Goal: Transaction & Acquisition: Purchase product/service

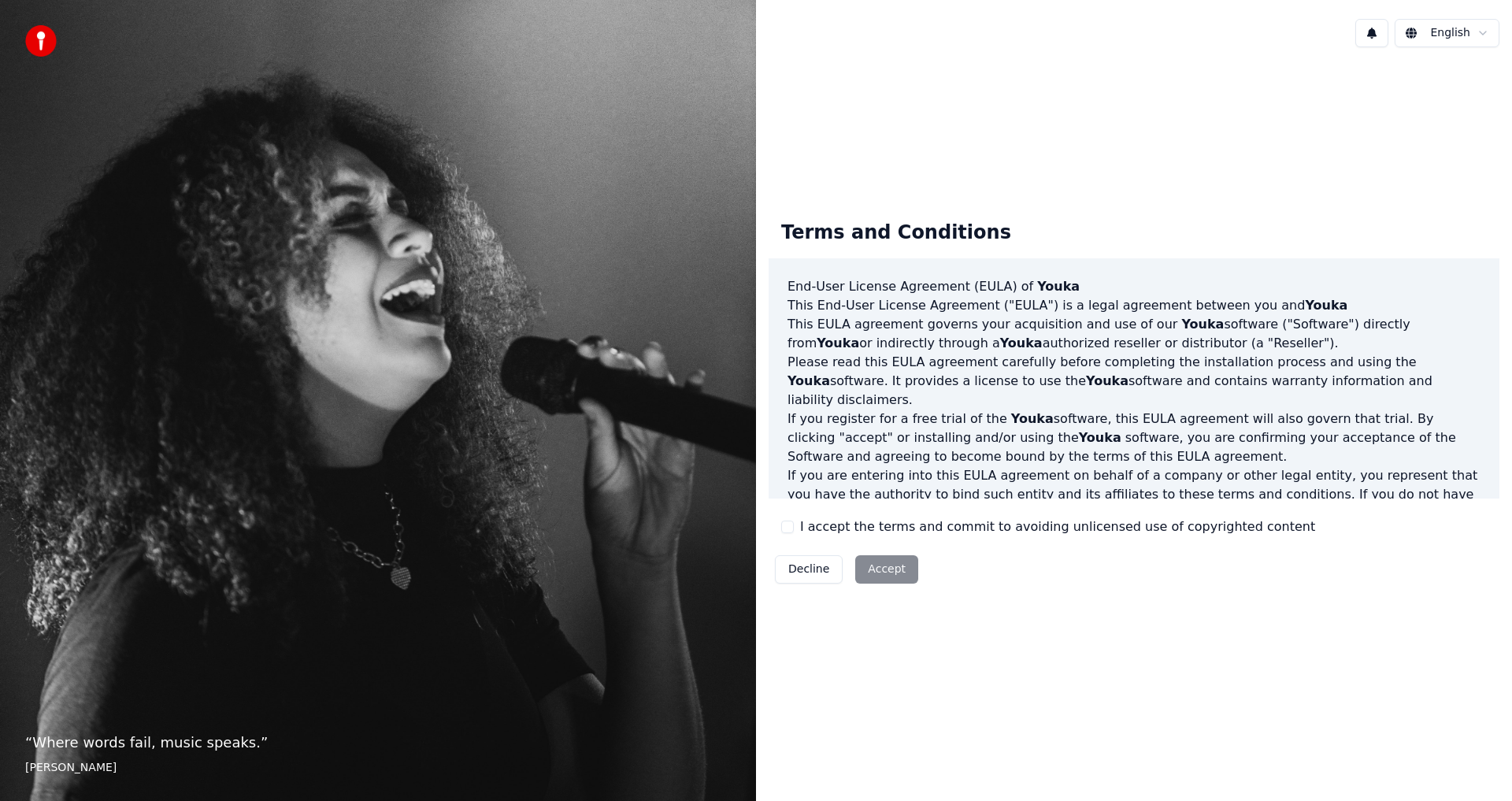
click at [886, 573] on div "Decline Accept" at bounding box center [847, 569] width 156 height 41
click at [876, 570] on div "Decline Accept" at bounding box center [847, 569] width 156 height 41
click at [790, 528] on button "I accept the terms and commit to avoiding unlicensed use of copyrighted content" at bounding box center [787, 526] width 12 height 12
click at [878, 567] on button "Accept" at bounding box center [887, 570] width 63 height 29
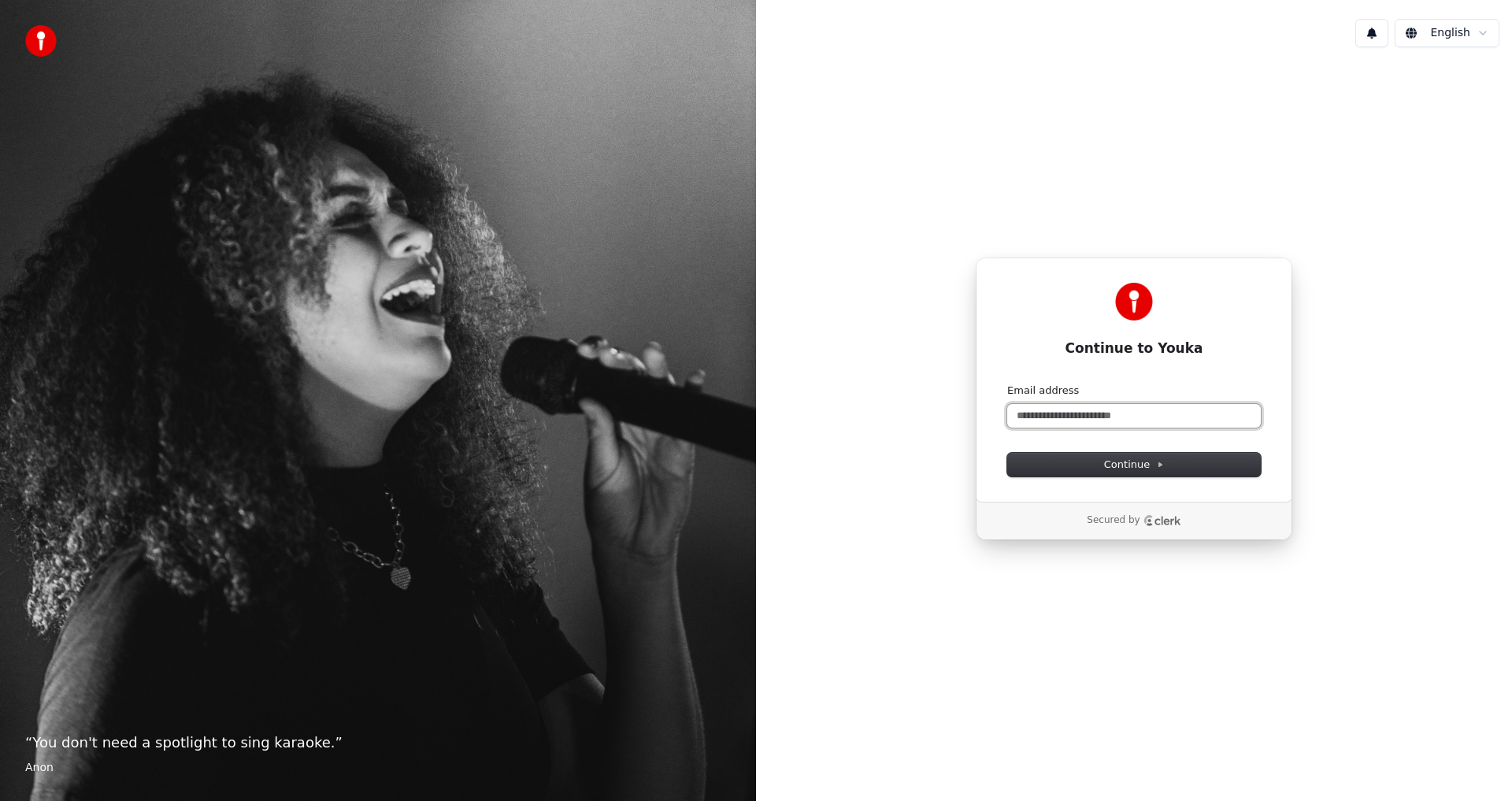
click at [1073, 411] on input "Email address" at bounding box center [1134, 415] width 253 height 24
click at [1089, 415] on input "Email address" at bounding box center [1134, 415] width 253 height 24
click at [1067, 458] on button "Continue" at bounding box center [1134, 464] width 253 height 24
type input "**********"
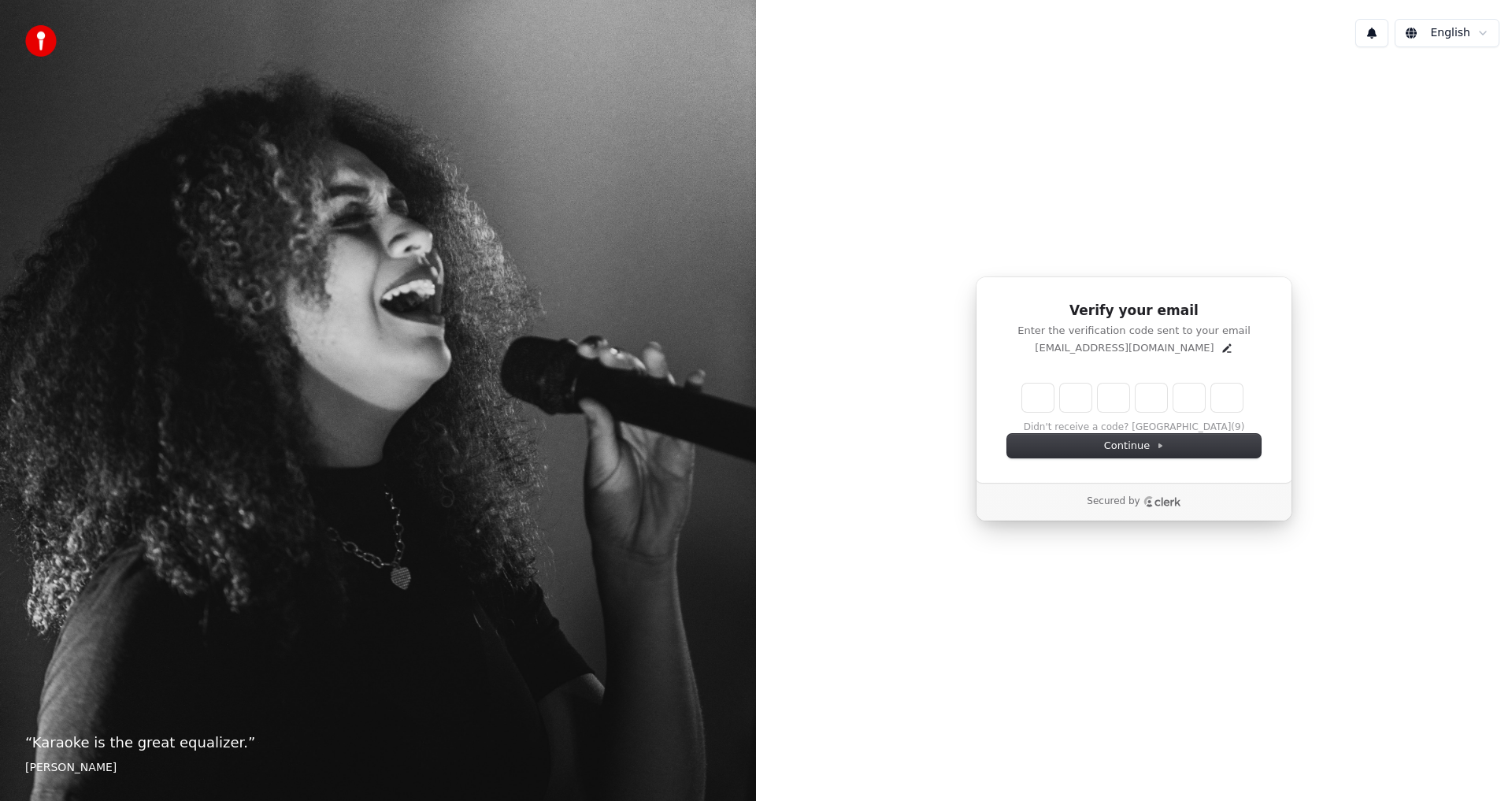
type input "*"
type input "**"
type input "*"
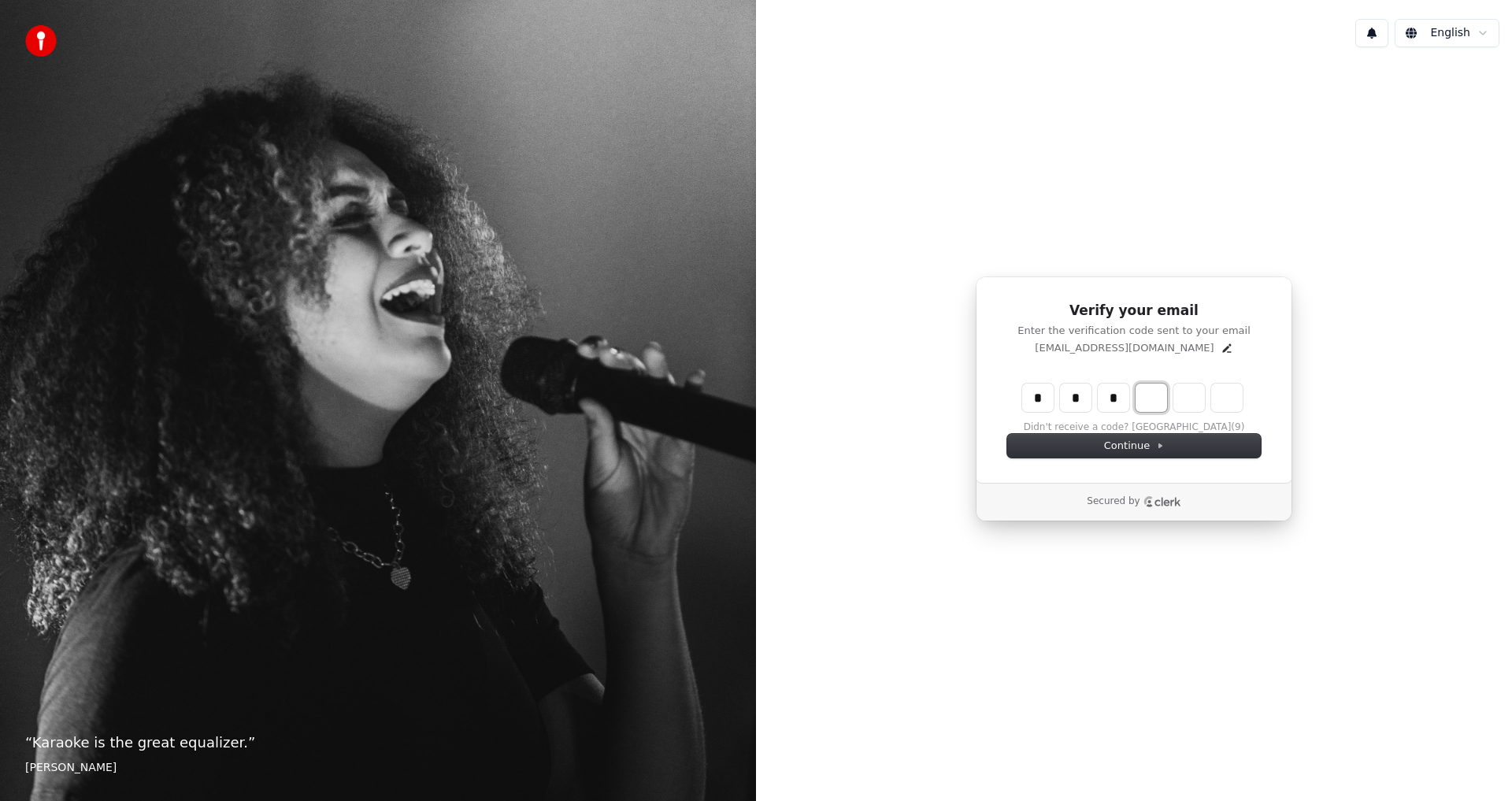
type input "***"
type input "*"
type input "****"
type input "*"
type input "******"
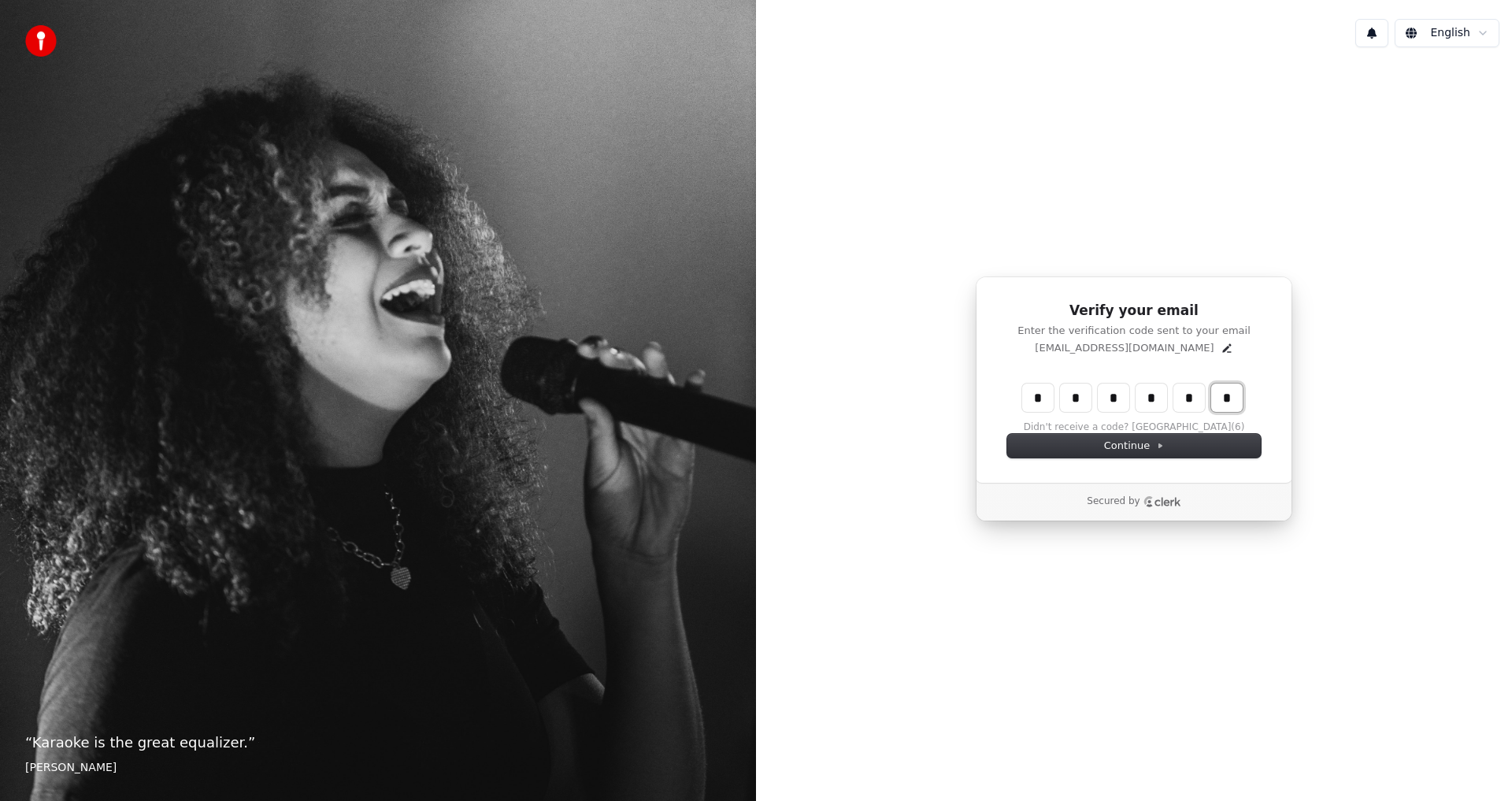
type input "*"
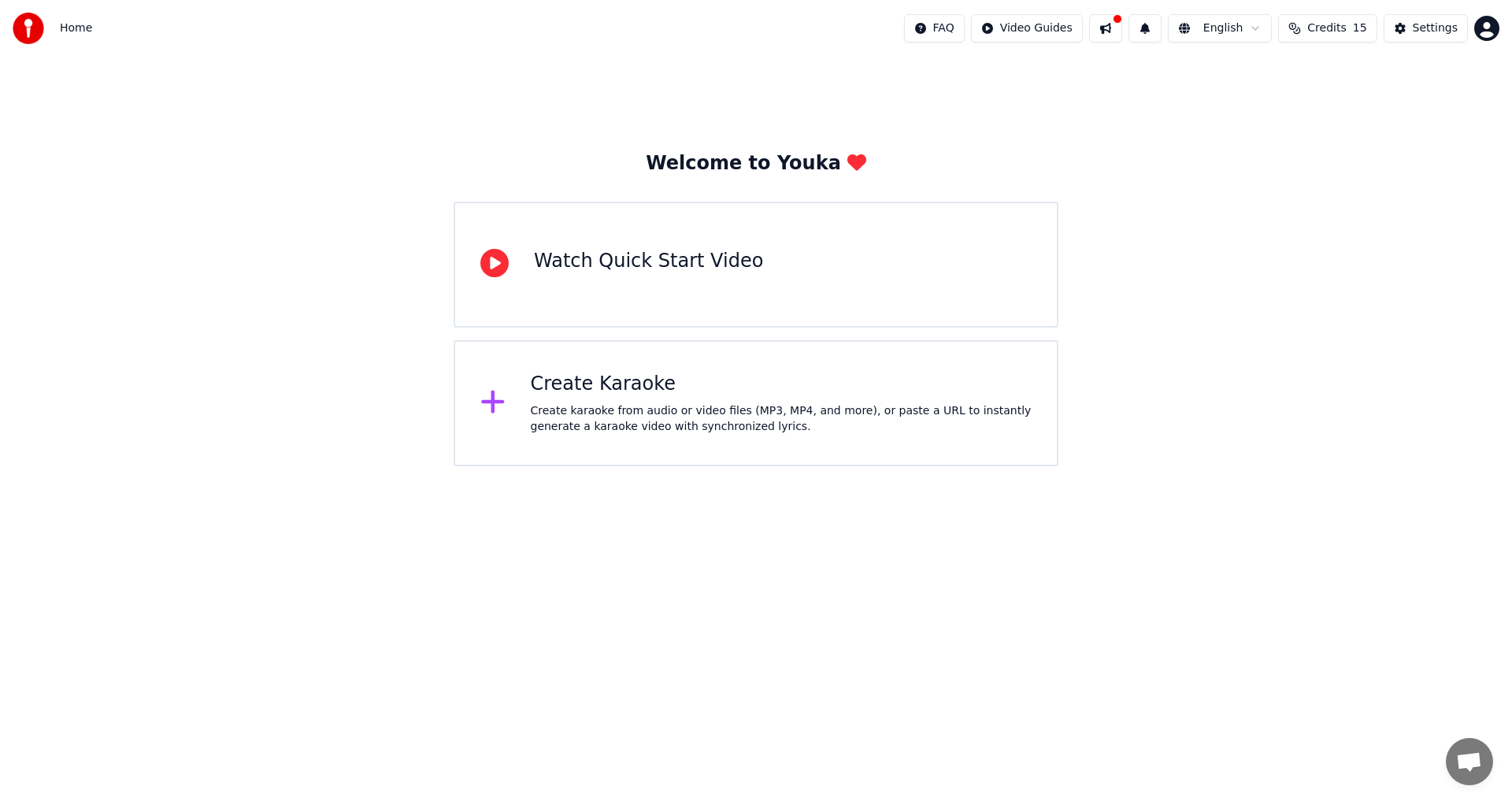
click at [492, 402] on icon at bounding box center [493, 402] width 23 height 23
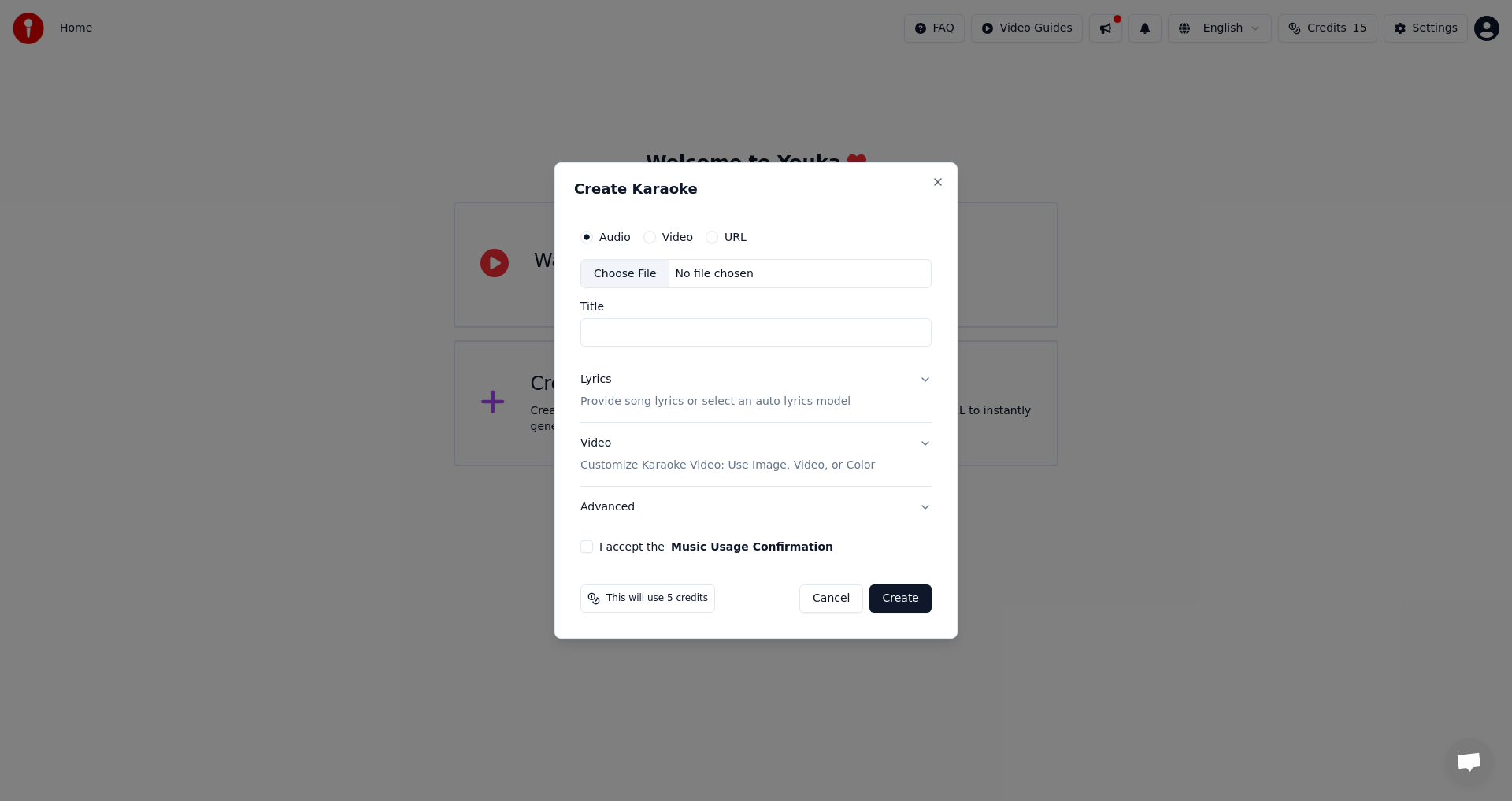
click at [677, 278] on div "No file chosen" at bounding box center [715, 273] width 91 height 16
click at [938, 180] on button "Close" at bounding box center [937, 181] width 12 height 12
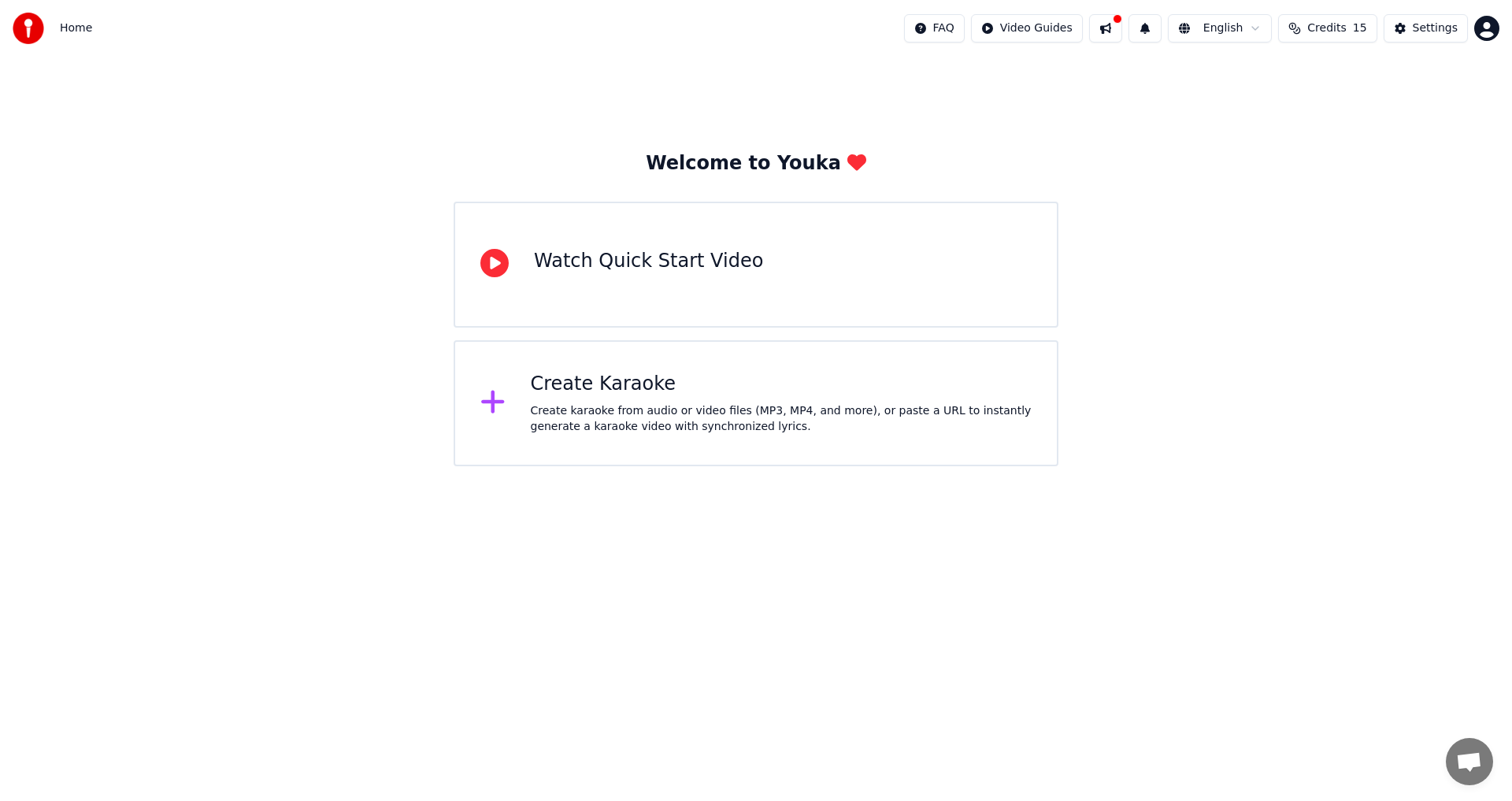
click at [489, 405] on icon at bounding box center [493, 402] width 23 height 23
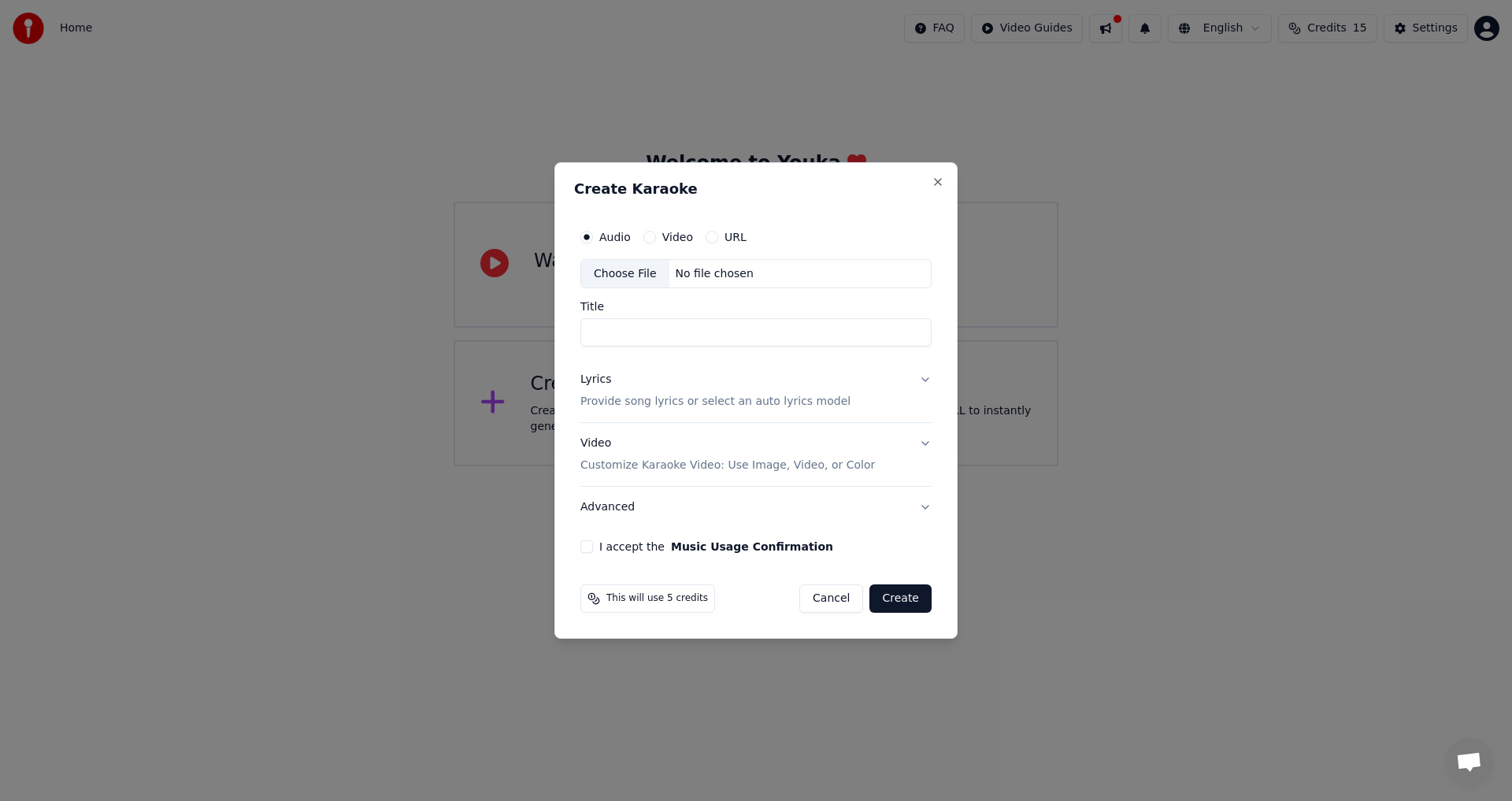
click at [634, 326] on input "Title" at bounding box center [756, 333] width 352 height 29
drag, startPoint x: 839, startPoint y: 600, endPoint x: 836, endPoint y: 591, distance: 9.5
click at [839, 597] on button "Cancel" at bounding box center [831, 598] width 64 height 29
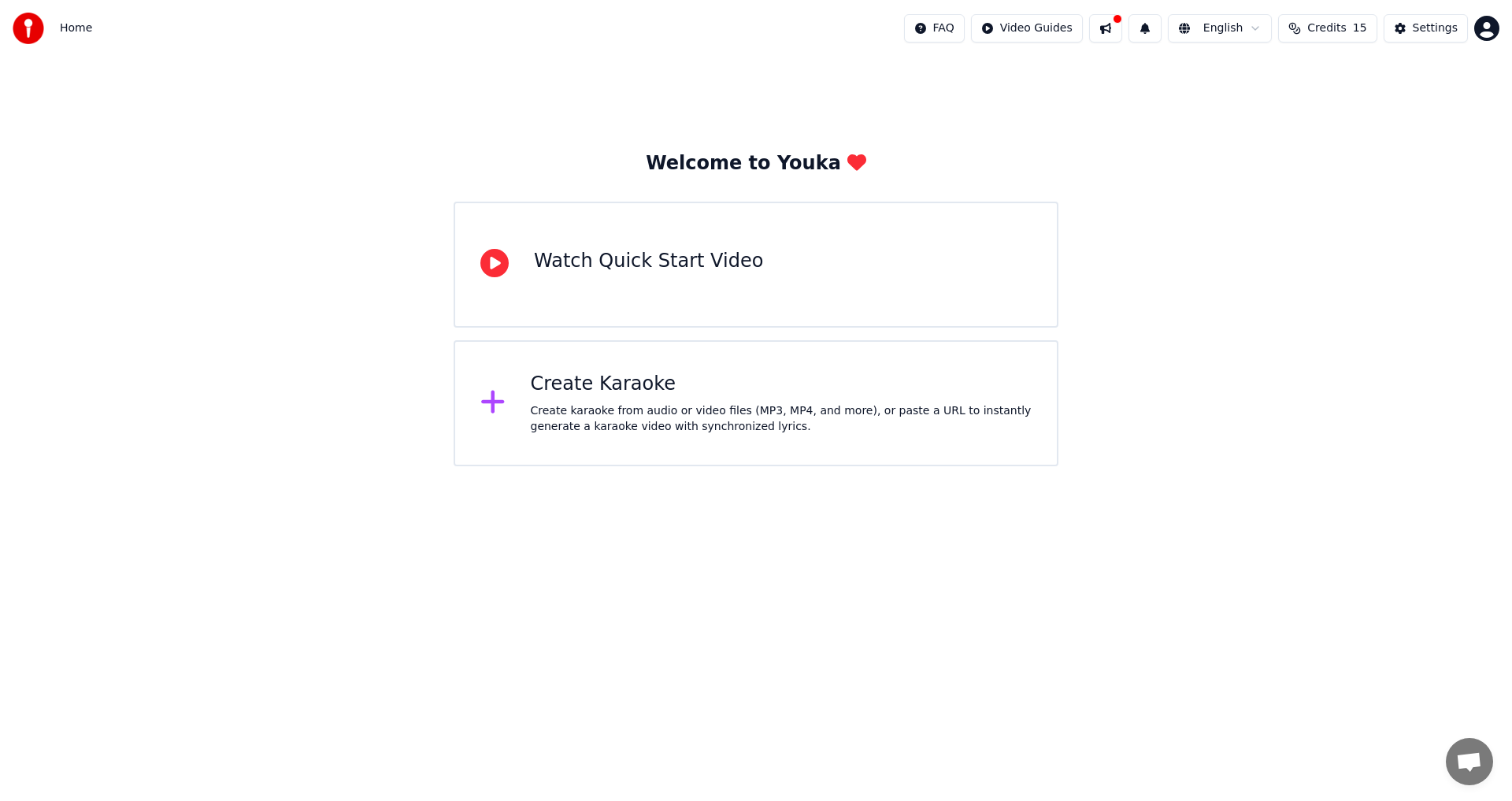
click at [575, 382] on div "Create Karaoke" at bounding box center [781, 384] width 502 height 25
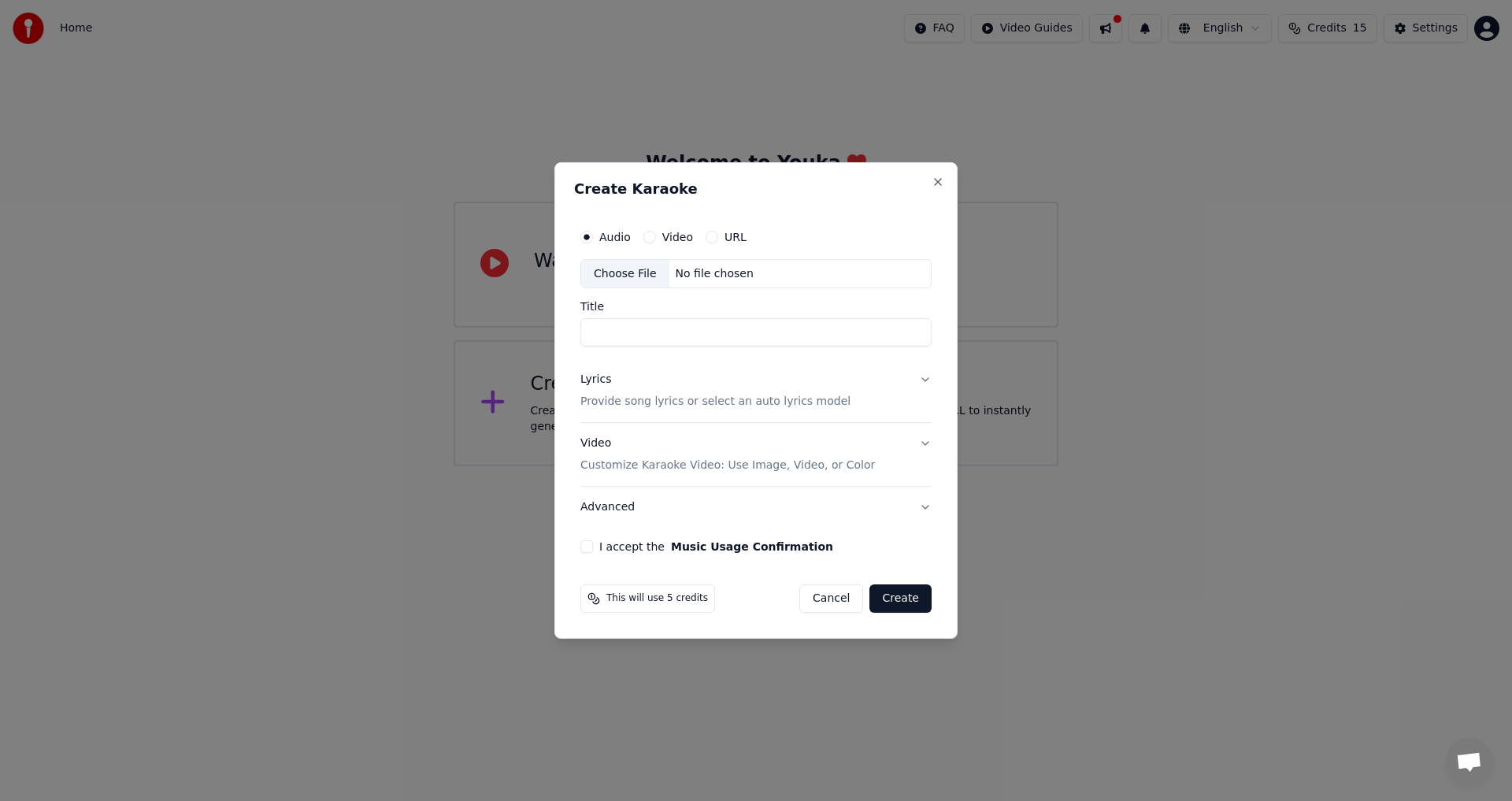
click at [613, 272] on div "Choose File" at bounding box center [625, 274] width 89 height 29
click at [698, 275] on div "No file chosen" at bounding box center [715, 273] width 91 height 16
click at [631, 275] on div "Choose File" at bounding box center [625, 274] width 89 height 29
click at [616, 271] on div "Choose File" at bounding box center [625, 274] width 89 height 29
type input "**********"
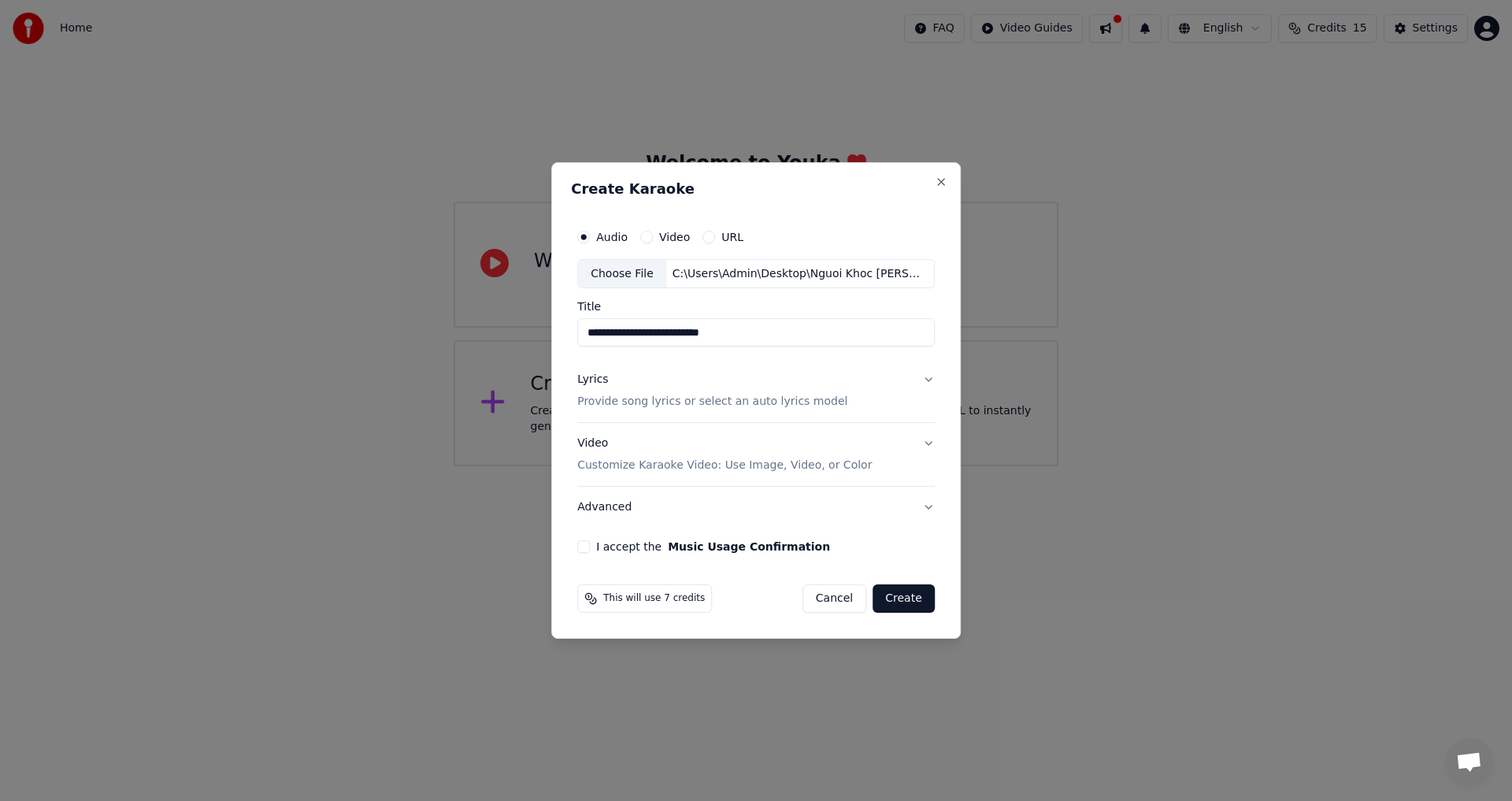
click at [590, 548] on button "I accept the Music Usage Confirmation" at bounding box center [583, 546] width 12 height 12
click at [907, 600] on button "Create" at bounding box center [903, 598] width 62 height 29
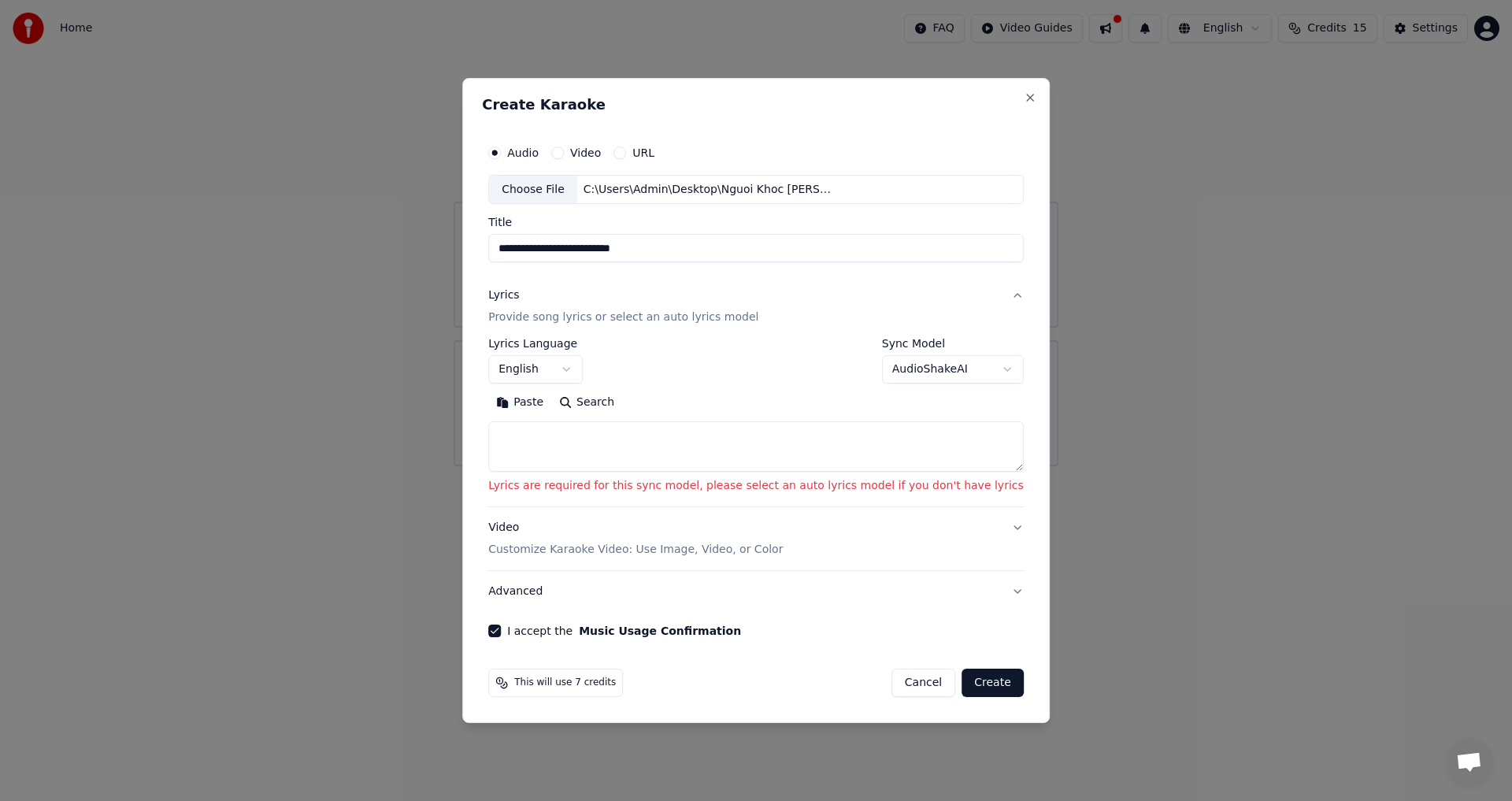
click at [597, 439] on textarea at bounding box center [756, 447] width 535 height 50
click at [595, 440] on textarea at bounding box center [756, 447] width 535 height 50
click at [595, 370] on body "**********" at bounding box center [756, 232] width 1512 height 466
click at [597, 370] on body "**********" at bounding box center [756, 232] width 1512 height 466
click at [584, 438] on textarea at bounding box center [756, 447] width 535 height 50
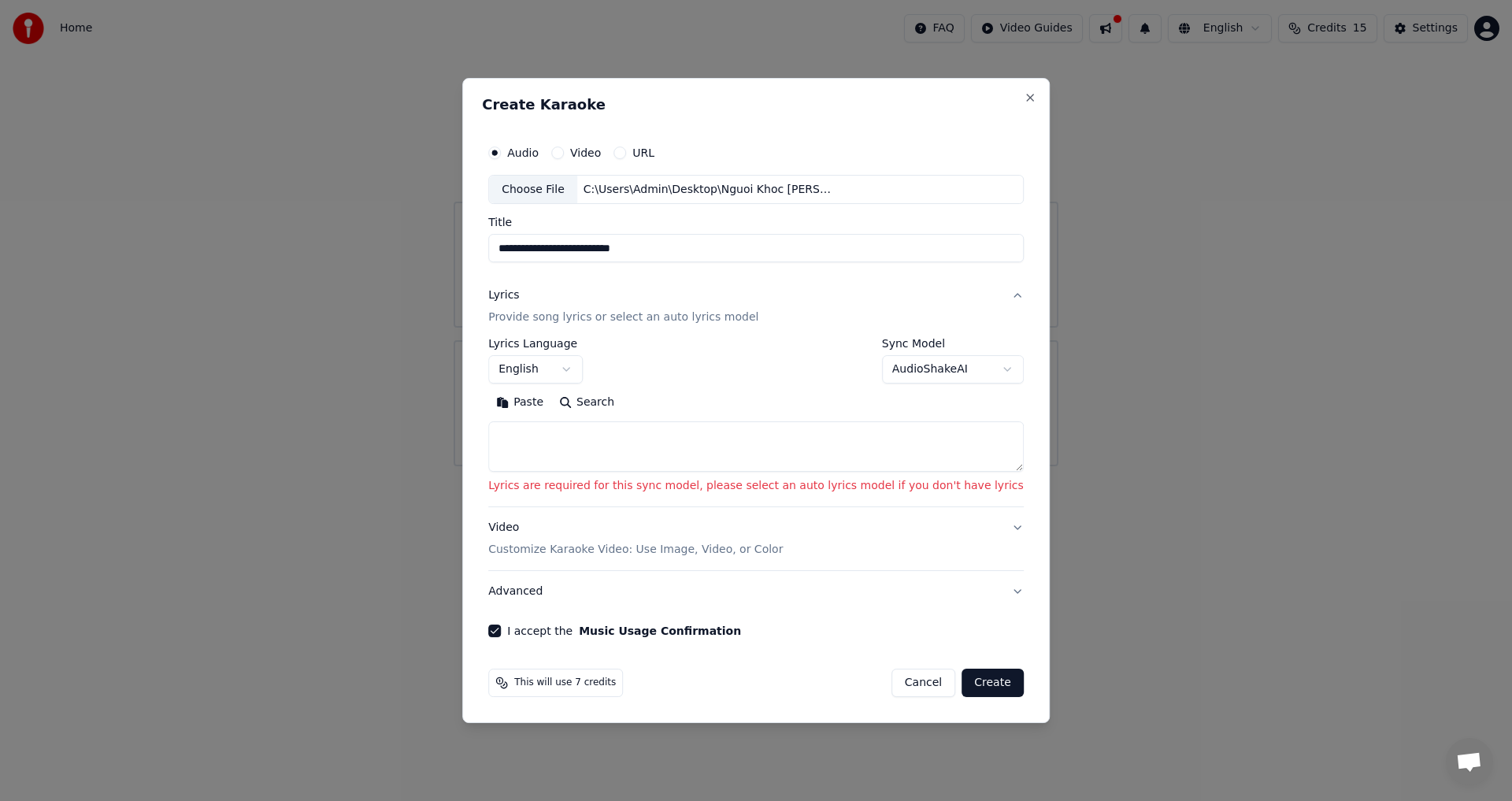
click at [552, 400] on button "Paste" at bounding box center [520, 403] width 63 height 25
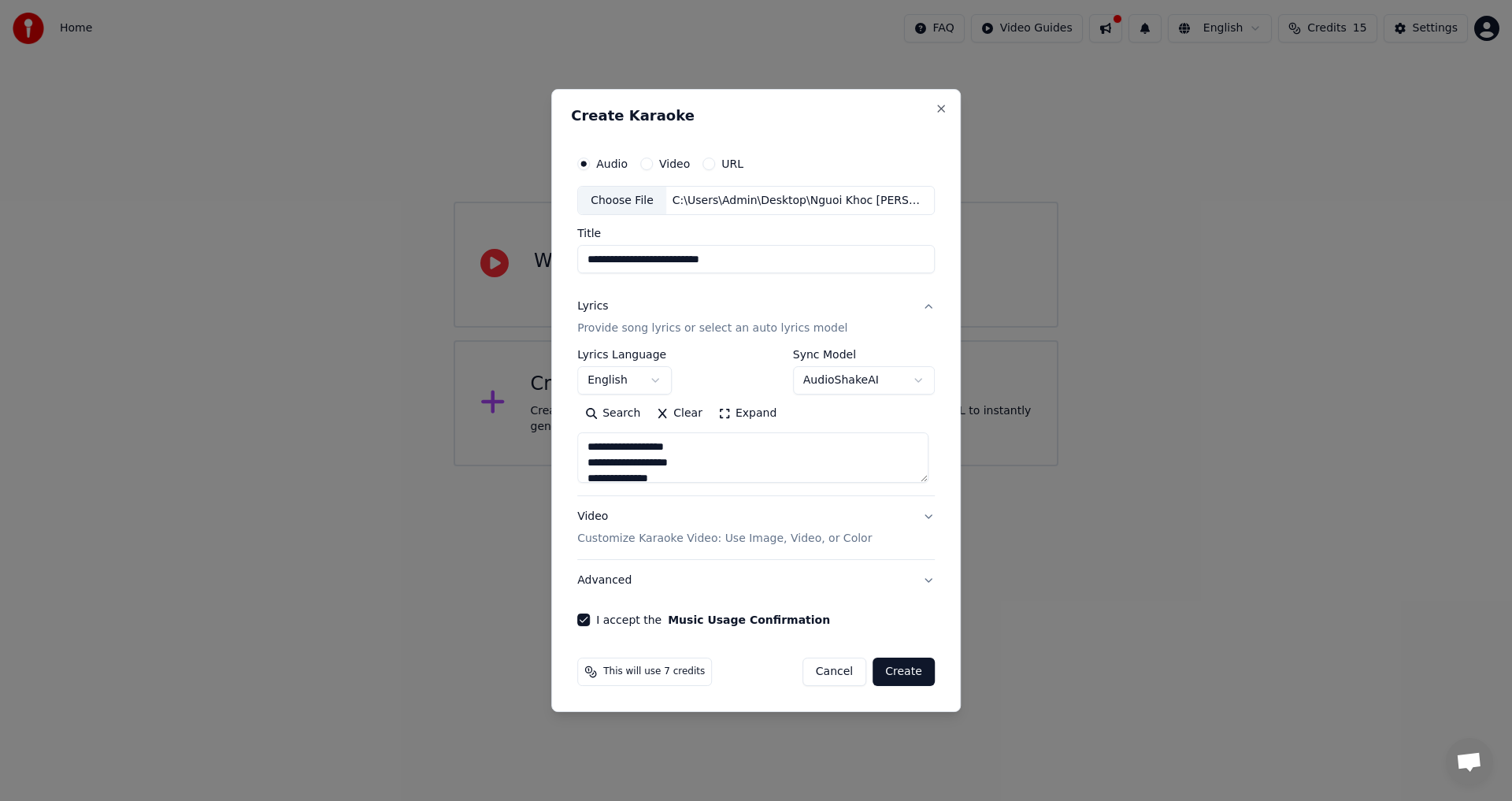
type textarea "**********"
click at [894, 668] on button "Create" at bounding box center [903, 671] width 62 height 29
select select "**"
type textarea "**********"
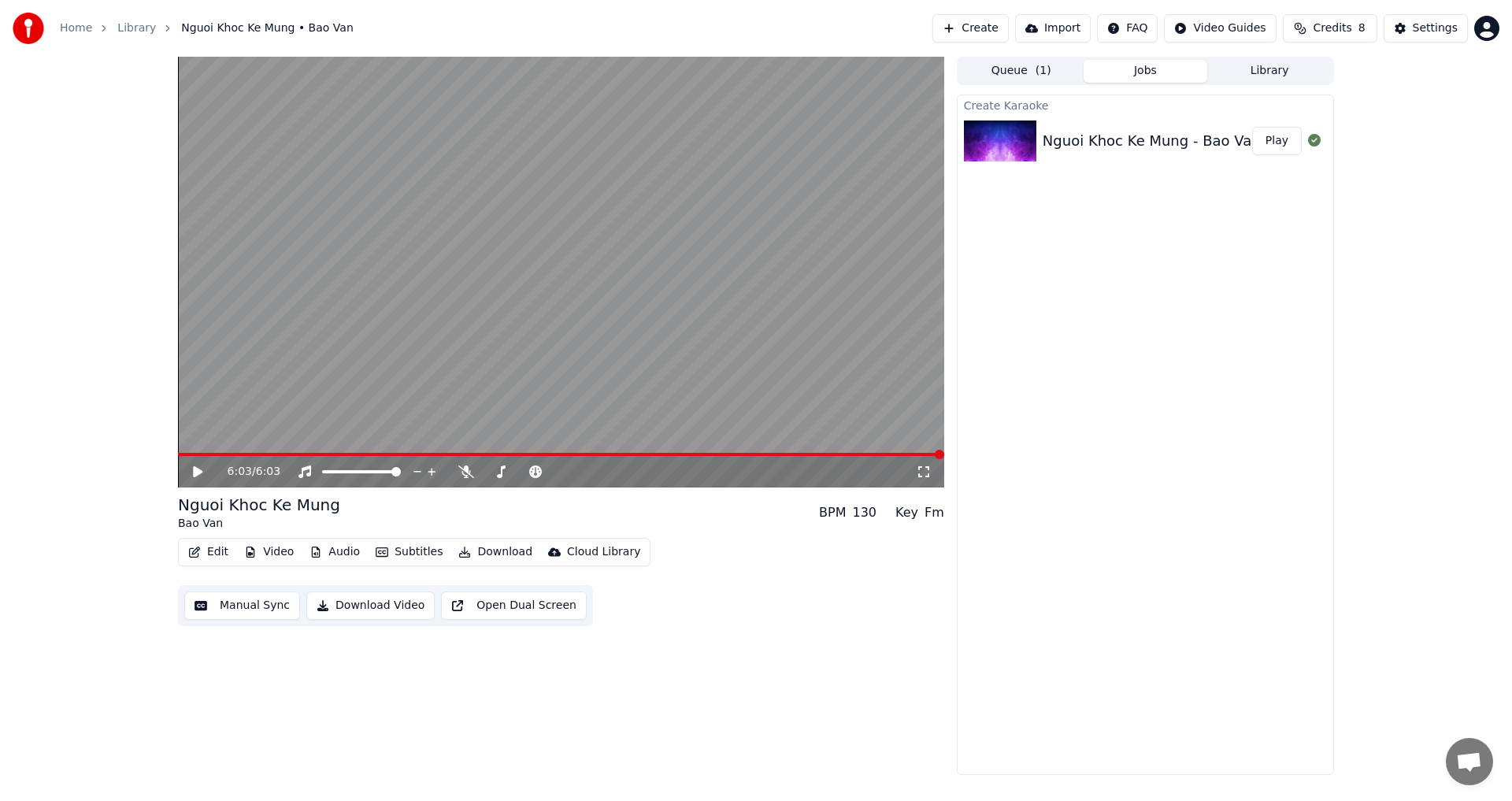
click at [192, 473] on icon at bounding box center [209, 471] width 37 height 12
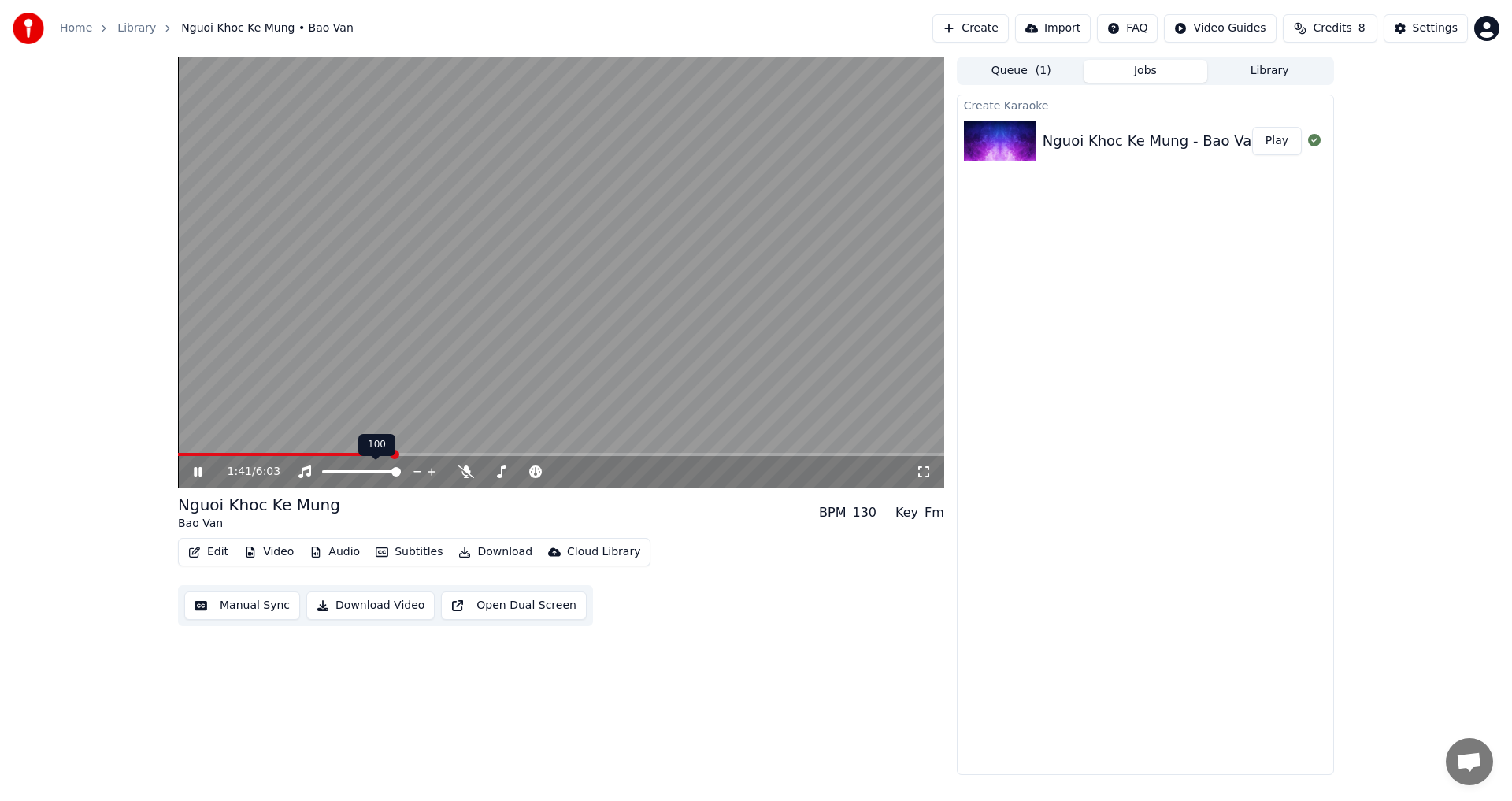
click at [418, 471] on icon at bounding box center [417, 471] width 8 height 2
click at [429, 473] on icon at bounding box center [433, 471] width 15 height 16
click at [431, 472] on icon at bounding box center [433, 471] width 15 height 16
click at [611, 474] on span at bounding box center [607, 471] width 10 height 10
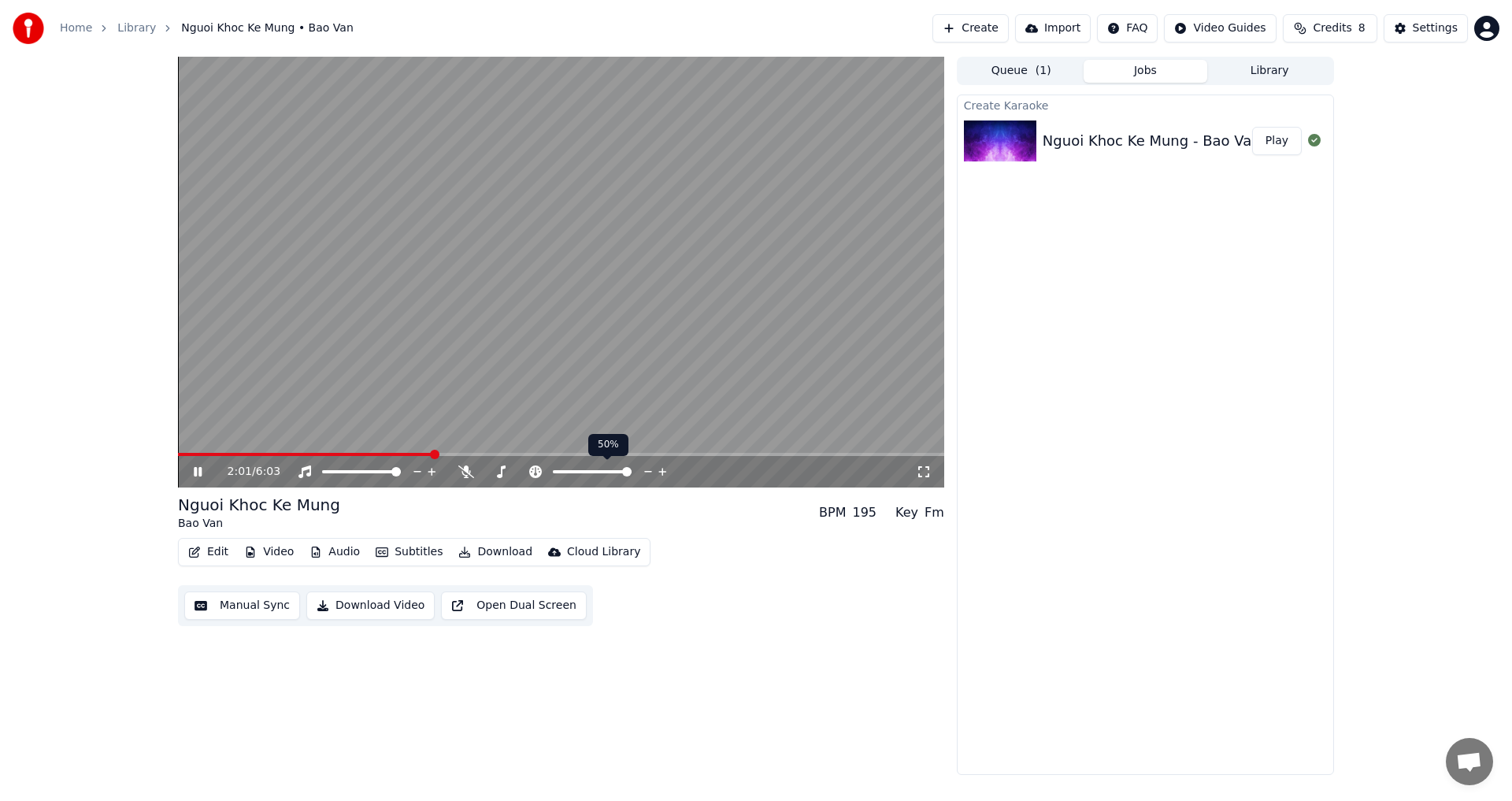
click at [632, 472] on span at bounding box center [627, 471] width 10 height 10
click at [587, 473] on span at bounding box center [588, 471] width 10 height 10
click at [553, 471] on span at bounding box center [557, 471] width 10 height 10
click at [593, 474] on span at bounding box center [593, 471] width 10 height 10
click at [465, 471] on icon at bounding box center [466, 471] width 16 height 12
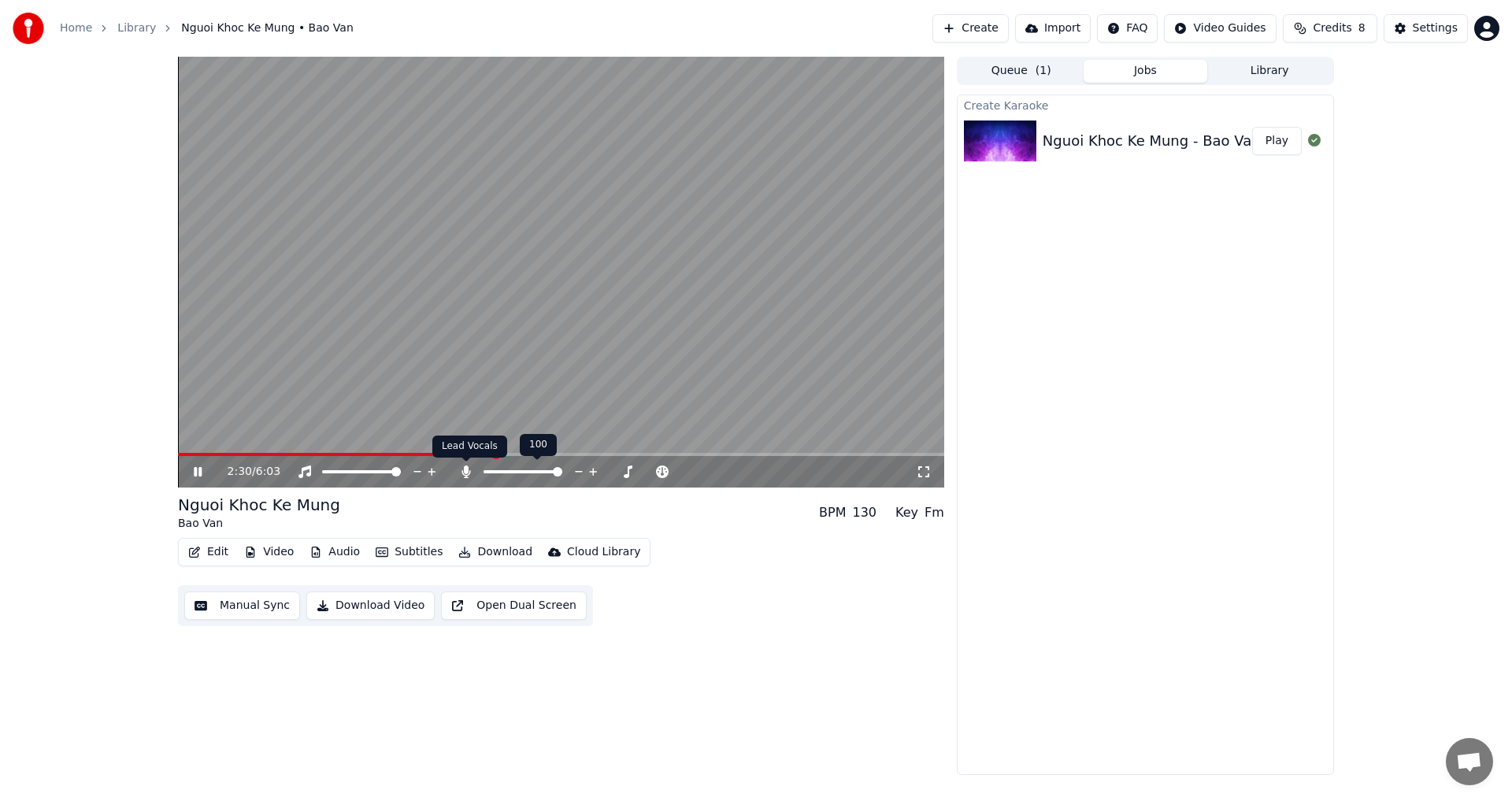
click at [463, 472] on icon at bounding box center [466, 471] width 16 height 12
click at [466, 473] on icon at bounding box center [466, 471] width 16 height 12
click at [194, 454] on span at bounding box center [186, 453] width 16 height 3
click at [214, 452] on span at bounding box center [561, 453] width 766 height 3
click at [230, 452] on span at bounding box center [561, 453] width 766 height 3
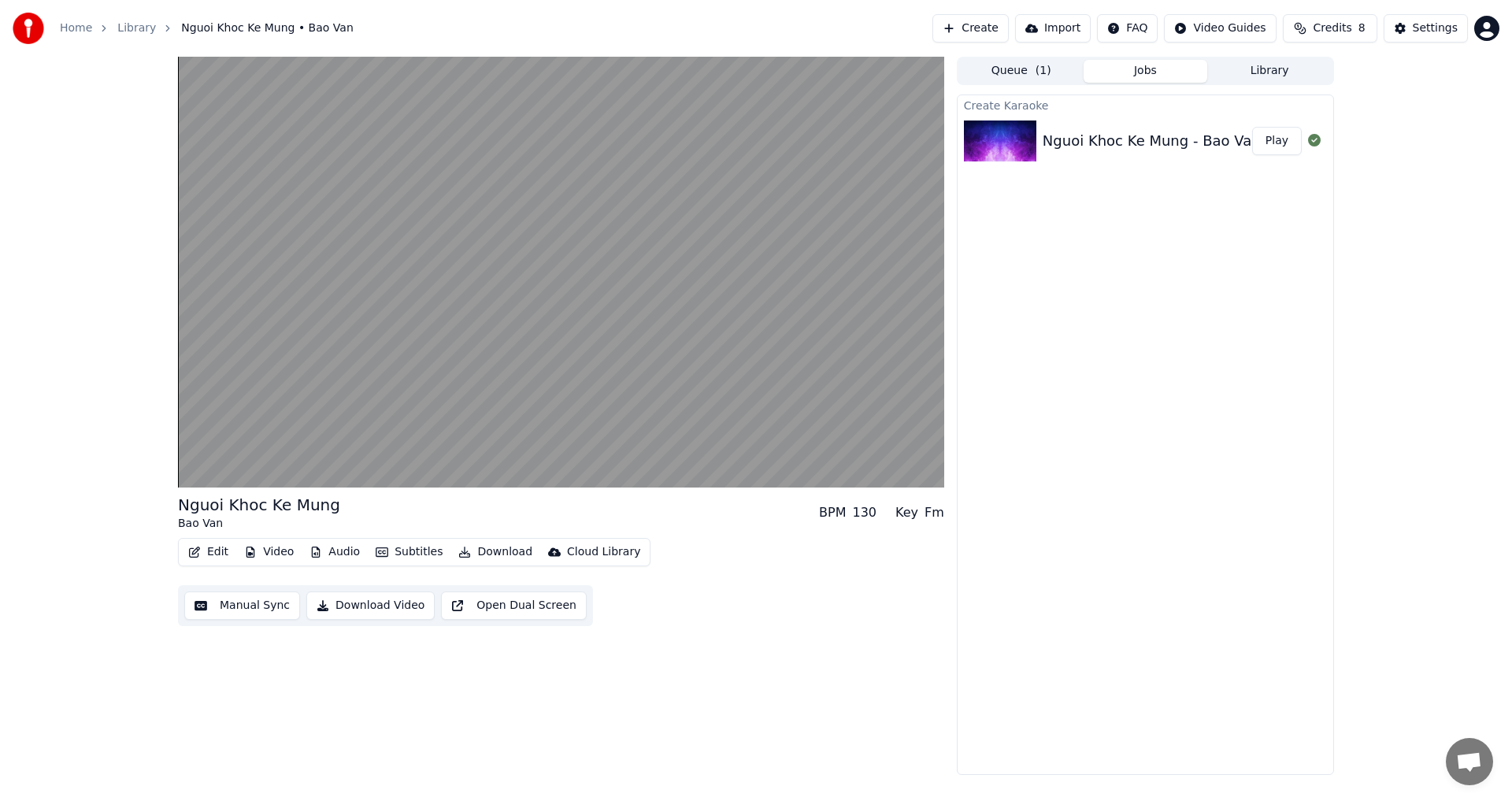
click at [907, 512] on div "Key" at bounding box center [907, 512] width 23 height 19
click at [871, 511] on div "130" at bounding box center [865, 512] width 25 height 19
click at [937, 511] on div "Fm" at bounding box center [935, 512] width 20 height 19
click at [912, 512] on div "Key" at bounding box center [907, 512] width 23 height 19
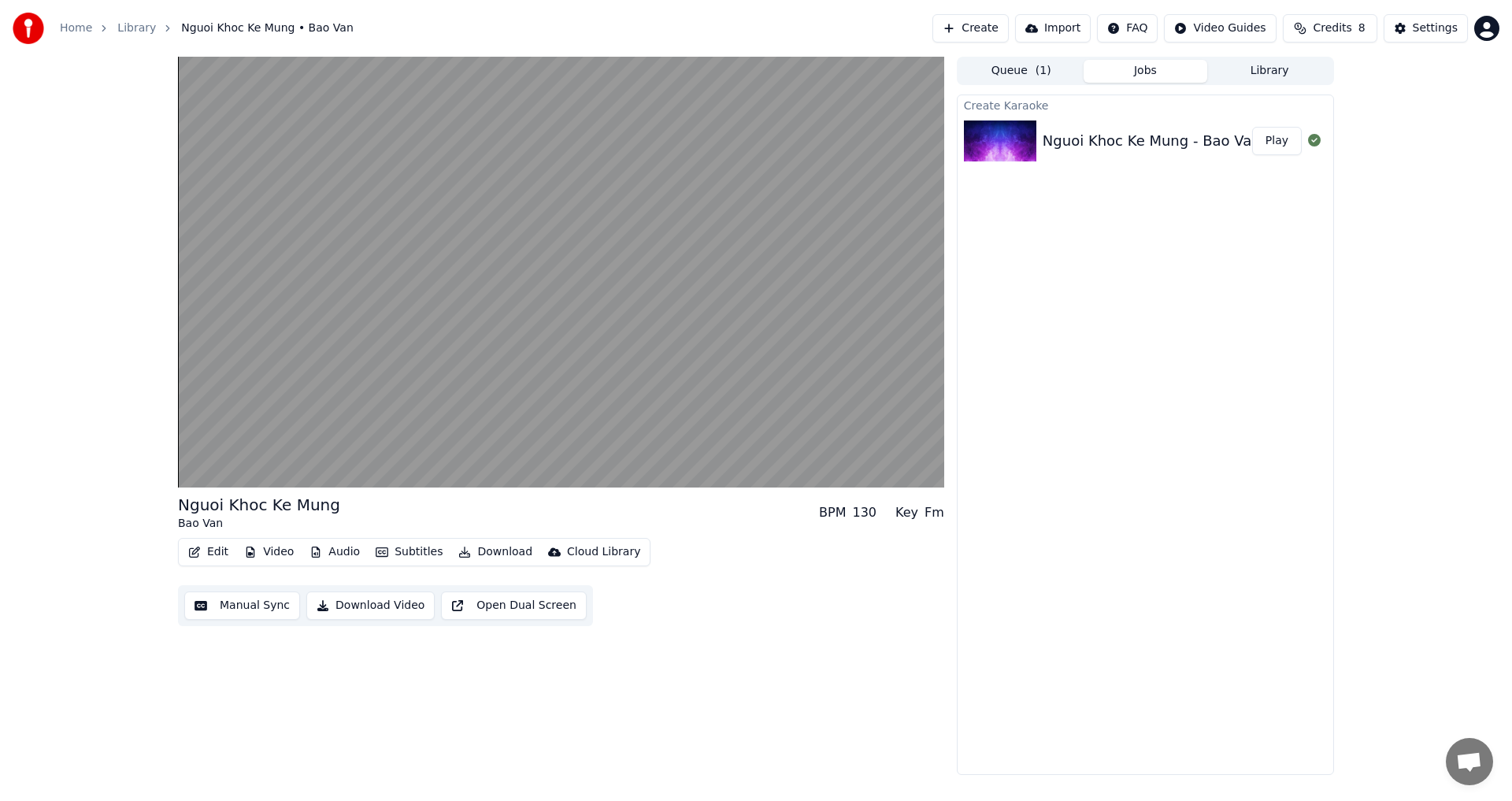
click at [931, 515] on div "Fm" at bounding box center [935, 512] width 20 height 19
click at [939, 513] on div "Fm" at bounding box center [935, 512] width 20 height 19
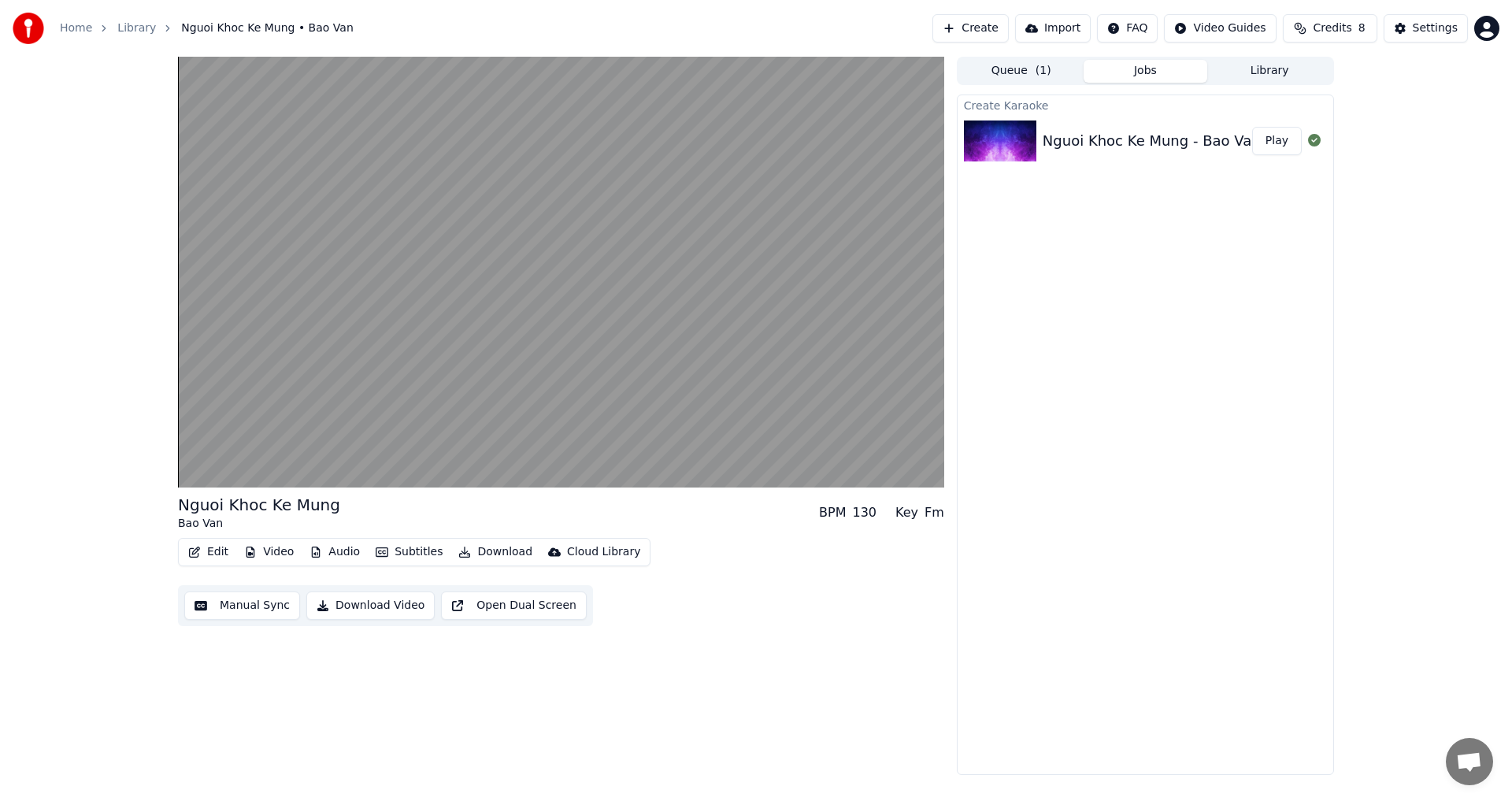
click at [939, 513] on div "Fm" at bounding box center [935, 512] width 20 height 19
click at [936, 514] on div "Fm" at bounding box center [935, 512] width 20 height 19
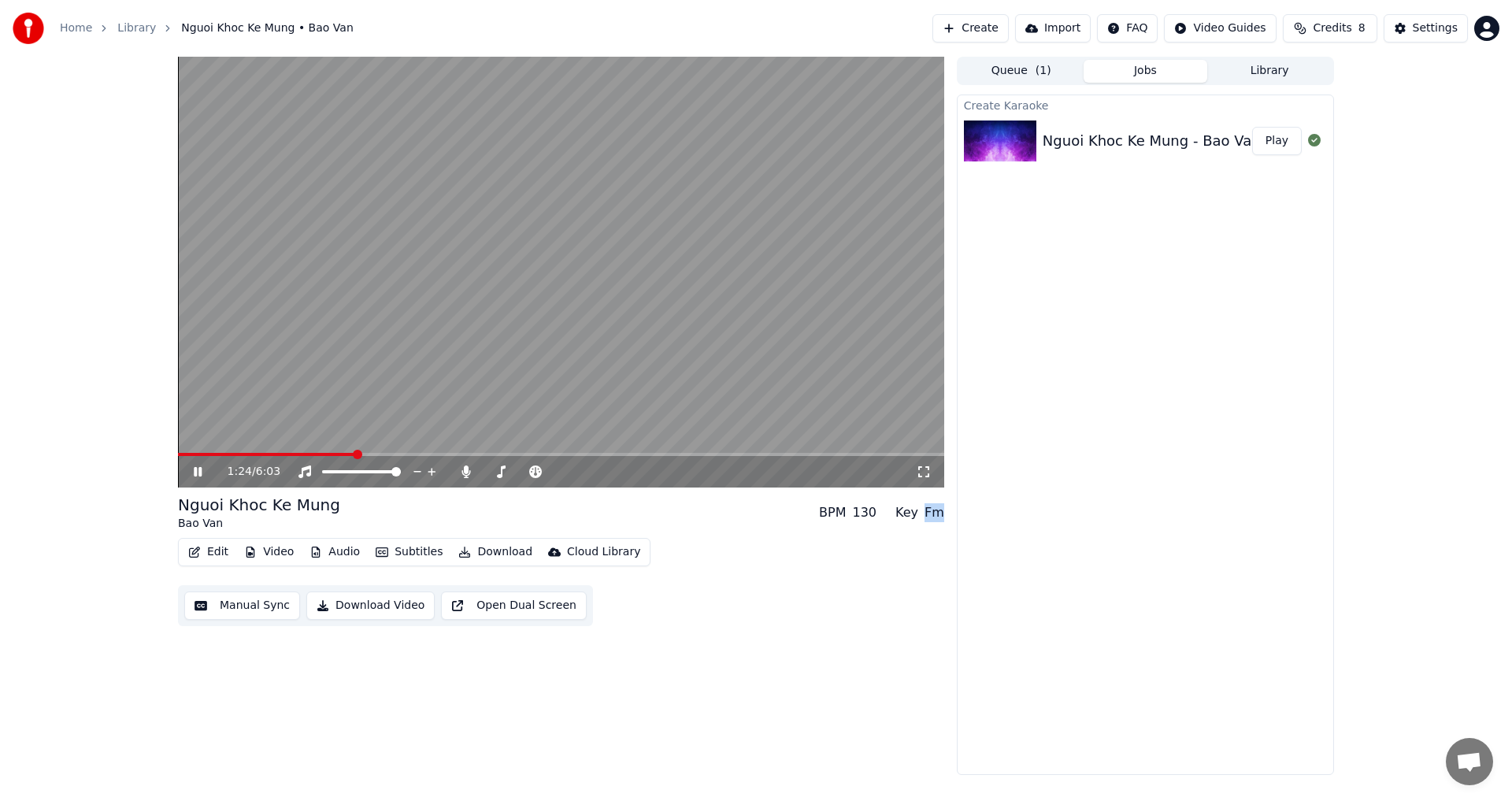
click at [355, 452] on span at bounding box center [267, 453] width 177 height 3
click at [280, 454] on span at bounding box center [271, 453] width 185 height 3
click at [192, 471] on icon at bounding box center [209, 471] width 37 height 12
click at [417, 454] on span at bounding box center [303, 453] width 251 height 3
click at [413, 452] on span at bounding box center [298, 453] width 240 height 3
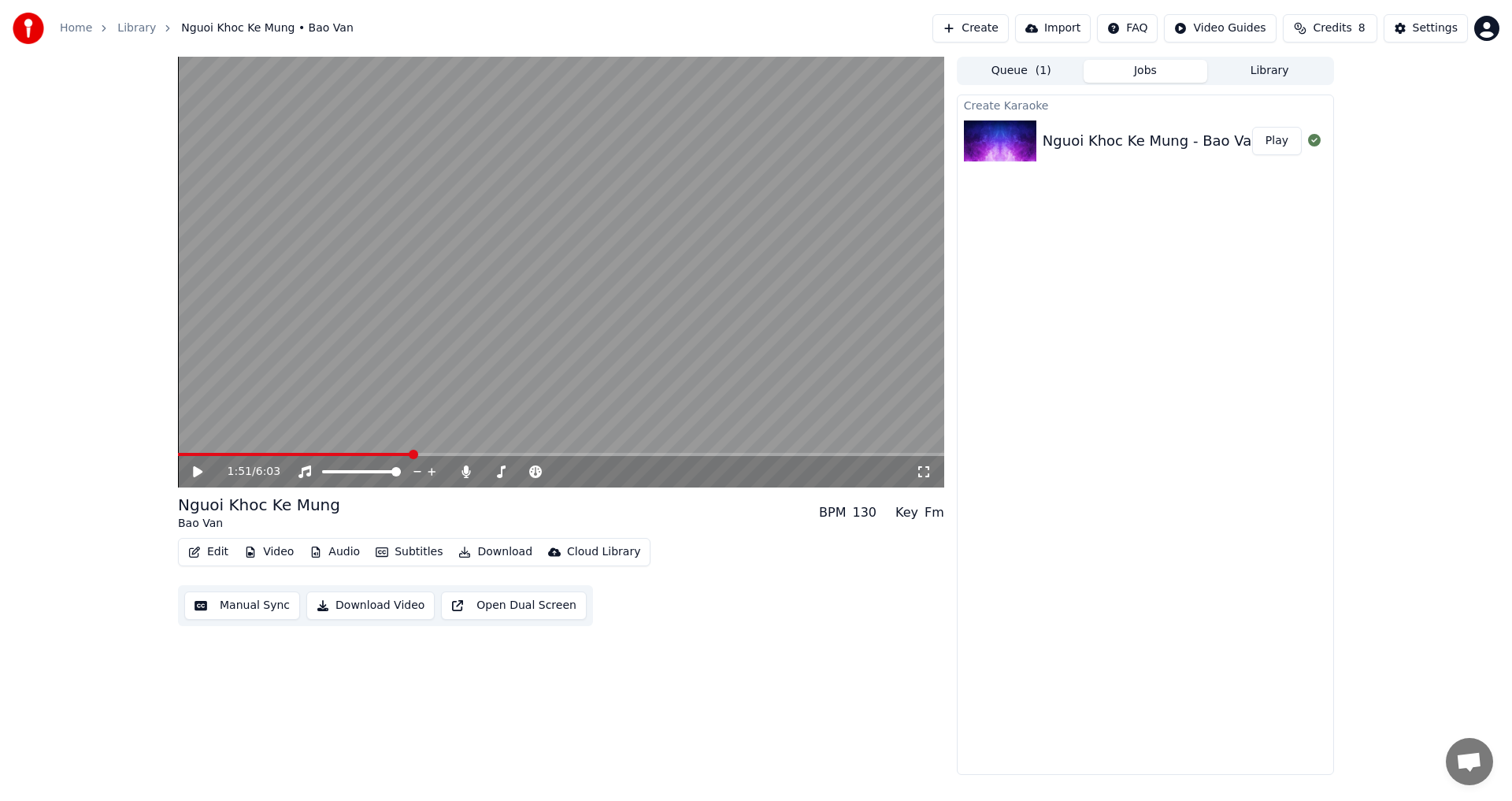
click at [405, 451] on video at bounding box center [561, 272] width 766 height 431
click at [403, 452] on video at bounding box center [561, 272] width 766 height 431
click at [403, 454] on span at bounding box center [291, 453] width 225 height 3
click at [194, 471] on icon at bounding box center [198, 471] width 10 height 11
click at [200, 471] on icon at bounding box center [197, 471] width 8 height 10
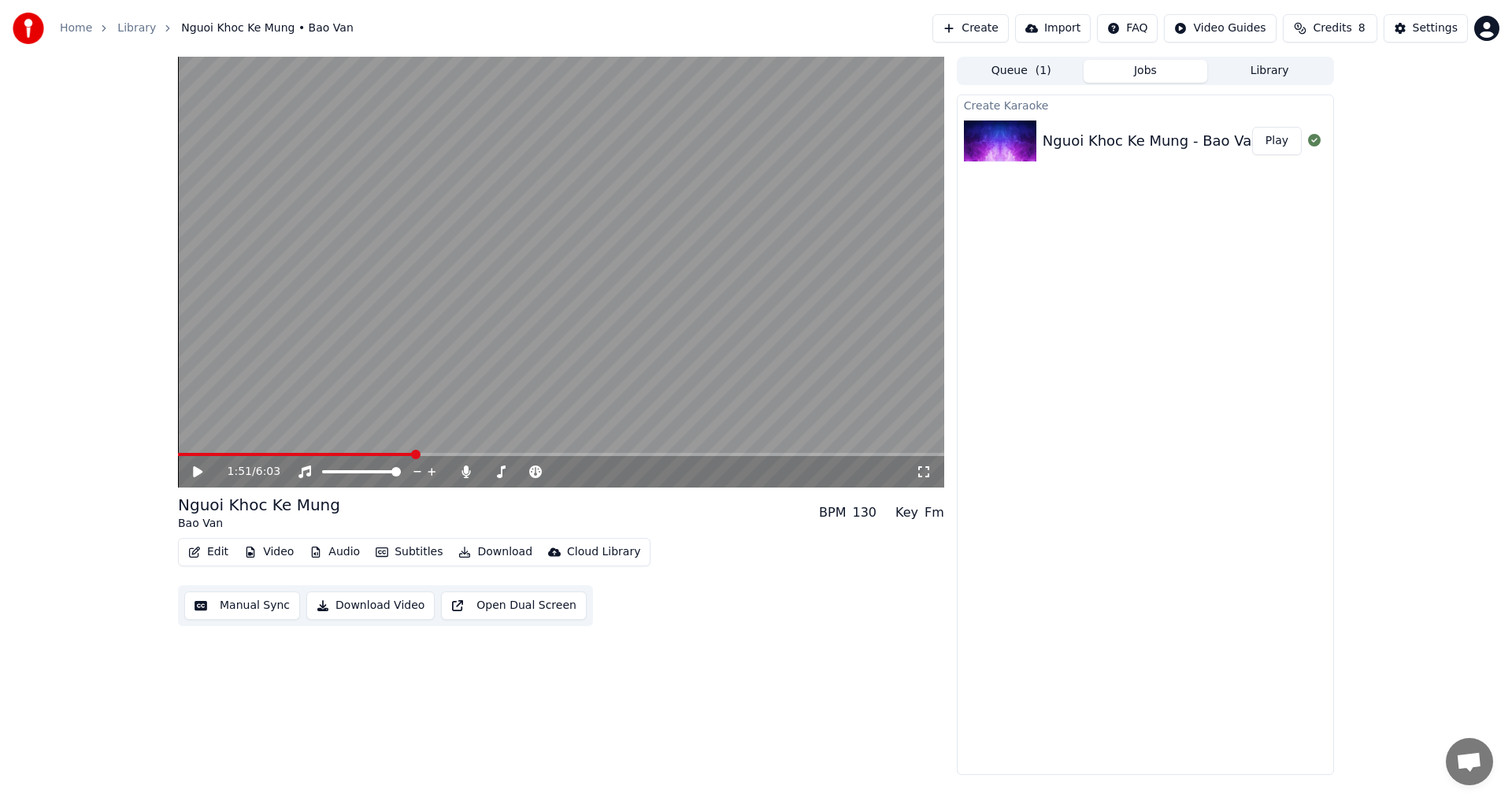
click at [871, 513] on div "130" at bounding box center [865, 512] width 25 height 19
click at [200, 469] on icon at bounding box center [209, 471] width 37 height 12
click at [201, 471] on icon at bounding box center [197, 471] width 8 height 10
click at [524, 472] on span at bounding box center [529, 471] width 10 height 10
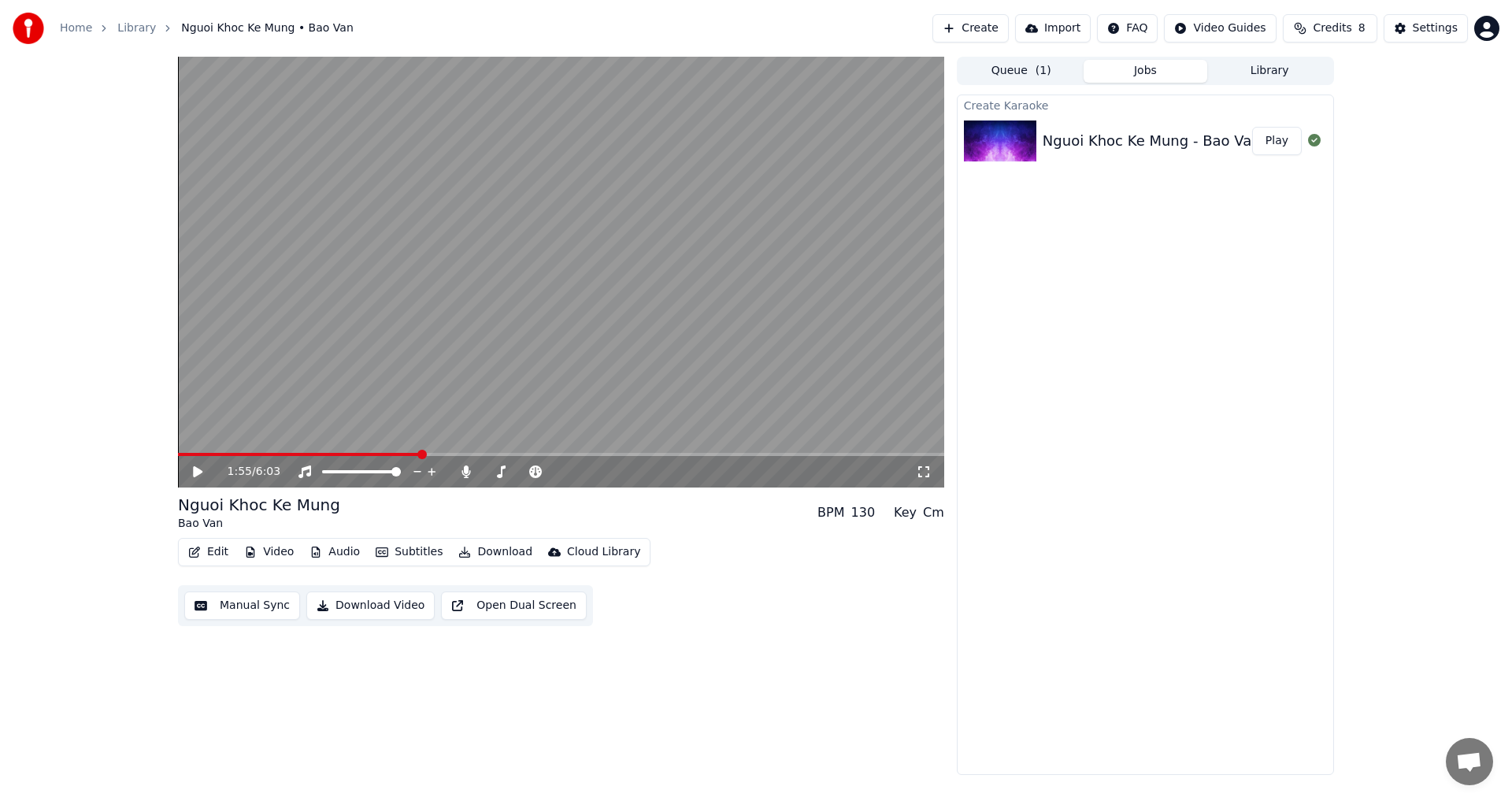
click at [910, 515] on div "Key" at bounding box center [905, 512] width 23 height 19
click at [871, 511] on div "130" at bounding box center [864, 512] width 25 height 19
click at [843, 511] on div "BPM" at bounding box center [831, 512] width 27 height 19
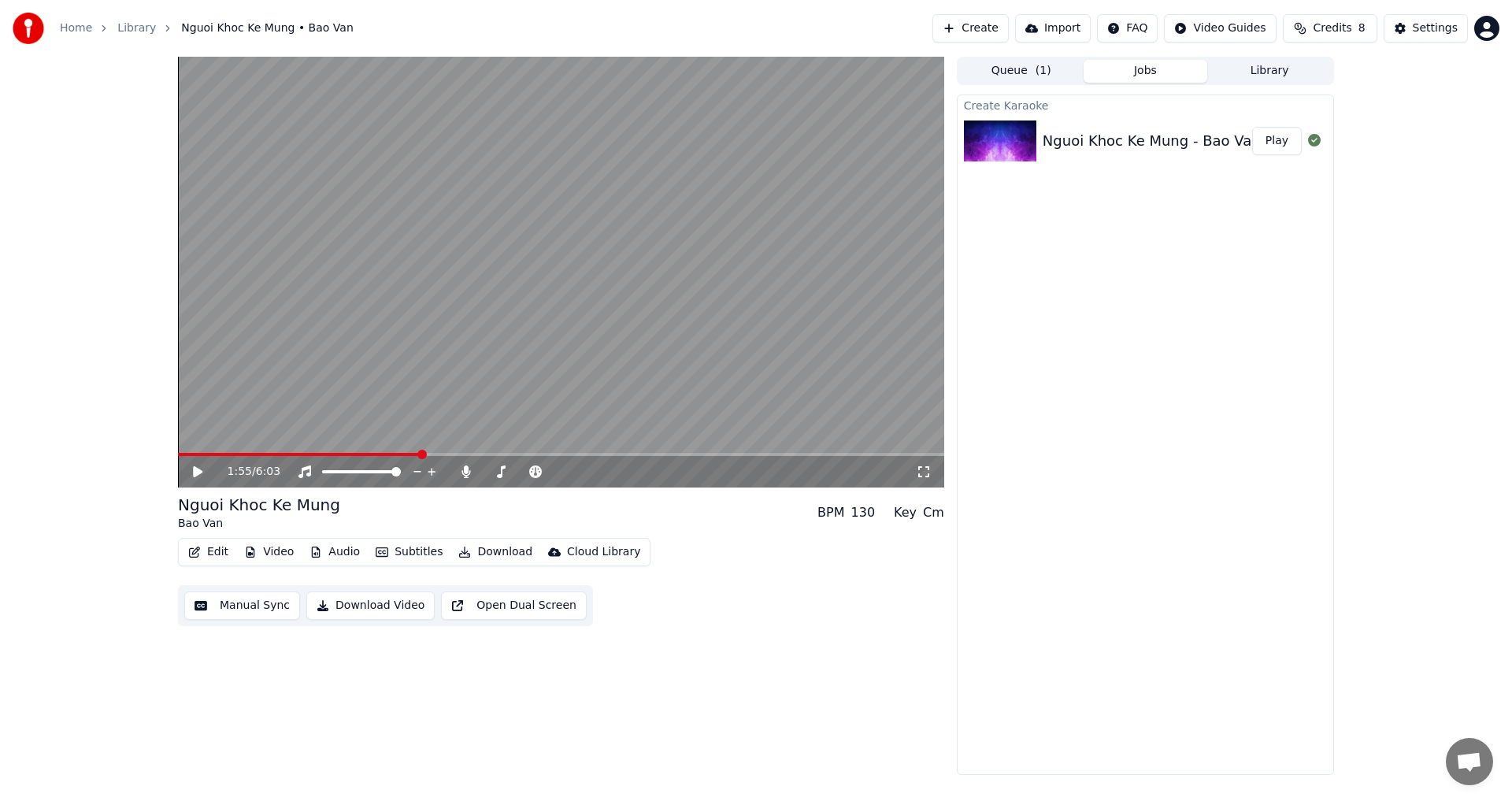
click at [870, 514] on div "130" at bounding box center [864, 512] width 25 height 19
click at [559, 471] on span at bounding box center [557, 471] width 10 height 10
click at [401, 475] on span at bounding box center [396, 471] width 10 height 10
click at [393, 452] on video at bounding box center [561, 272] width 766 height 431
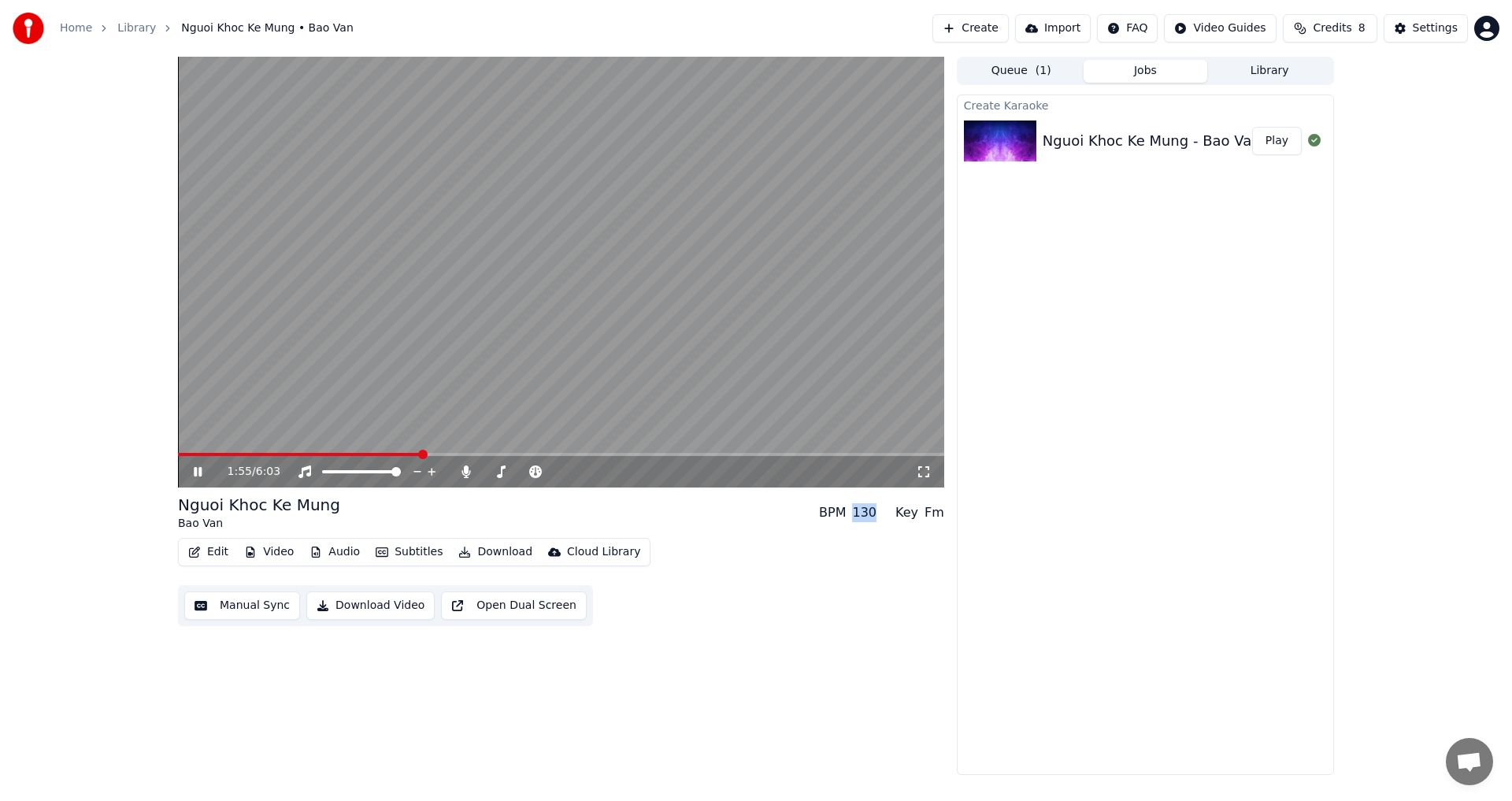
click at [389, 452] on video at bounding box center [561, 272] width 766 height 431
click at [388, 457] on span at bounding box center [389, 454] width 10 height 10
click at [195, 474] on icon at bounding box center [198, 471] width 10 height 11
click at [555, 474] on span at bounding box center [557, 471] width 10 height 10
click at [833, 511] on div "BPM" at bounding box center [833, 512] width 27 height 19
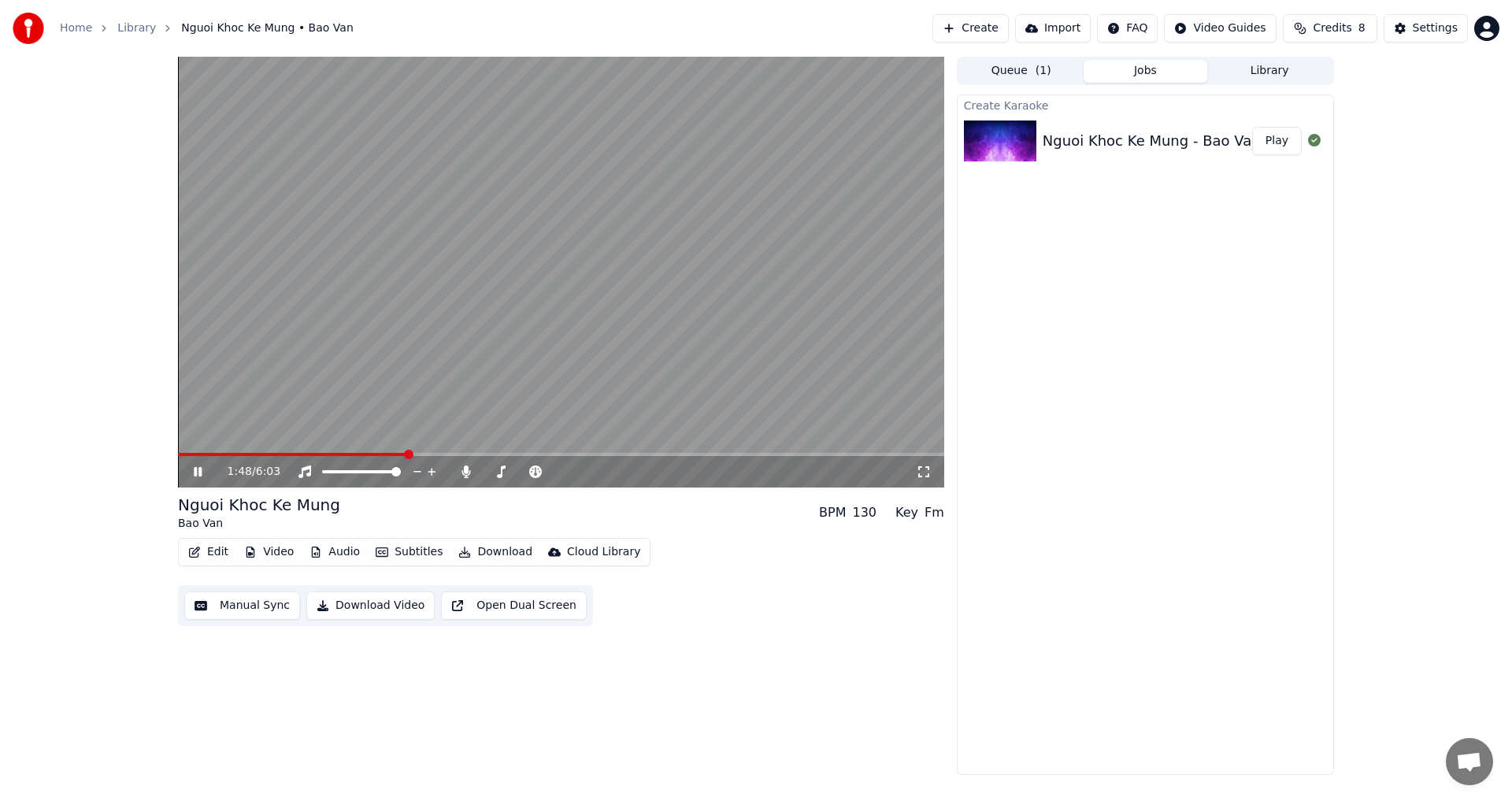
click at [843, 511] on div "BPM" at bounding box center [833, 512] width 27 height 19
click at [837, 511] on div "BPM" at bounding box center [833, 512] width 27 height 19
click at [465, 473] on icon at bounding box center [465, 471] width 9 height 12
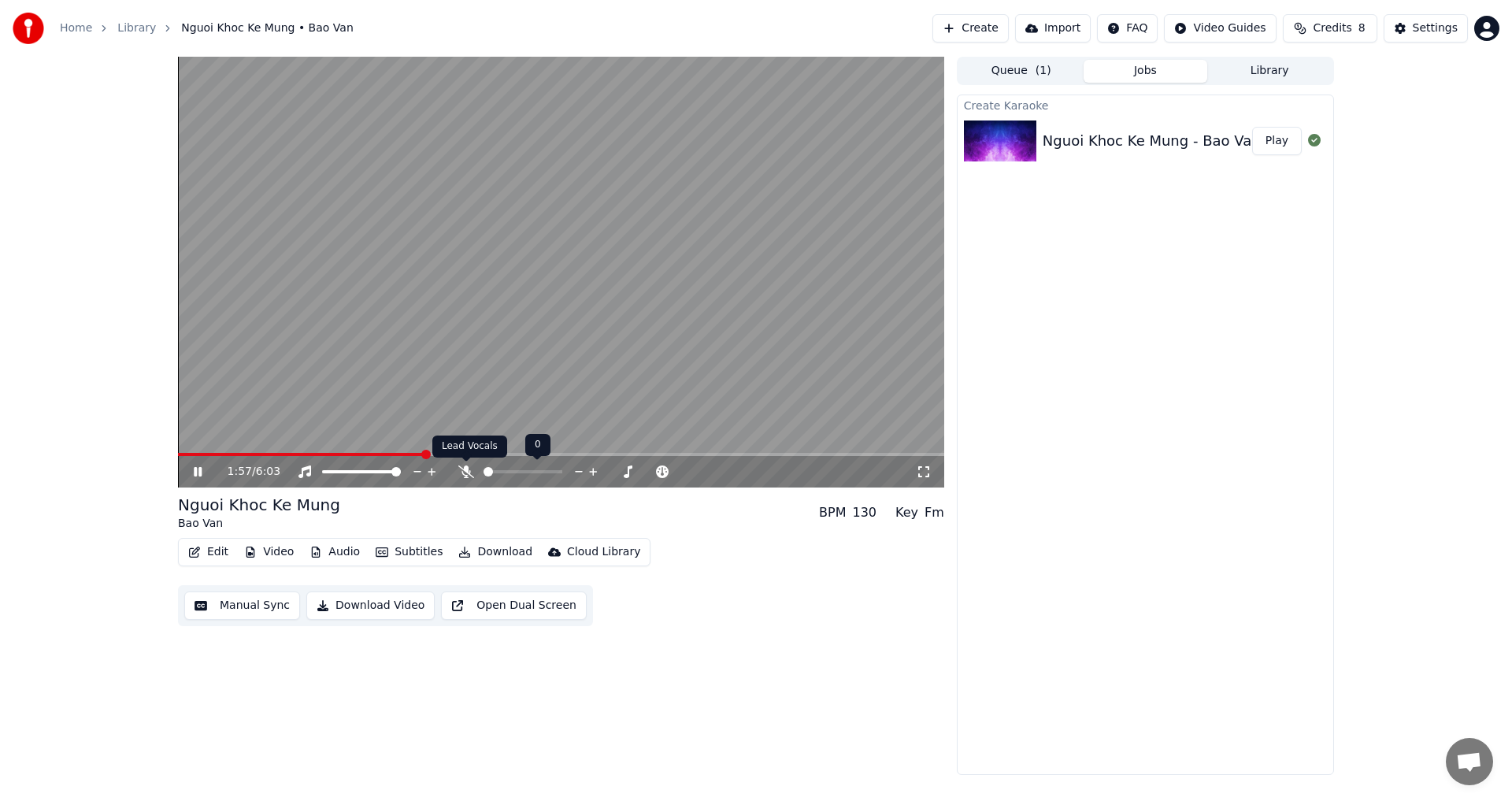
click at [466, 471] on icon at bounding box center [466, 471] width 16 height 12
click at [469, 470] on icon at bounding box center [466, 471] width 16 height 12
click at [868, 510] on div "130" at bounding box center [865, 512] width 25 height 19
click at [502, 474] on icon at bounding box center [501, 471] width 9 height 12
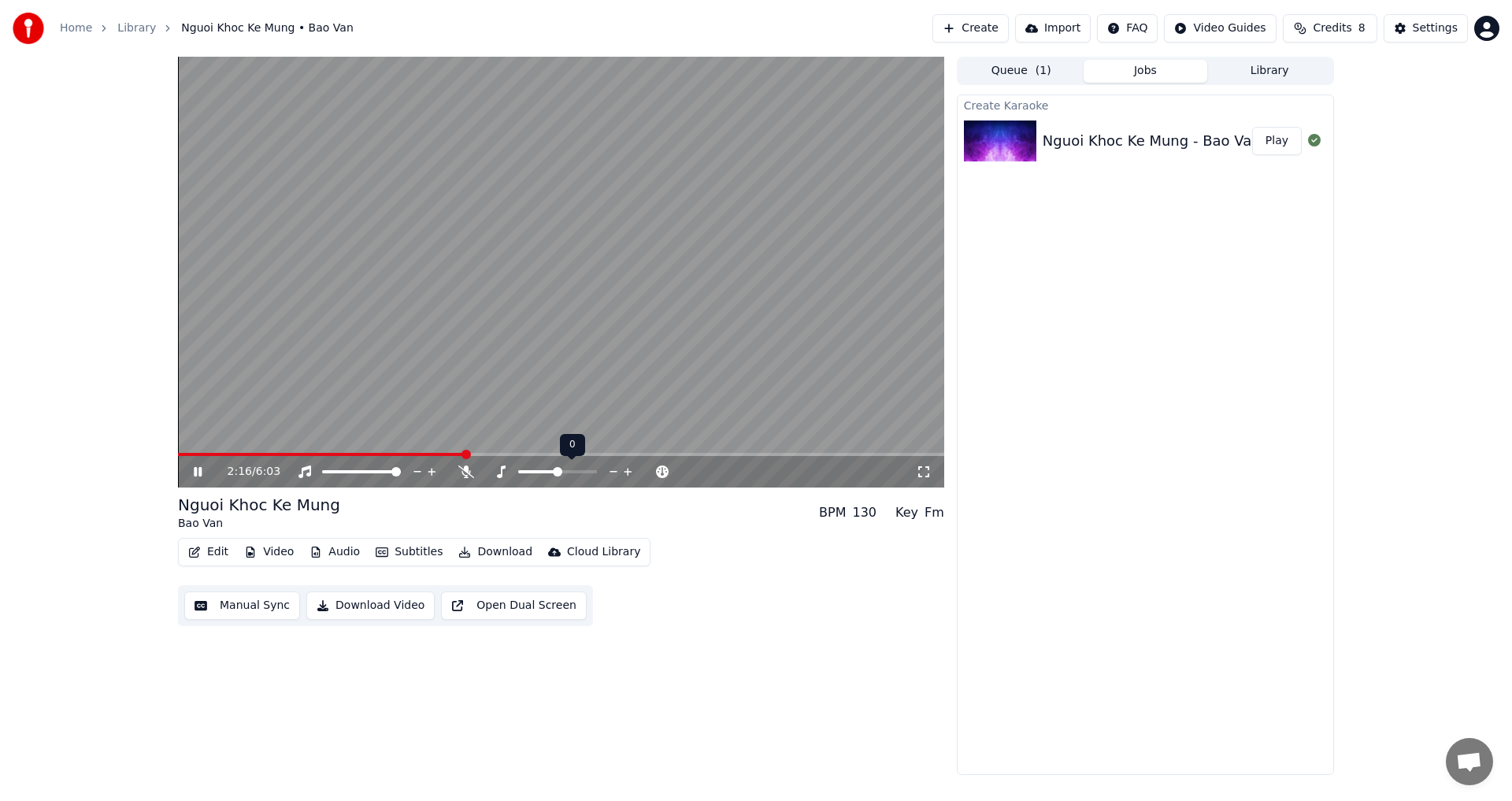
click at [502, 474] on icon at bounding box center [501, 471] width 9 height 12
click at [501, 474] on icon at bounding box center [501, 471] width 9 height 12
click at [499, 471] on icon at bounding box center [501, 471] width 16 height 12
click at [466, 475] on icon at bounding box center [466, 471] width 16 height 12
click at [343, 450] on video at bounding box center [561, 272] width 766 height 431
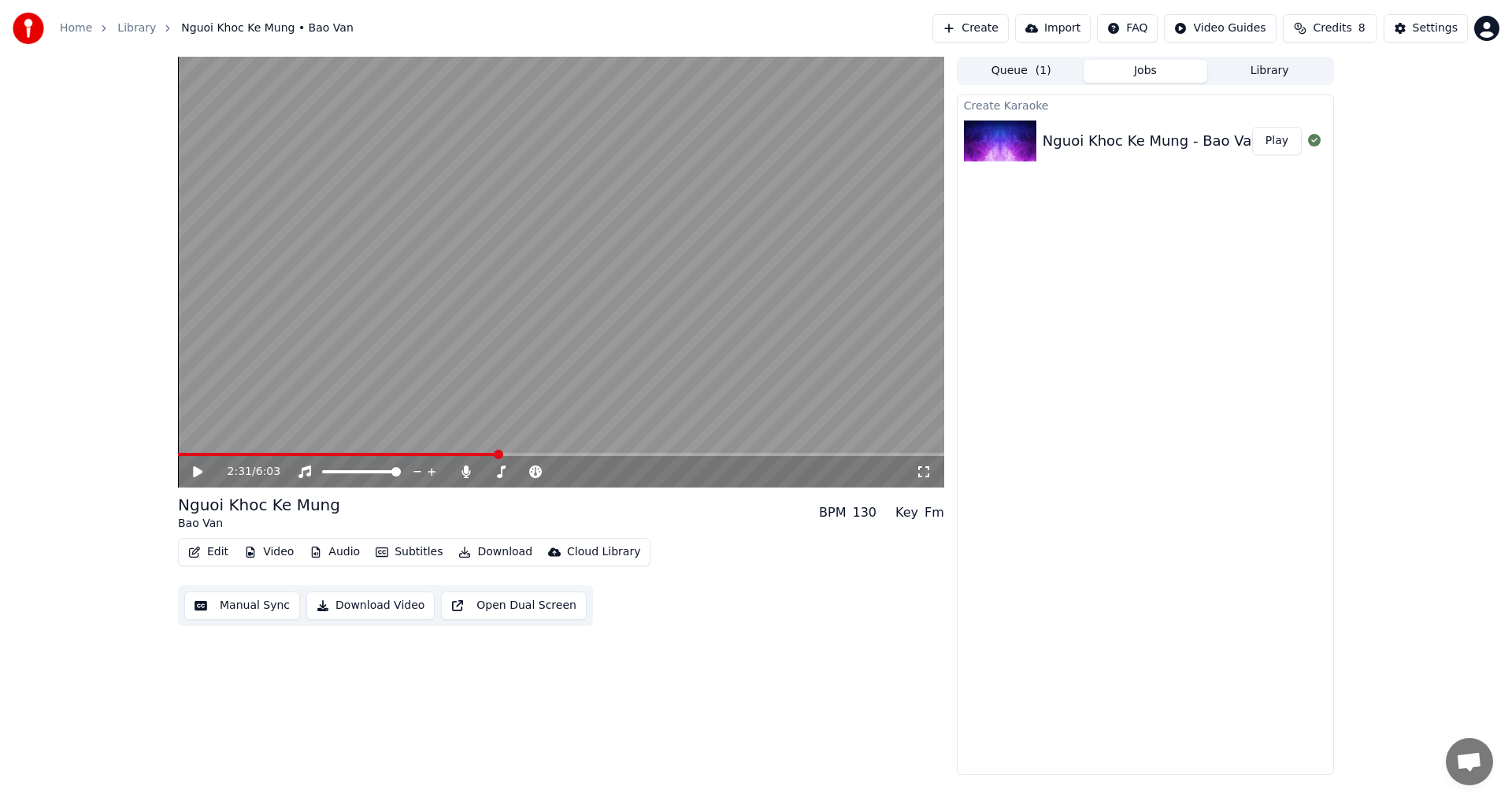
click at [336, 452] on video at bounding box center [561, 272] width 766 height 431
click at [370, 452] on span at bounding box center [373, 454] width 10 height 10
click at [583, 471] on span at bounding box center [584, 471] width 10 height 10
click at [593, 472] on span at bounding box center [593, 471] width 10 height 10
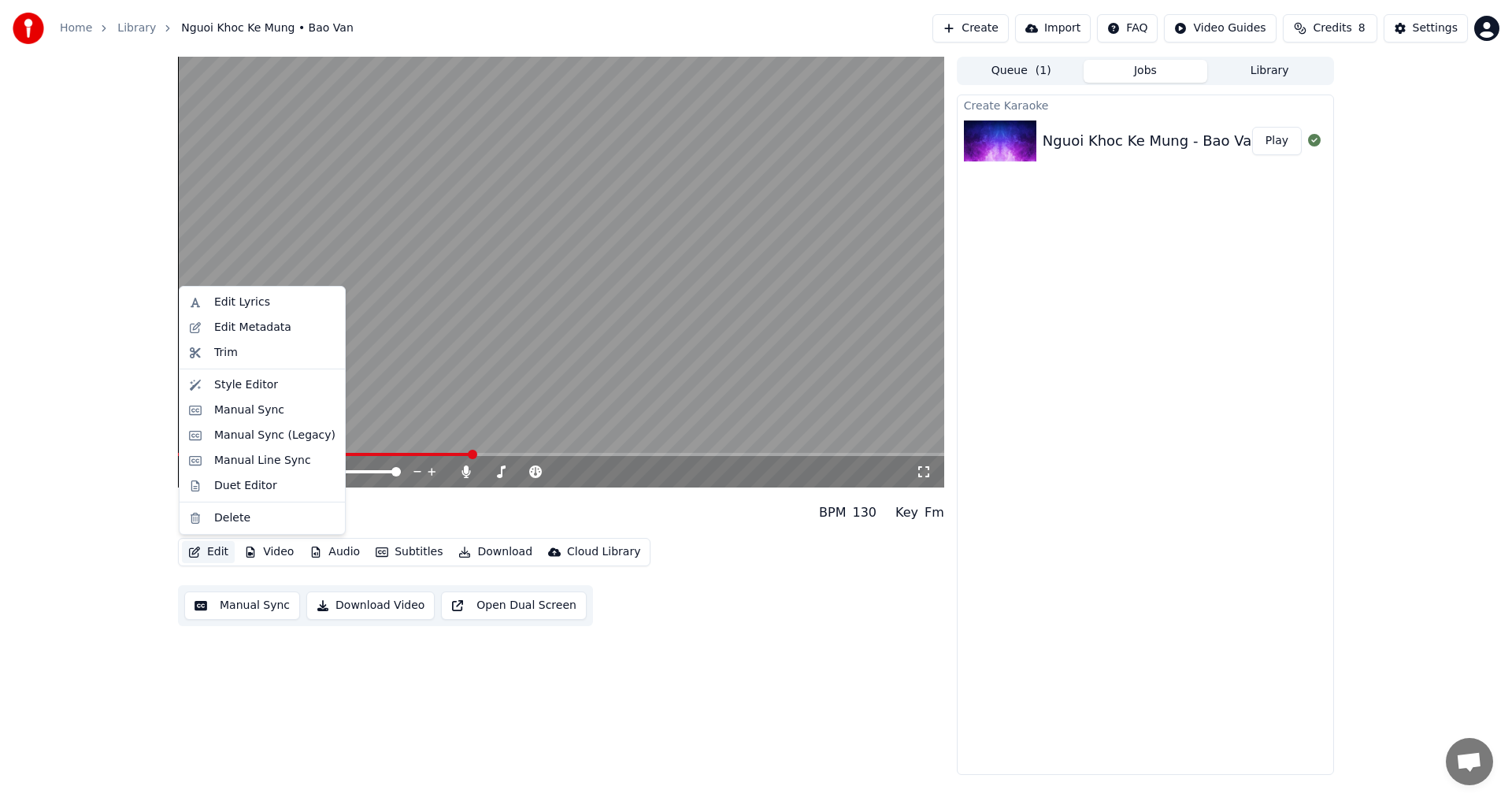
click at [215, 553] on button "Edit" at bounding box center [208, 551] width 52 height 22
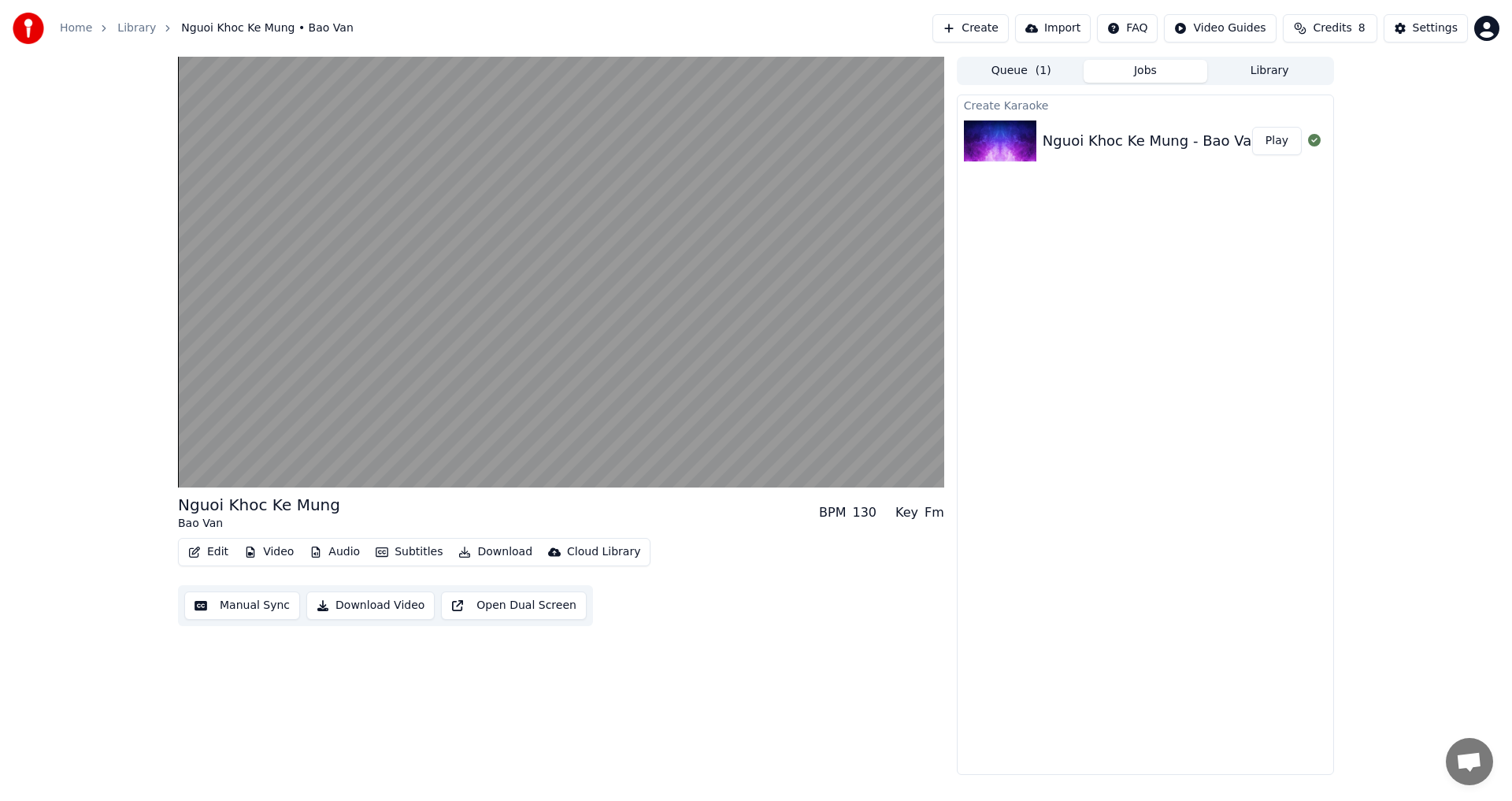
click at [99, 497] on div "Nguoi Khoc Ke Mung Bao Van BPM 130 Key Fm Edit Video Audio Subtitles Download C…" at bounding box center [756, 416] width 1512 height 718
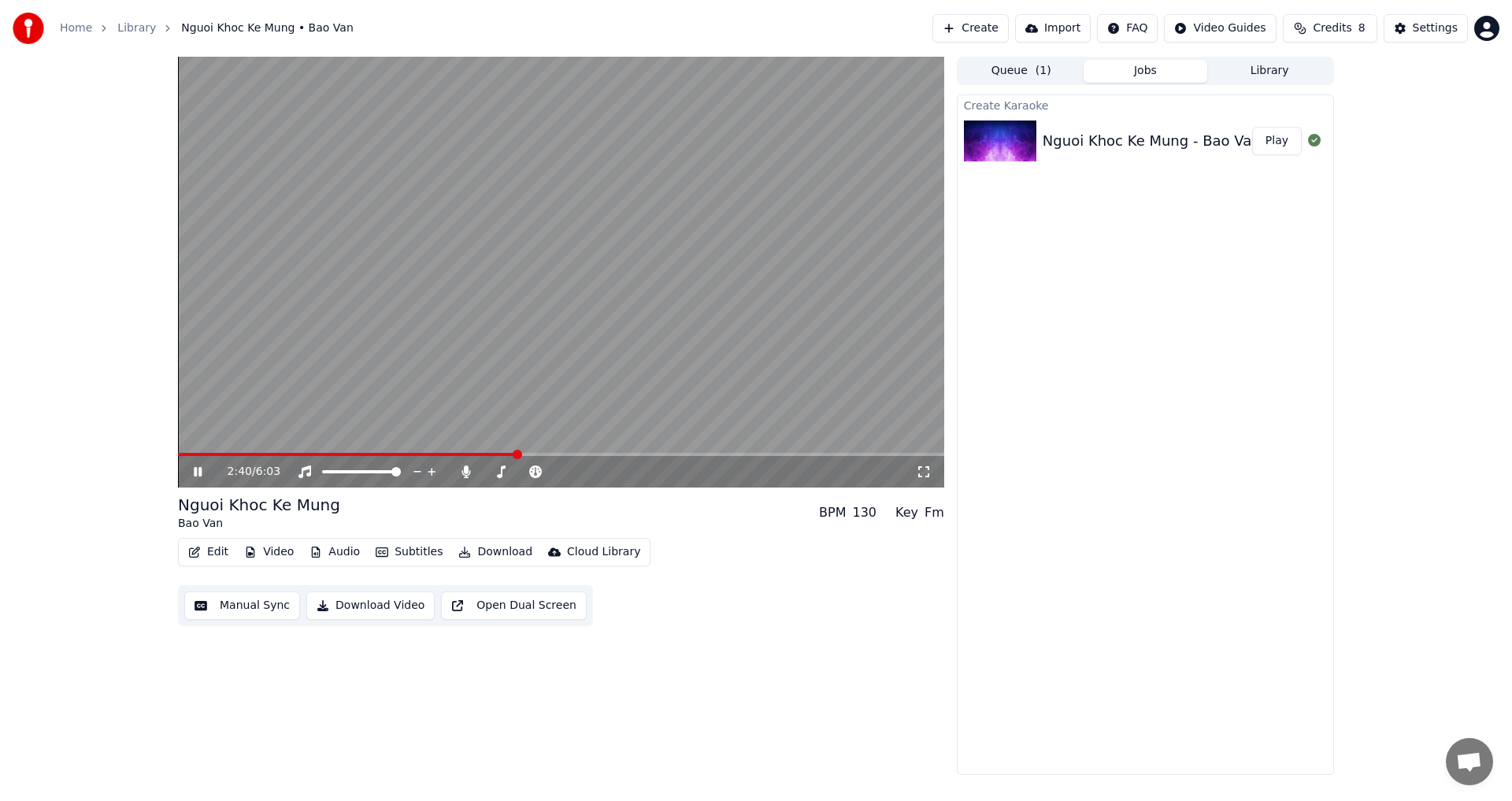
click at [330, 452] on video at bounding box center [561, 272] width 766 height 431
click at [315, 452] on span at bounding box center [247, 453] width 137 height 3
click at [206, 471] on icon at bounding box center [209, 471] width 37 height 12
click at [405, 556] on button "Subtitles" at bounding box center [409, 551] width 79 height 22
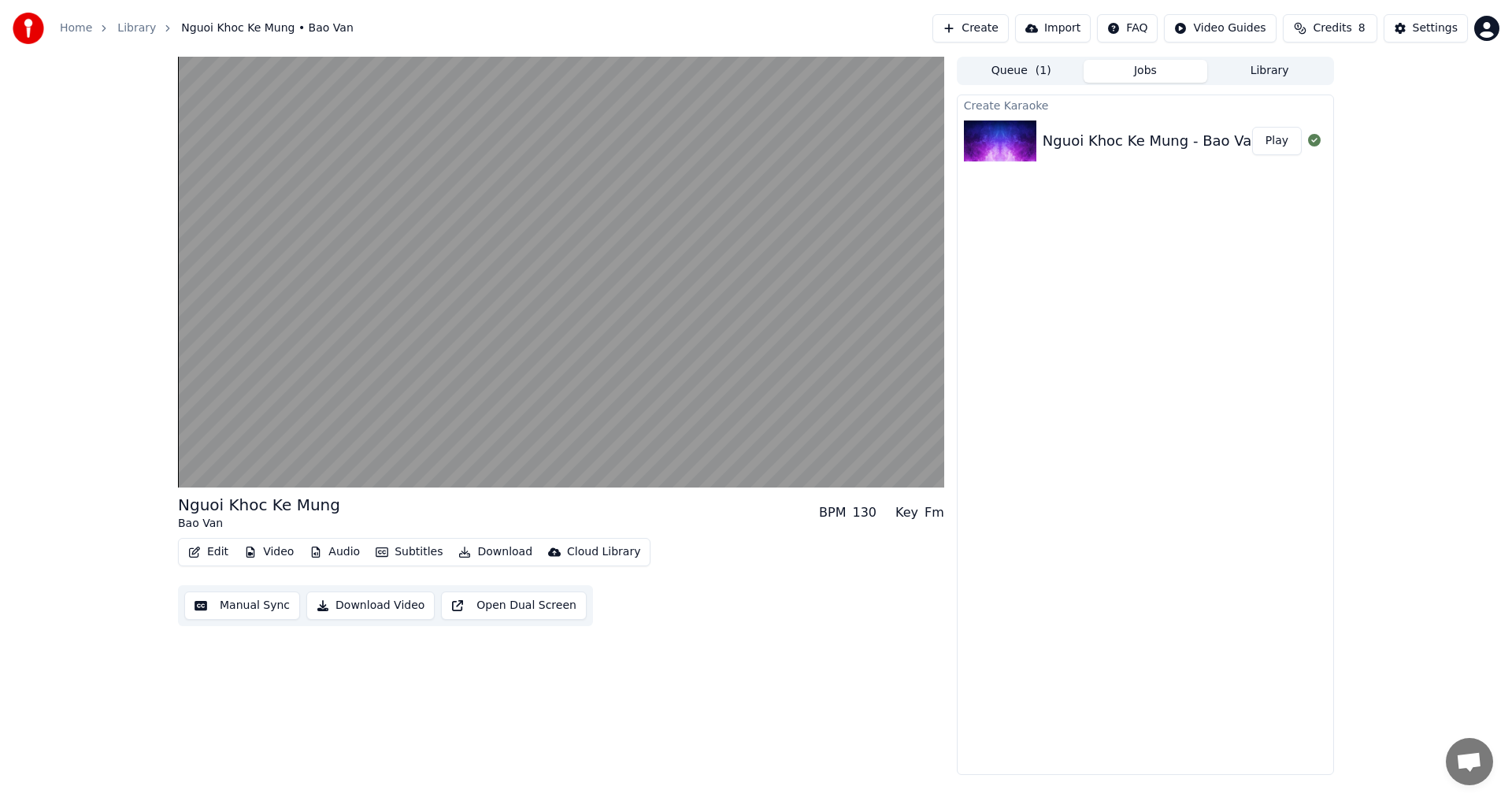
click at [69, 513] on div "Nguoi Khoc Ke Mung Bao Van BPM 130 Key Fm Edit Video Audio Subtitles Download C…" at bounding box center [756, 416] width 1512 height 718
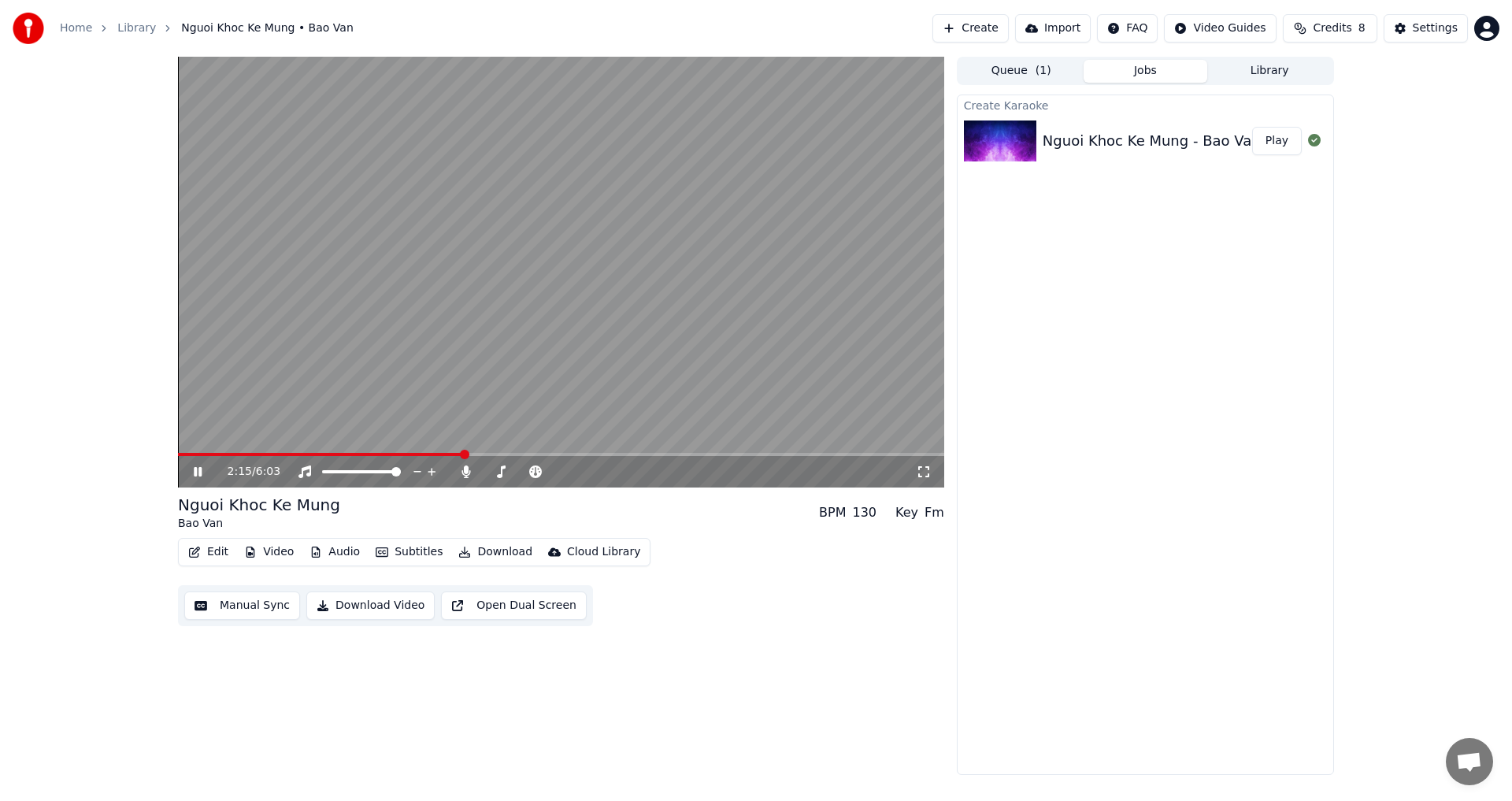
click at [201, 471] on icon at bounding box center [197, 471] width 8 height 10
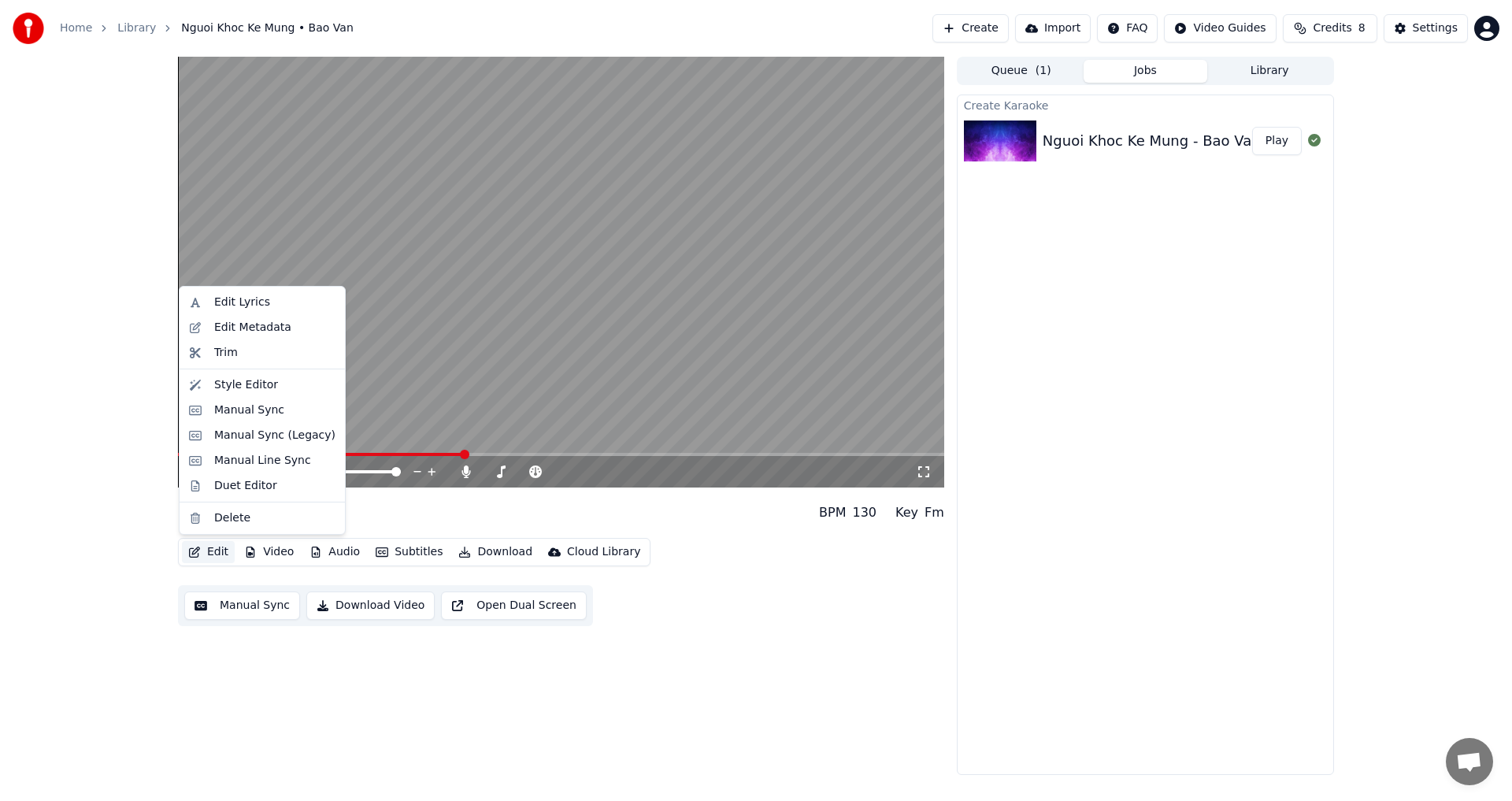
click at [216, 551] on button "Edit" at bounding box center [208, 551] width 52 height 22
click at [231, 302] on div "Edit Lyrics" at bounding box center [242, 302] width 56 height 16
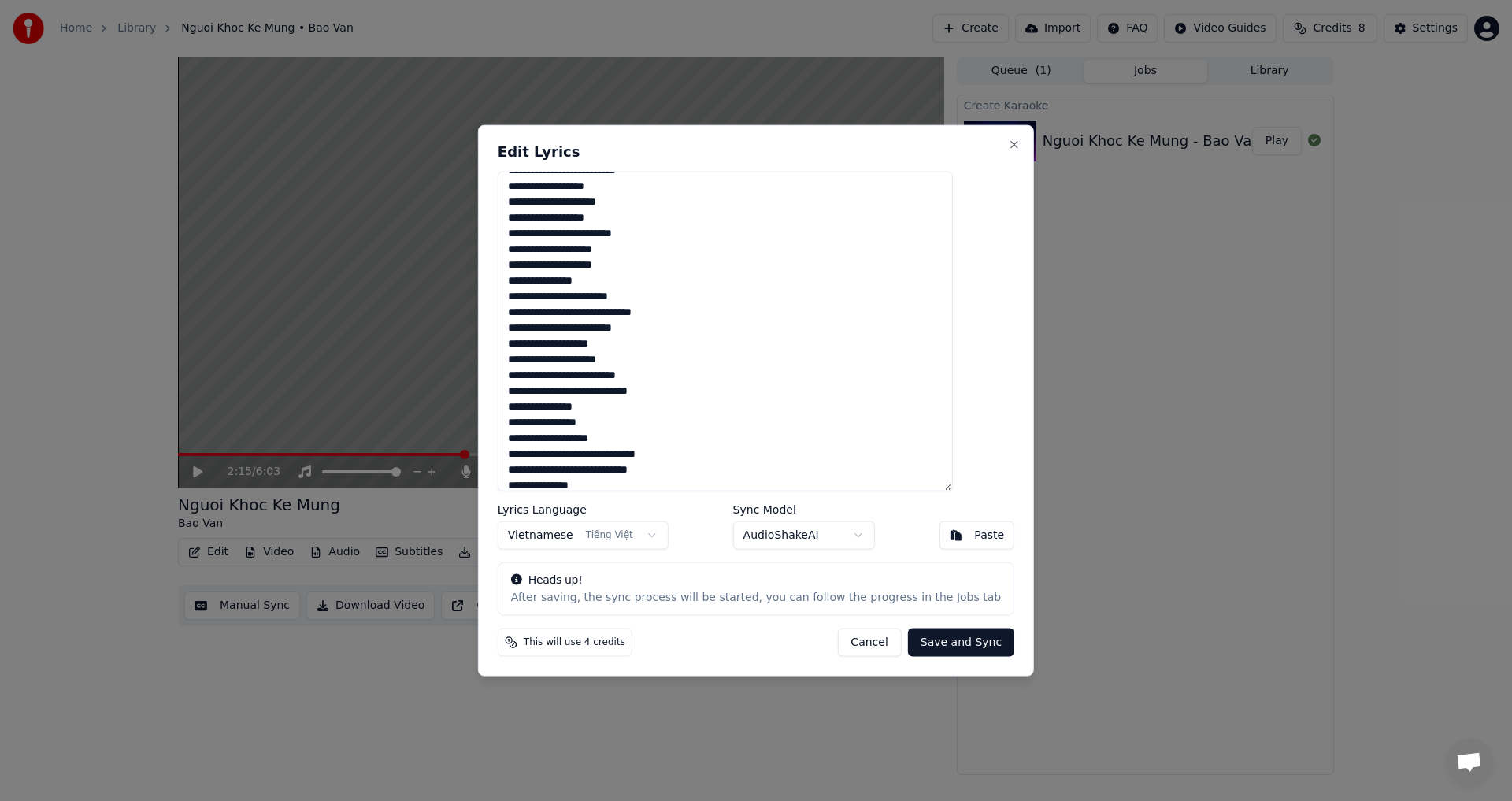
scroll to position [244, 0]
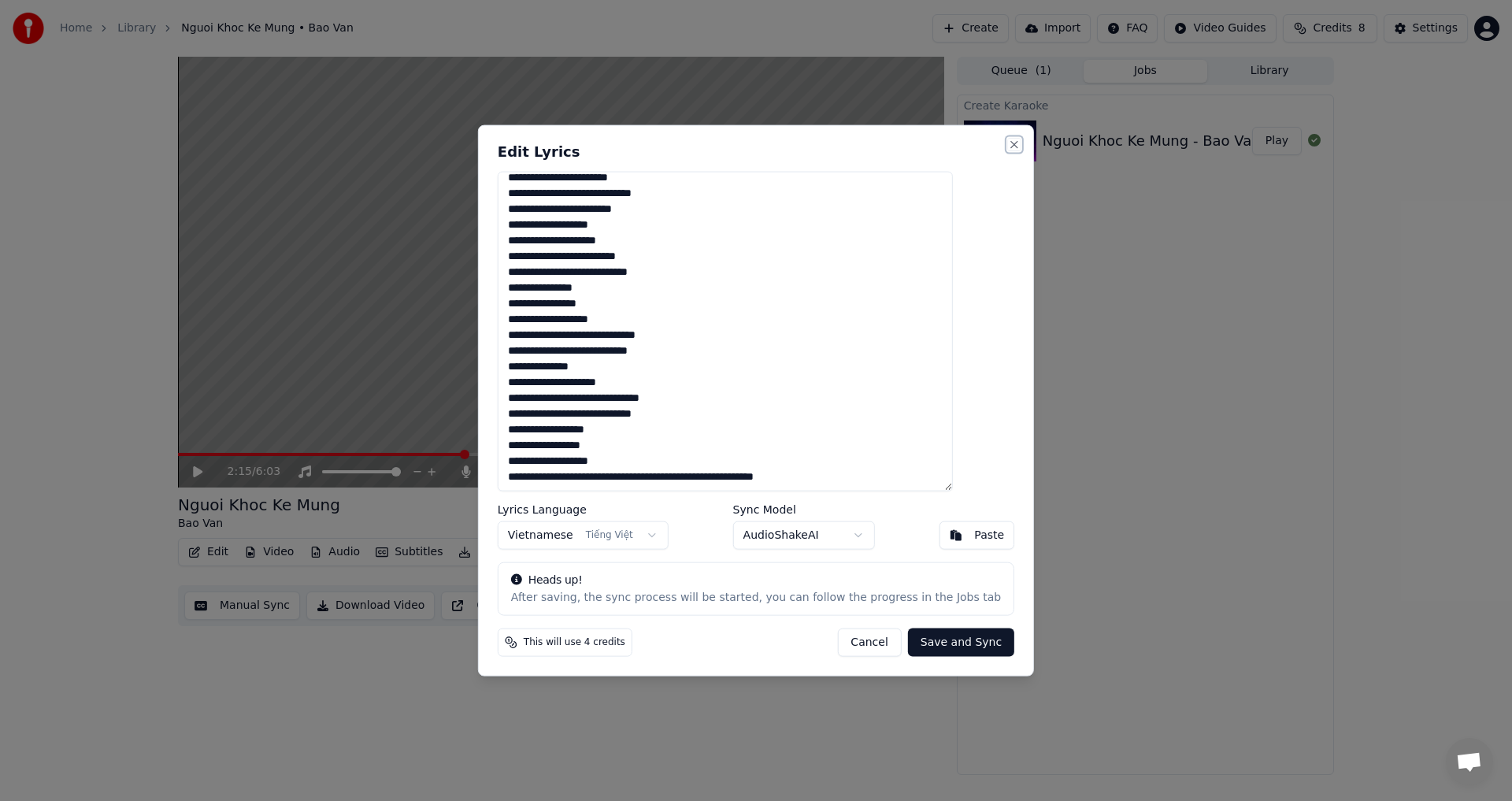
click at [1008, 145] on button "Close" at bounding box center [1014, 144] width 12 height 12
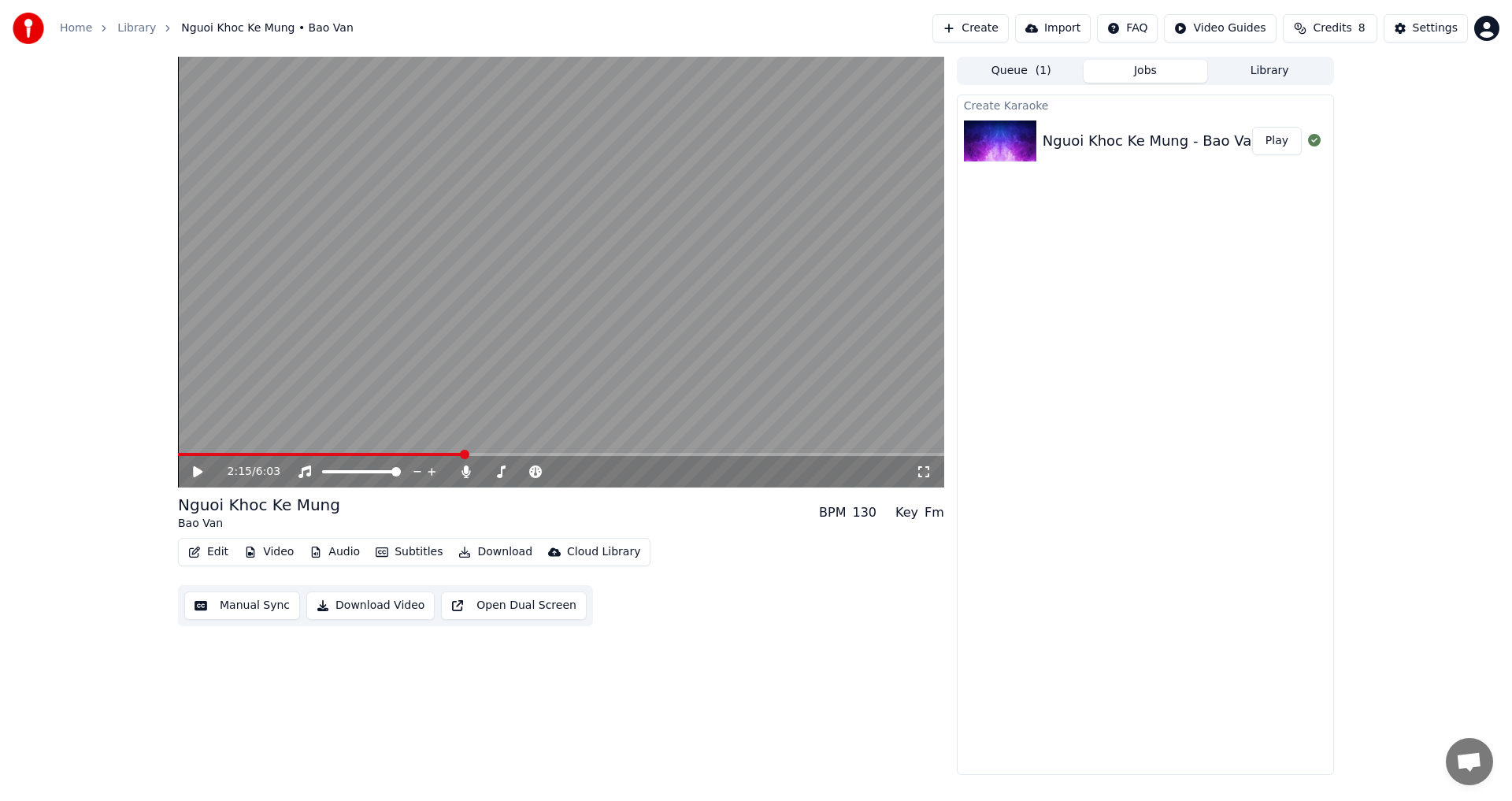
click at [217, 551] on button "Edit" at bounding box center [208, 551] width 52 height 22
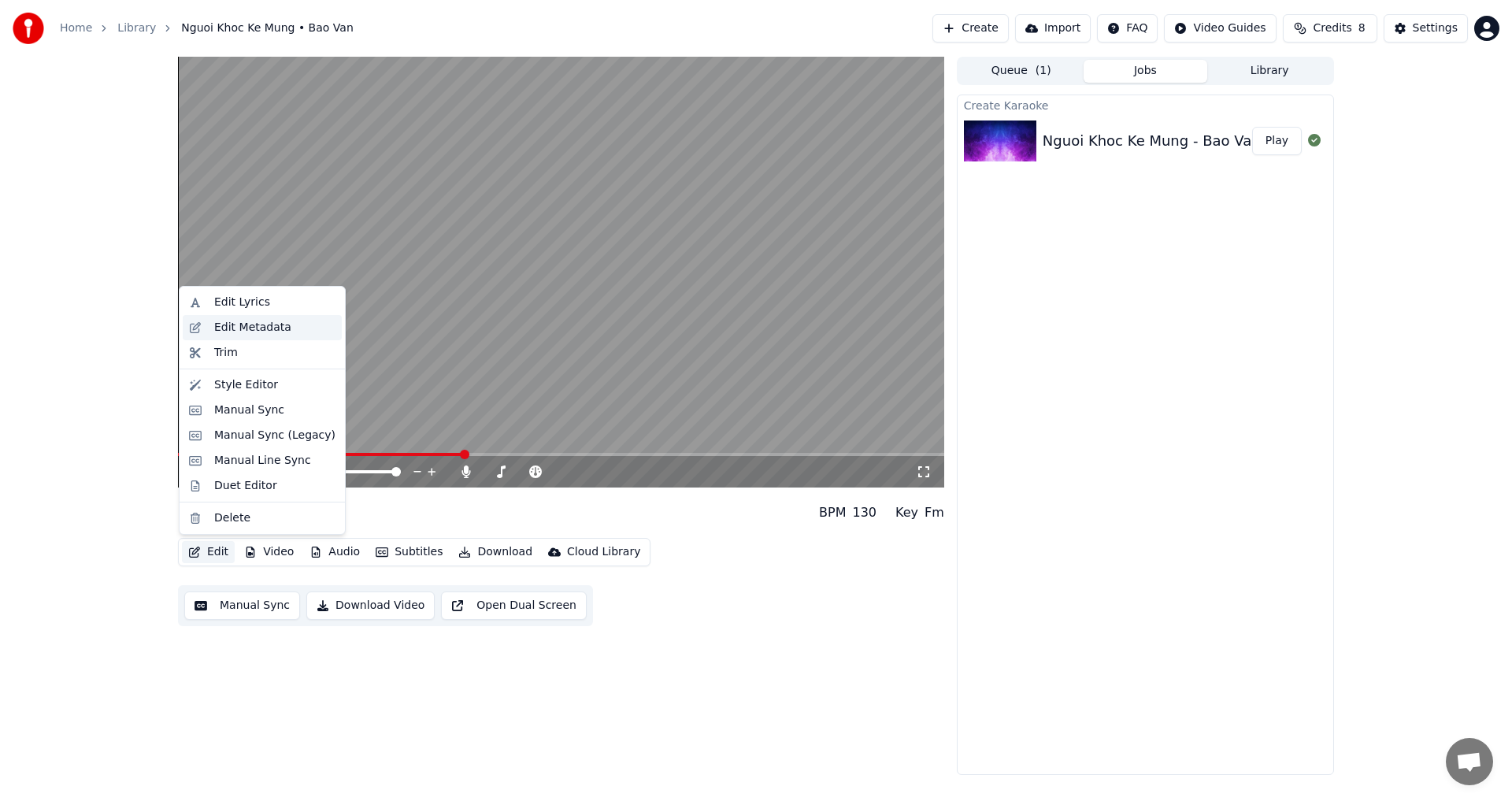
click at [235, 327] on div "Edit Metadata" at bounding box center [252, 328] width 77 height 16
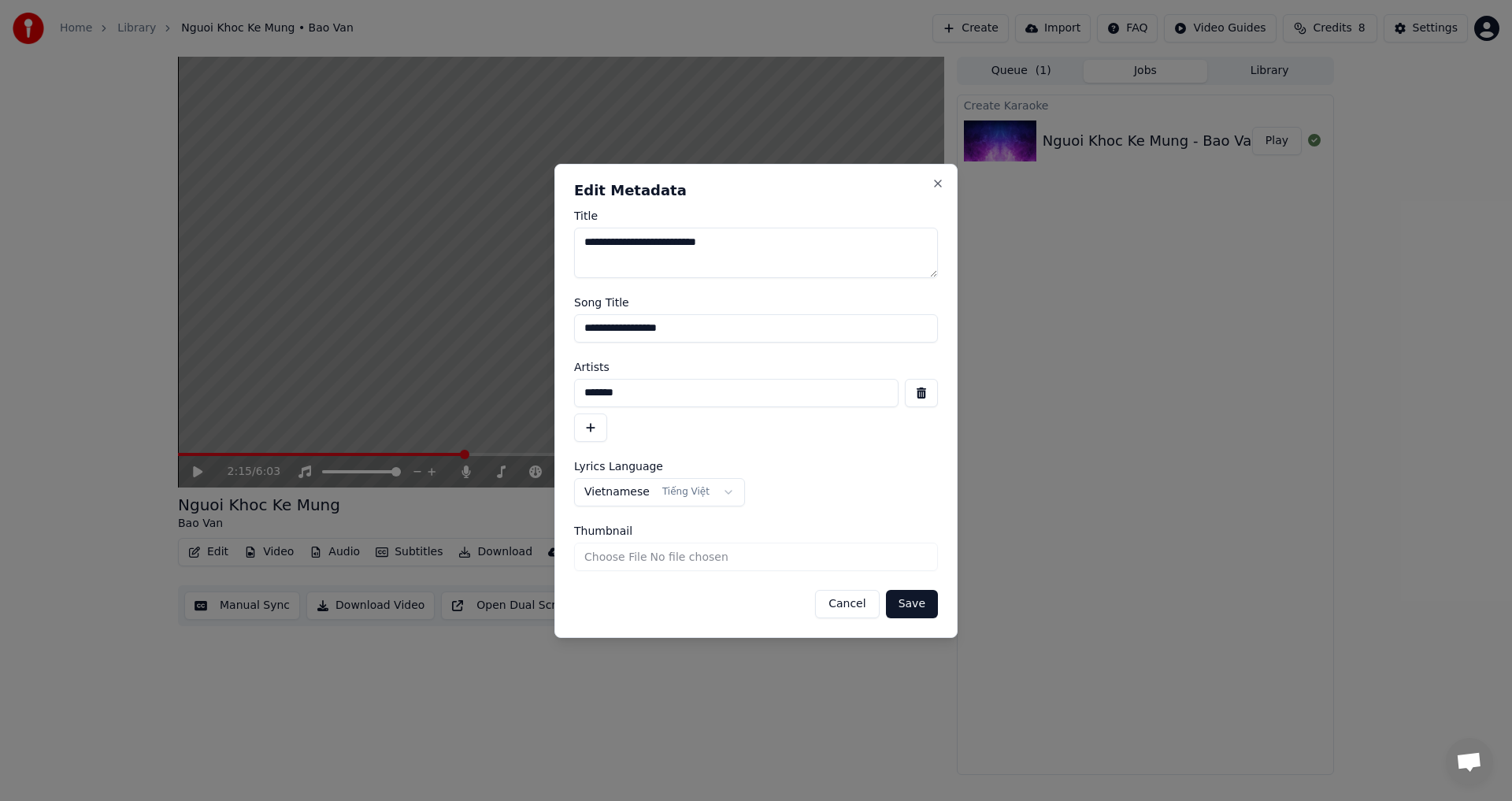
click at [774, 243] on textarea "**********" at bounding box center [756, 252] width 364 height 50
click at [934, 177] on button "Close" at bounding box center [937, 183] width 12 height 12
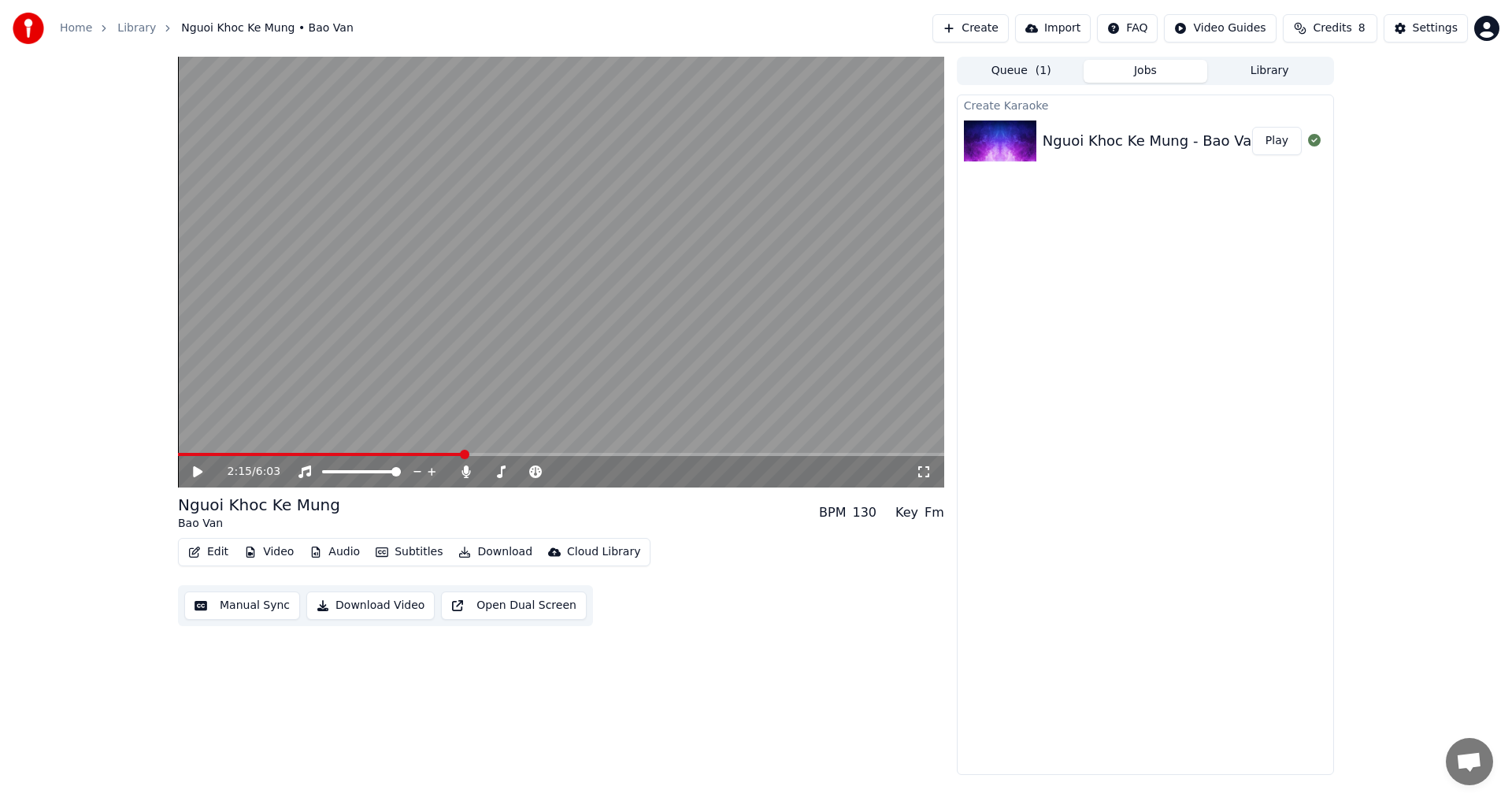
click at [203, 551] on button "Edit" at bounding box center [208, 551] width 52 height 22
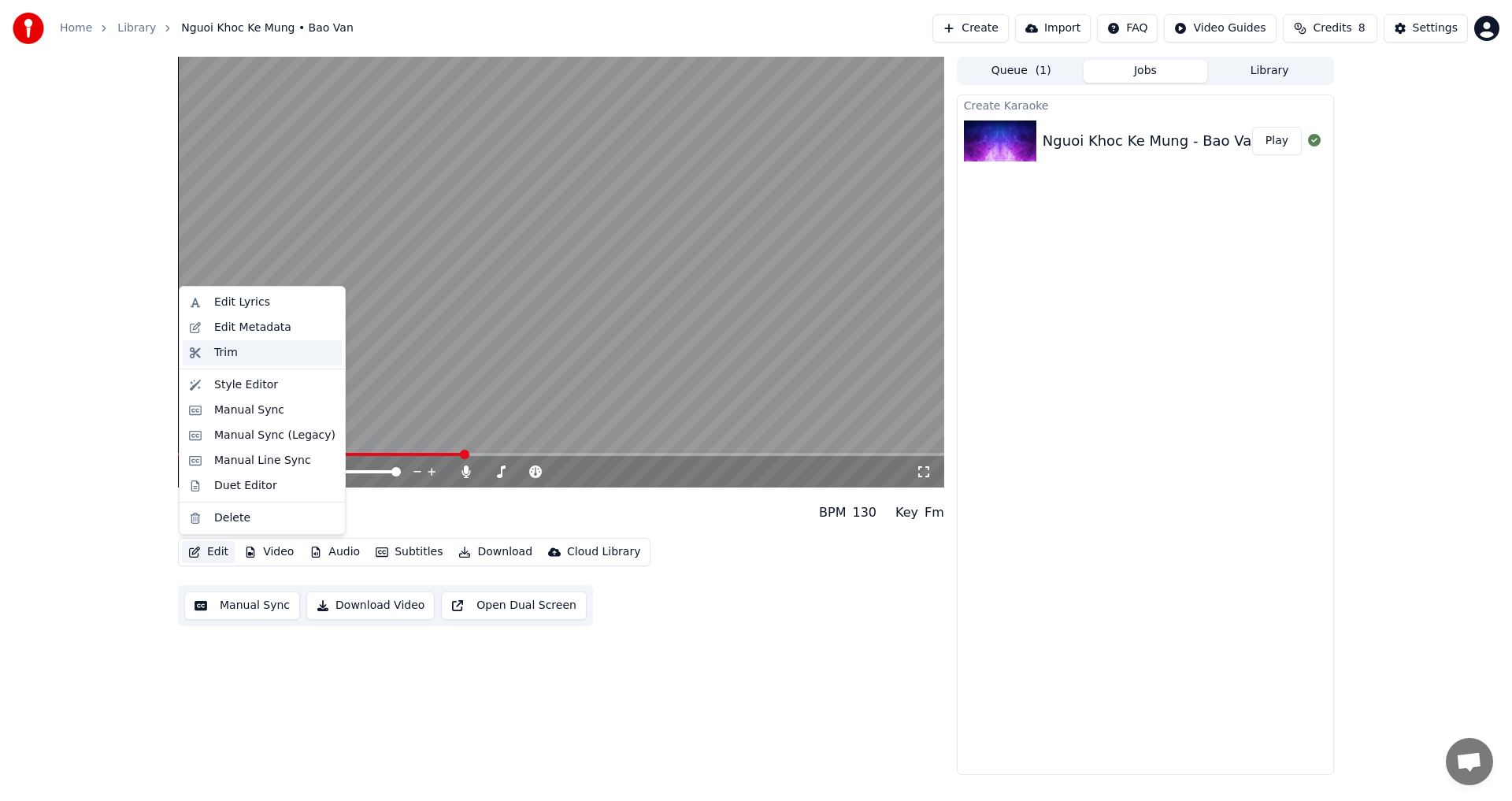
click at [218, 352] on div "Trim" at bounding box center [226, 352] width 24 height 16
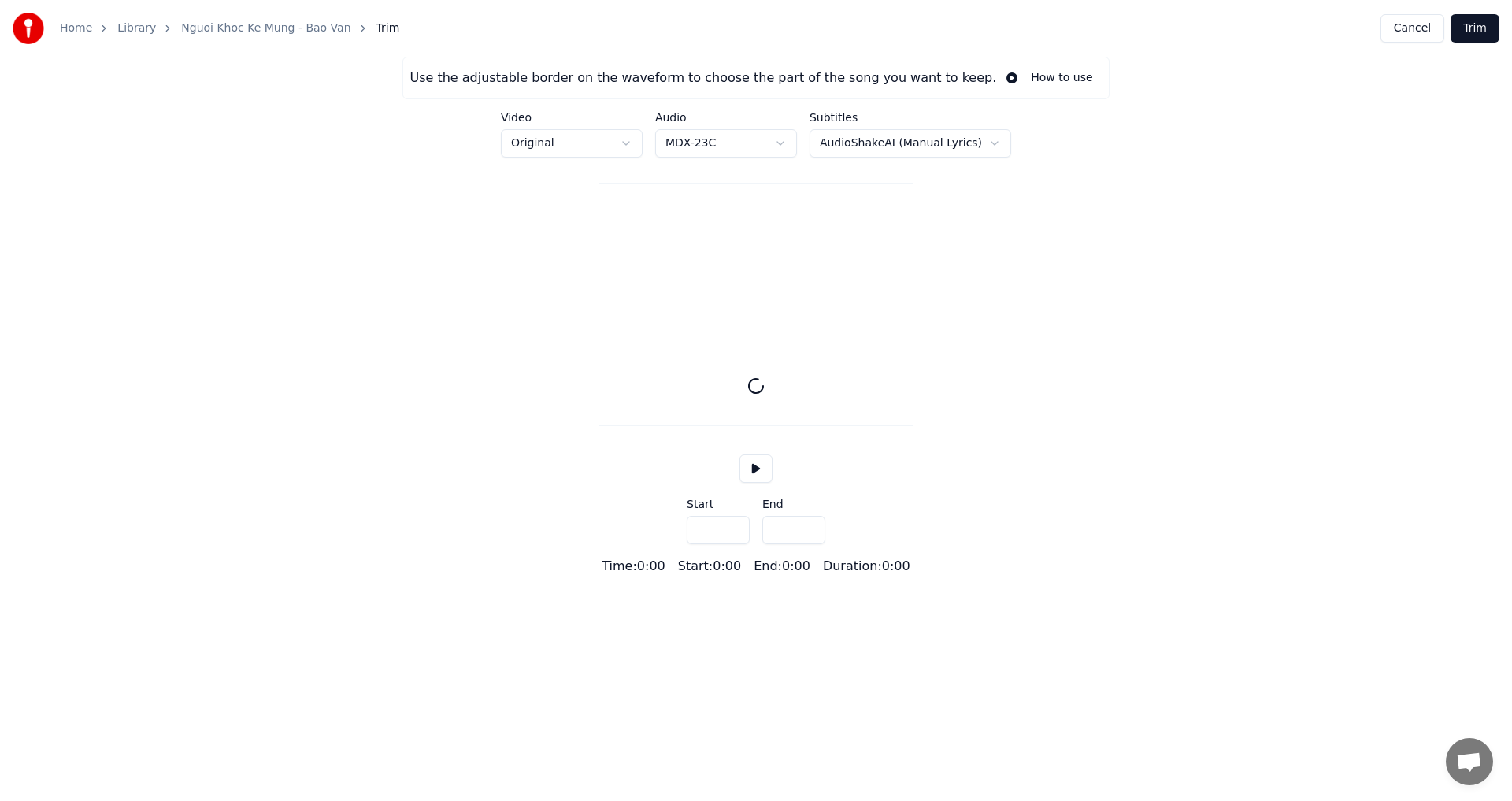
click at [1418, 32] on button "Cancel" at bounding box center [1412, 29] width 64 height 29
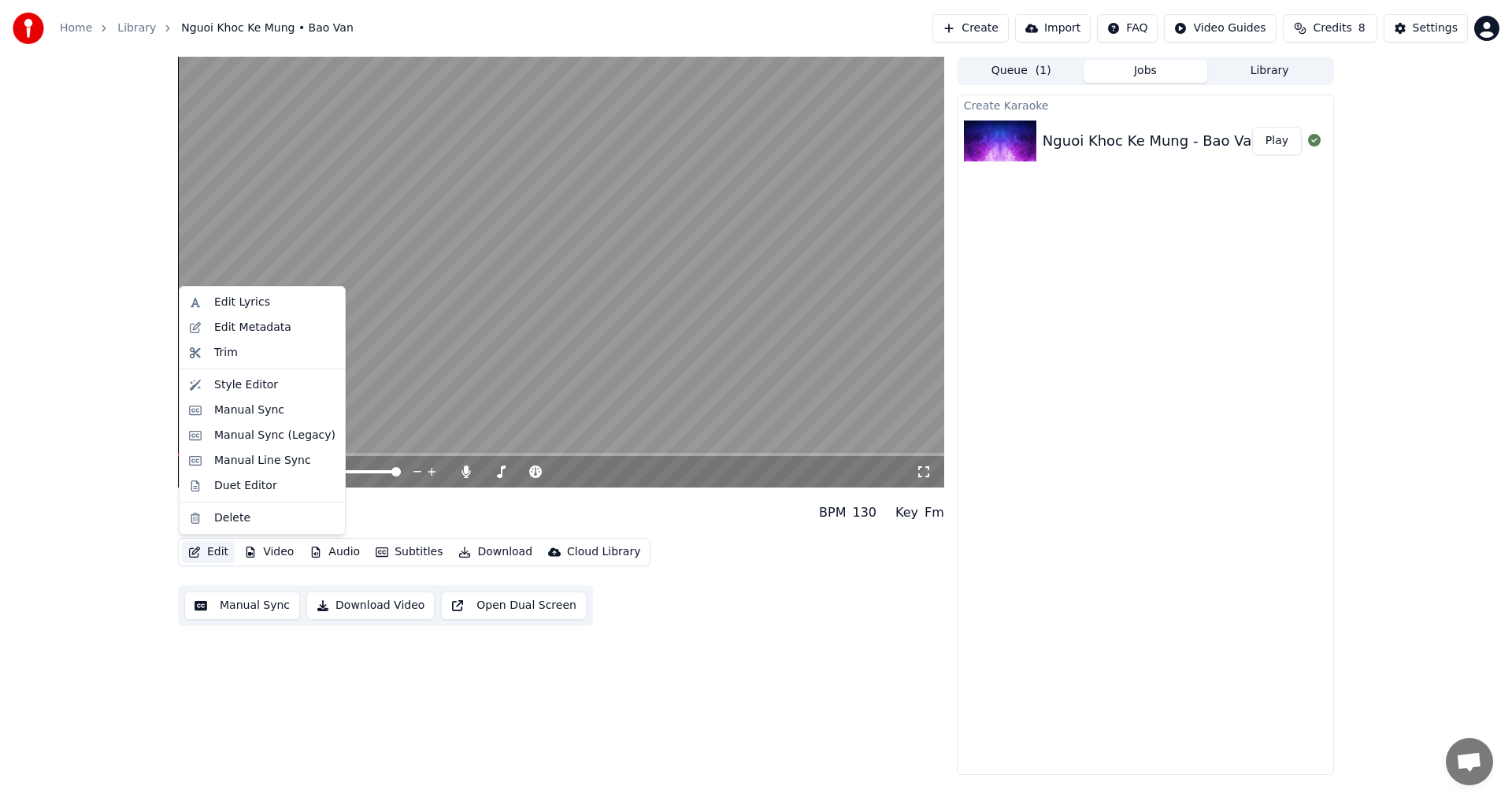
click at [212, 551] on button "Edit" at bounding box center [208, 551] width 52 height 22
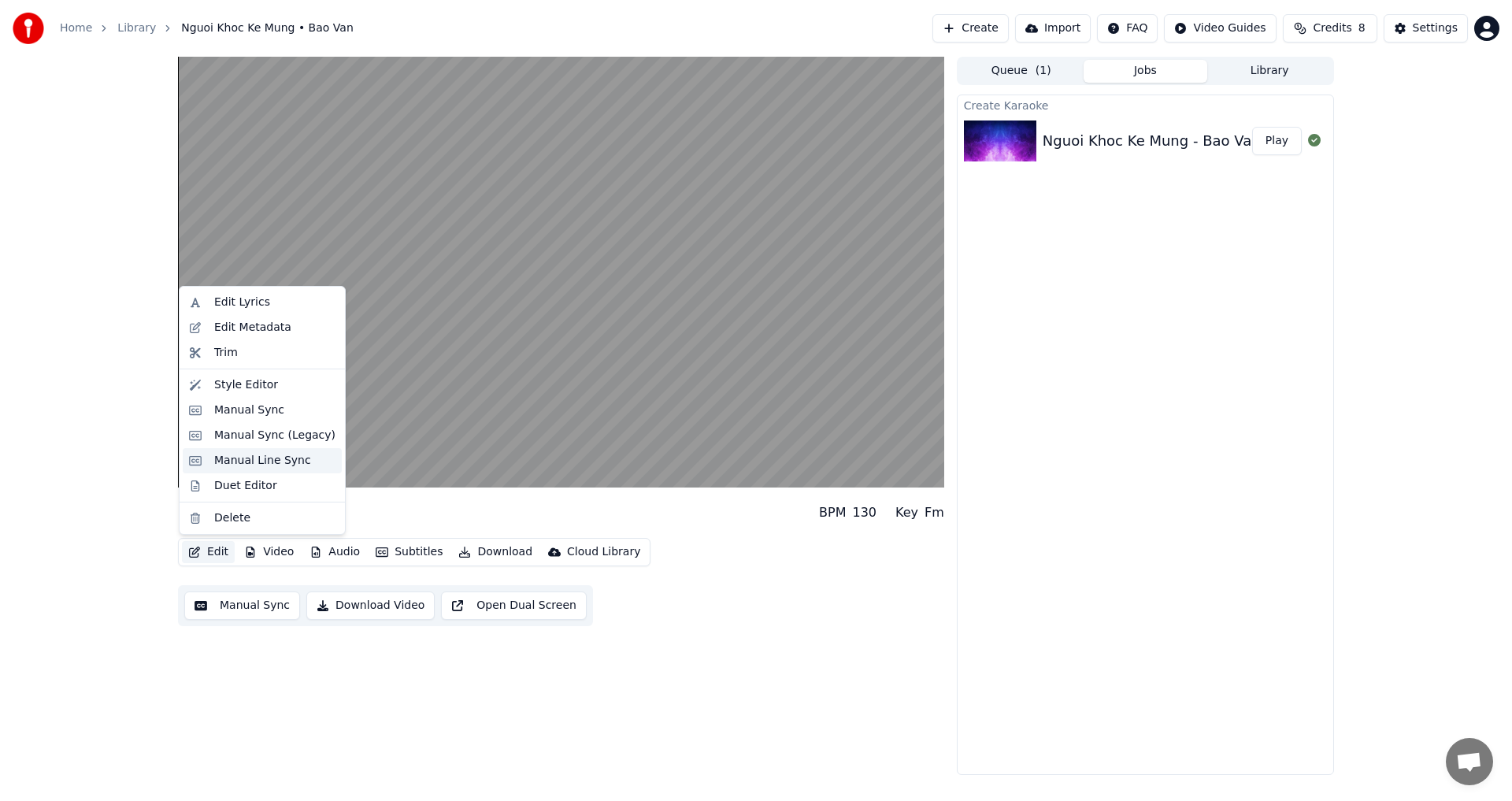
click at [248, 461] on div "Manual Line Sync" at bounding box center [263, 460] width 97 height 16
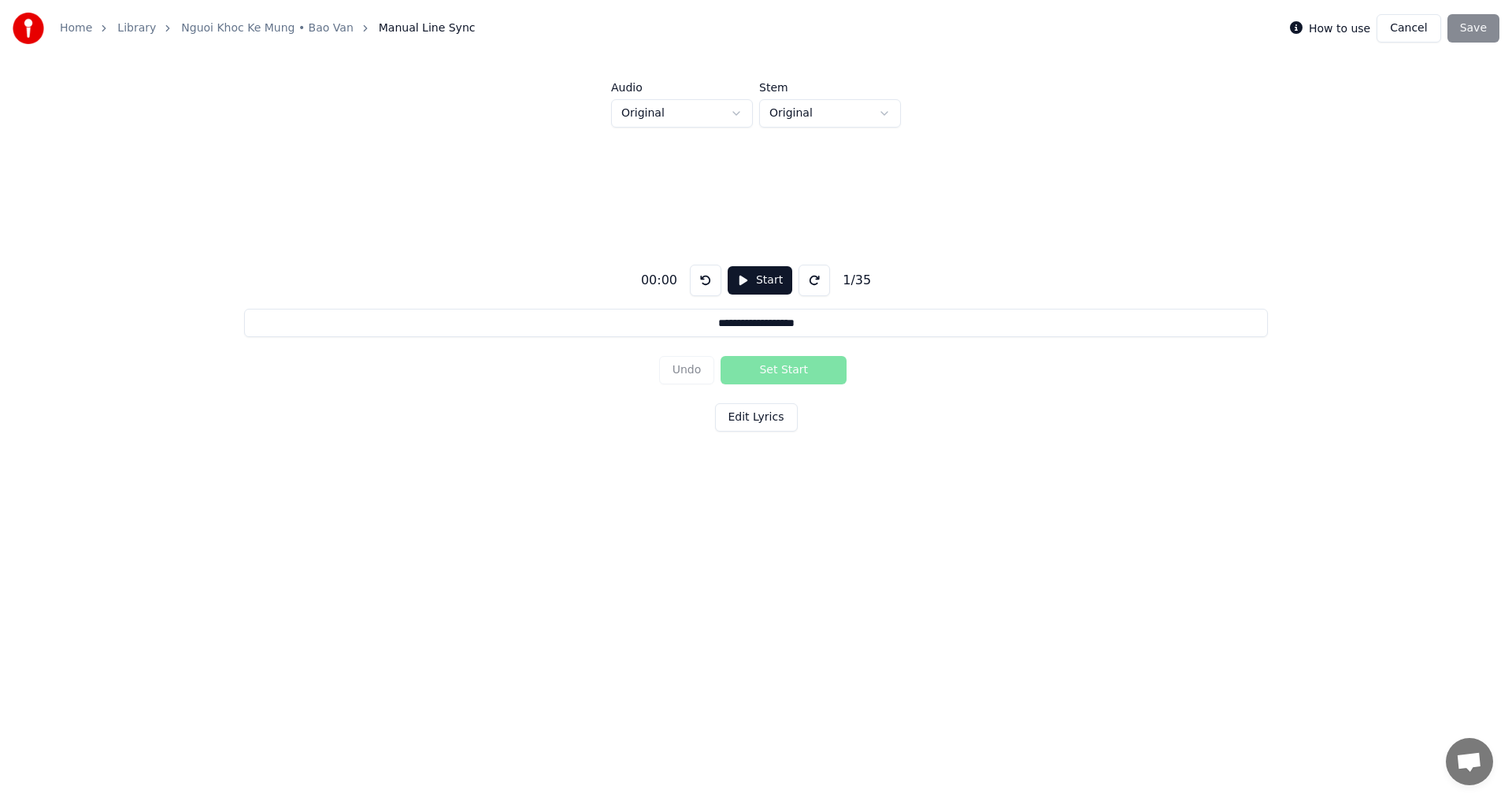
click at [1413, 30] on button "Cancel" at bounding box center [1408, 29] width 64 height 29
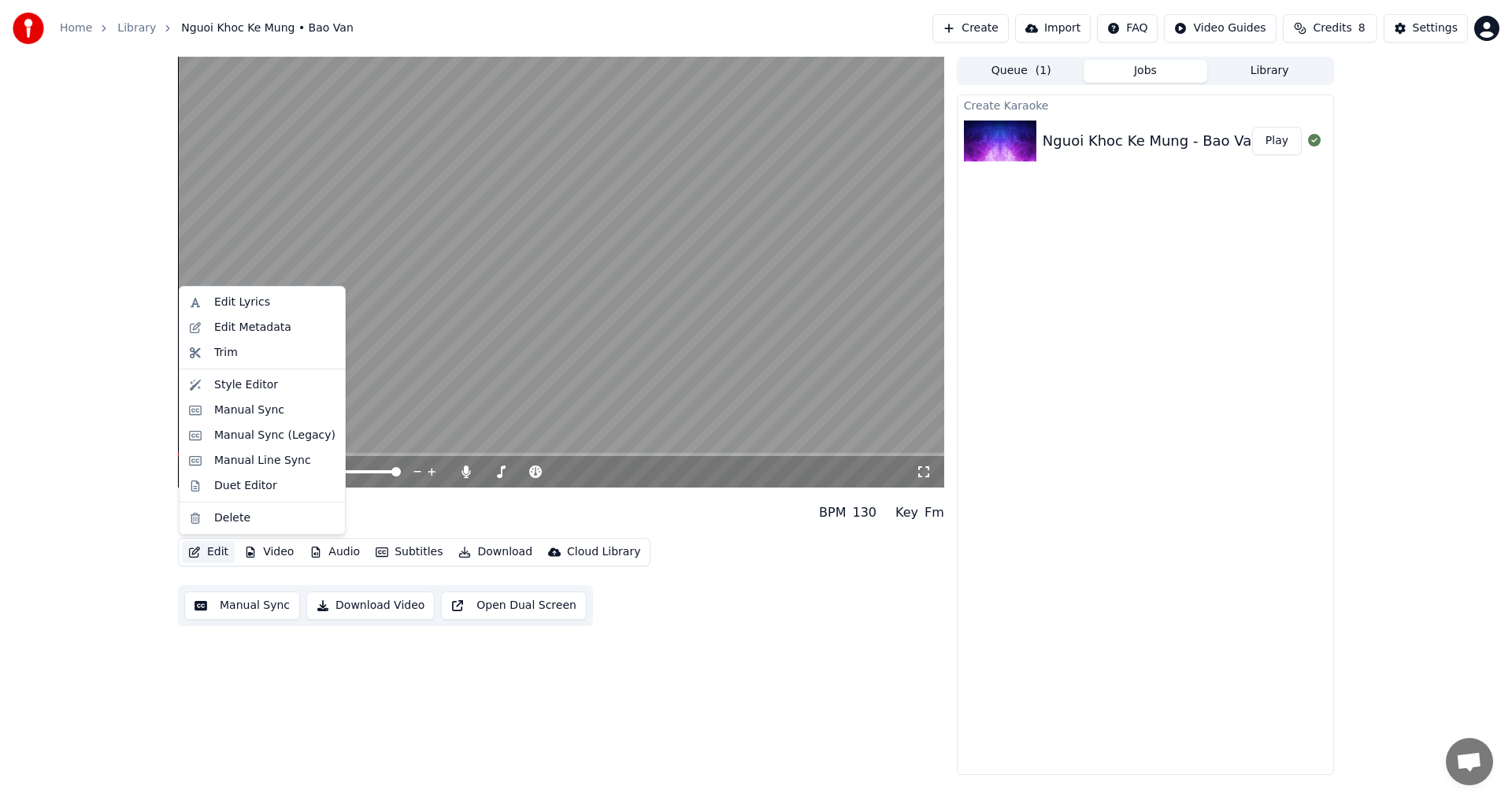
click at [216, 551] on button "Edit" at bounding box center [208, 551] width 52 height 22
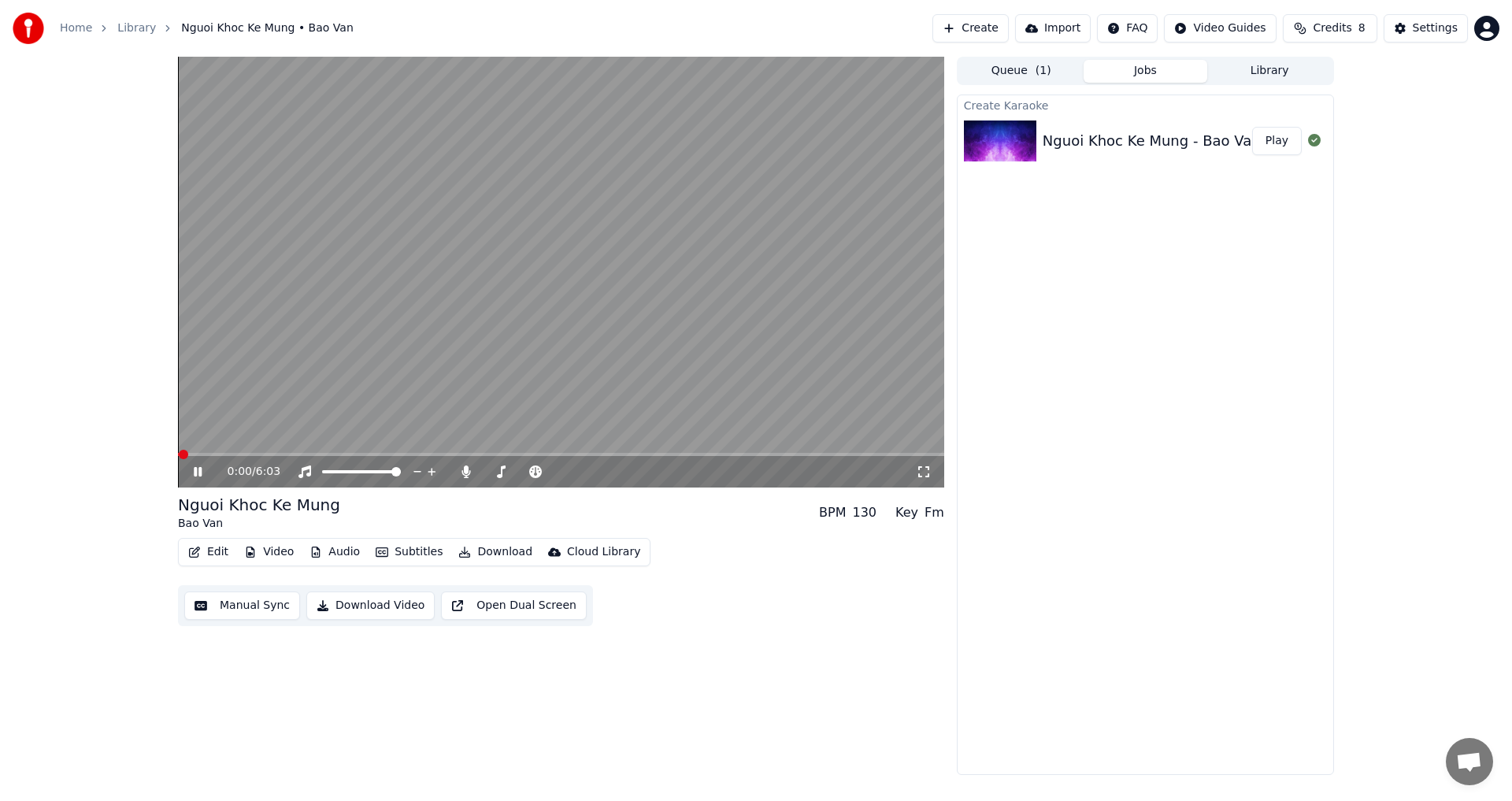
click at [118, 553] on div "0:00 / 6:03 Nguoi Khoc Ke Mung Bao Van BPM 130 Key Fm Edit Video Audio Subtitle…" at bounding box center [756, 416] width 1512 height 718
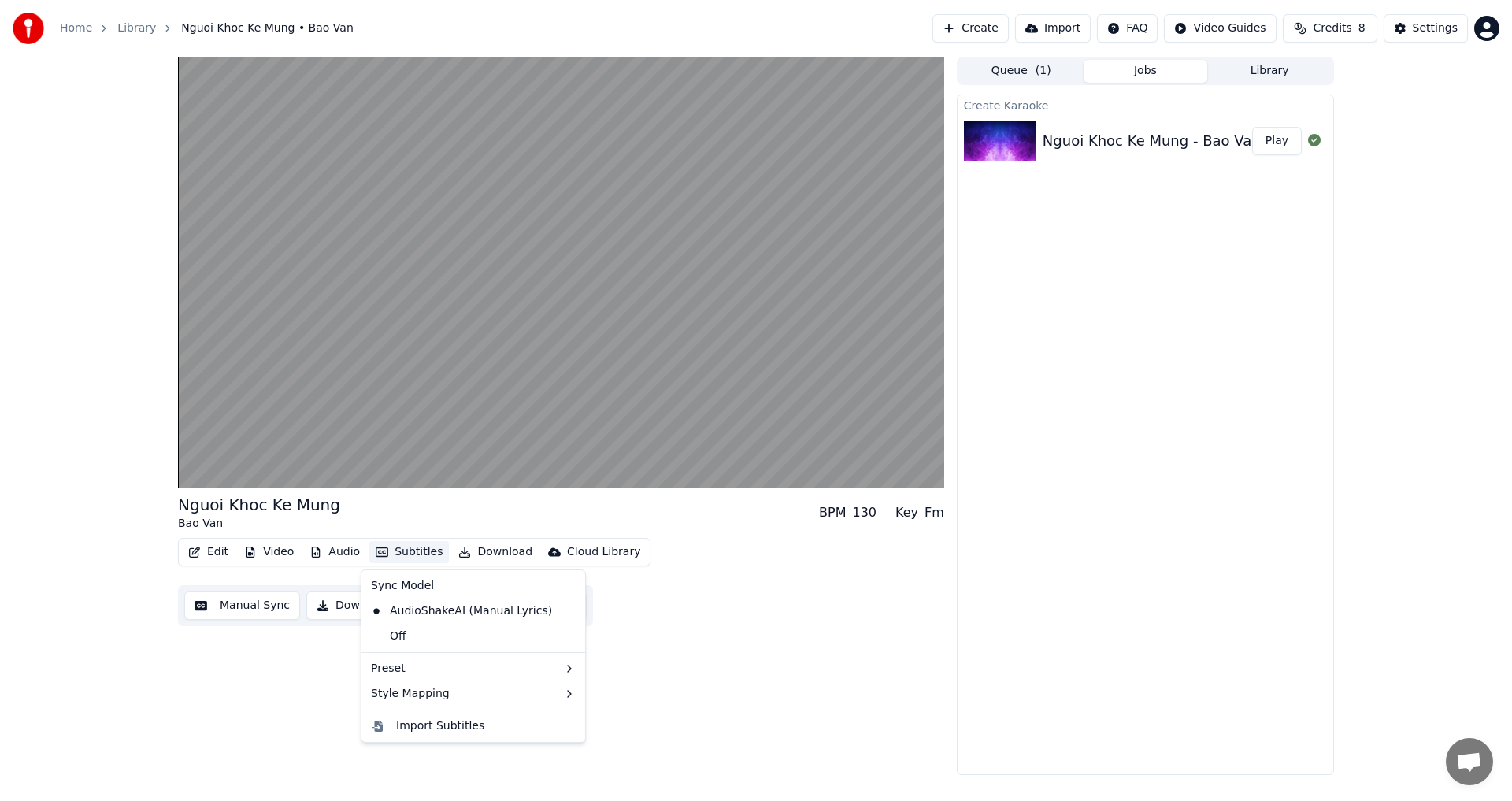
click at [409, 552] on button "Subtitles" at bounding box center [409, 551] width 79 height 22
drag, startPoint x: 55, startPoint y: 548, endPoint x: 65, endPoint y: 540, distance: 12.8
click at [53, 547] on div "Nguoi Khoc Ke Mung Bao Van BPM 130 Key Fm Edit Video Audio Subtitles Download C…" at bounding box center [756, 416] width 1512 height 718
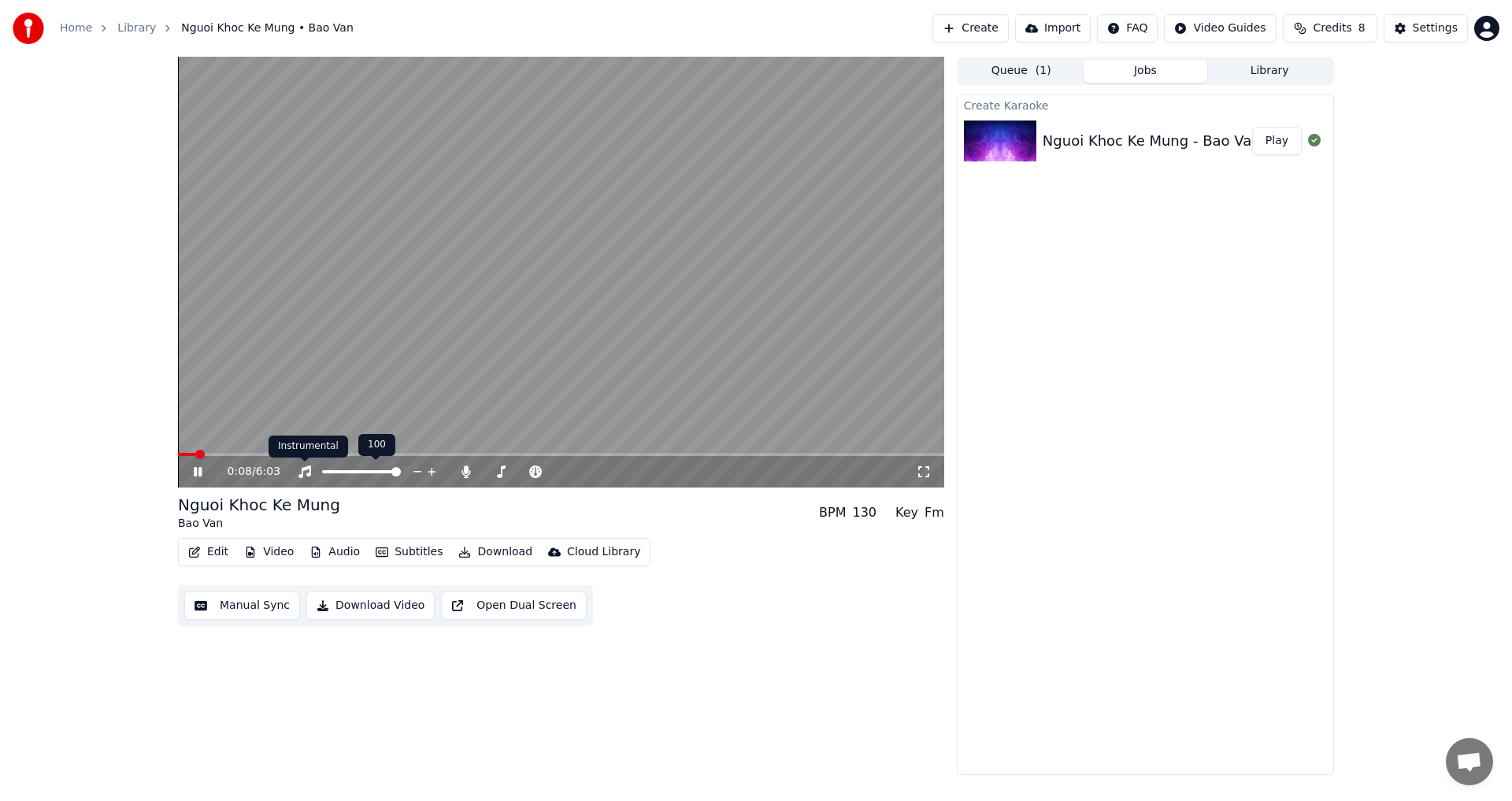
click at [320, 453] on div "Instrumental Instrumental" at bounding box center [308, 446] width 79 height 22
click at [338, 453] on span at bounding box center [561, 453] width 766 height 3
click at [382, 454] on span at bounding box center [561, 453] width 766 height 3
click at [420, 452] on span at bounding box center [561, 453] width 766 height 3
click at [403, 453] on span at bounding box center [291, 453] width 225 height 3
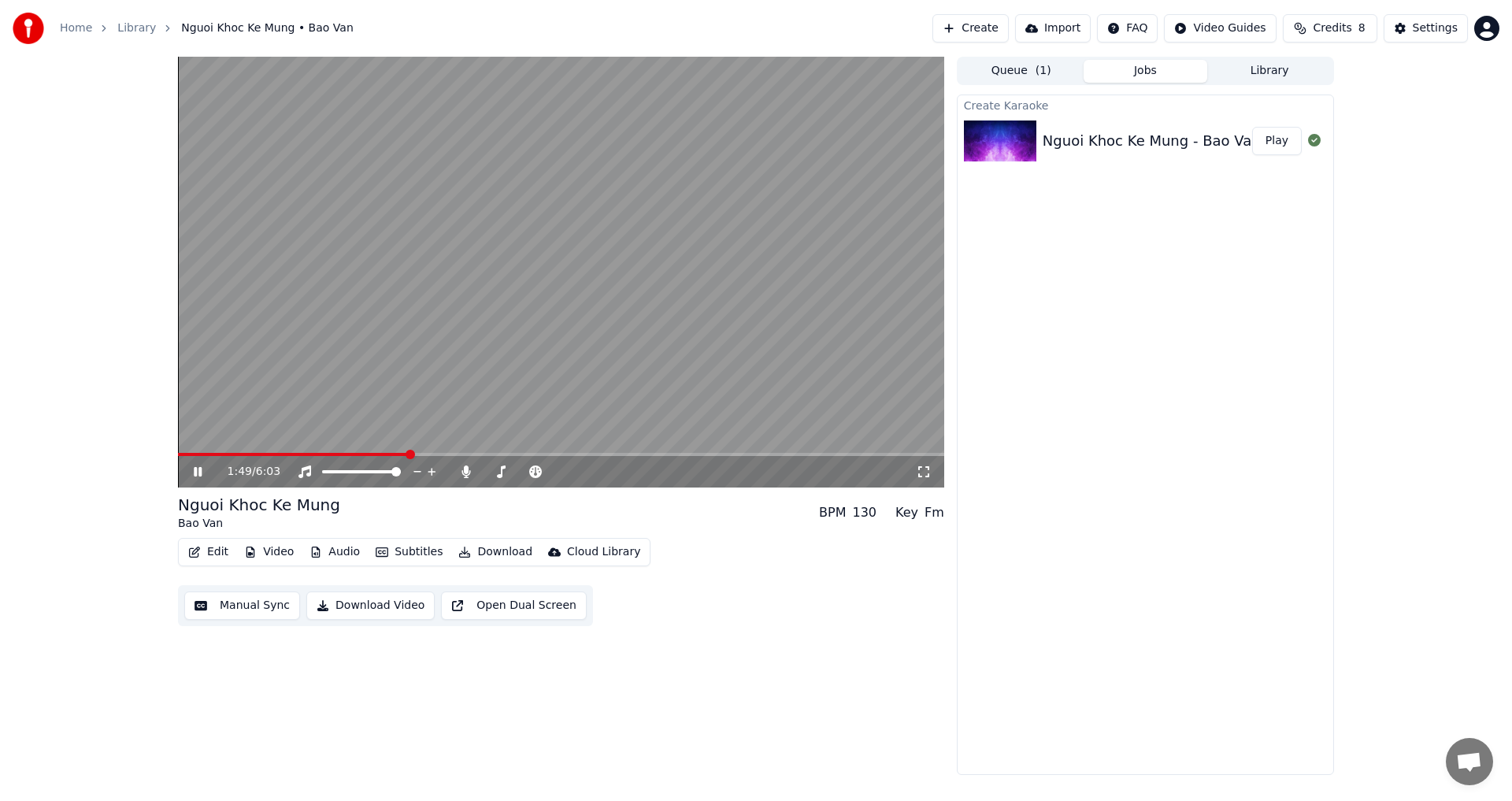
click at [352, 452] on video at bounding box center [561, 272] width 766 height 431
click at [373, 452] on span at bounding box center [293, 453] width 231 height 3
click at [199, 471] on icon at bounding box center [198, 471] width 10 height 11
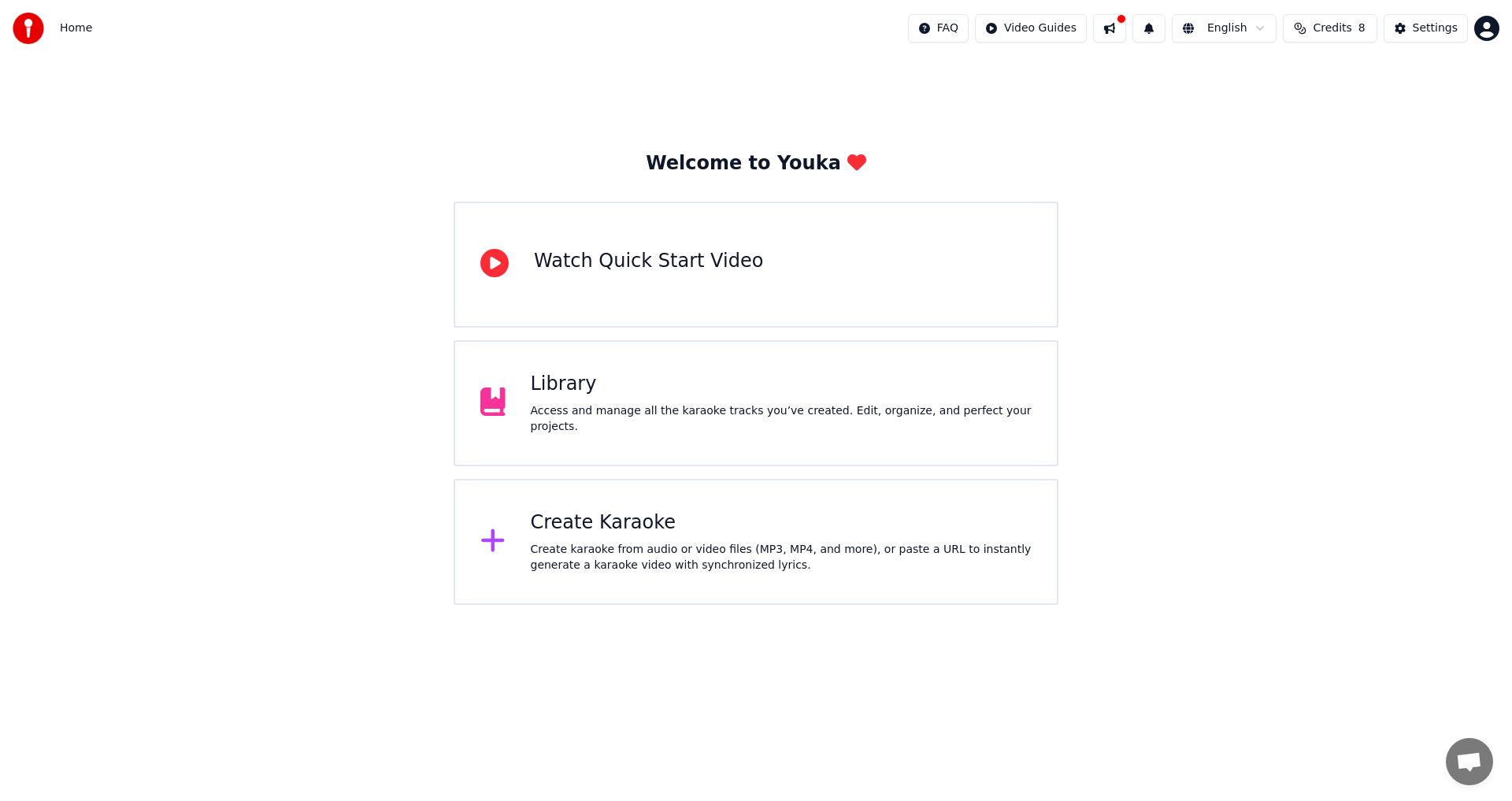
click at [579, 528] on div "Create Karaoke" at bounding box center [781, 523] width 502 height 25
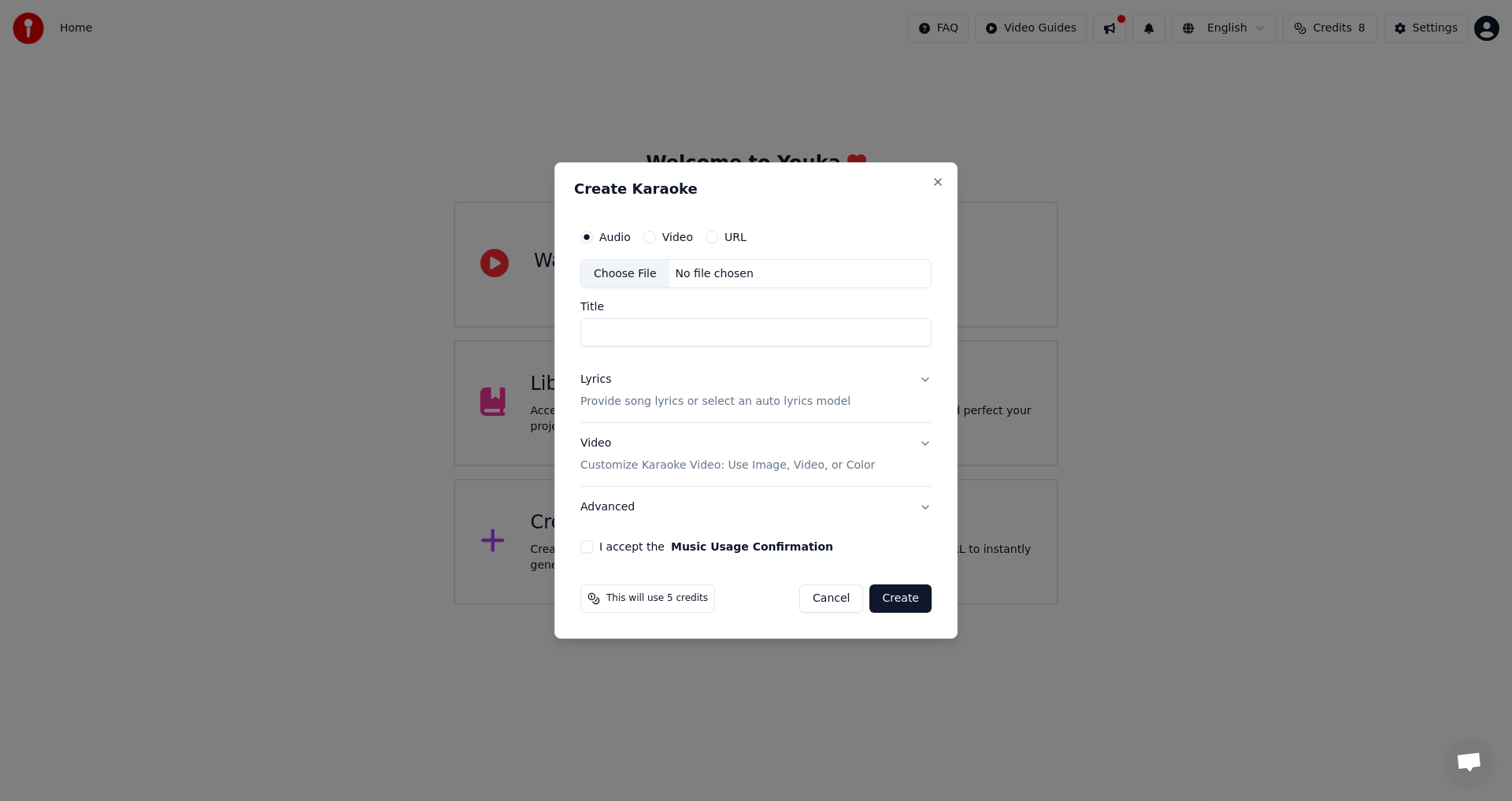
click at [646, 241] on button "Video" at bounding box center [649, 236] width 12 height 12
click at [589, 238] on button "Audio" at bounding box center [586, 236] width 12 height 12
click at [651, 235] on button "Video" at bounding box center [649, 236] width 12 height 12
click at [615, 326] on input "Title" at bounding box center [756, 333] width 352 height 29
click at [585, 238] on button "Audio" at bounding box center [586, 236] width 12 height 12
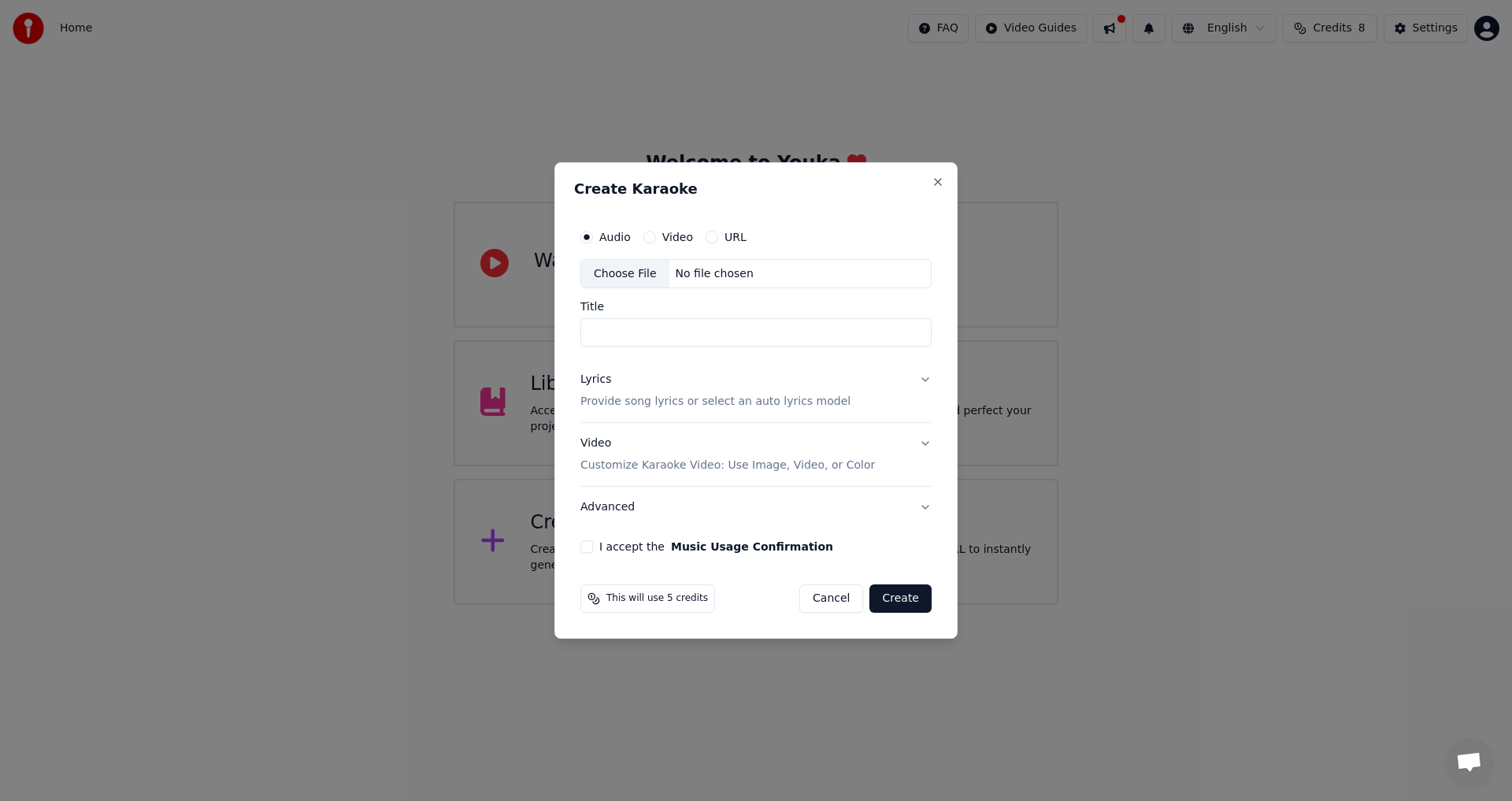
click at [649, 235] on button "Video" at bounding box center [649, 236] width 12 height 12
click at [632, 275] on div "Choose File" at bounding box center [625, 274] width 89 height 29
click at [639, 278] on div "Choose File" at bounding box center [625, 274] width 89 height 29
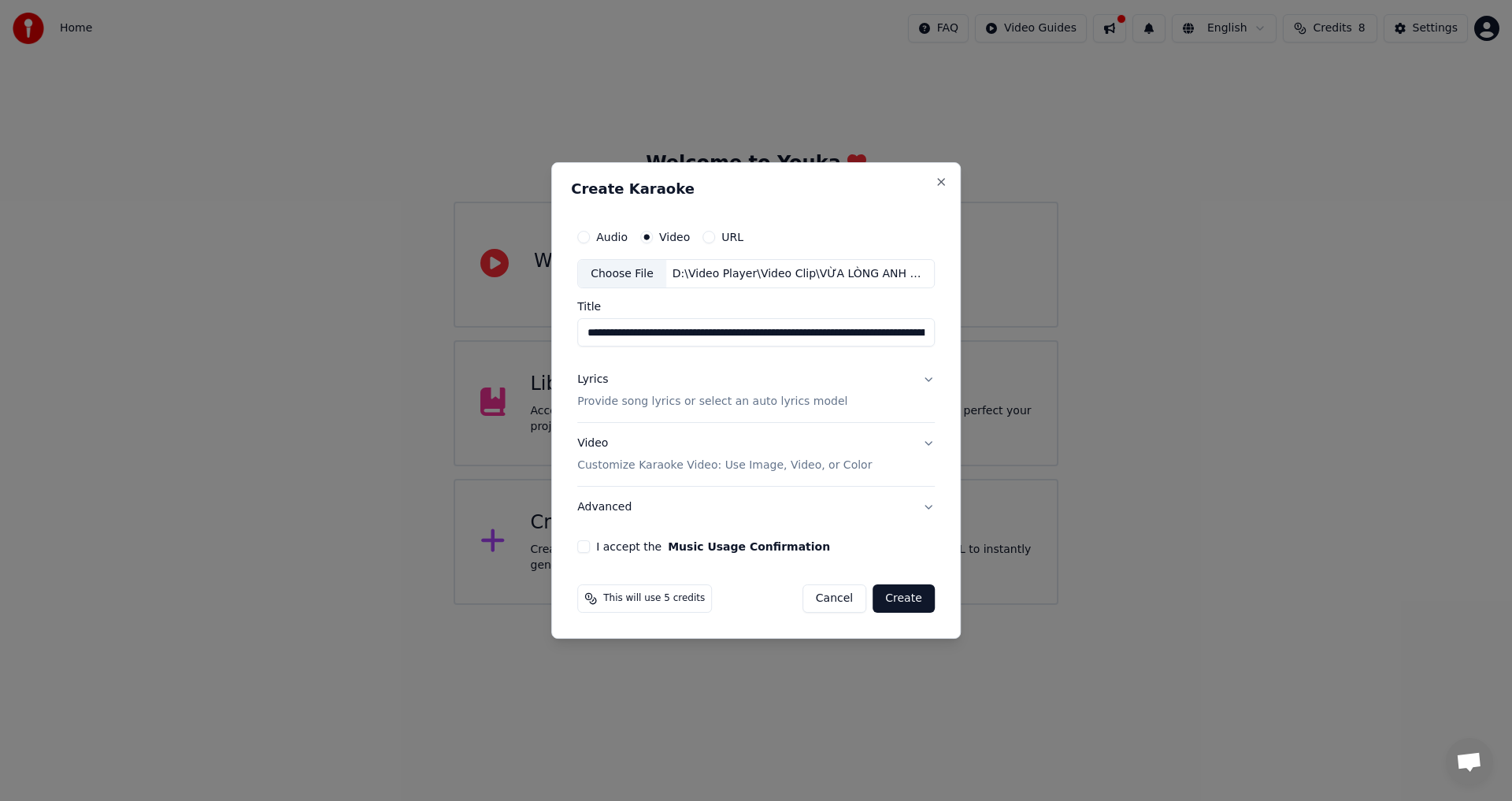
type input "**********"
click at [589, 548] on button "I accept the Music Usage Confirmation" at bounding box center [583, 546] width 12 height 12
click at [927, 375] on button "Lyrics Provide song lyrics or select an auto lyrics model" at bounding box center [756, 391] width 357 height 63
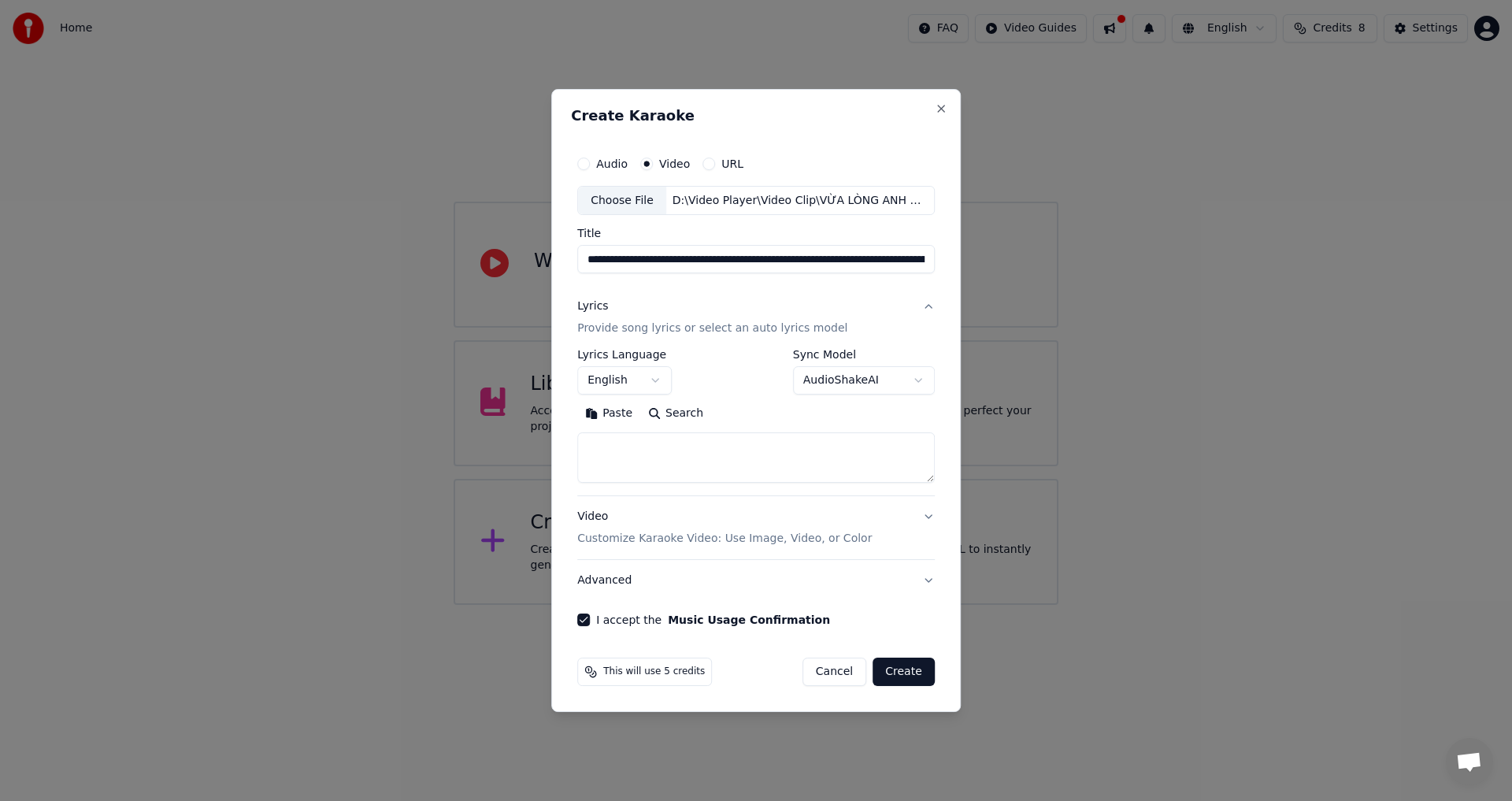
click at [923, 308] on button "Lyrics Provide song lyrics or select an auto lyrics model" at bounding box center [756, 318] width 357 height 63
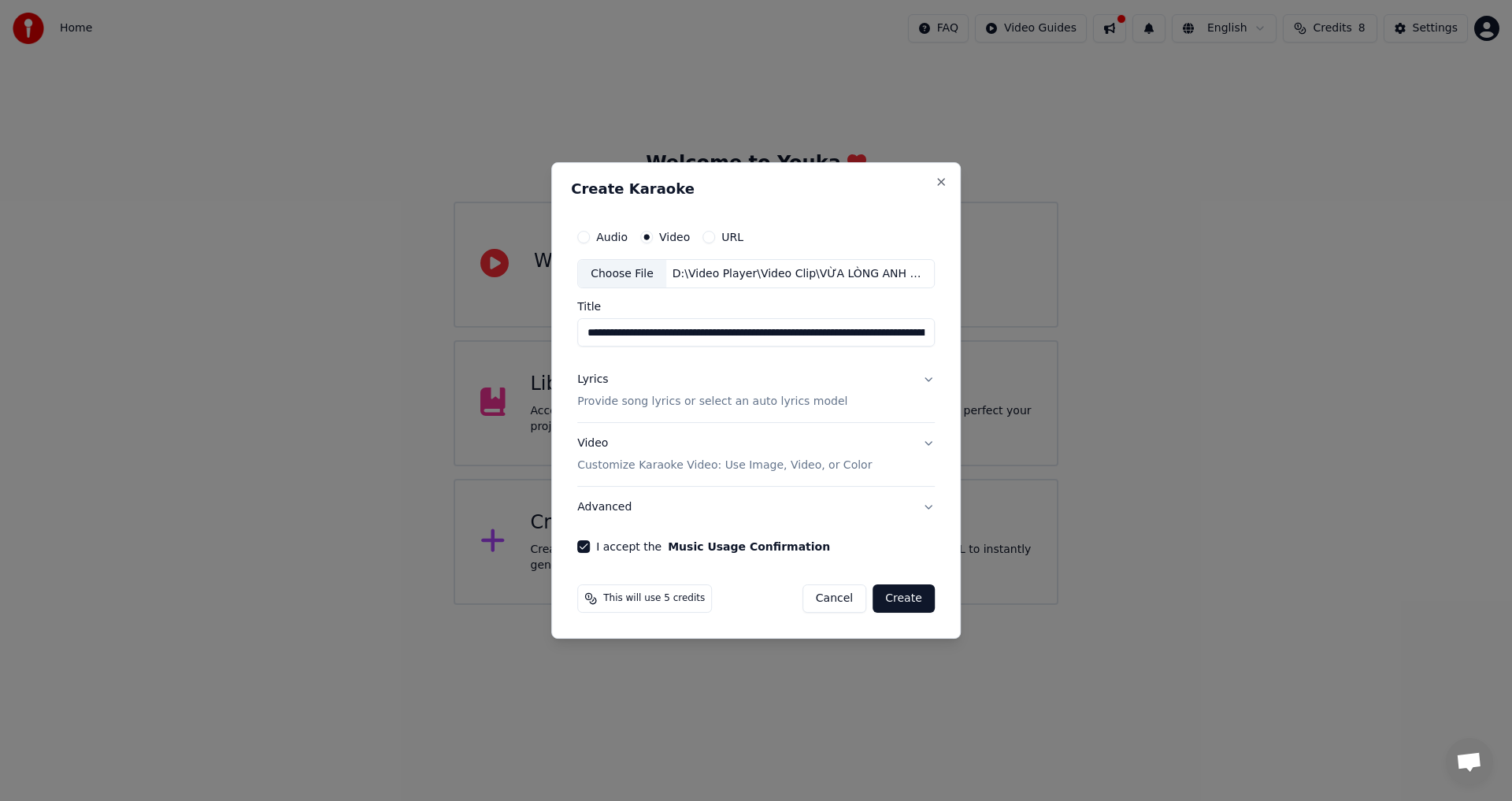
click at [923, 442] on button "Video Customize Karaoke Video: Use Image, Video, or Color" at bounding box center [756, 455] width 357 height 63
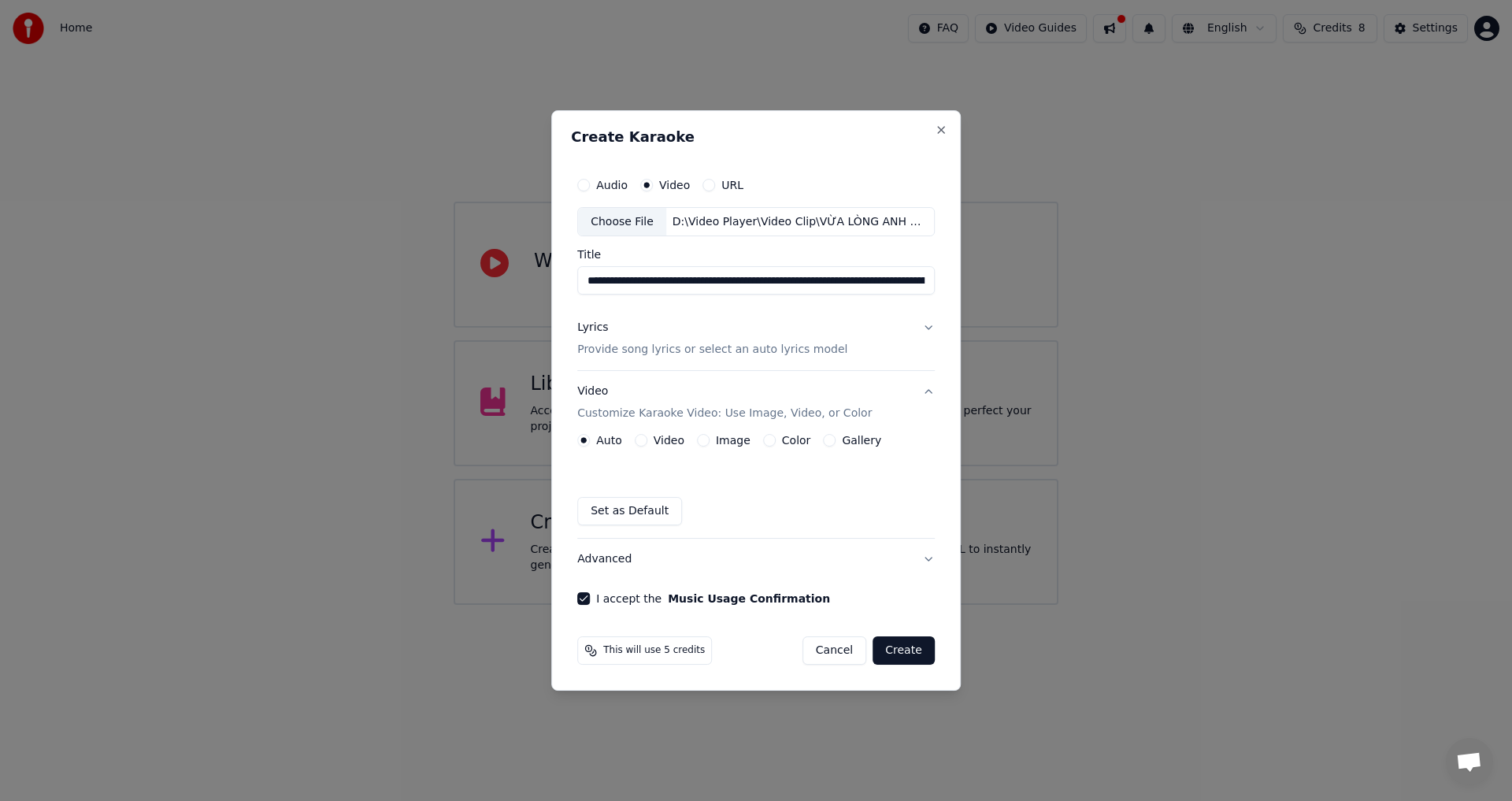
click at [641, 441] on button "Video" at bounding box center [640, 440] width 12 height 12
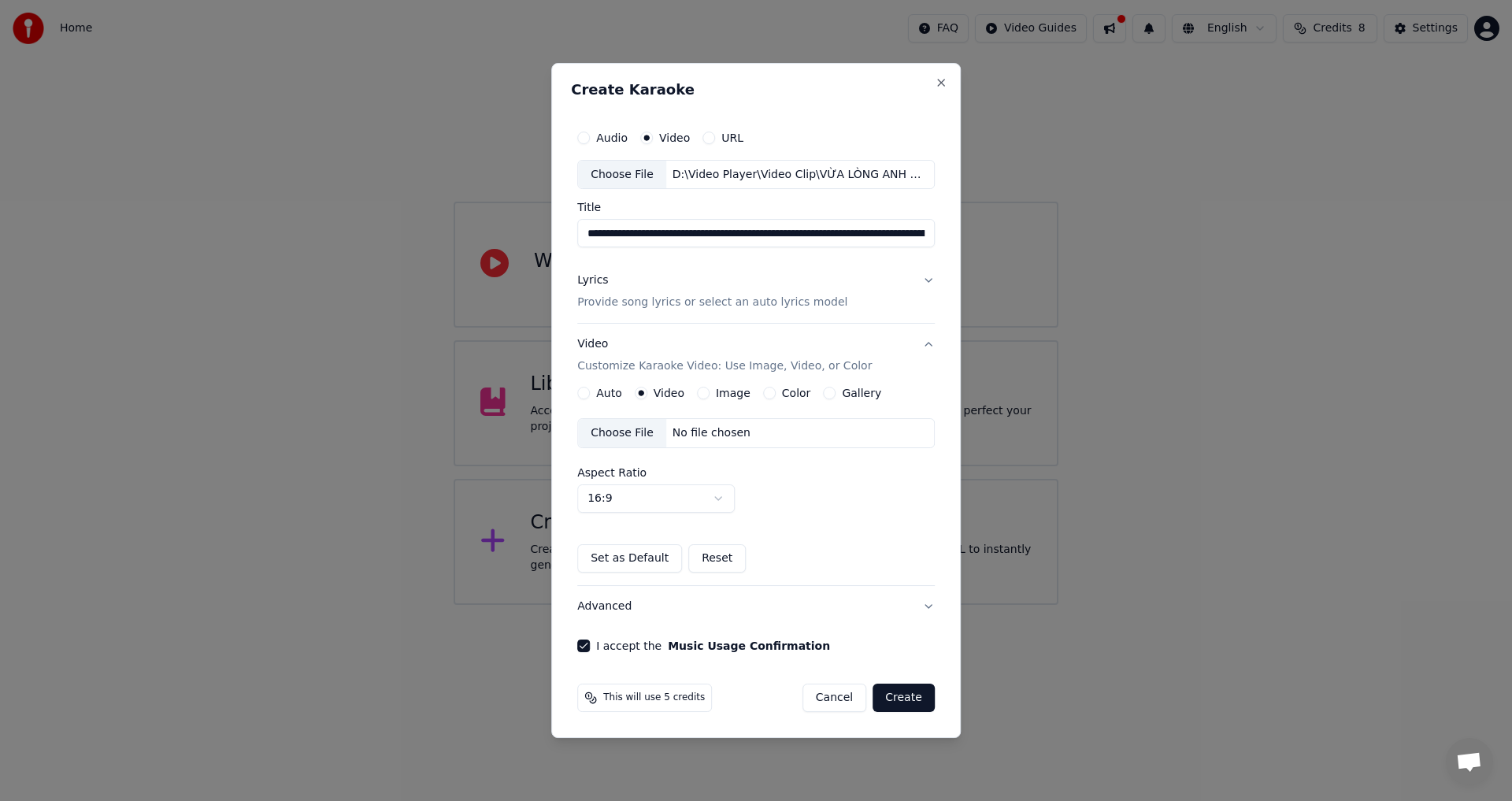
click at [584, 138] on button "Audio" at bounding box center [583, 137] width 12 height 12
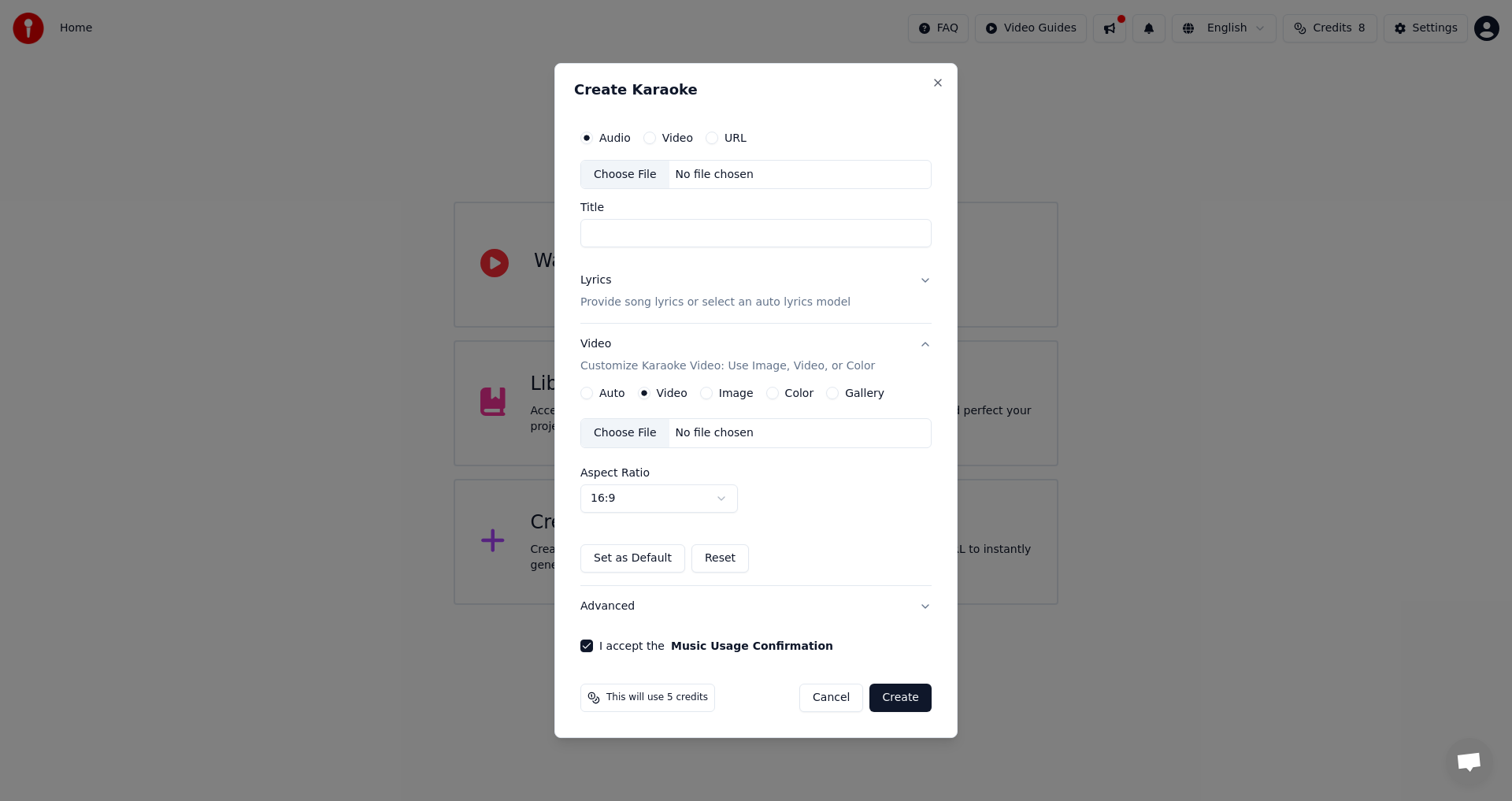
click at [631, 175] on div "Choose File" at bounding box center [625, 175] width 89 height 29
click at [630, 175] on div "Choose File" at bounding box center [625, 175] width 89 height 29
type input "**********"
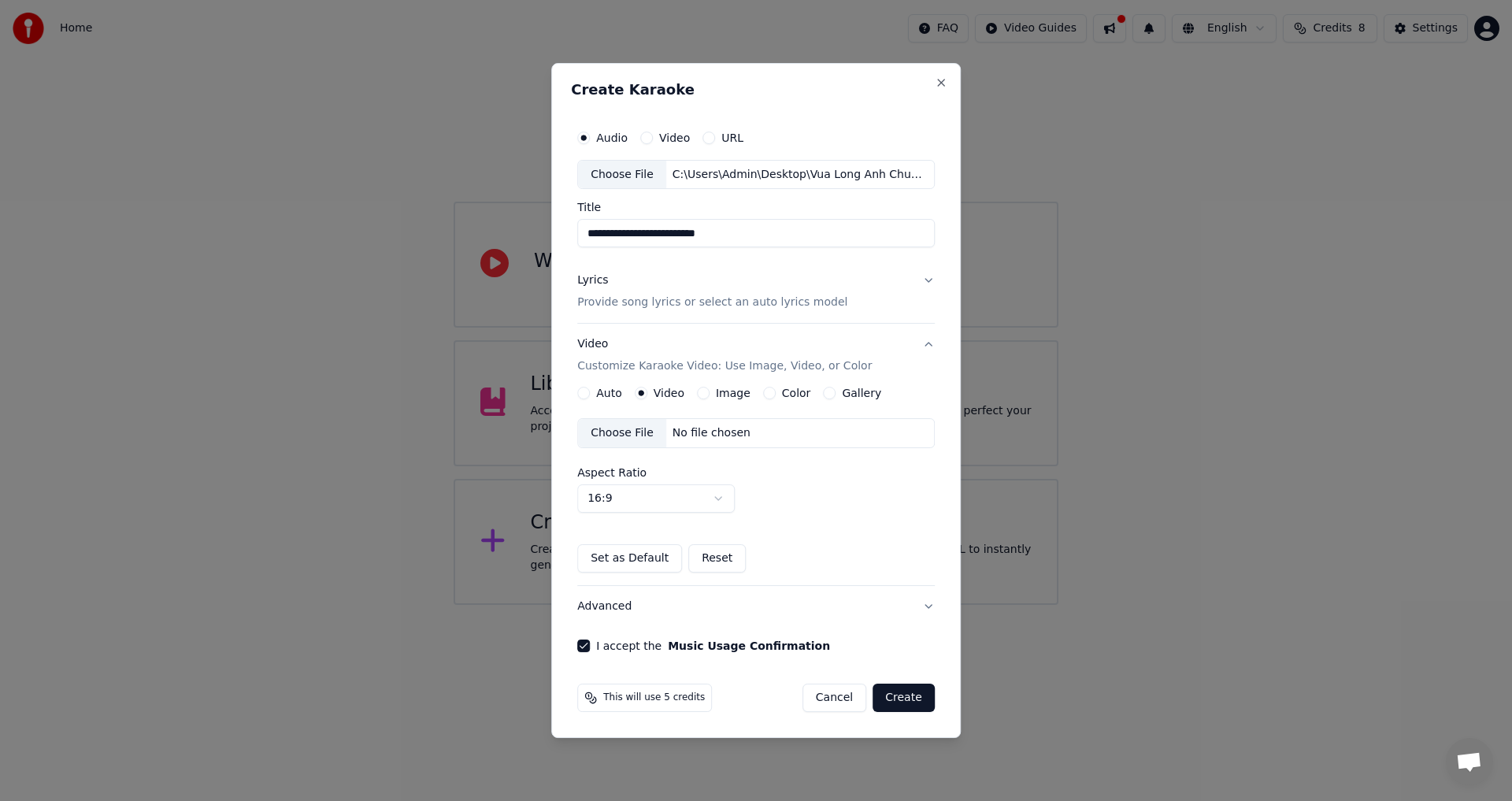
click at [629, 431] on div "Choose File" at bounding box center [622, 433] width 89 height 29
click at [922, 279] on button "Lyrics Provide song lyrics or select an auto lyrics model" at bounding box center [756, 292] width 357 height 63
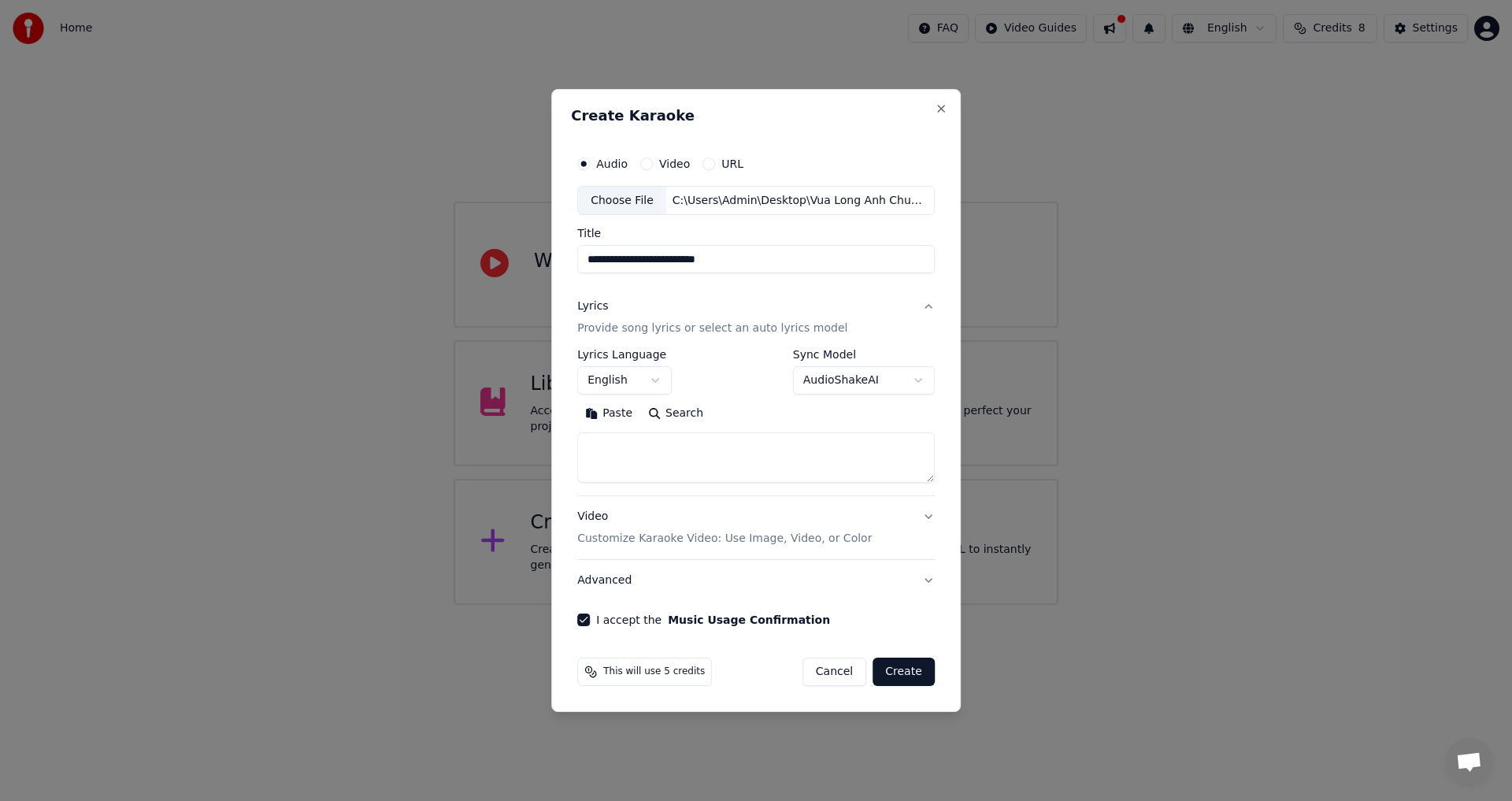
click at [636, 450] on textarea at bounding box center [756, 458] width 357 height 50
click at [675, 450] on textarea at bounding box center [756, 458] width 357 height 50
paste textarea "**********"
type textarea "**********"
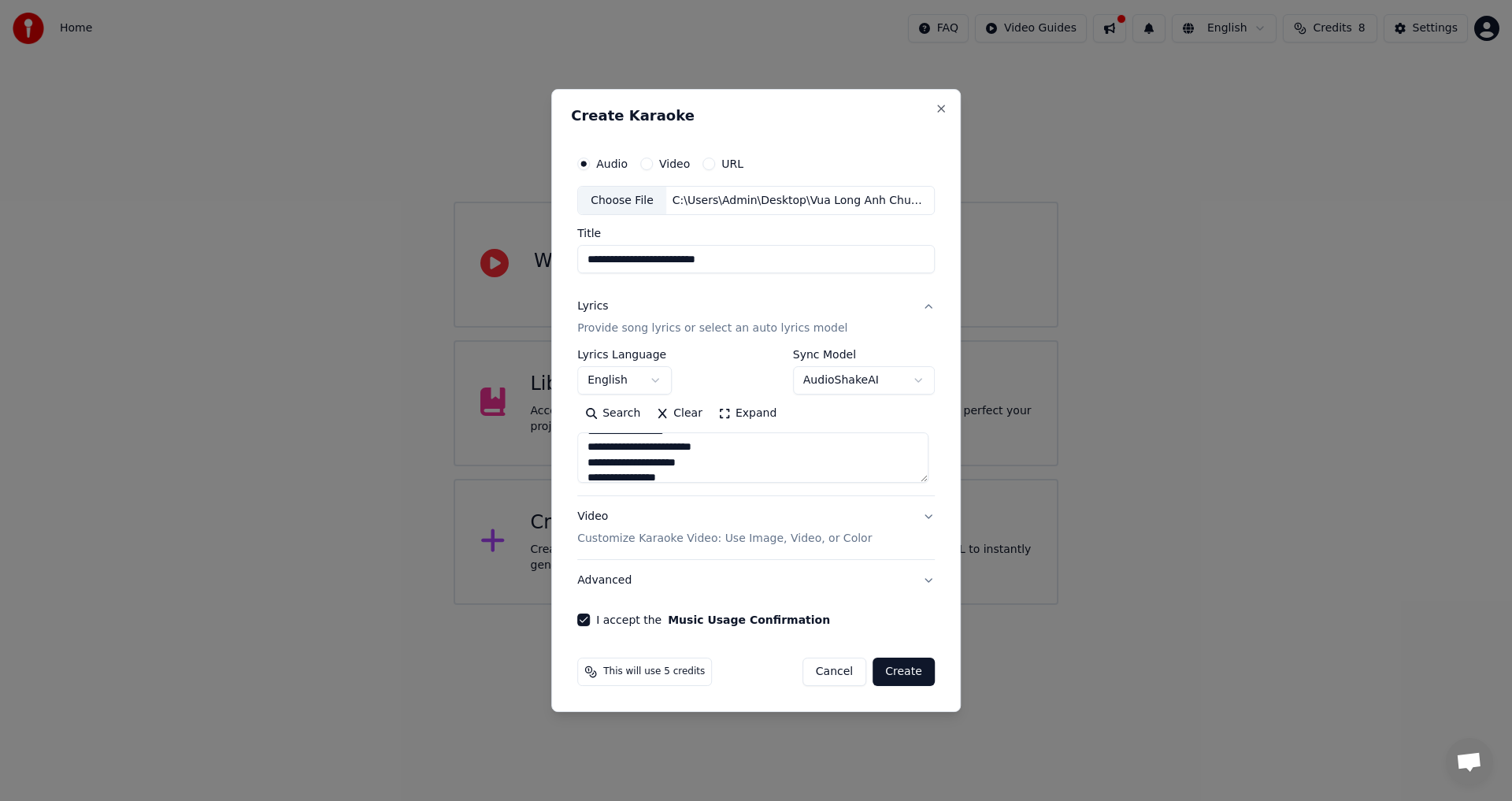
click at [894, 664] on button "Create" at bounding box center [903, 671] width 62 height 29
select select "**"
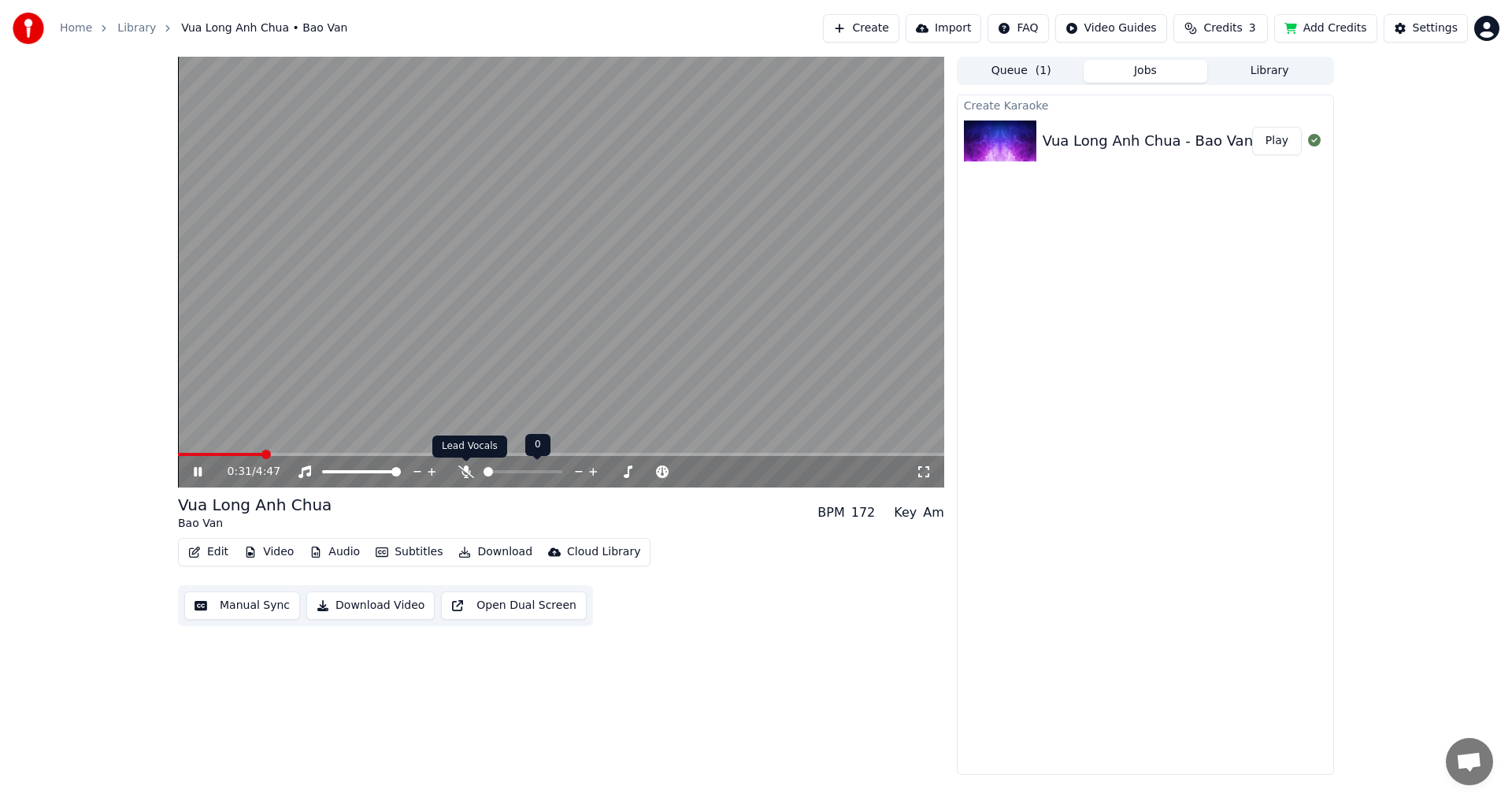
click at [466, 475] on icon at bounding box center [466, 471] width 16 height 12
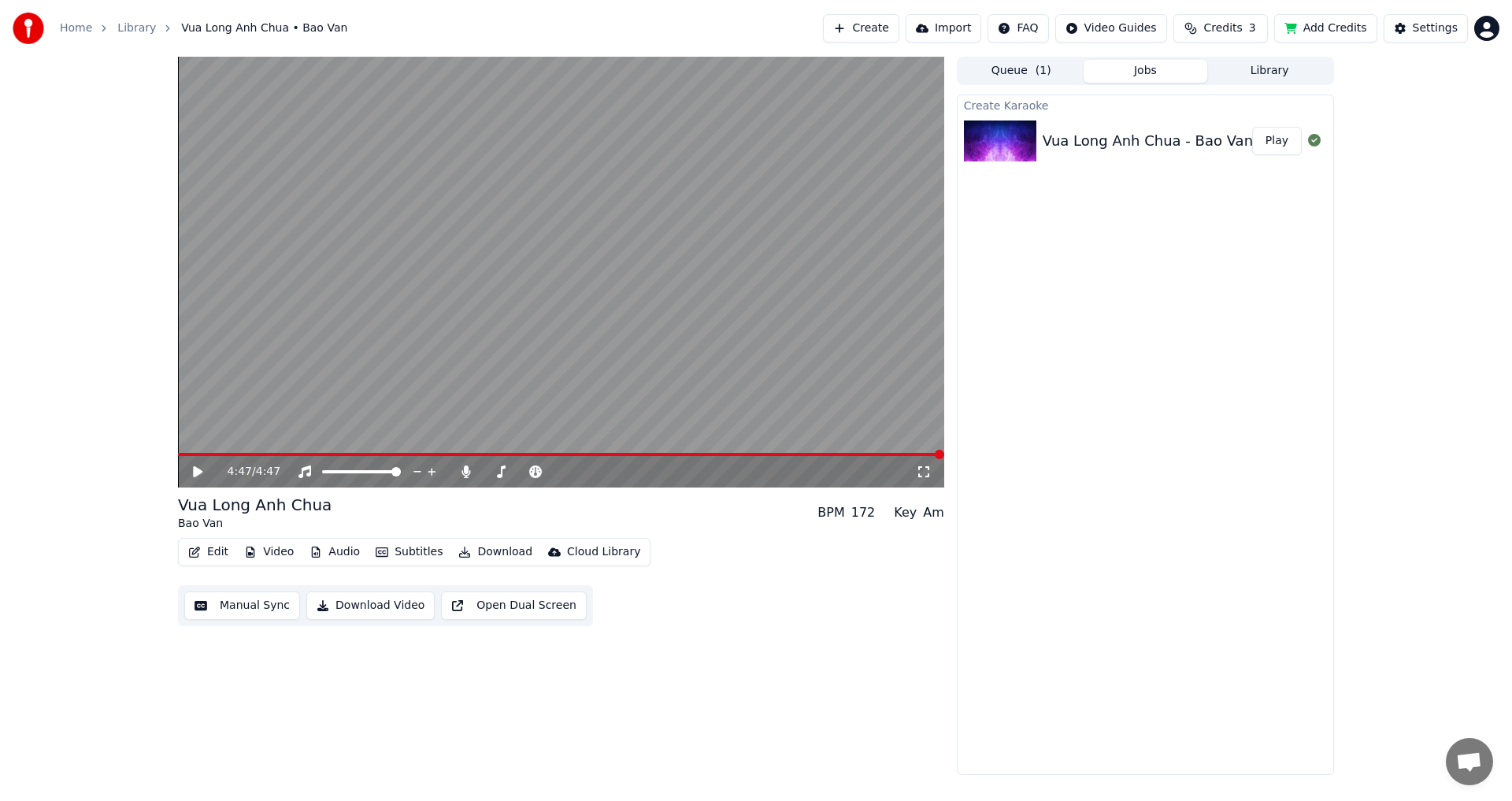
click at [479, 552] on button "Download" at bounding box center [495, 551] width 87 height 22
click at [354, 652] on div "4:47 / 4:47 Vua Long Anh Chua Bao Van BPM 172 Key Am Edit Video Audio Subtitles…" at bounding box center [561, 416] width 766 height 718
click at [362, 604] on button "Download Video" at bounding box center [371, 606] width 129 height 29
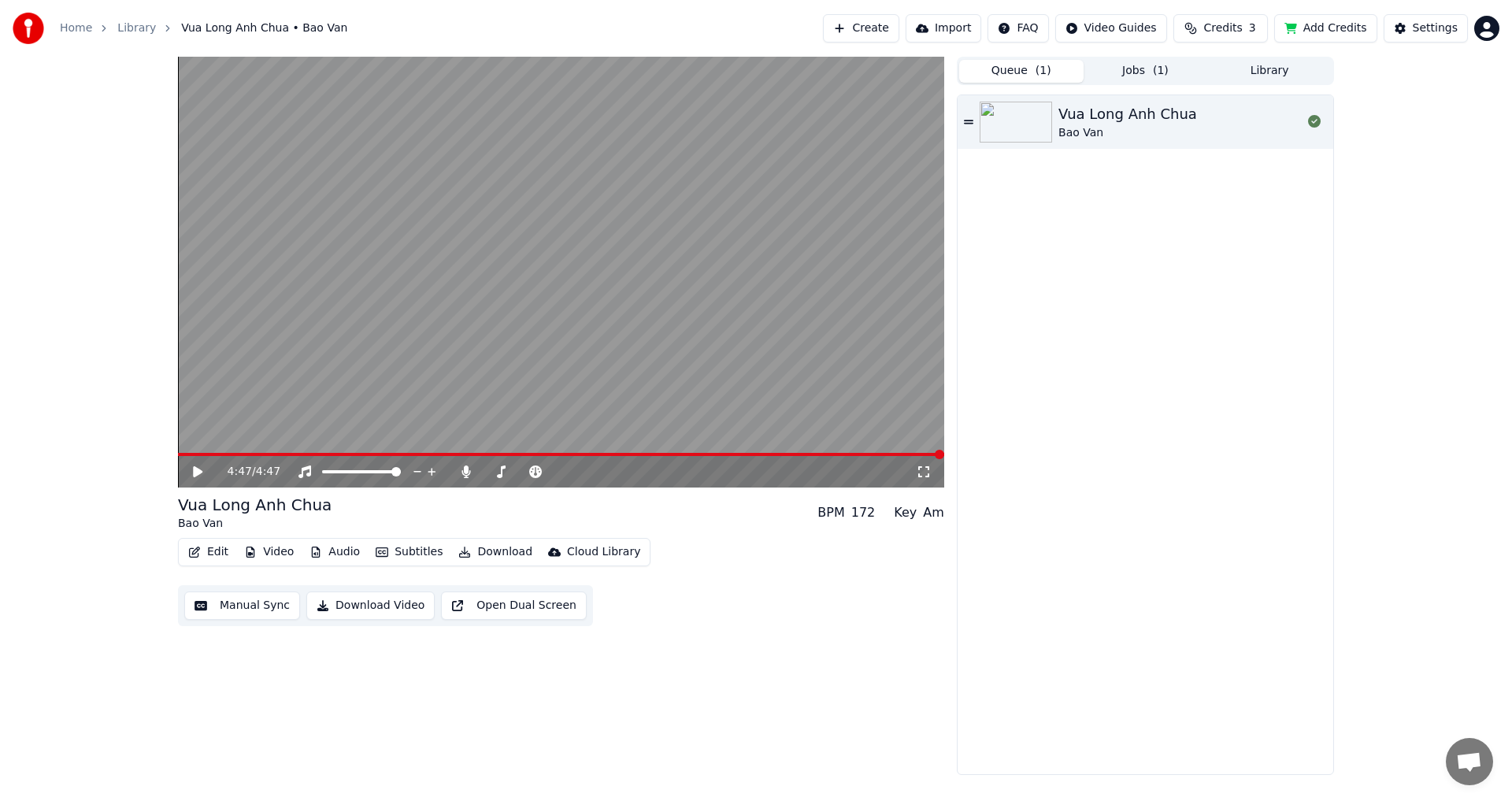
click at [1025, 68] on button "Queue ( 1 )" at bounding box center [1021, 71] width 125 height 23
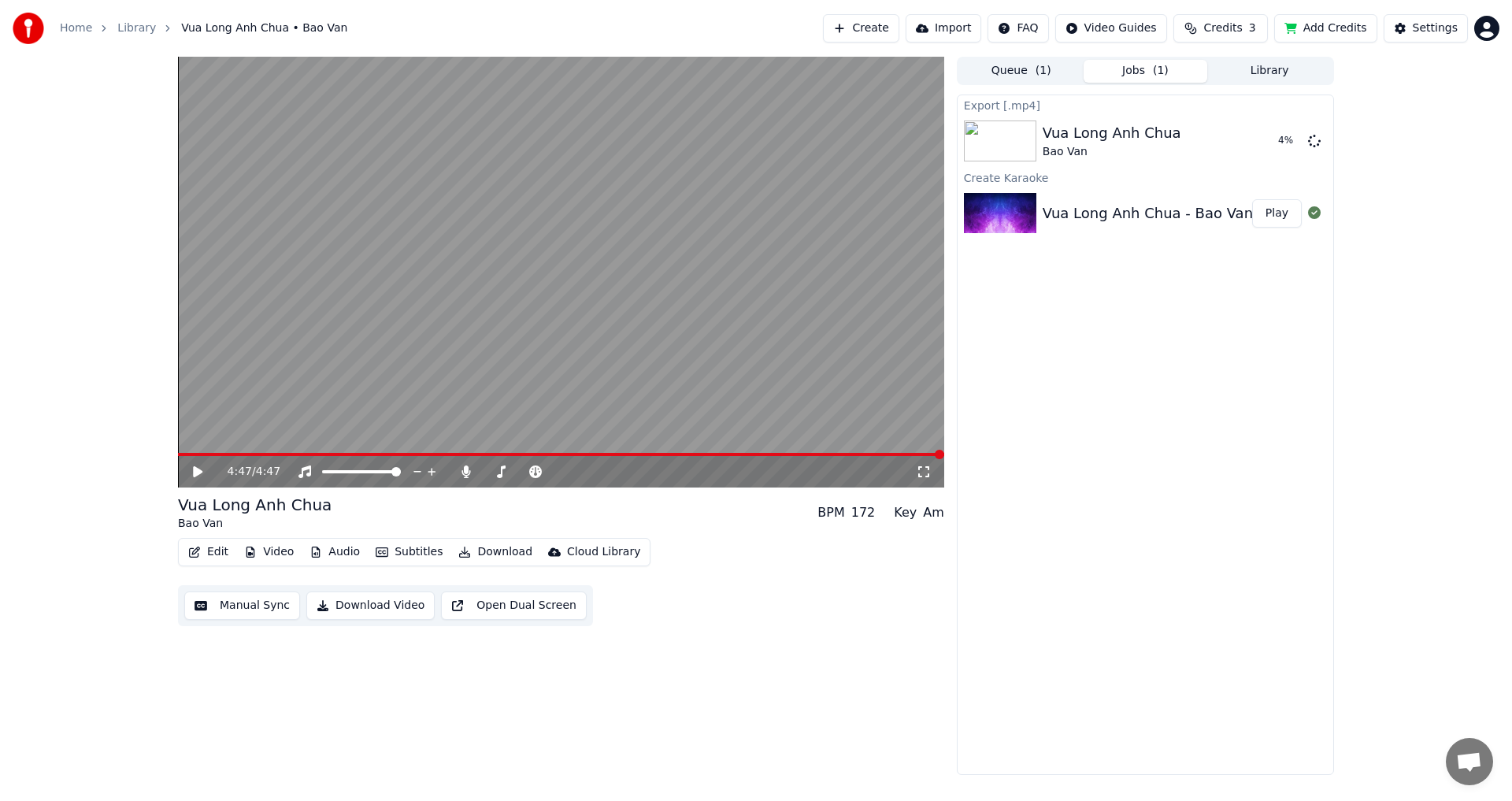
click at [1131, 75] on button "Jobs ( 1 )" at bounding box center [1146, 71] width 125 height 23
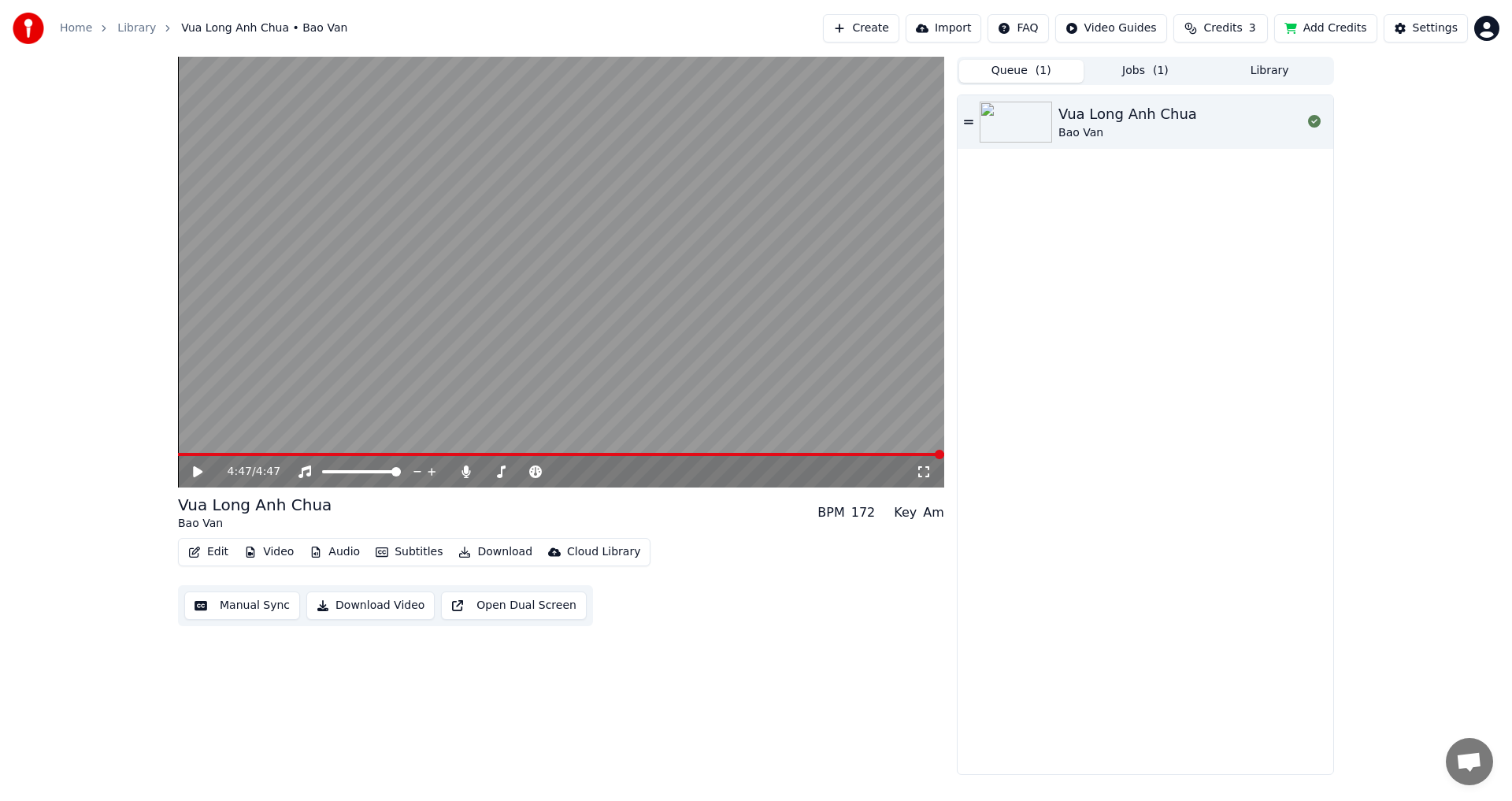
click at [1027, 66] on button "Queue ( 1 )" at bounding box center [1021, 71] width 125 height 23
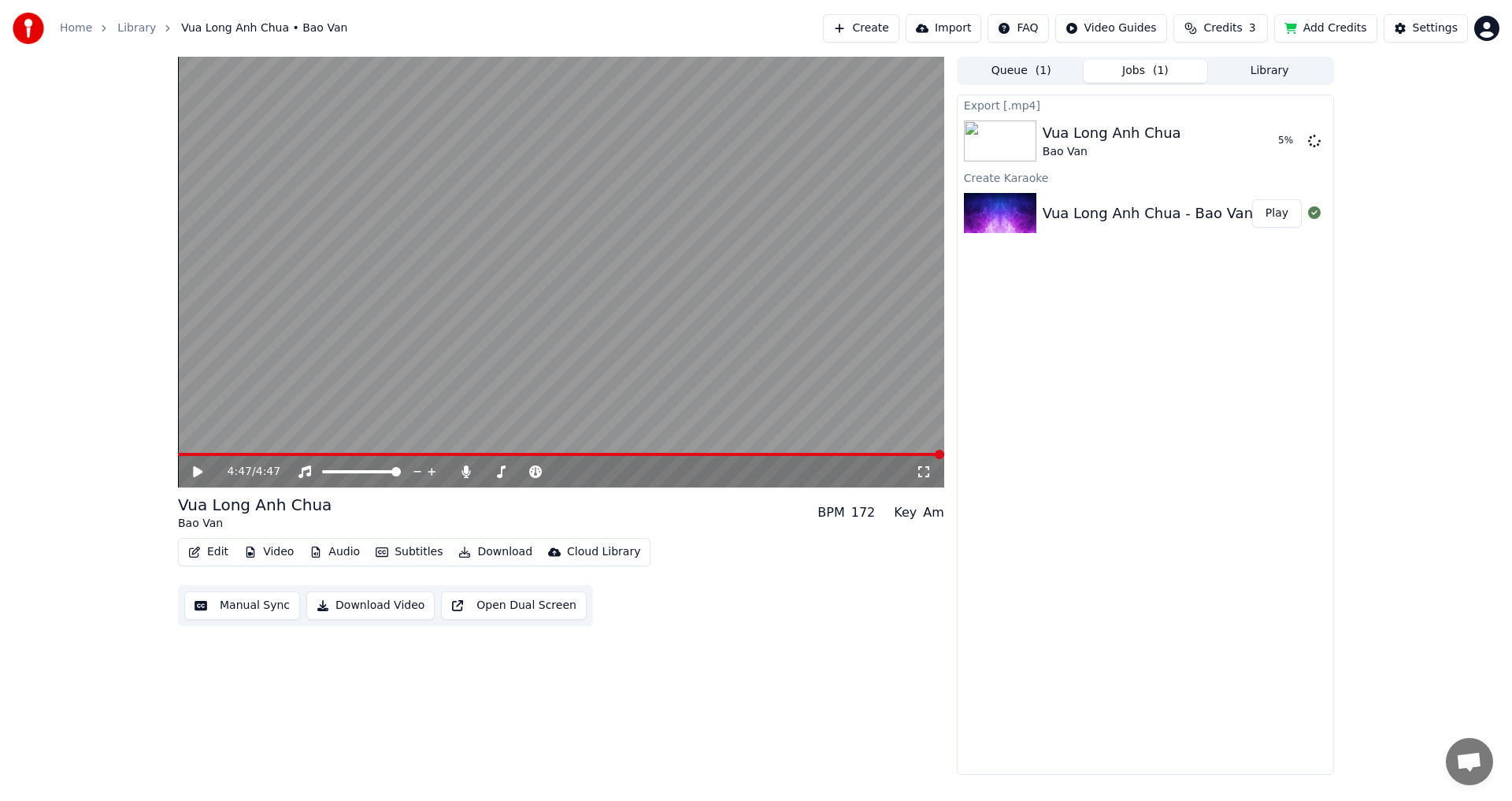
click at [1125, 66] on button "Jobs ( 1 )" at bounding box center [1146, 71] width 125 height 23
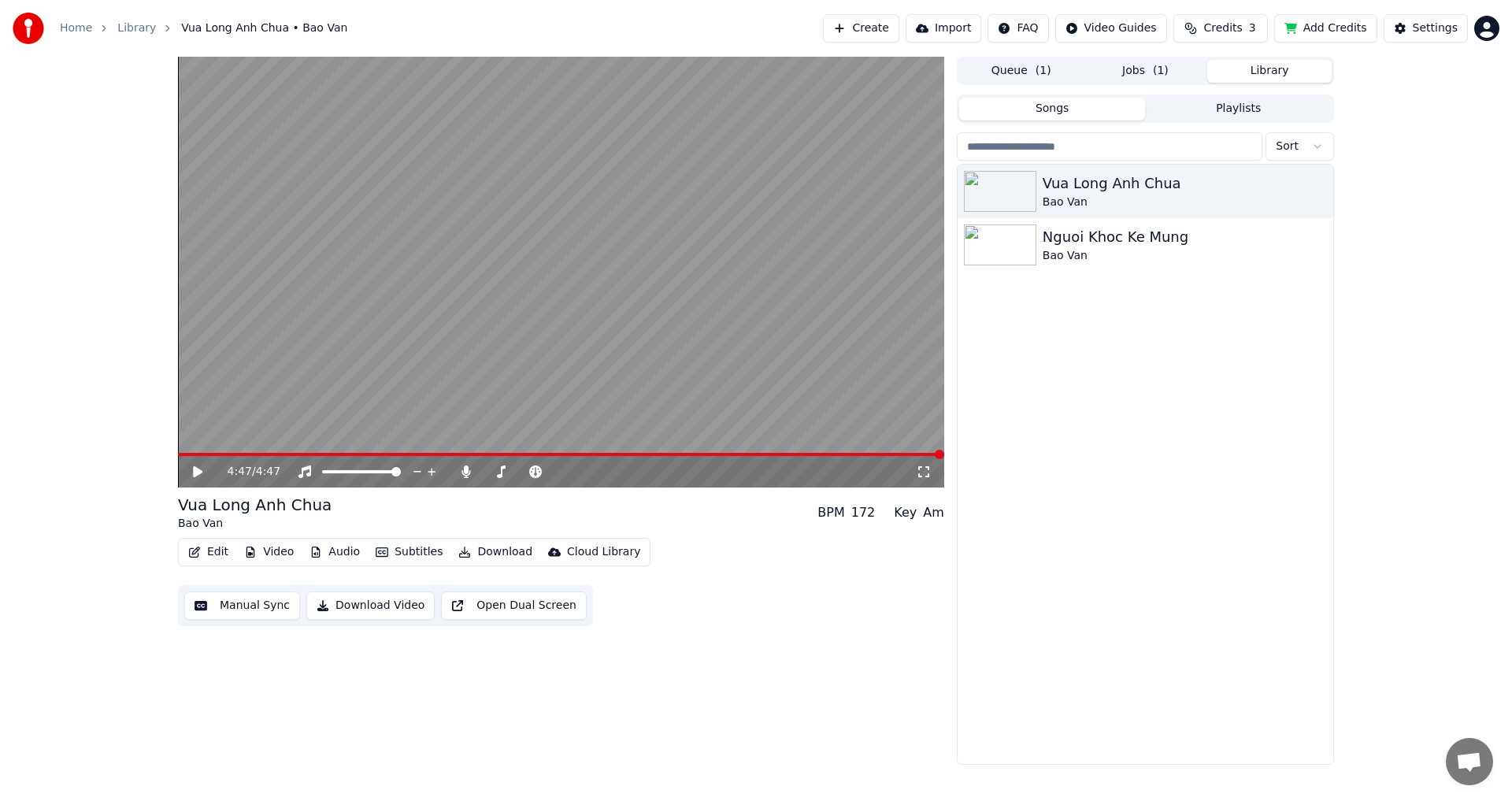
click at [1251, 70] on button "Library" at bounding box center [1269, 71] width 125 height 23
click at [1320, 246] on icon "button" at bounding box center [1319, 244] width 16 height 12
click at [1311, 374] on div "Delete" at bounding box center [1322, 374] width 121 height 25
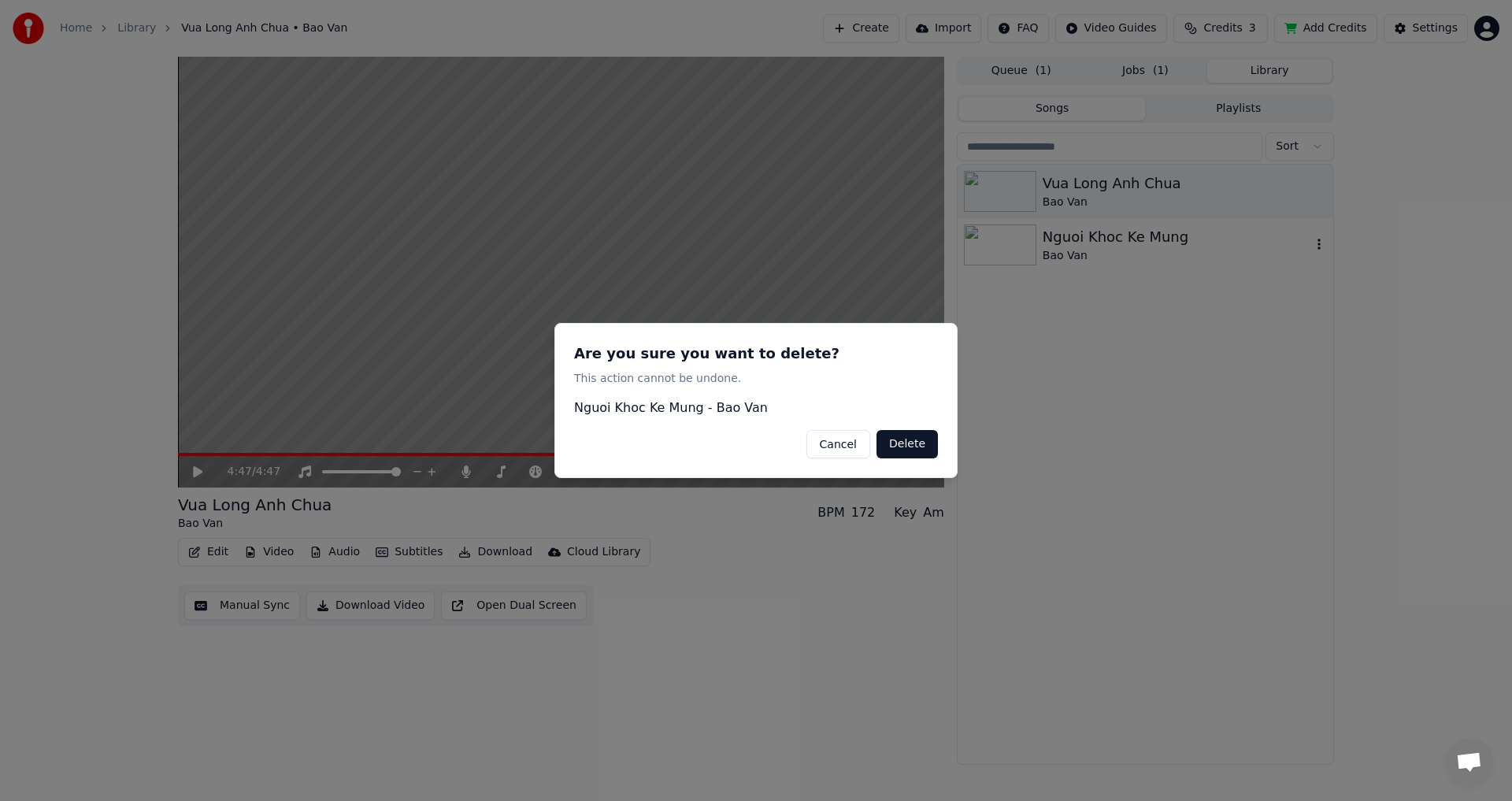
click at [904, 448] on button "Delete" at bounding box center [907, 444] width 61 height 29
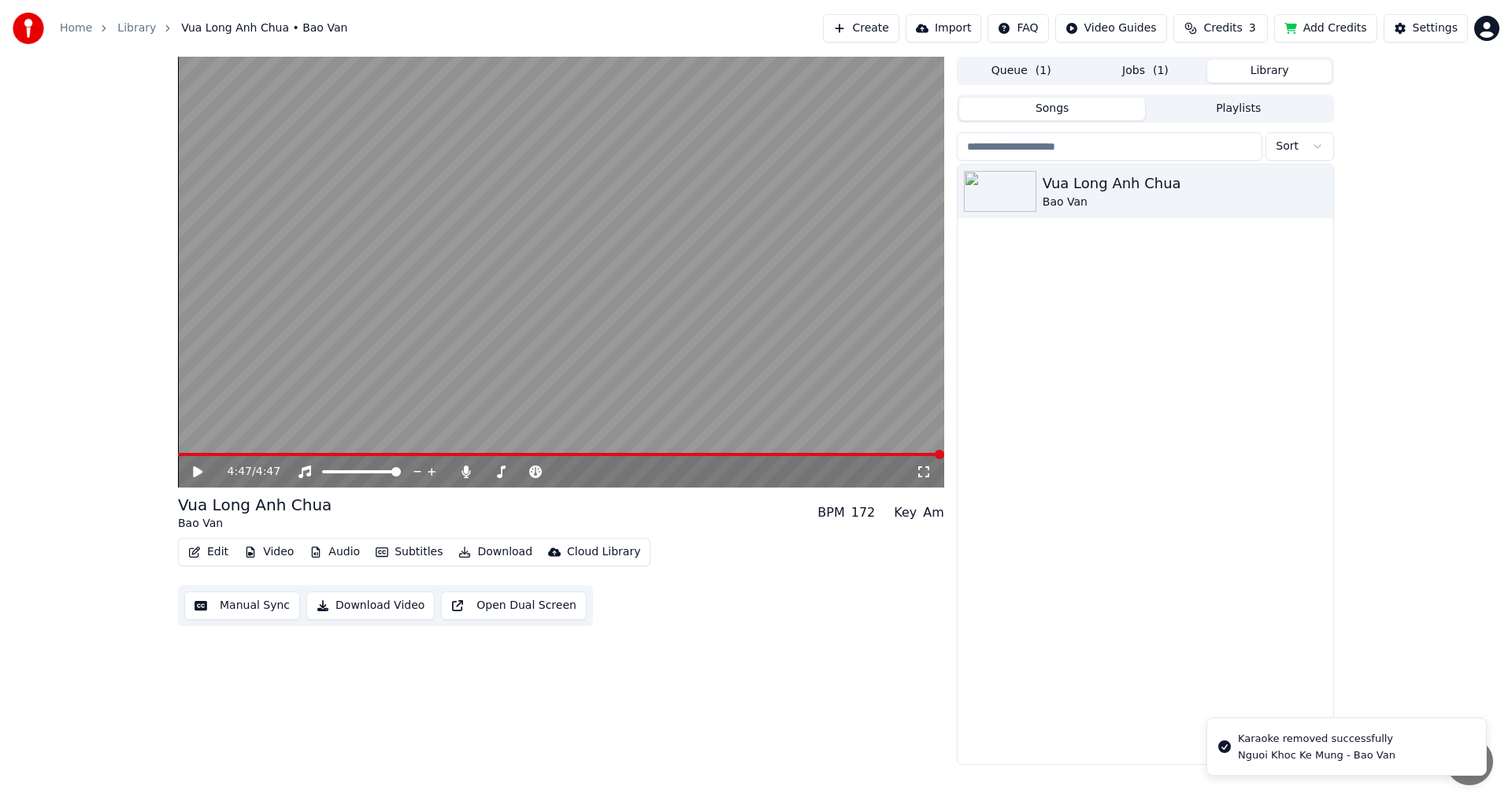
click at [1240, 113] on button "Playlists" at bounding box center [1239, 110] width 187 height 23
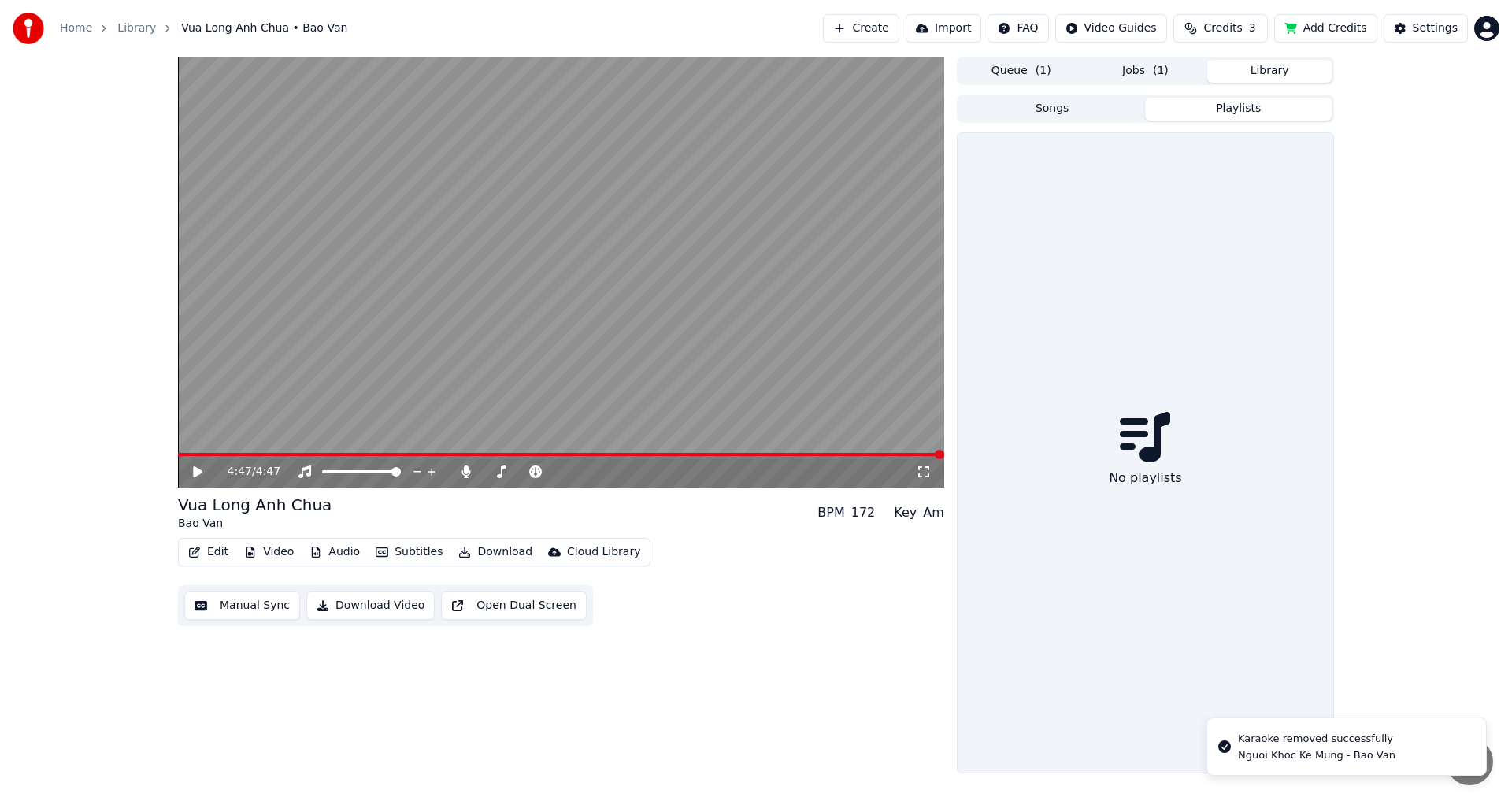
click at [1099, 103] on button "Songs" at bounding box center [1053, 110] width 187 height 23
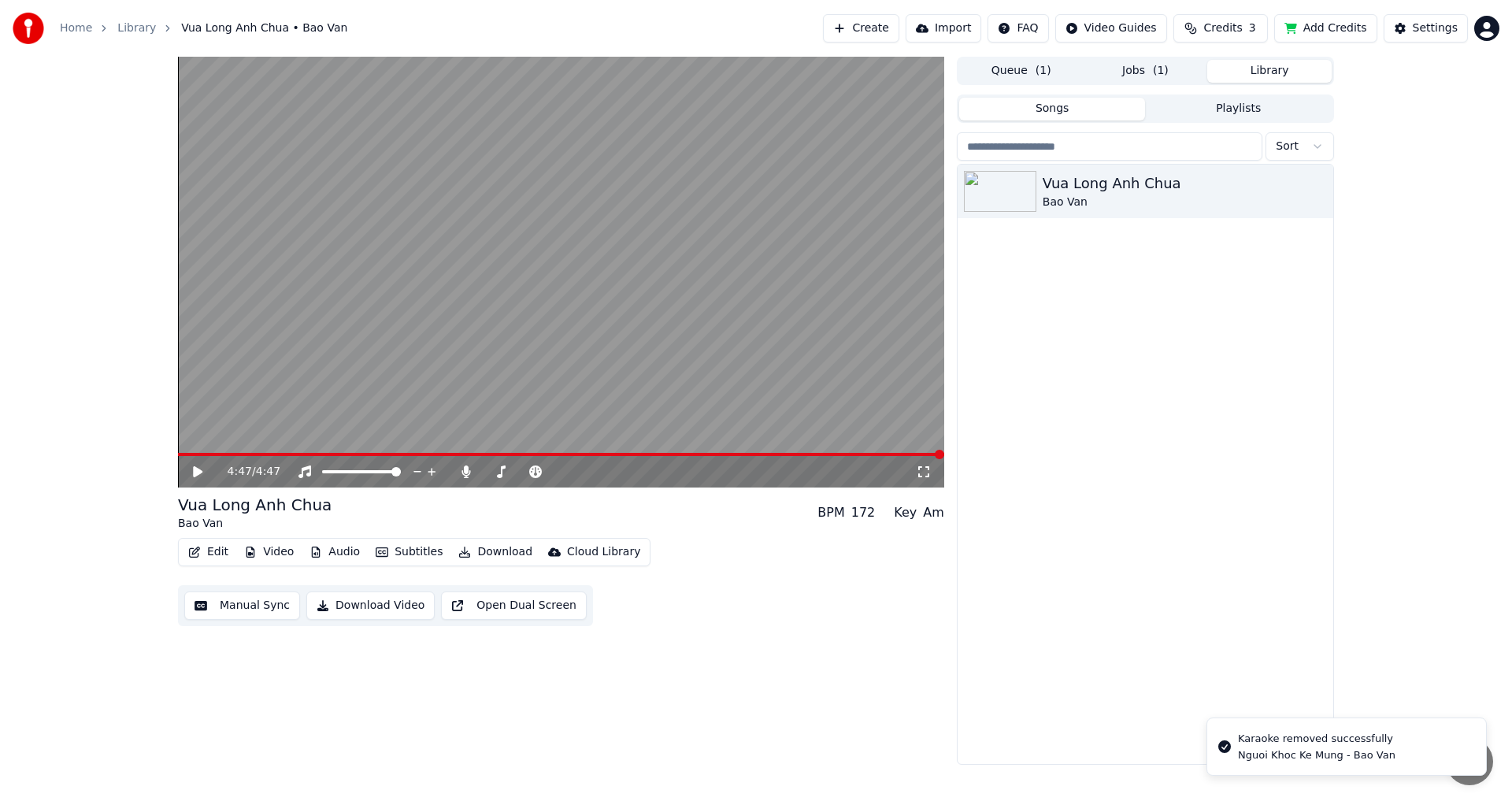
click at [1205, 107] on button "Playlists" at bounding box center [1239, 110] width 187 height 23
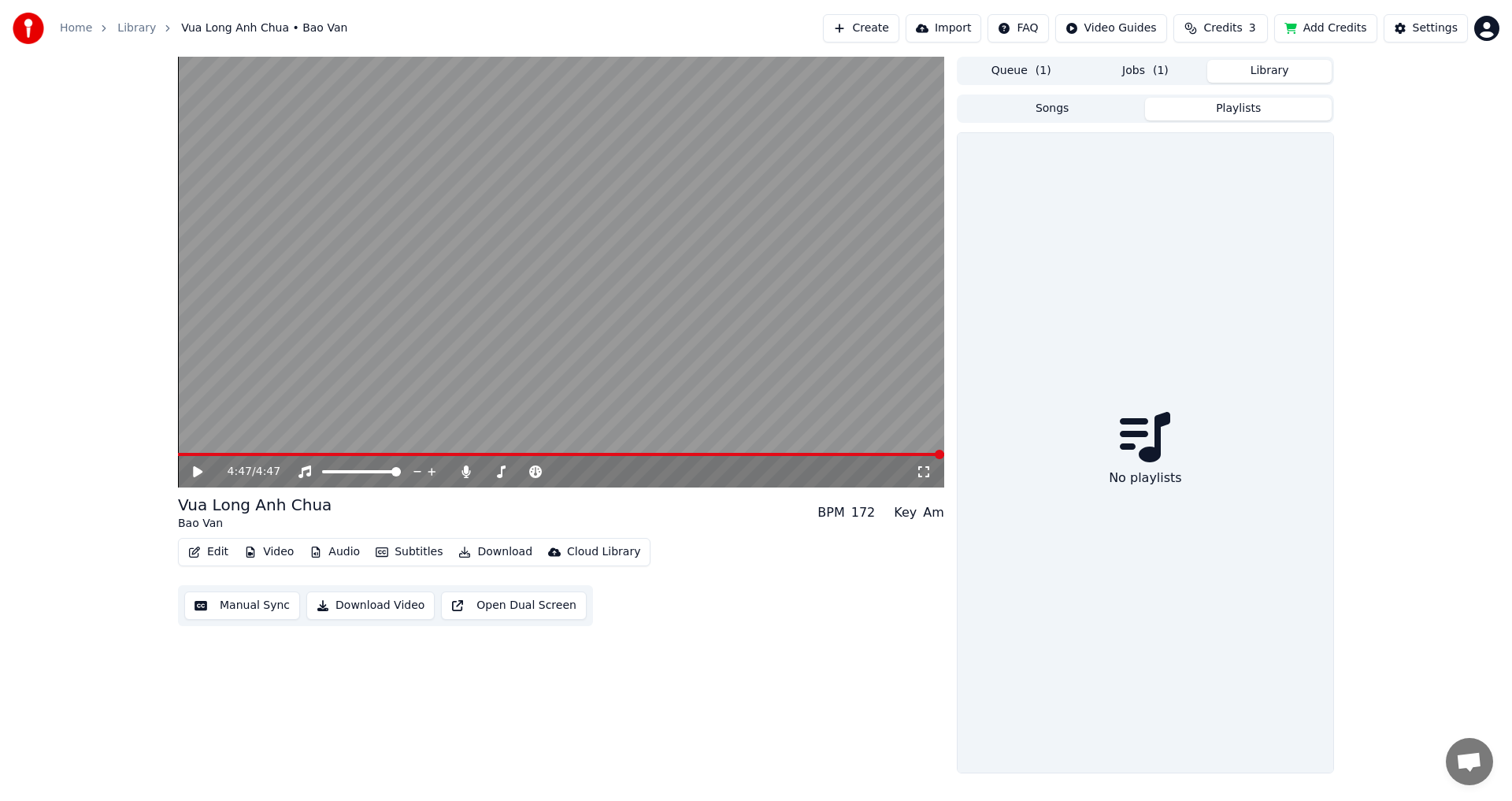
click at [1087, 110] on button "Songs" at bounding box center [1053, 110] width 187 height 23
click at [1184, 108] on button "Playlists" at bounding box center [1239, 110] width 187 height 23
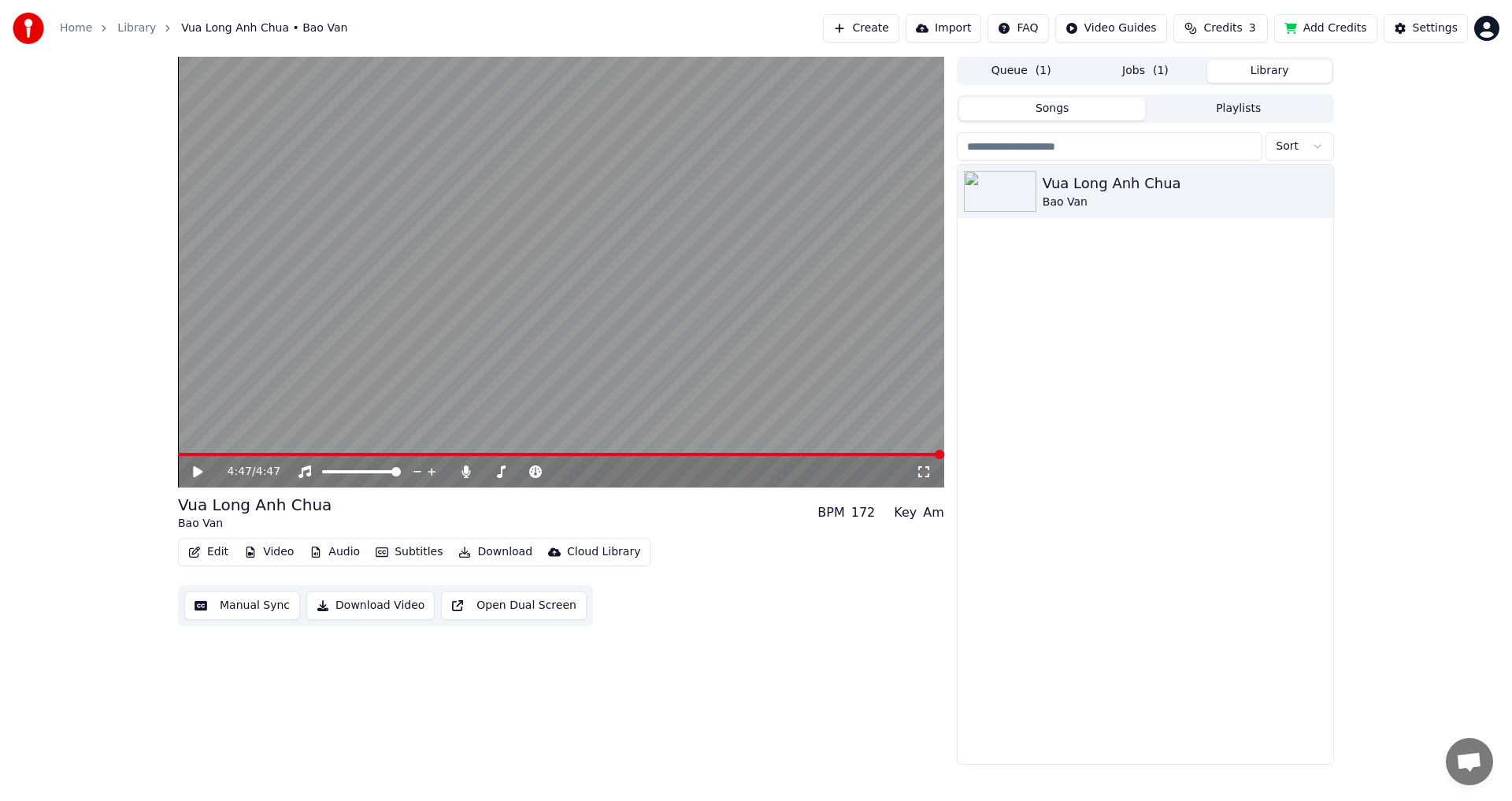
click at [1079, 109] on button "Songs" at bounding box center [1053, 110] width 187 height 23
click at [1152, 72] on button "Jobs ( 1 )" at bounding box center [1146, 71] width 125 height 23
click at [1259, 70] on button "Library" at bounding box center [1269, 71] width 125 height 23
click at [1239, 114] on button "Playlists" at bounding box center [1239, 110] width 187 height 23
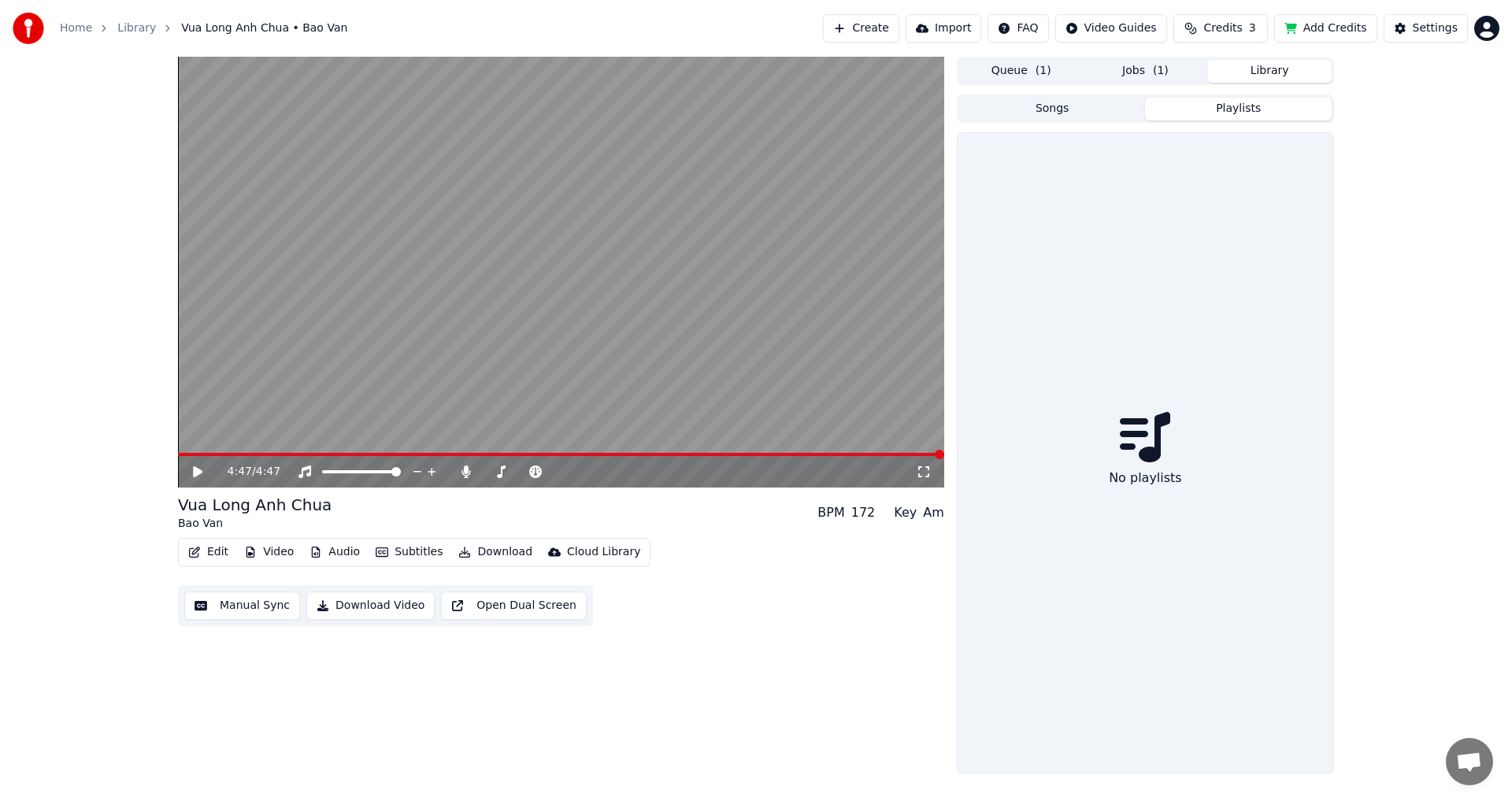
click at [1079, 109] on button "Songs" at bounding box center [1053, 110] width 187 height 23
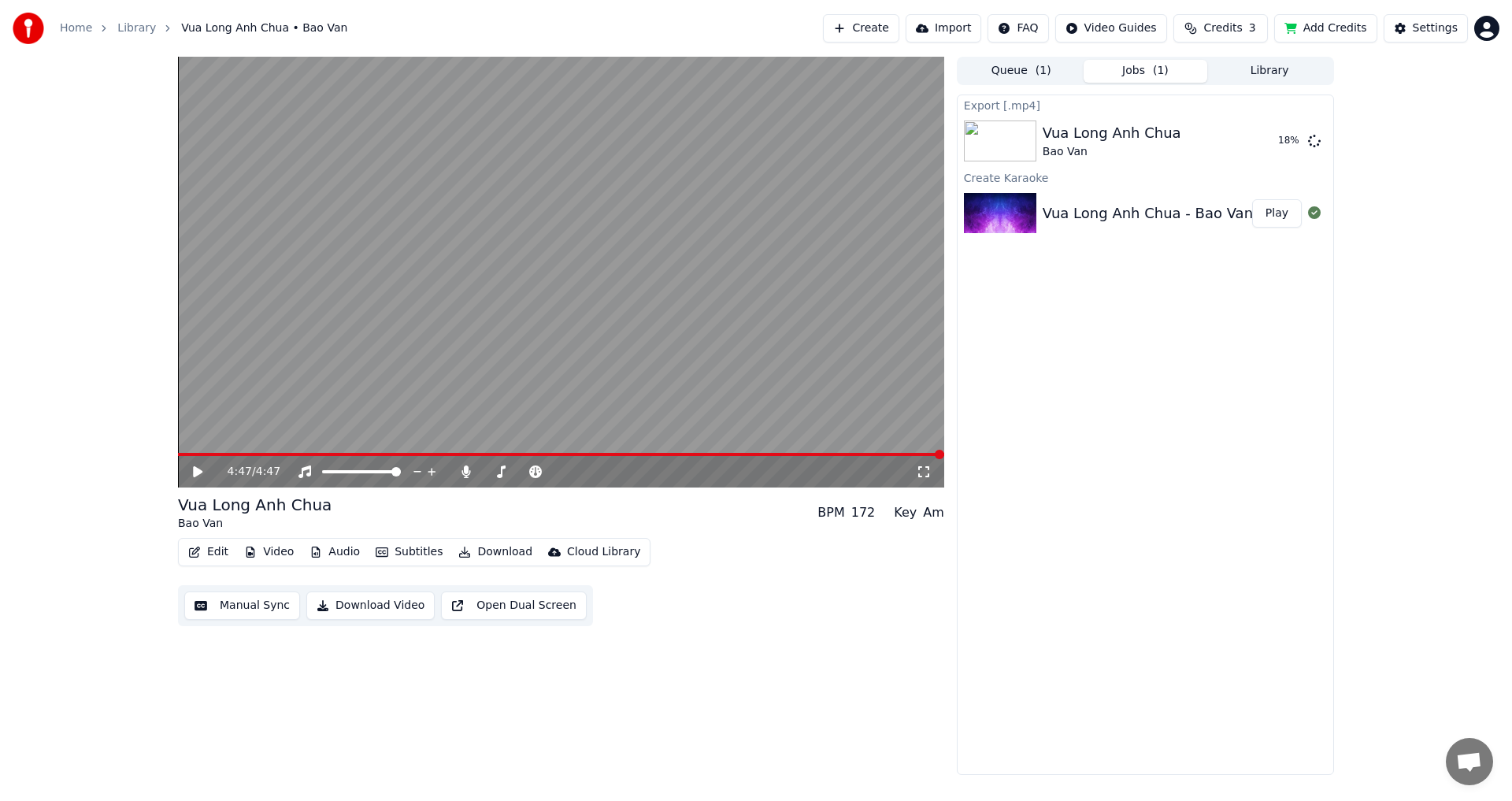
click at [1157, 70] on span "( 1 )" at bounding box center [1160, 70] width 16 height 16
click at [1007, 74] on button "Queue ( 1 )" at bounding box center [1021, 71] width 125 height 23
click at [1139, 68] on button "Jobs ( 1 )" at bounding box center [1146, 71] width 125 height 23
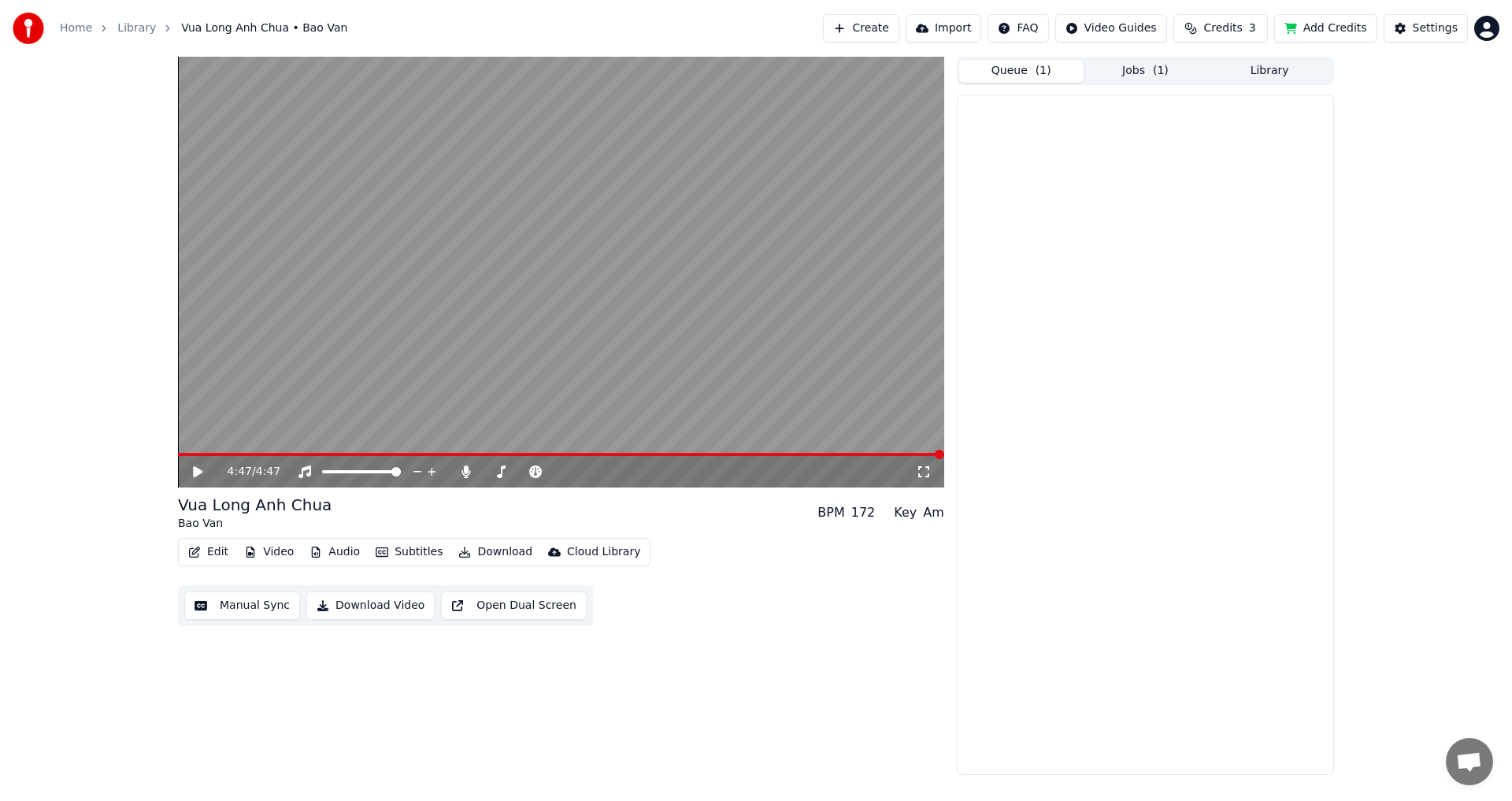
click at [1030, 68] on button "Queue ( 1 )" at bounding box center [1021, 71] width 125 height 23
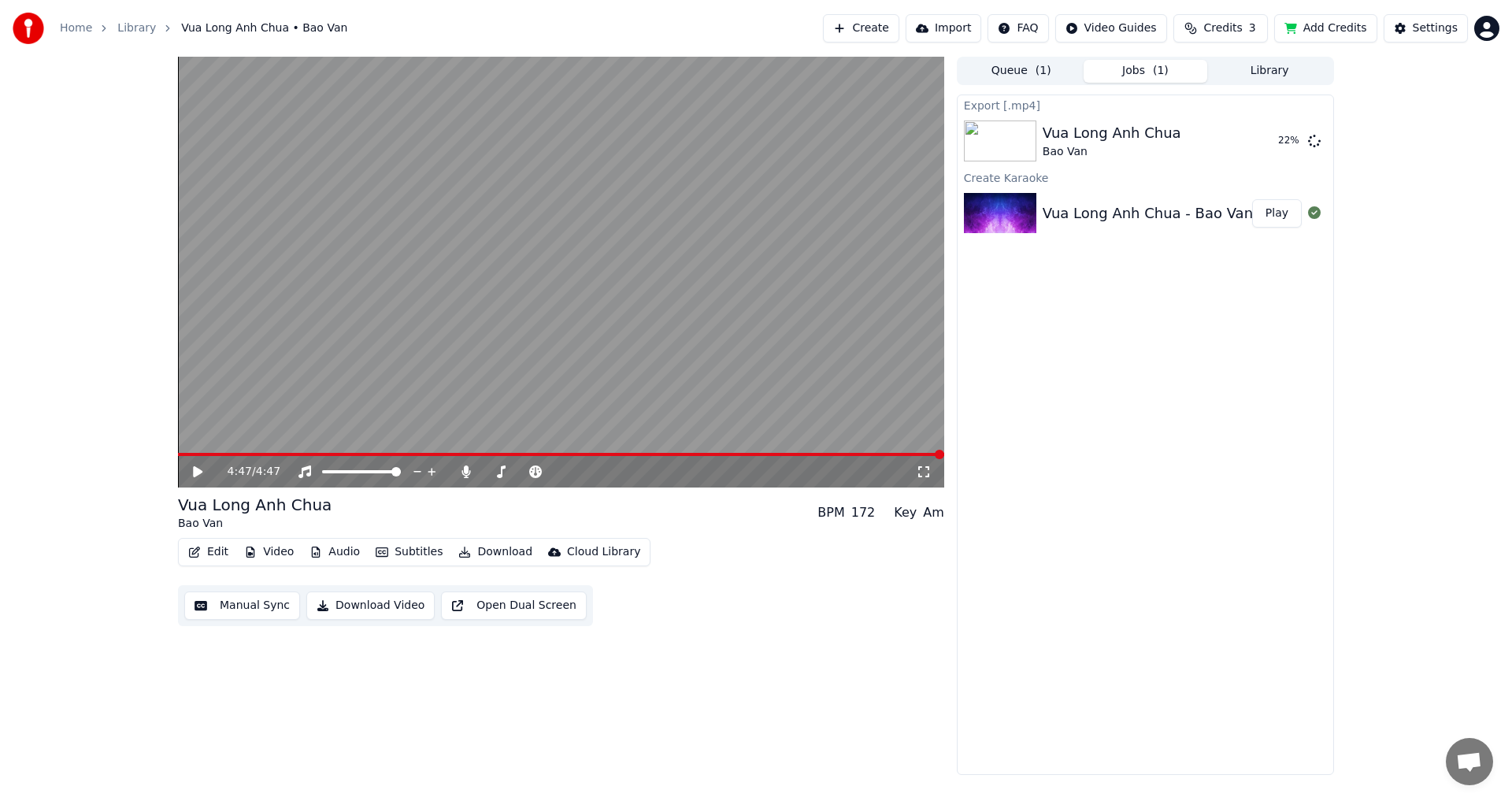
click at [1139, 70] on button "Jobs ( 1 )" at bounding box center [1146, 71] width 125 height 23
click at [1032, 70] on button "Queue ( 1 )" at bounding box center [1021, 71] width 125 height 23
click at [1135, 69] on button "Jobs ( 1 )" at bounding box center [1146, 71] width 125 height 23
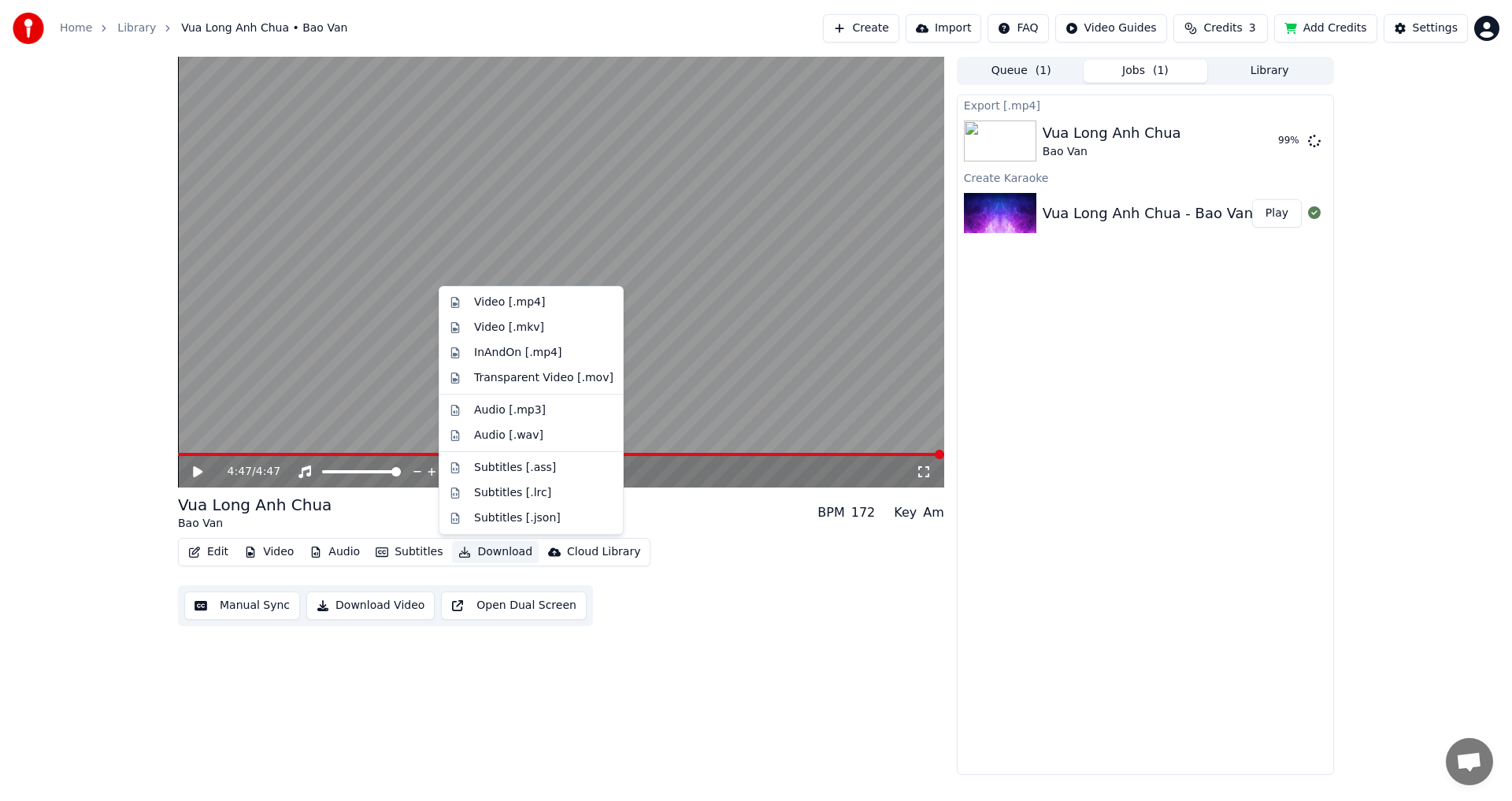
click at [475, 550] on button "Download" at bounding box center [495, 551] width 87 height 22
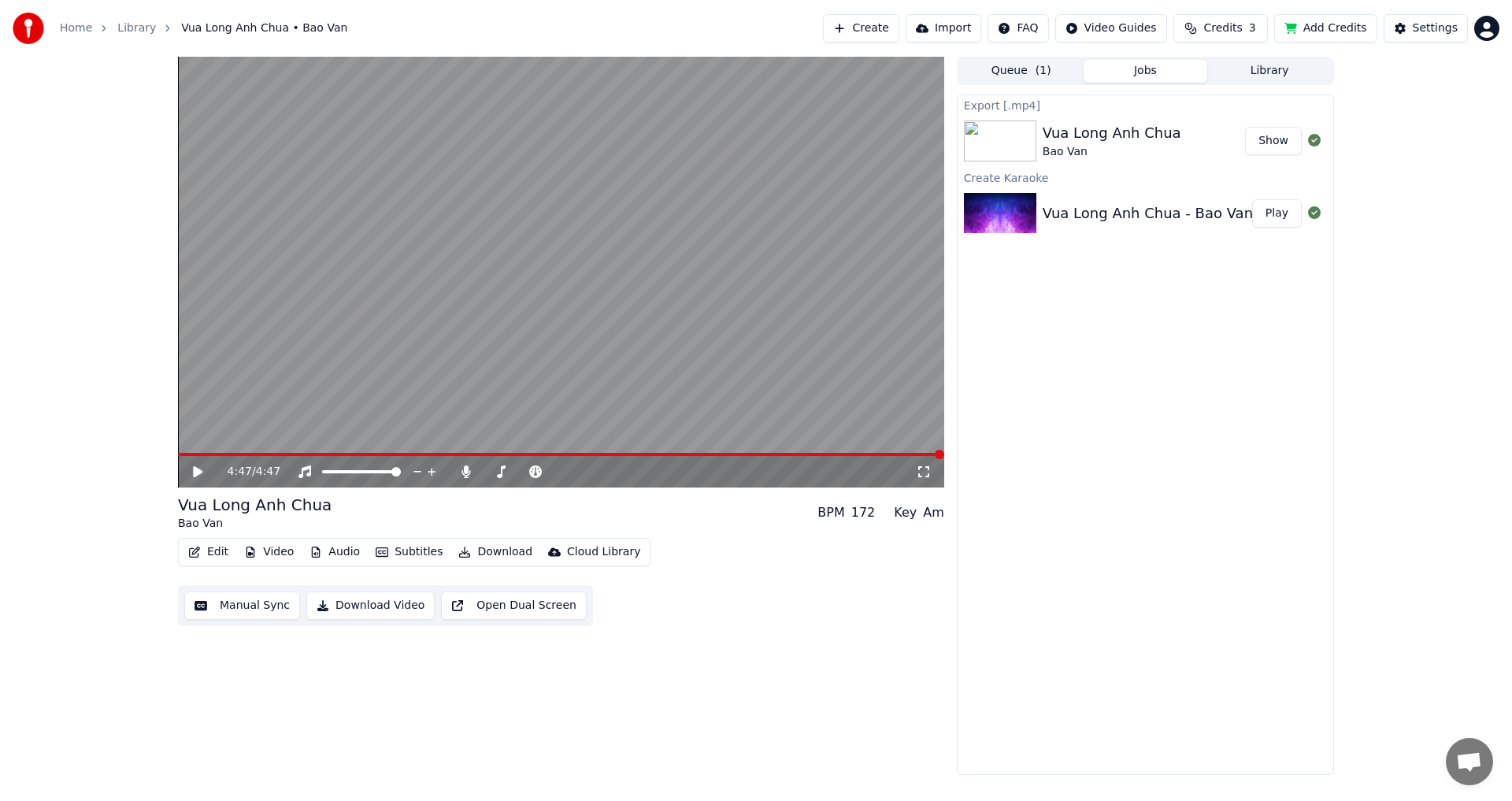
click at [313, 674] on div "4:47 / 4:47 Vua Long Anh Chua Bao Van BPM 172 Key Am Edit Video Audio Subtitles…" at bounding box center [561, 416] width 766 height 718
click at [1030, 70] on button "Queue ( 1 )" at bounding box center [1021, 71] width 125 height 23
click at [1129, 69] on button "Jobs" at bounding box center [1146, 71] width 125 height 23
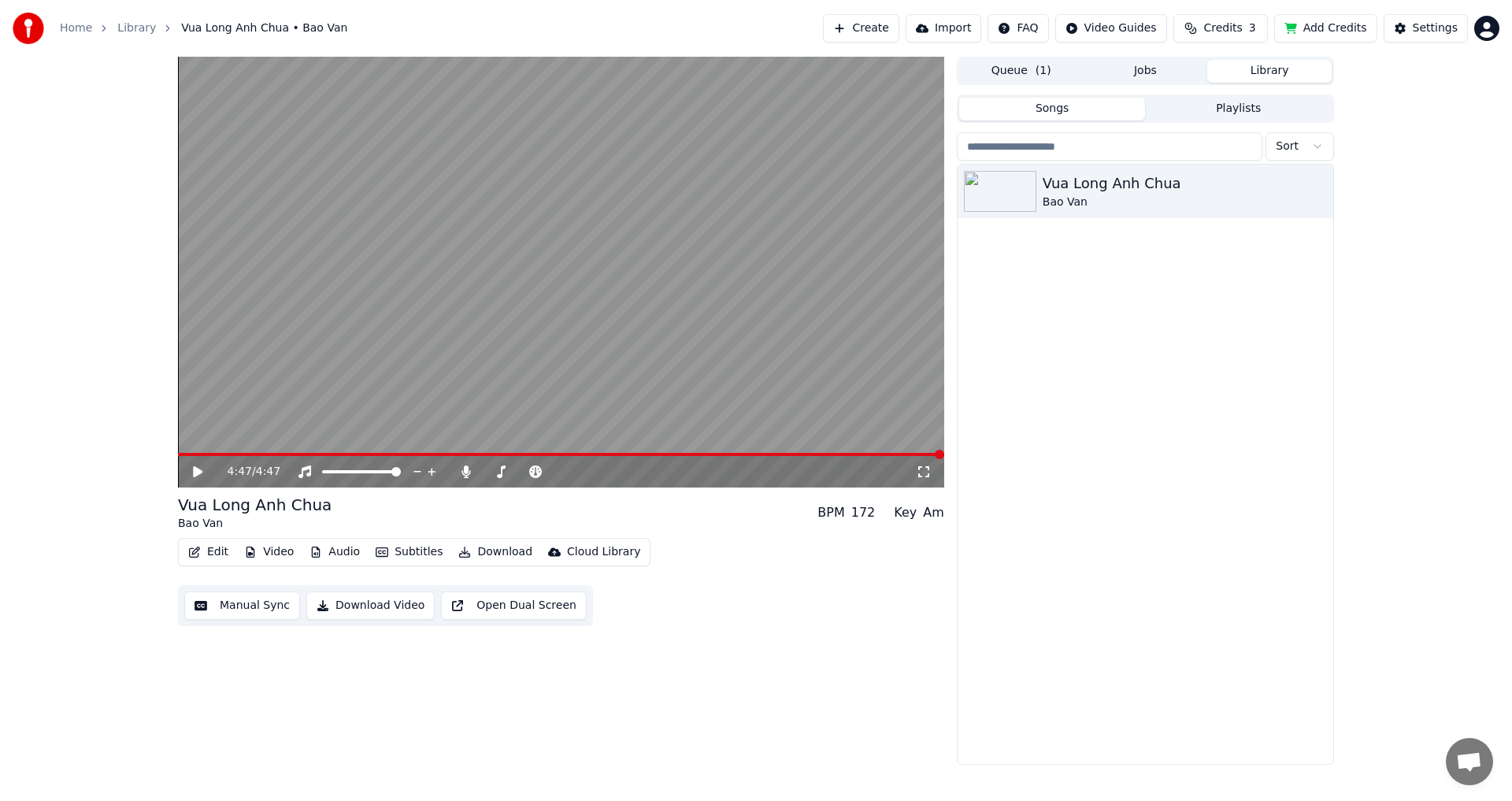
click at [1263, 70] on button "Library" at bounding box center [1269, 71] width 125 height 23
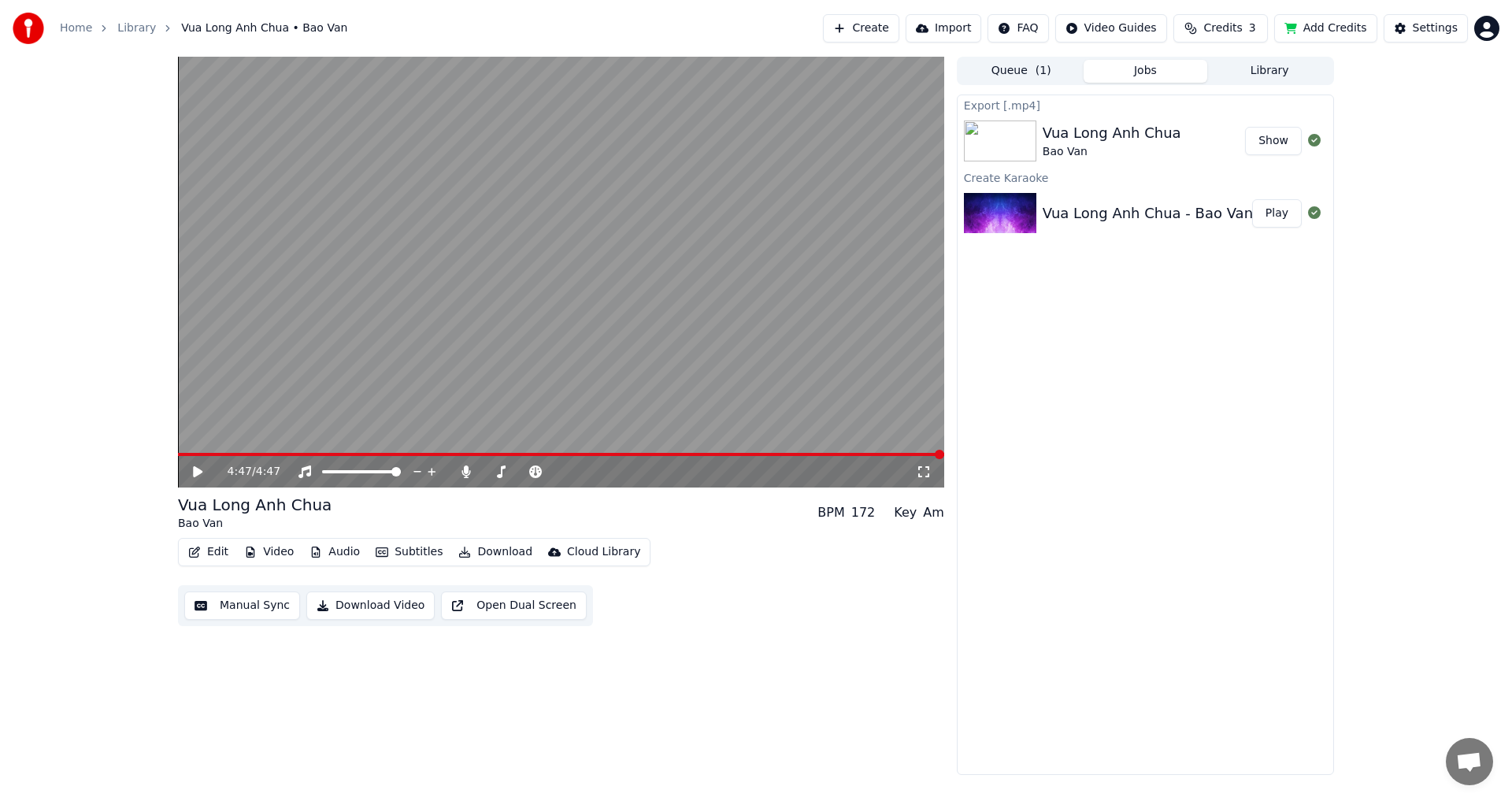
click at [1142, 74] on button "Jobs" at bounding box center [1146, 71] width 125 height 23
click at [1013, 79] on button "Queue ( 1 )" at bounding box center [1021, 71] width 125 height 23
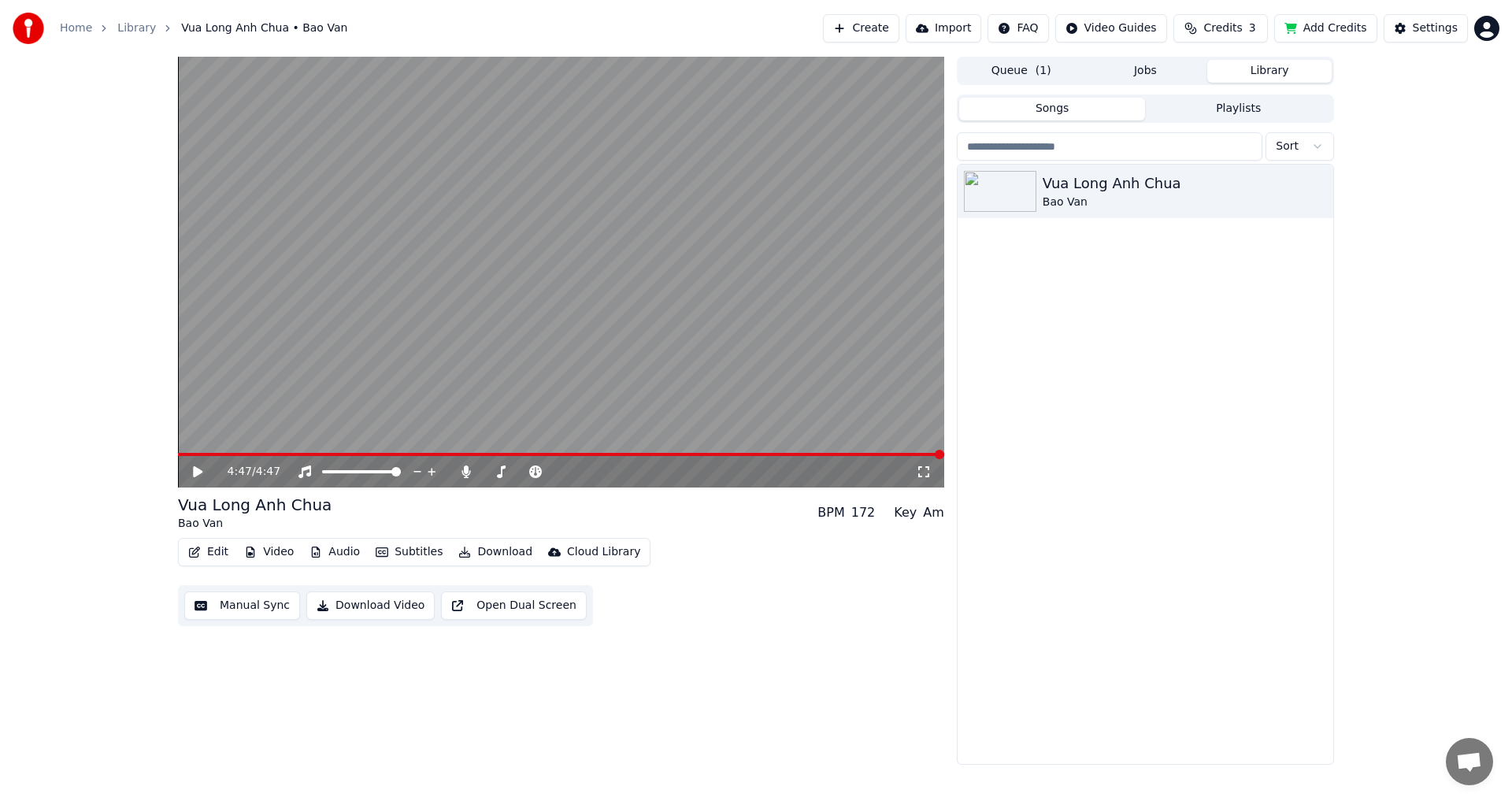
click at [1262, 72] on button "Library" at bounding box center [1269, 71] width 125 height 23
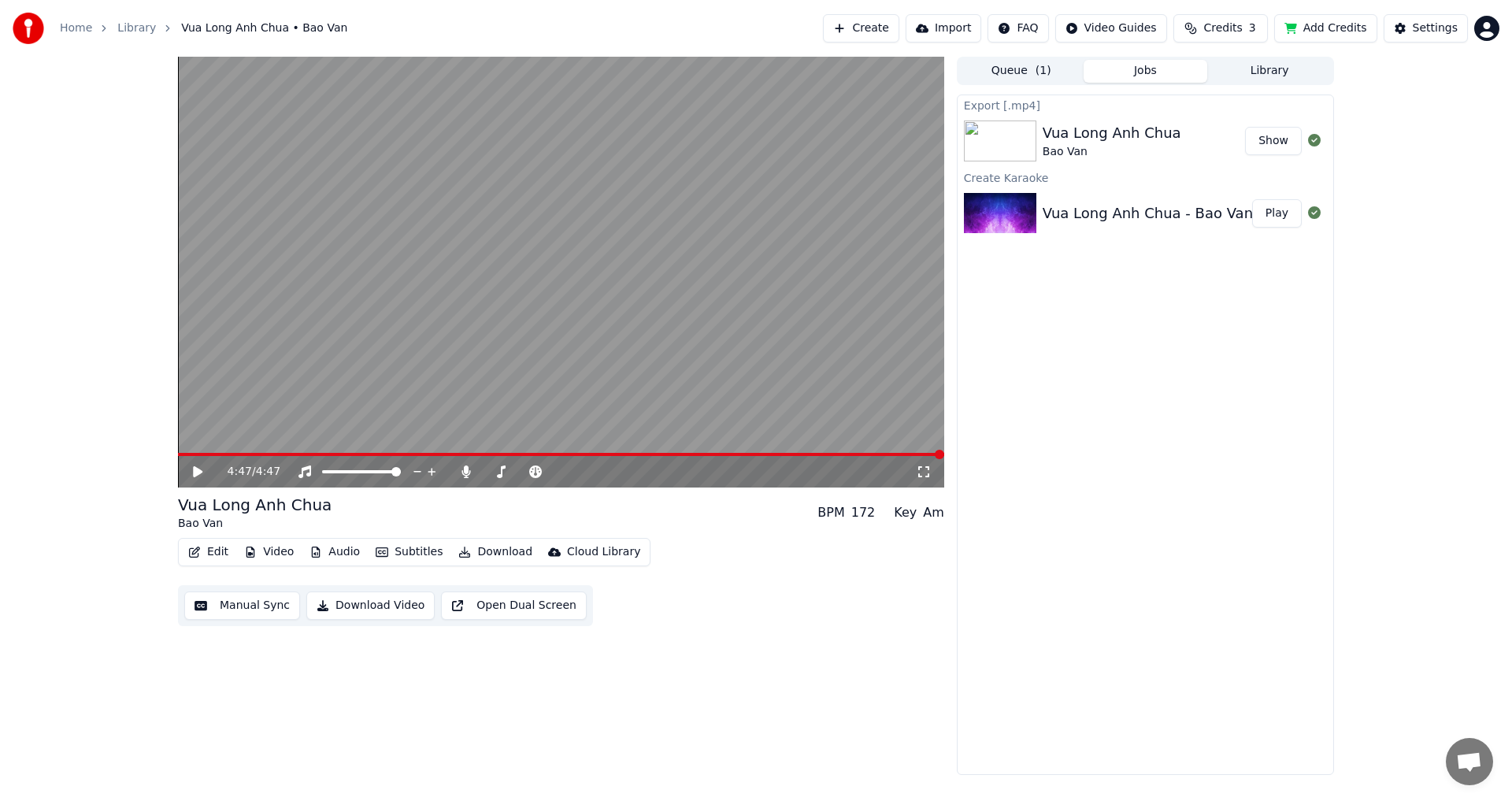
click at [1168, 70] on button "Jobs" at bounding box center [1146, 71] width 125 height 23
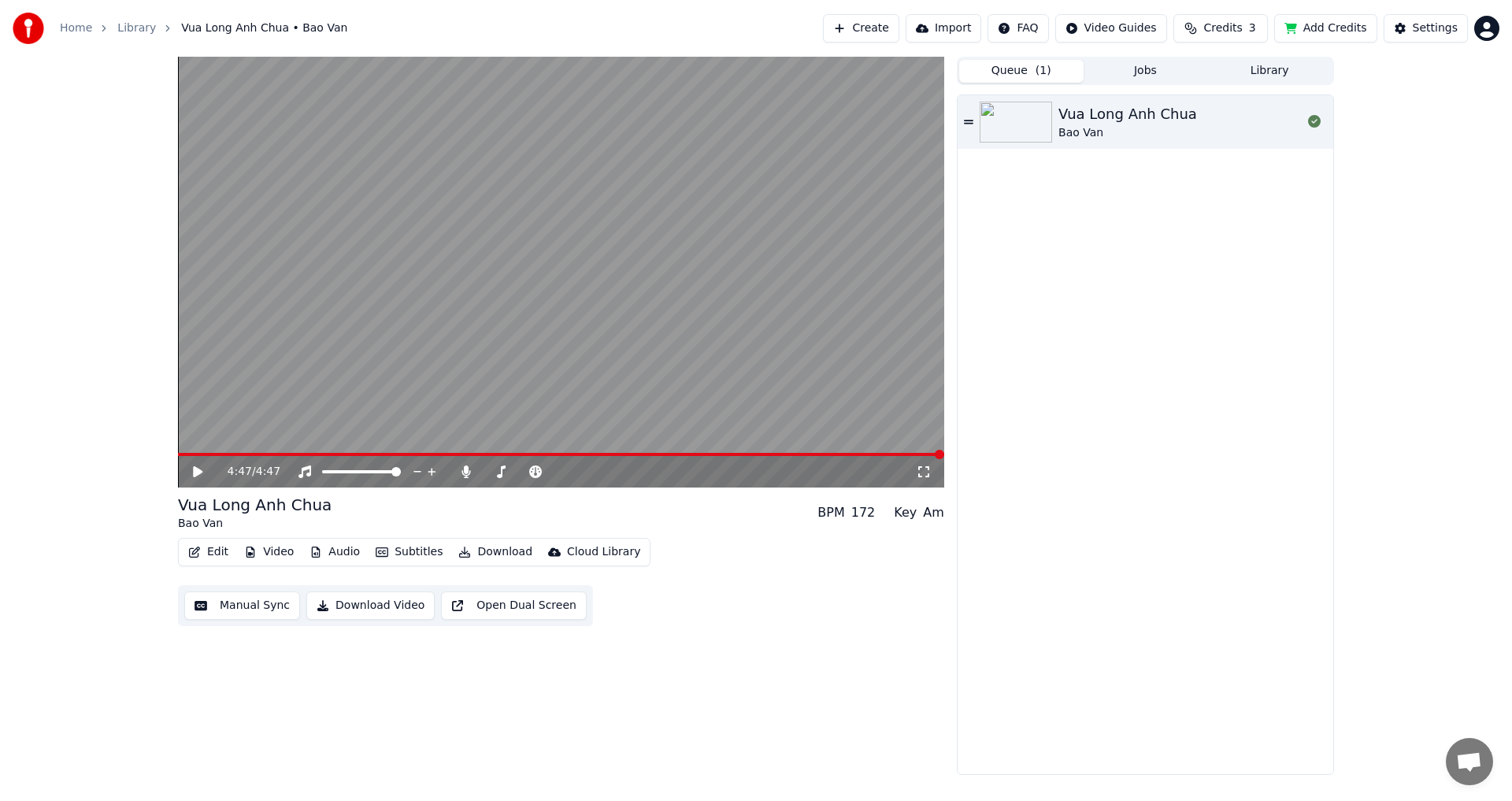
click at [1034, 69] on button "Queue ( 1 )" at bounding box center [1021, 71] width 125 height 23
click at [965, 121] on icon at bounding box center [969, 122] width 10 height 4
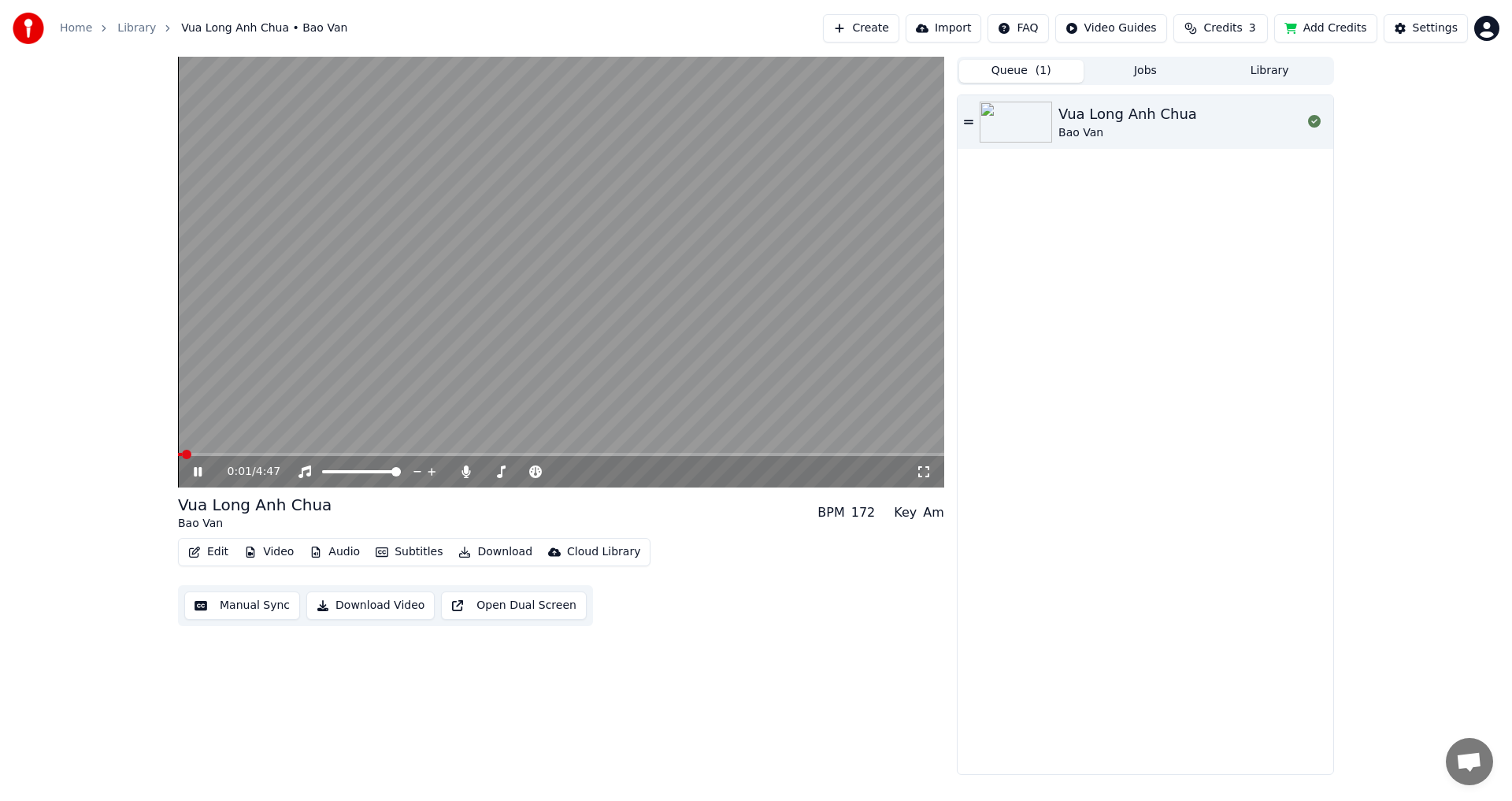
click at [198, 471] on icon at bounding box center [209, 471] width 37 height 12
click at [1148, 70] on button "Jobs" at bounding box center [1146, 71] width 125 height 23
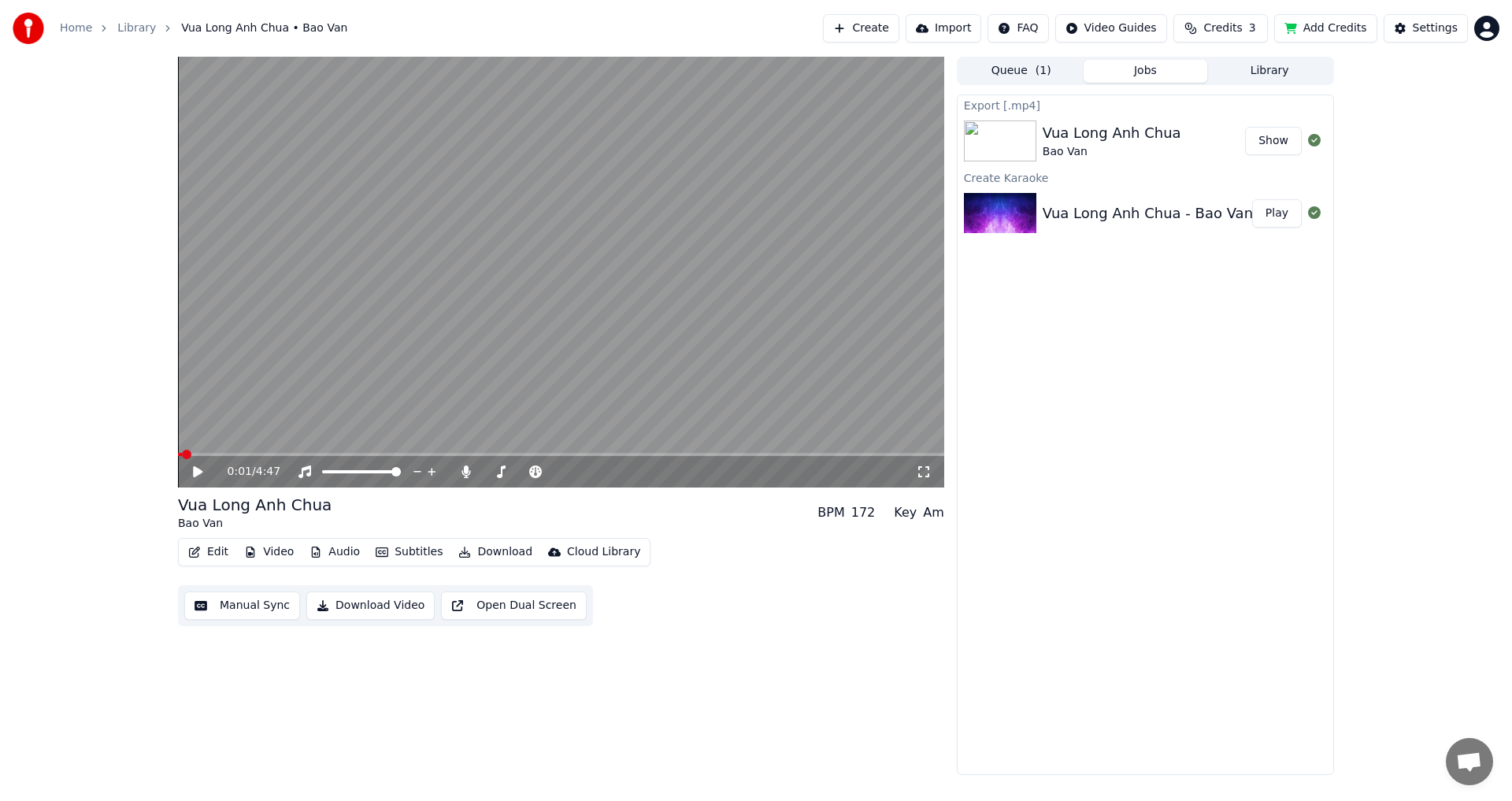
click at [1007, 141] on img at bounding box center [1000, 140] width 72 height 41
click at [1275, 139] on button "Show" at bounding box center [1274, 141] width 57 height 29
click at [1261, 72] on button "Library" at bounding box center [1269, 71] width 125 height 23
click at [1139, 76] on button "Jobs" at bounding box center [1146, 71] width 125 height 23
click at [1275, 140] on button "Show" at bounding box center [1274, 141] width 57 height 29
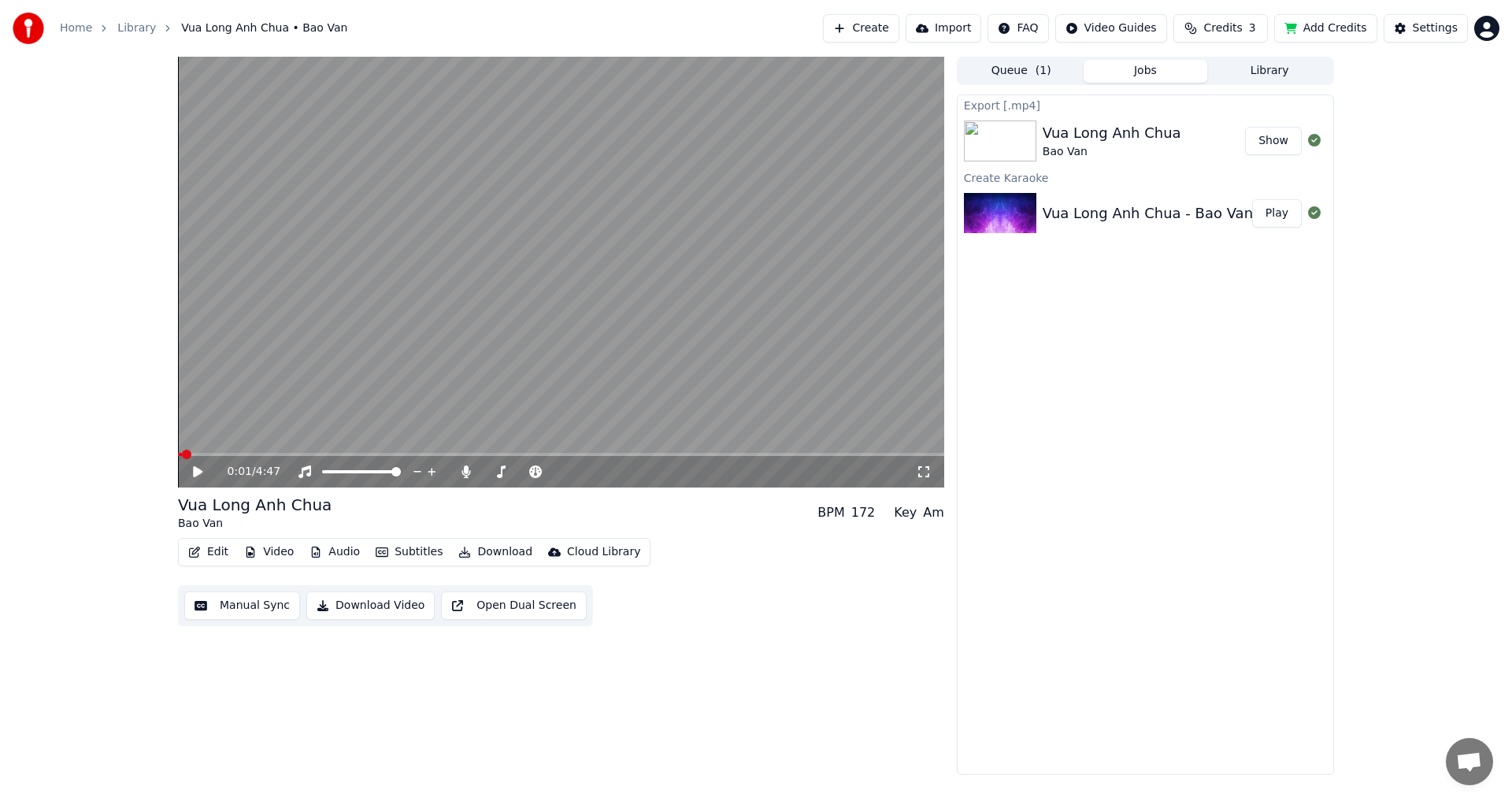
click at [1270, 139] on button "Show" at bounding box center [1274, 141] width 57 height 29
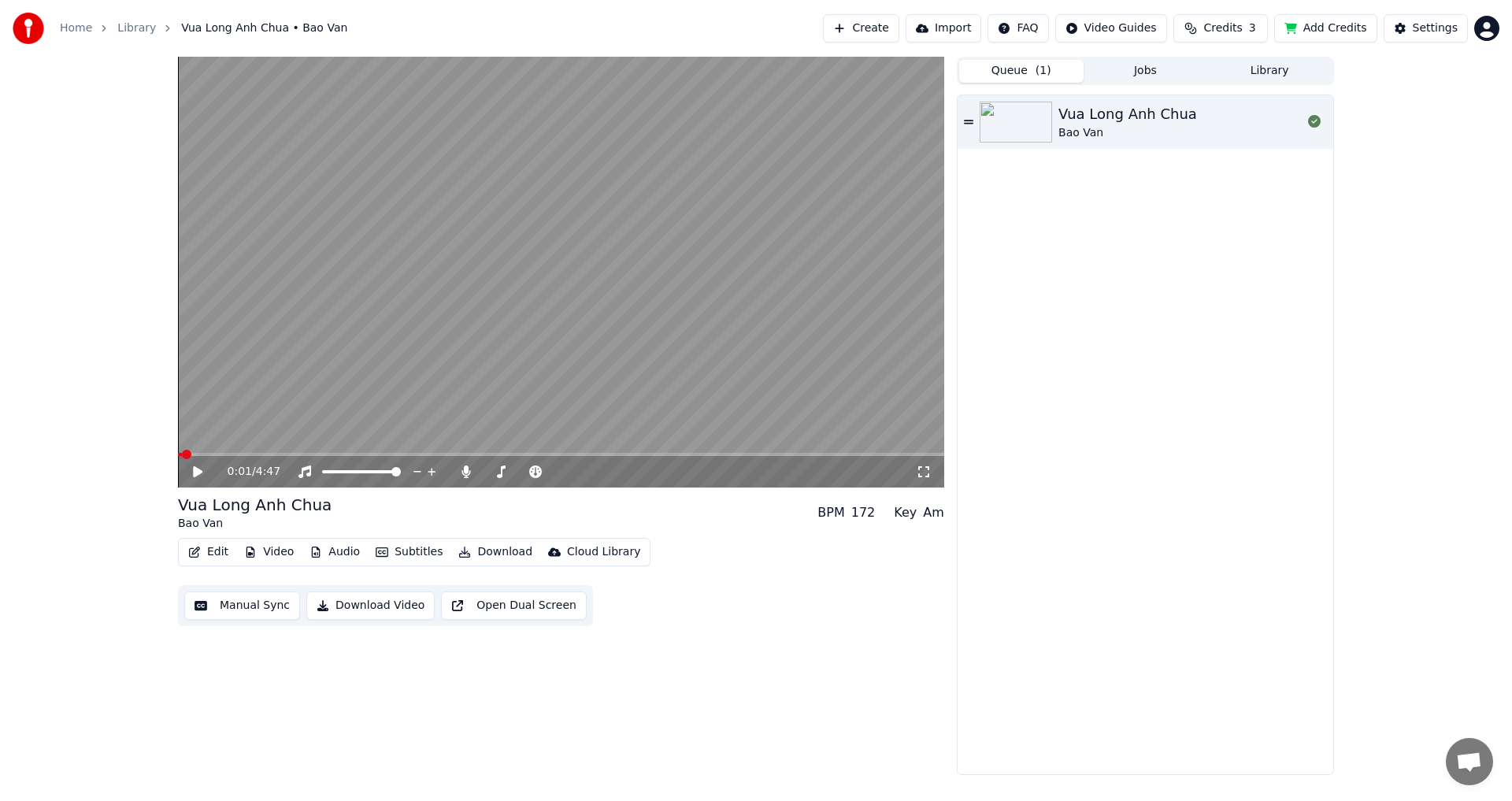
click at [1032, 73] on button "Queue ( 1 )" at bounding box center [1021, 71] width 125 height 23
click at [1144, 75] on button "Jobs" at bounding box center [1146, 71] width 125 height 23
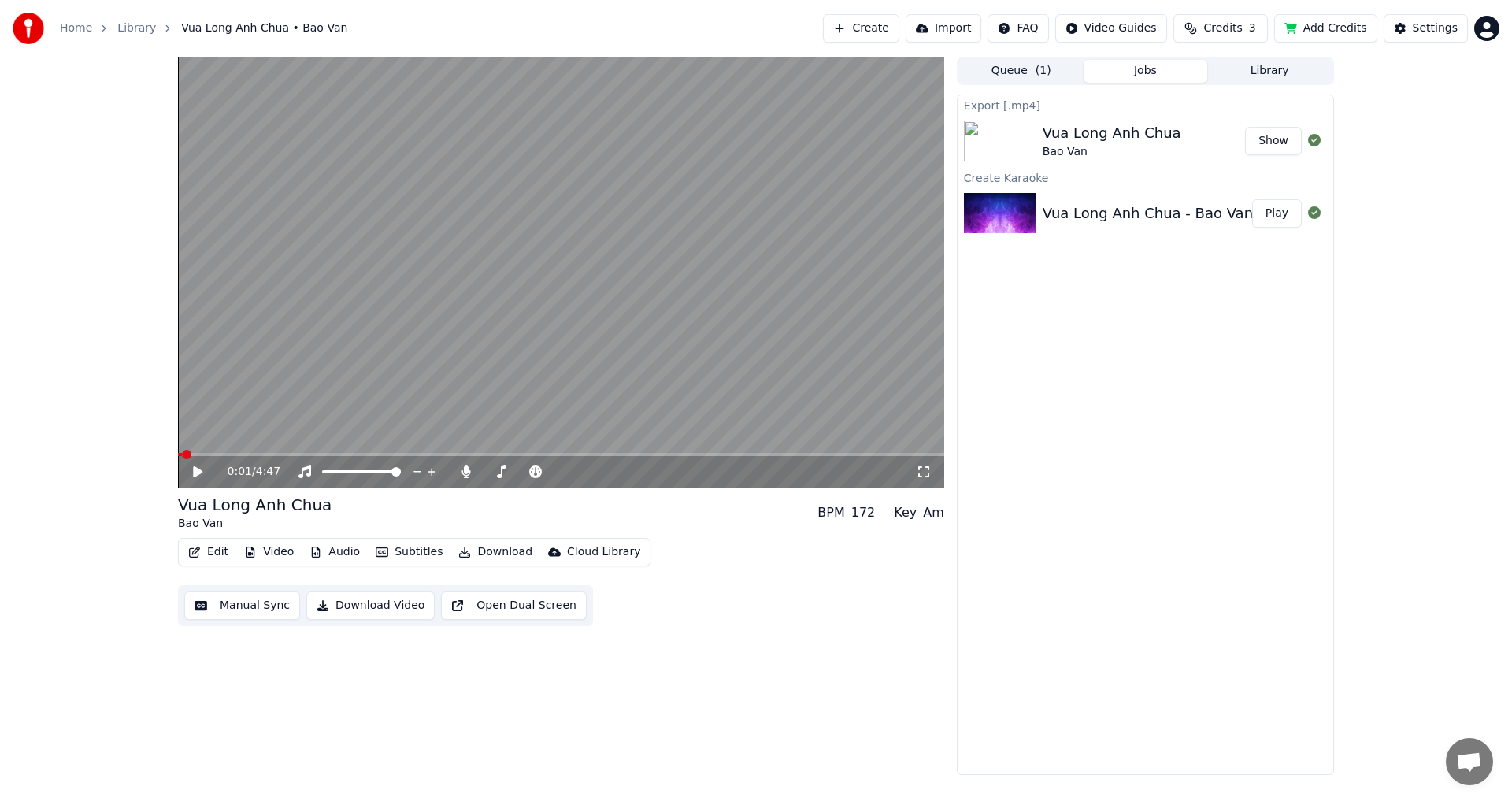
click at [1280, 138] on button "Show" at bounding box center [1274, 141] width 57 height 29
click at [1280, 139] on button "Show" at bounding box center [1274, 141] width 57 height 29
click at [1265, 136] on button "Show" at bounding box center [1274, 141] width 57 height 29
click at [1043, 70] on span "( 1 )" at bounding box center [1043, 70] width 16 height 16
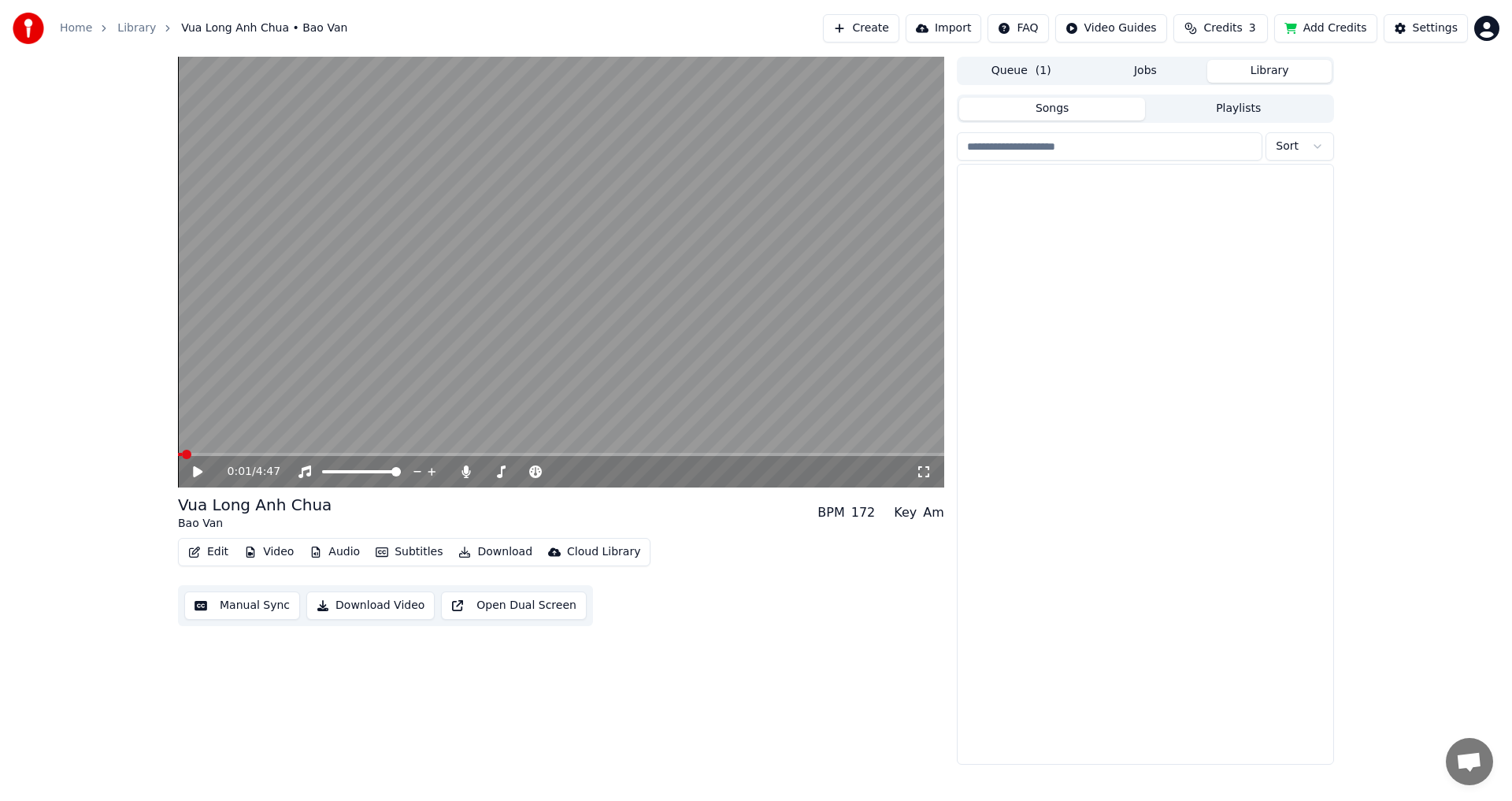
click at [1277, 61] on button "Library" at bounding box center [1269, 71] width 125 height 23
click at [1018, 70] on button "Queue ( 1 )" at bounding box center [1021, 71] width 125 height 23
click at [1152, 70] on button "Jobs" at bounding box center [1146, 71] width 125 height 23
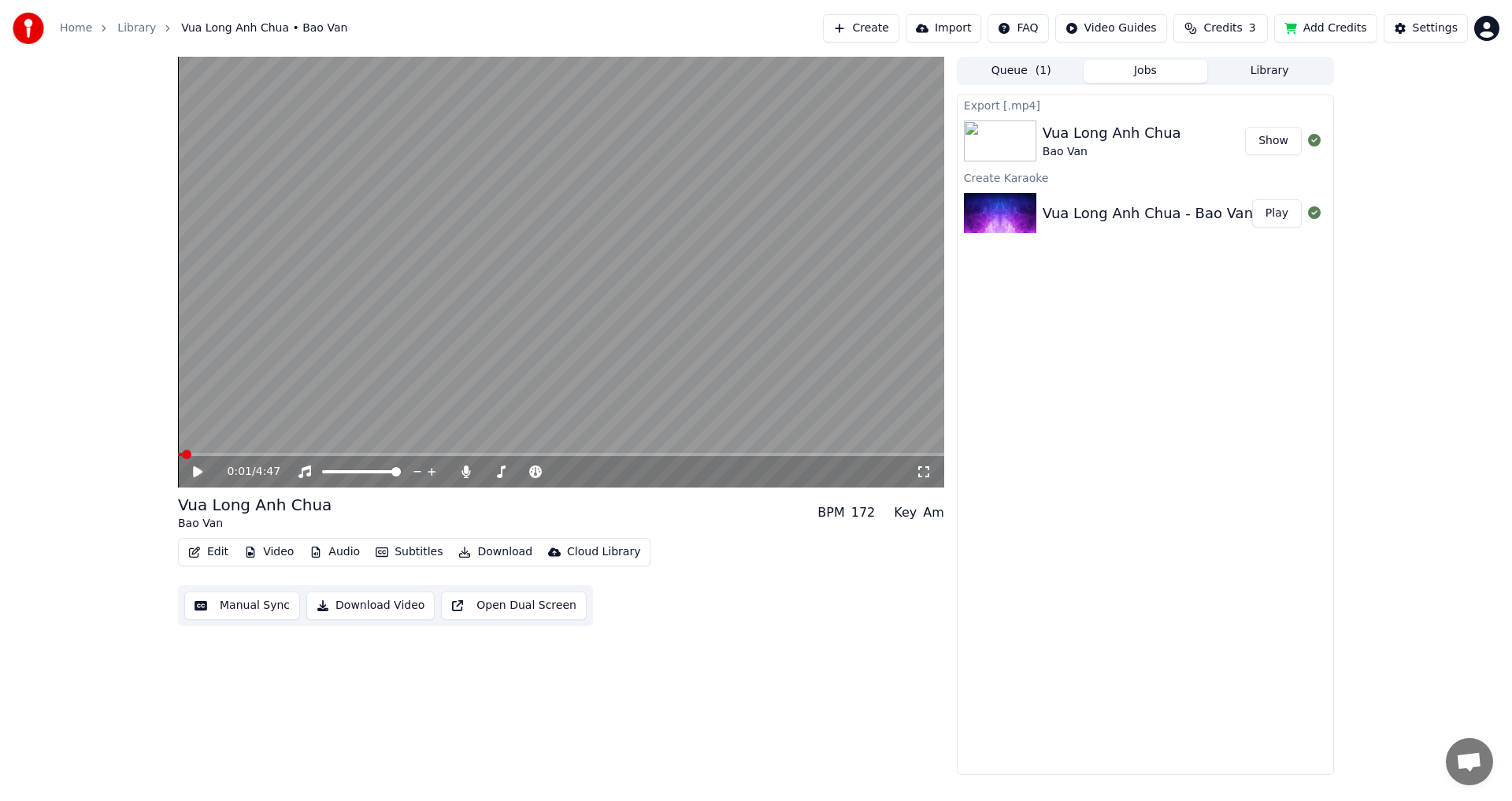
click at [1039, 72] on span "( 1 )" at bounding box center [1043, 70] width 16 height 16
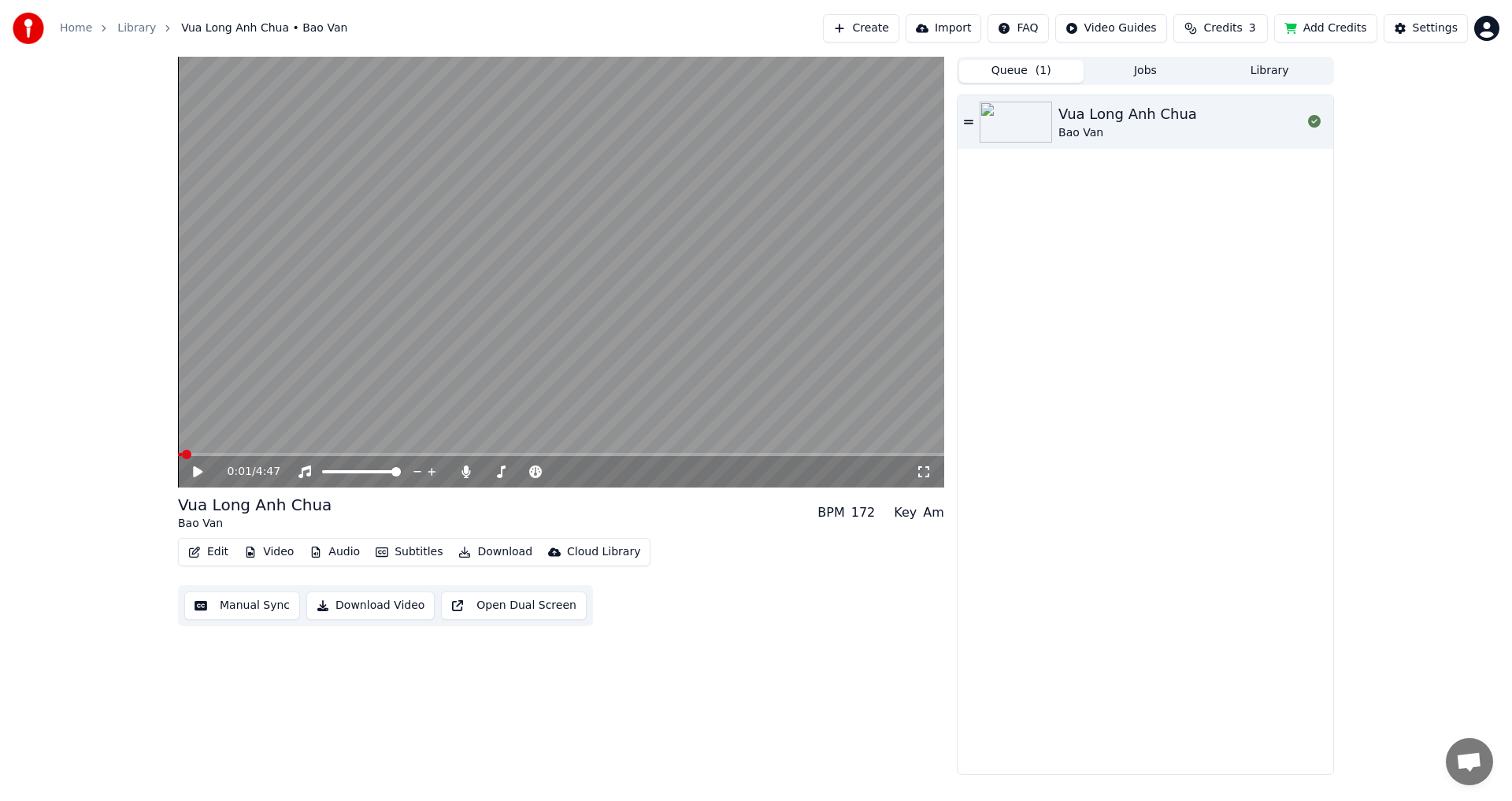
click at [1125, 70] on button "Jobs" at bounding box center [1146, 71] width 125 height 23
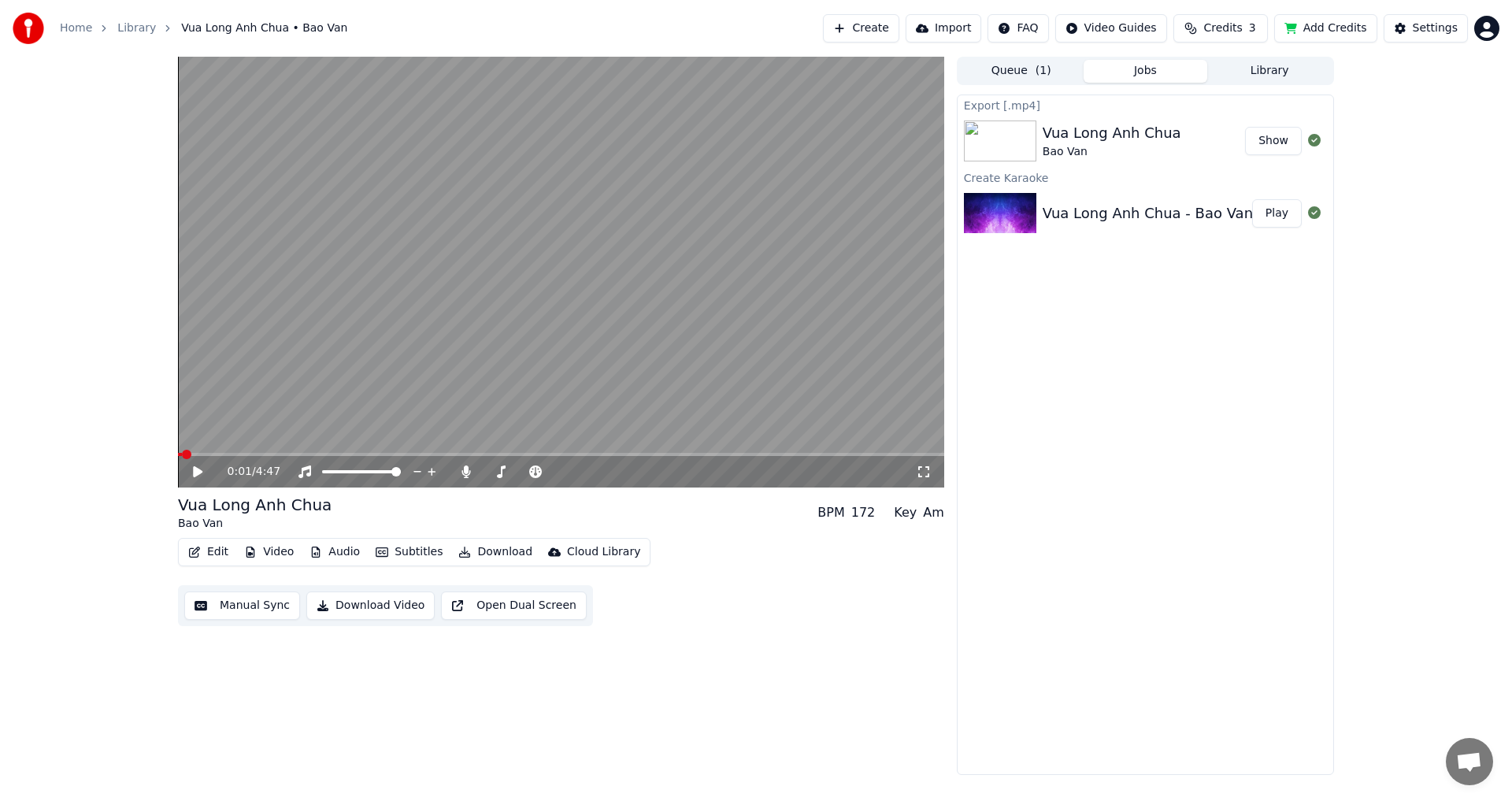
click at [1268, 143] on button "Show" at bounding box center [1274, 141] width 57 height 29
click at [498, 473] on icon at bounding box center [501, 471] width 16 height 12
click at [466, 472] on icon at bounding box center [465, 471] width 9 height 12
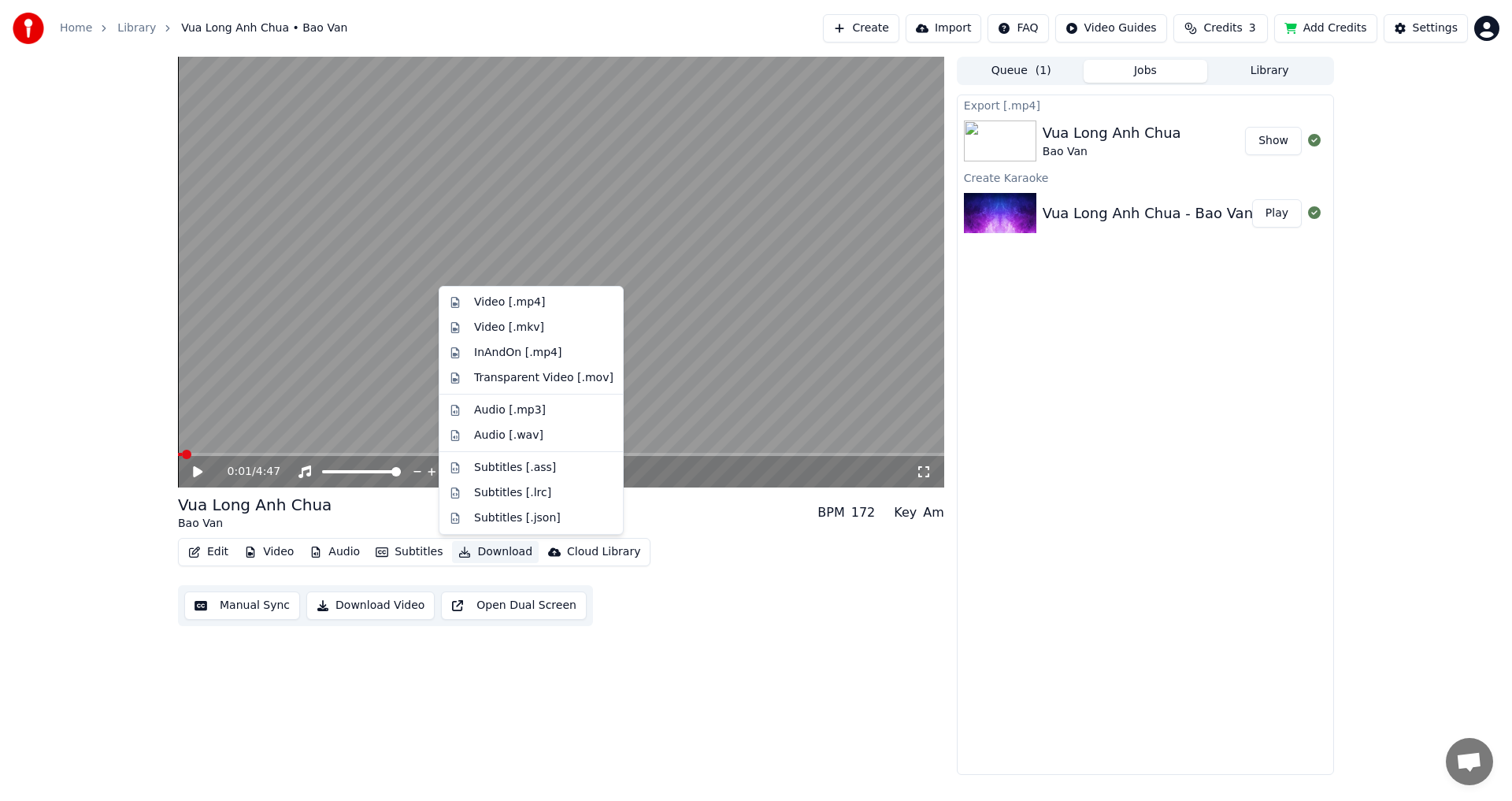
click at [484, 550] on button "Download" at bounding box center [495, 551] width 87 height 22
click at [511, 303] on div "Video [.mp4]" at bounding box center [510, 302] width 71 height 16
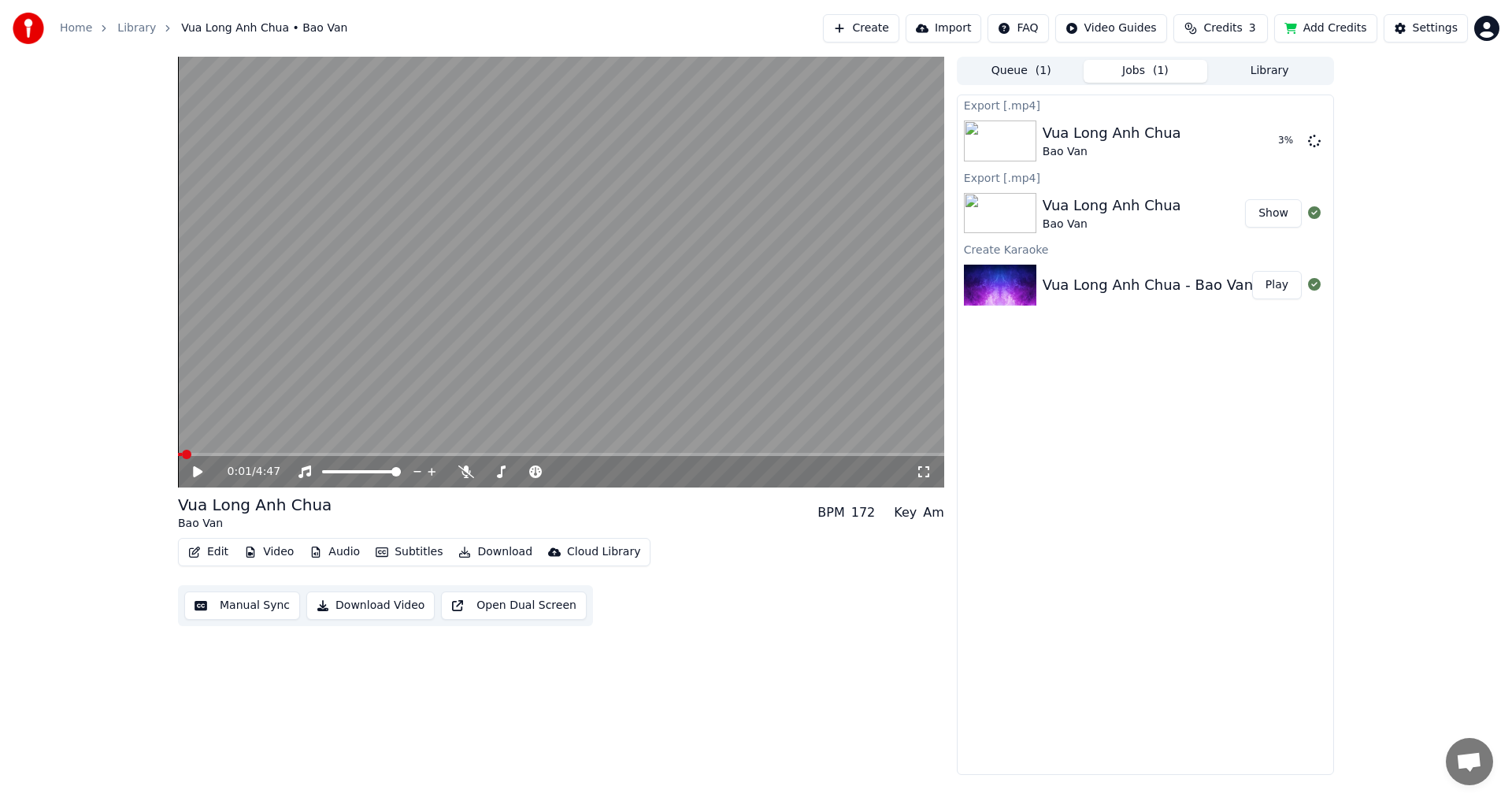
click at [1277, 69] on button "Library" at bounding box center [1269, 71] width 125 height 23
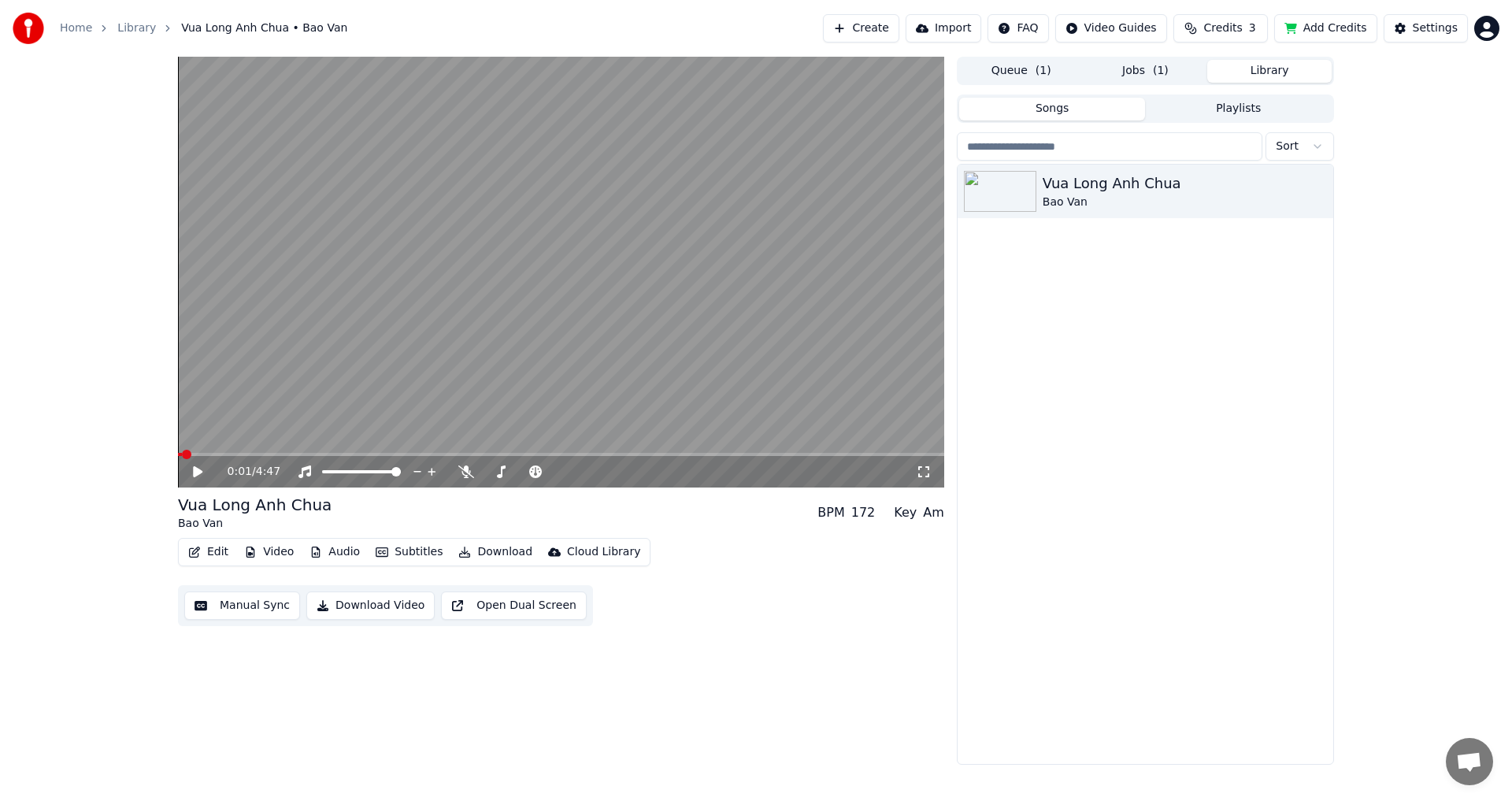
click at [1320, 146] on html "Home Library Vua Long Anh Chua • Bao Van Create Import FAQ Video Guides Credits…" at bounding box center [756, 400] width 1512 height 801
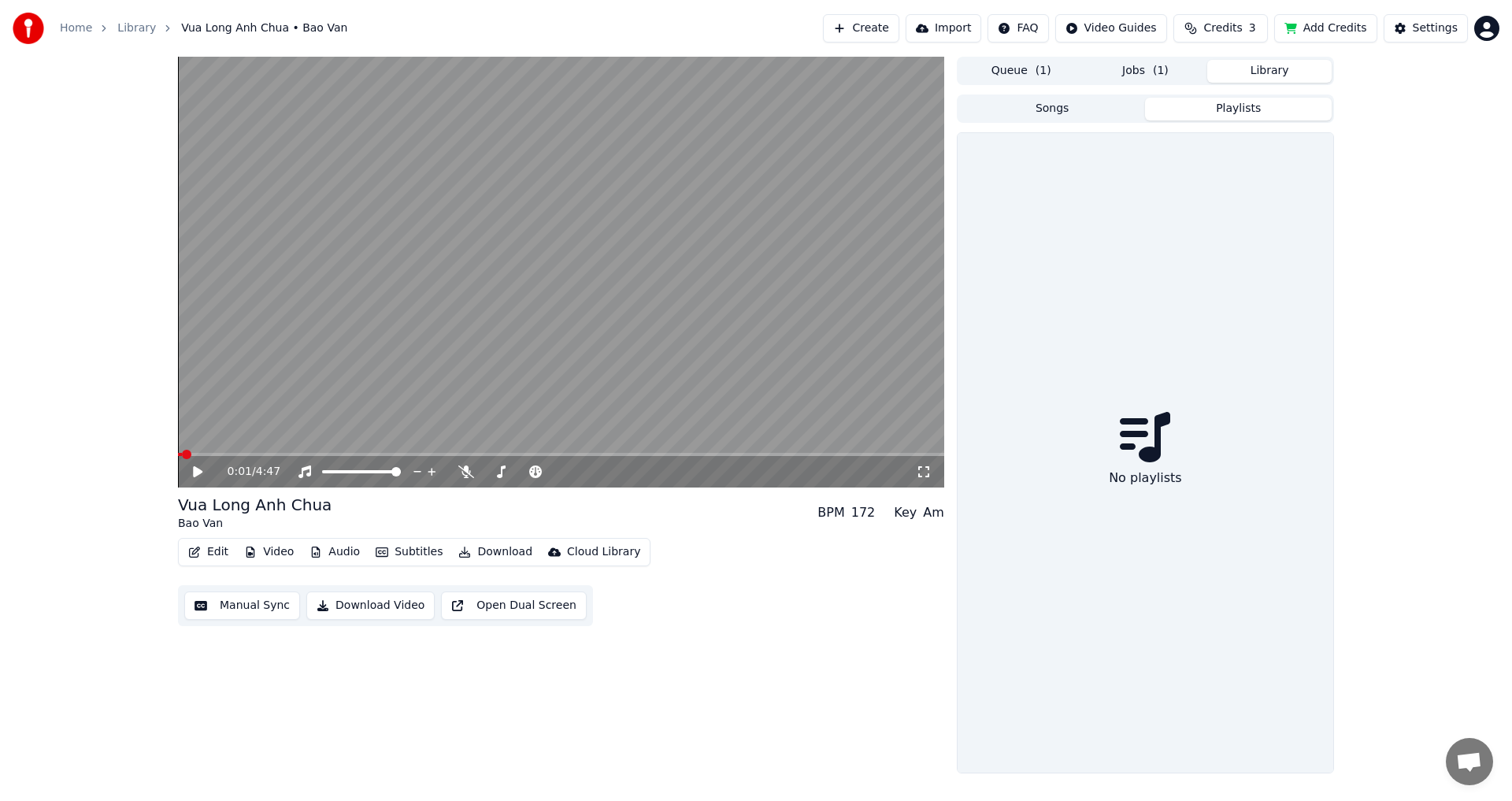
click at [1257, 115] on button "Playlists" at bounding box center [1239, 110] width 187 height 23
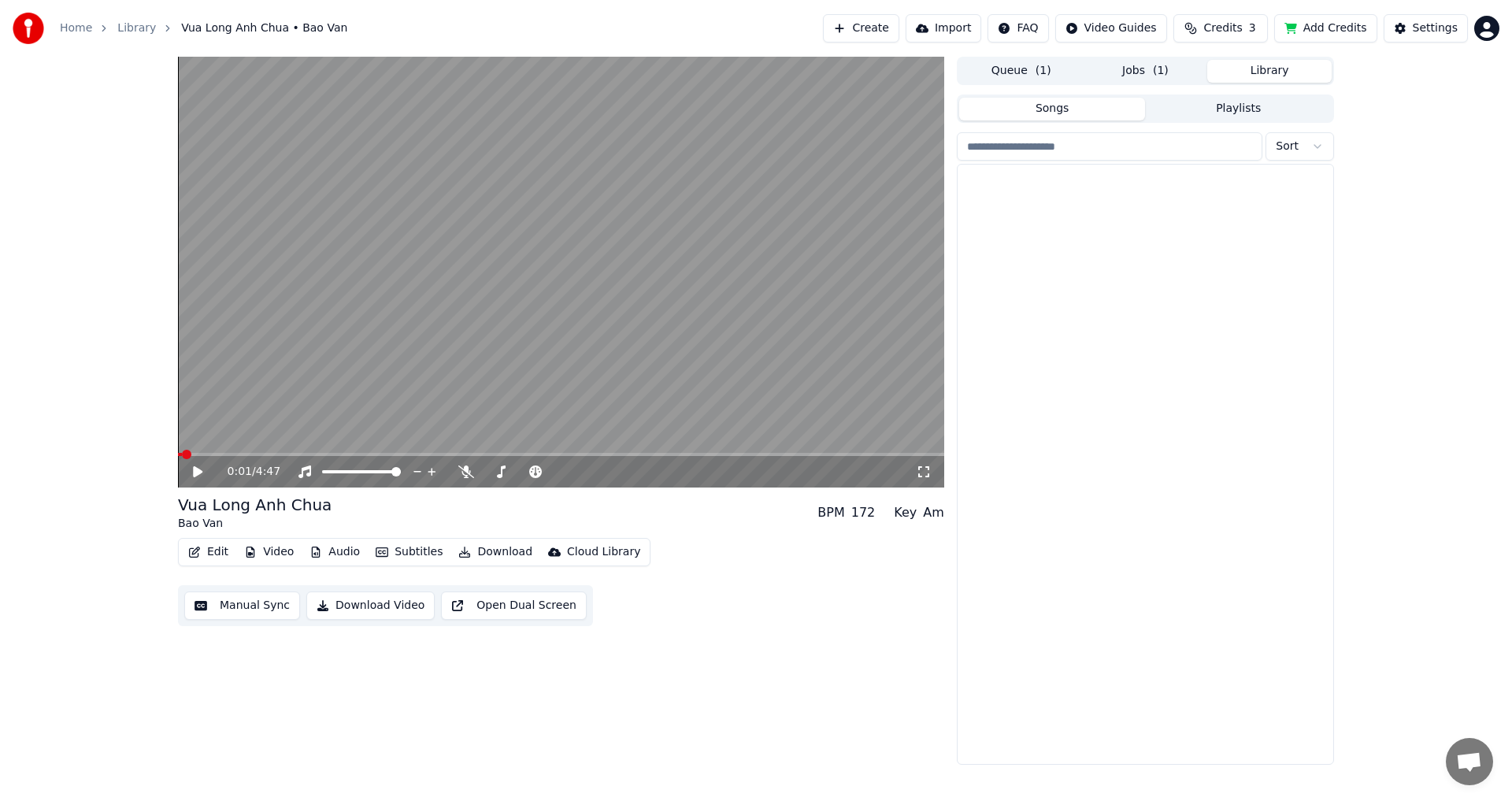
click at [1096, 112] on button "Songs" at bounding box center [1053, 110] width 187 height 23
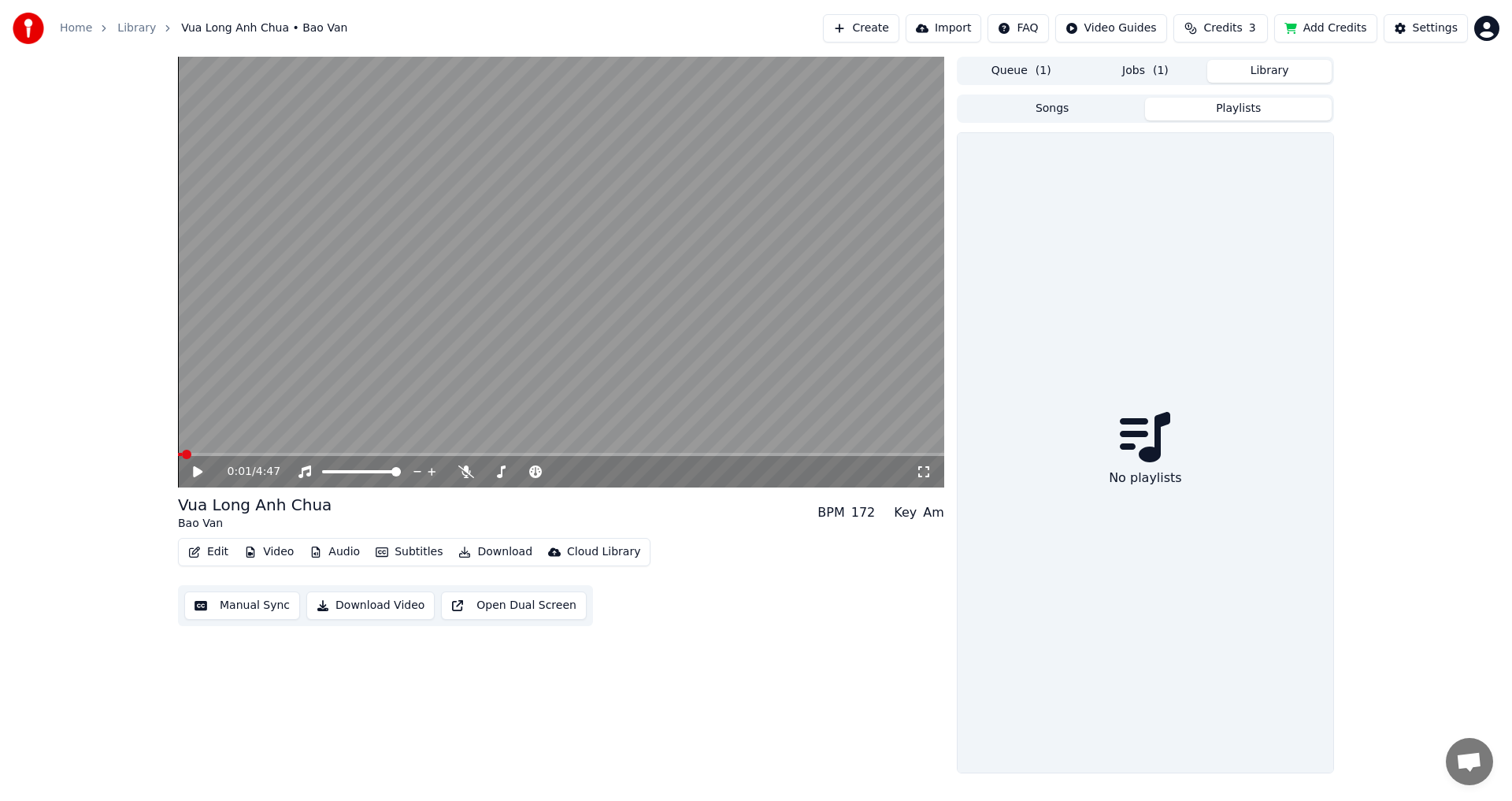
click at [1220, 113] on button "Playlists" at bounding box center [1239, 110] width 187 height 23
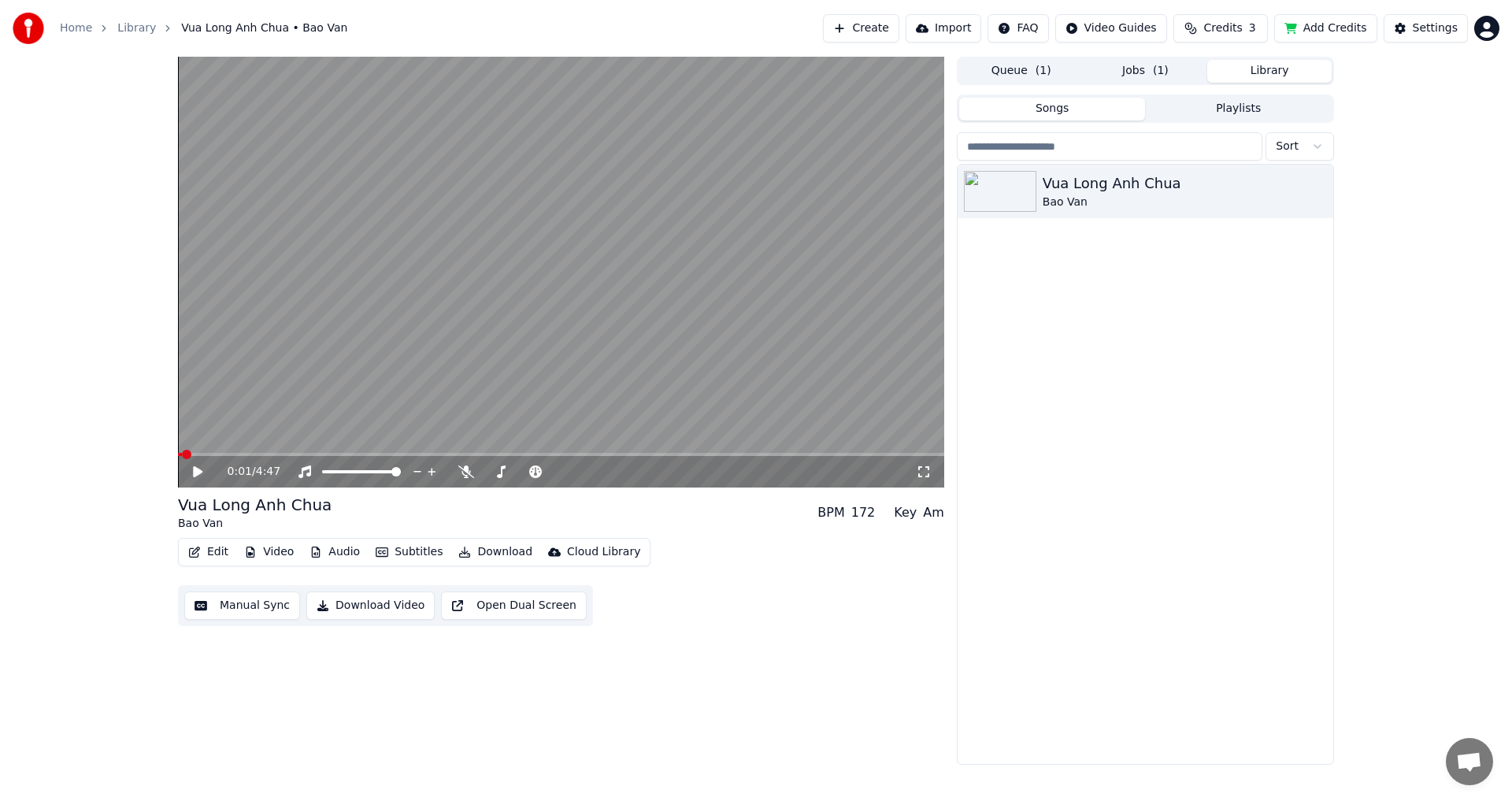
click at [1064, 107] on button "Songs" at bounding box center [1053, 110] width 187 height 23
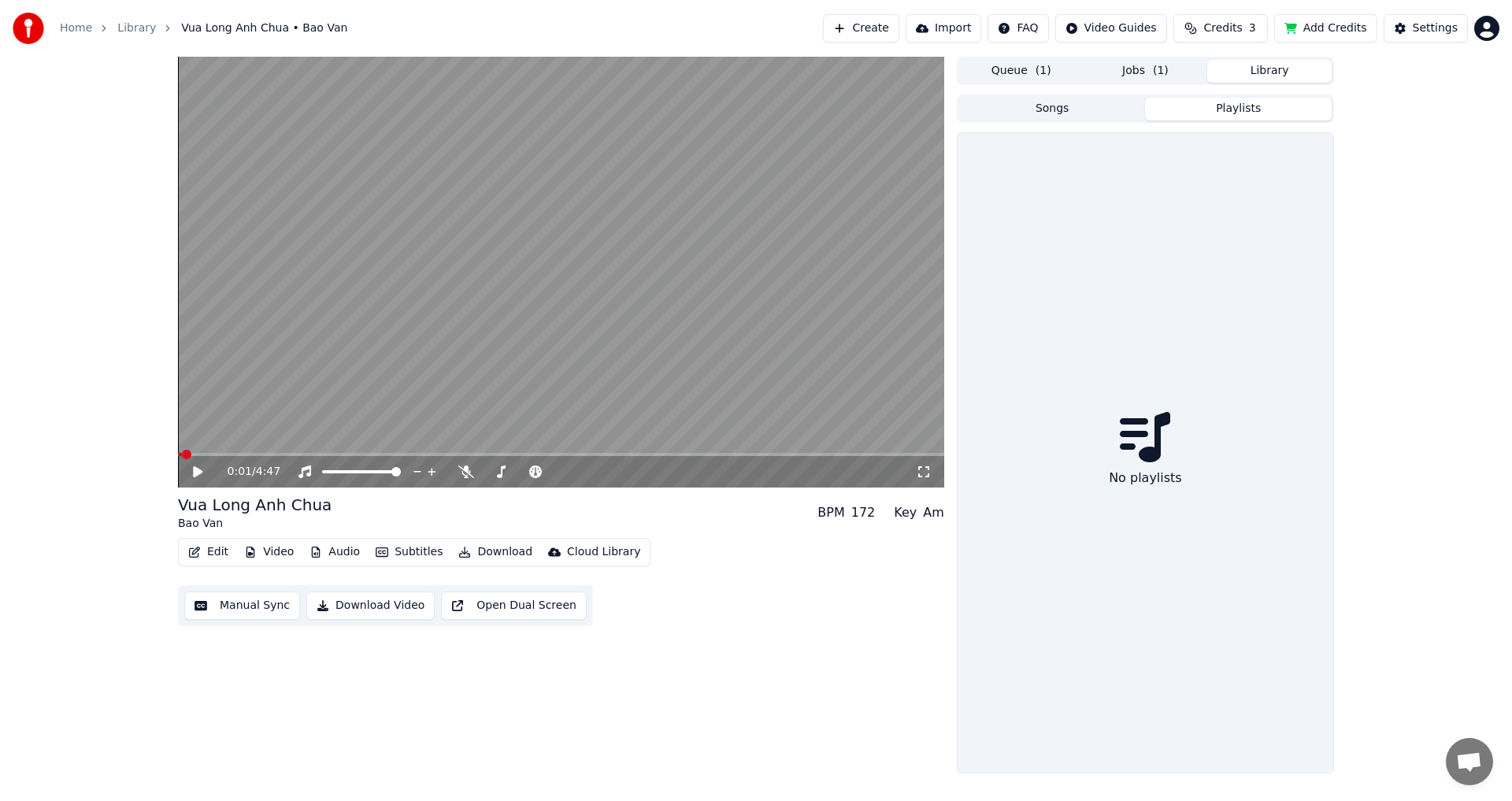
click at [1215, 113] on button "Playlists" at bounding box center [1239, 110] width 187 height 23
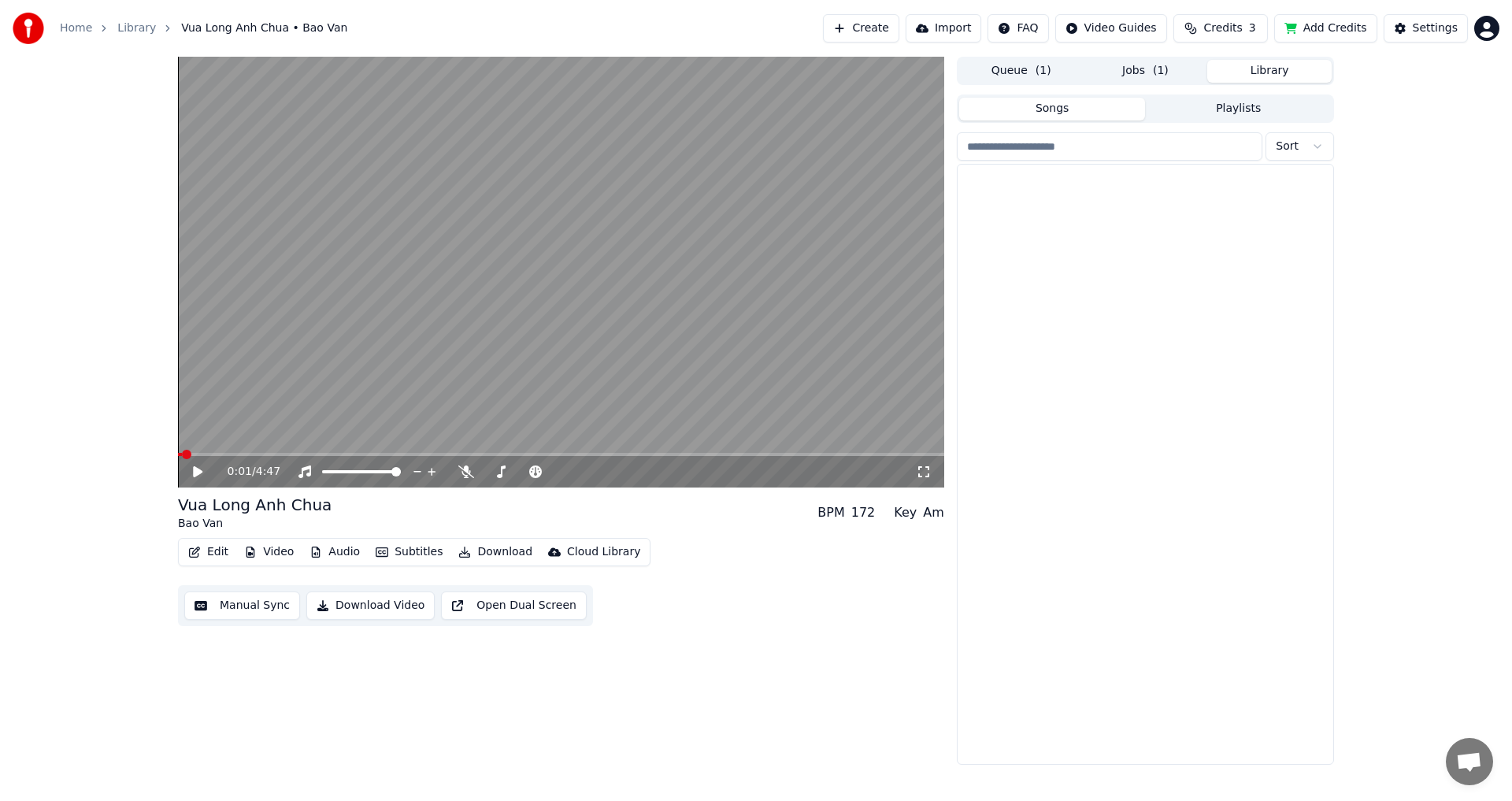
click at [1087, 107] on button "Songs" at bounding box center [1053, 110] width 187 height 23
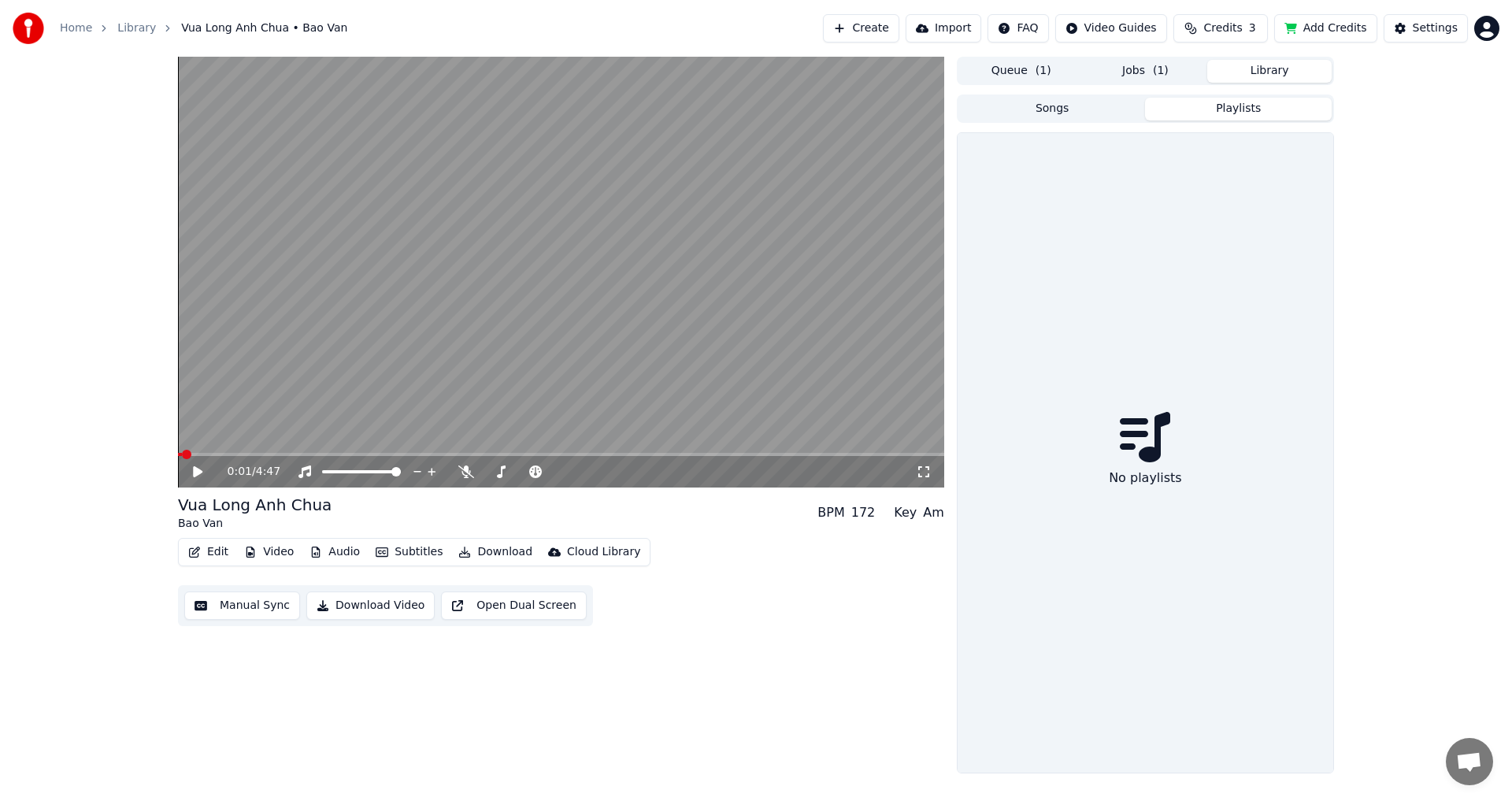
click at [1212, 107] on button "Playlists" at bounding box center [1239, 110] width 187 height 23
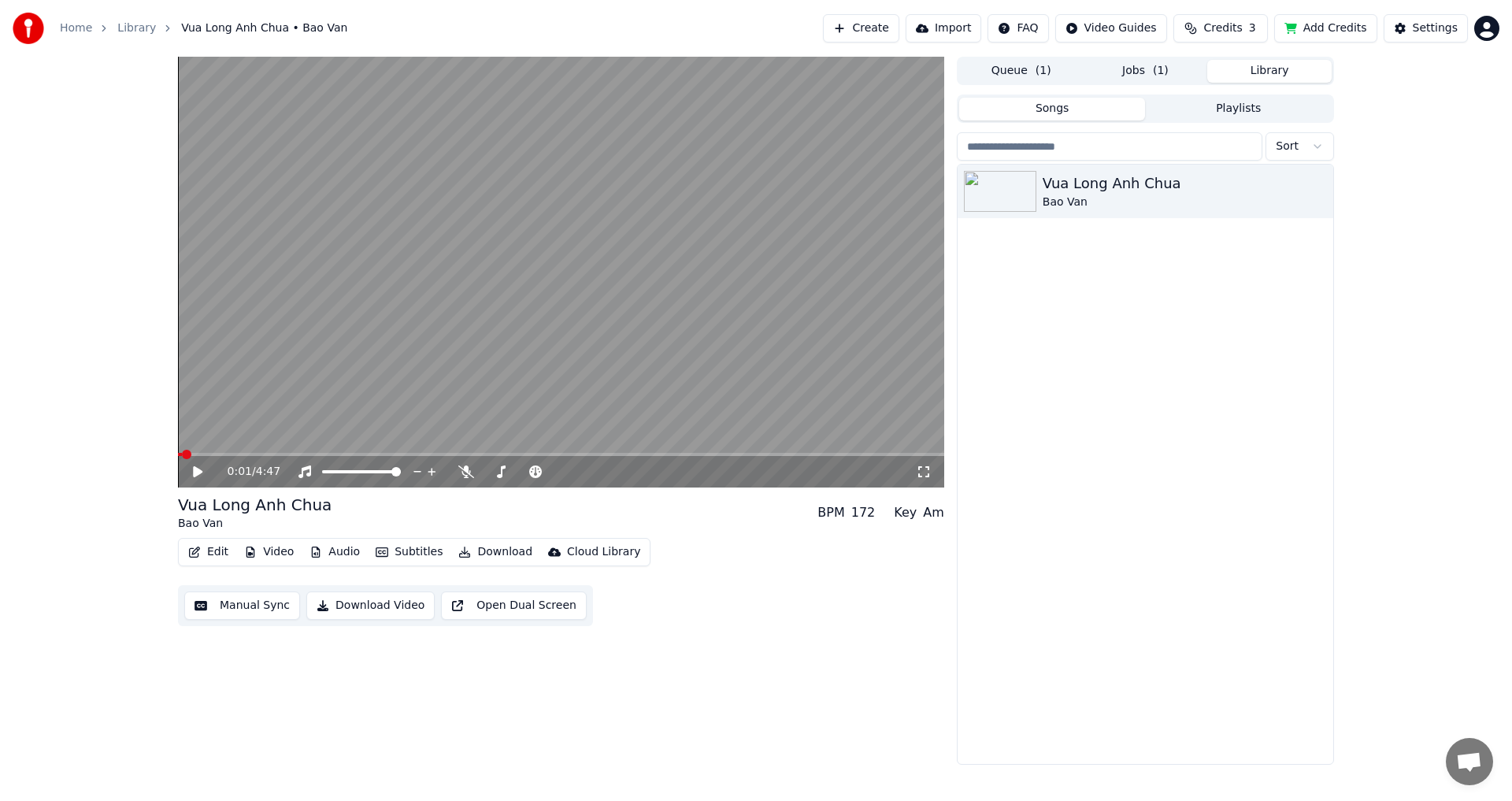
click at [1084, 105] on button "Songs" at bounding box center [1053, 110] width 187 height 23
click at [1206, 105] on button "Playlists" at bounding box center [1239, 110] width 187 height 23
click at [1083, 105] on button "Songs" at bounding box center [1053, 110] width 187 height 23
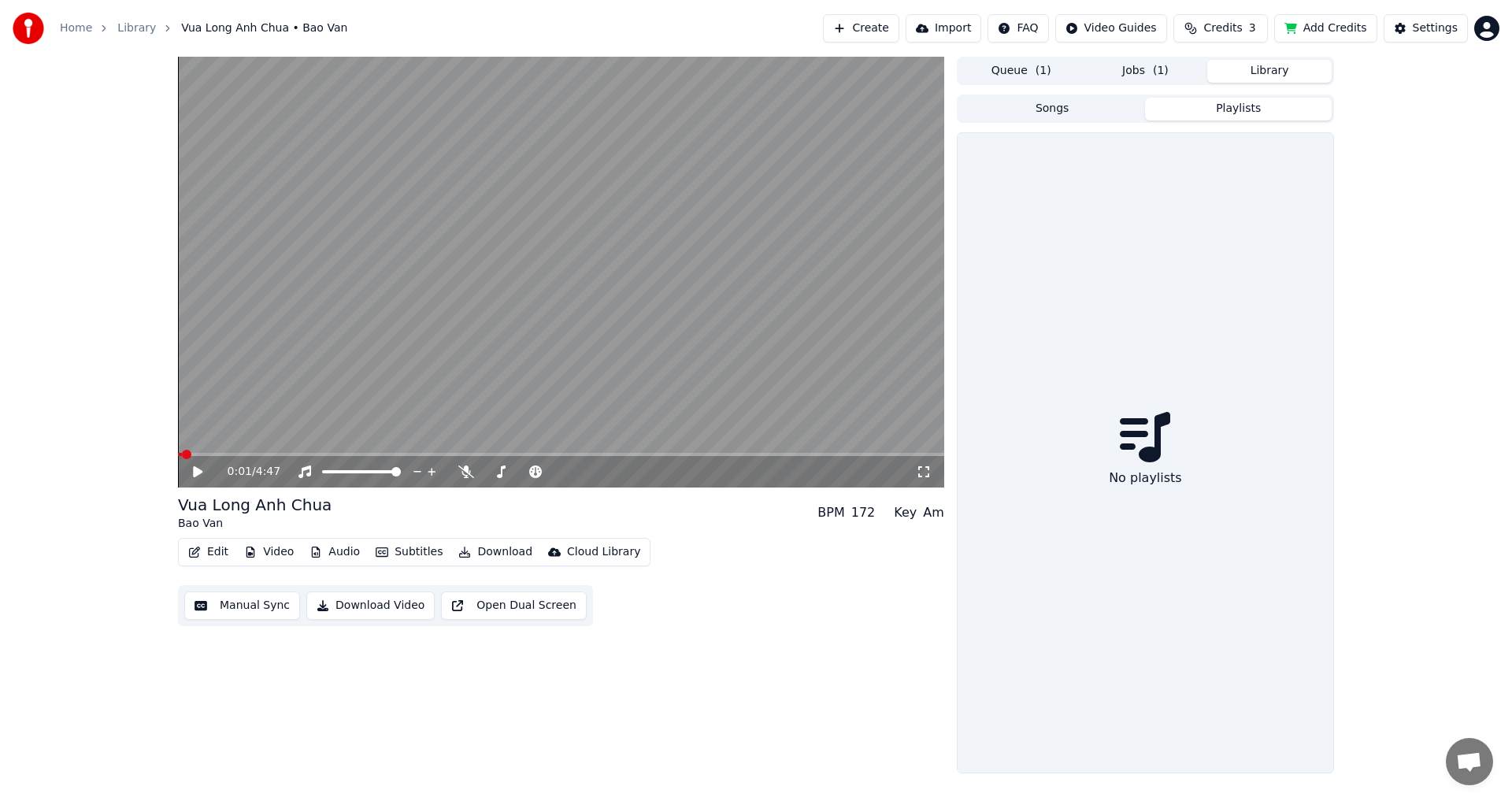
click at [1188, 105] on button "Playlists" at bounding box center [1239, 110] width 187 height 23
click at [1103, 108] on button "Songs" at bounding box center [1053, 110] width 187 height 23
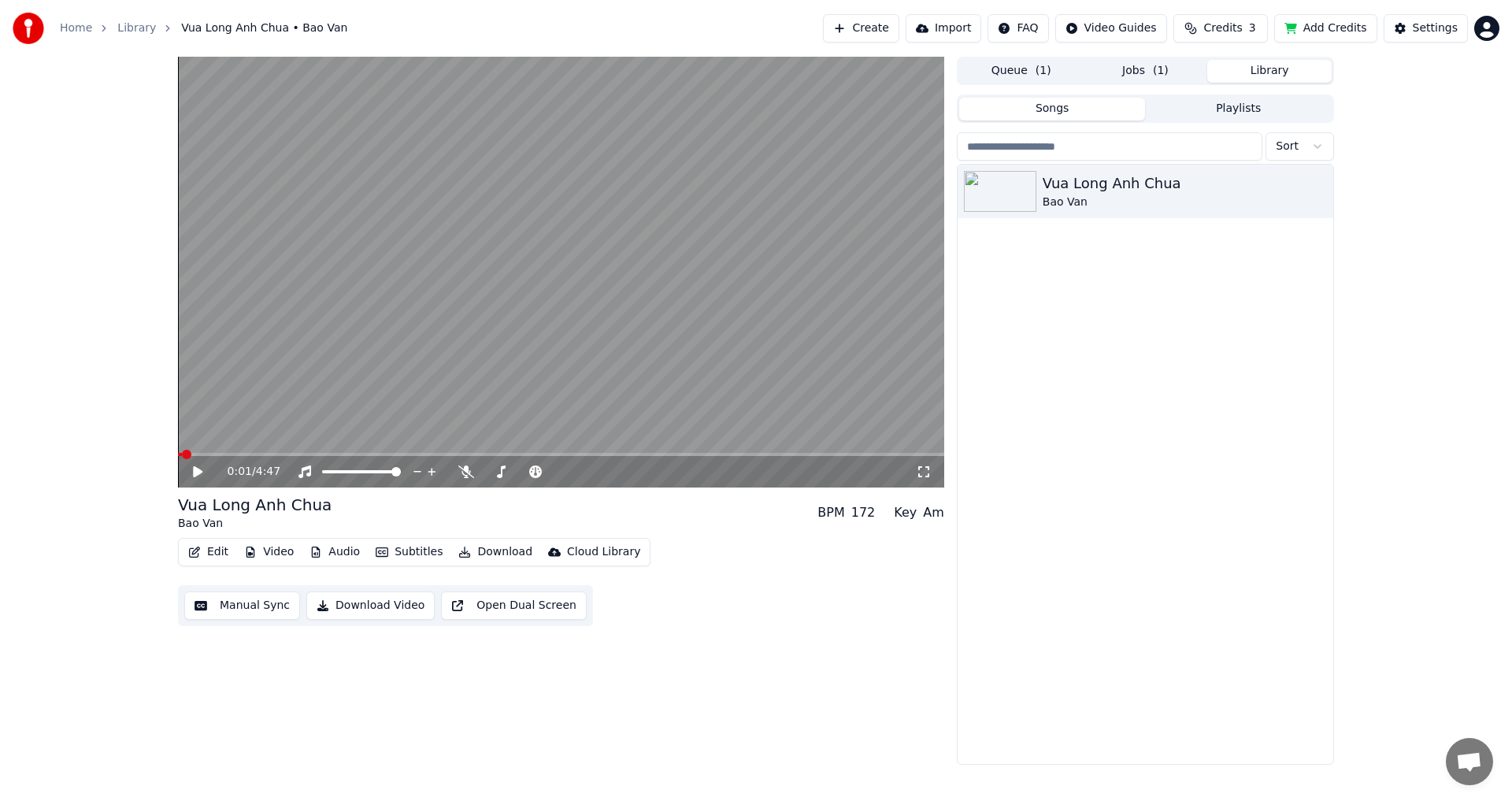
click at [1202, 109] on button "Playlists" at bounding box center [1239, 110] width 187 height 23
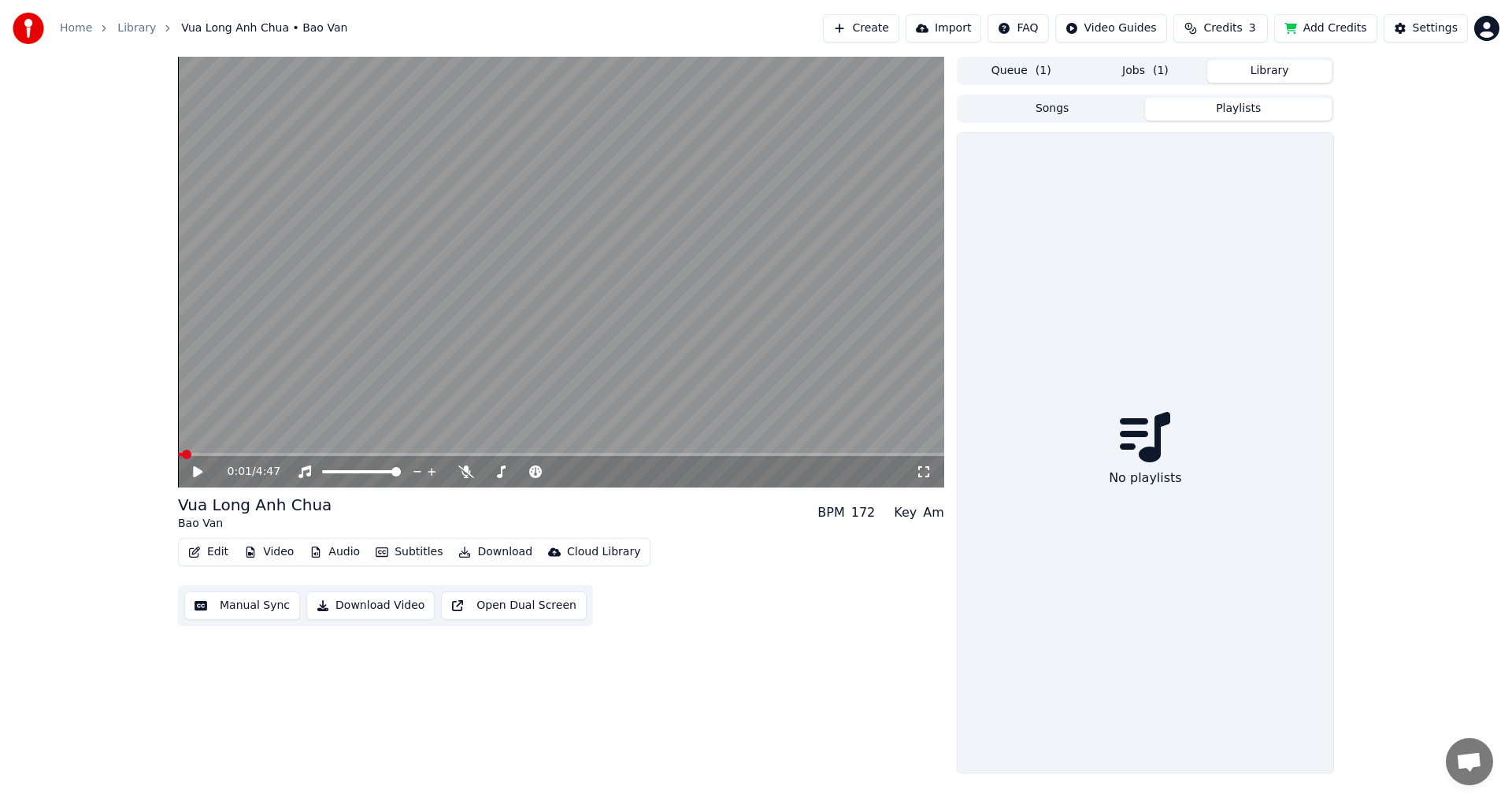
click at [1102, 109] on button "Songs" at bounding box center [1053, 110] width 187 height 23
click at [1199, 111] on button "Playlists" at bounding box center [1239, 110] width 187 height 23
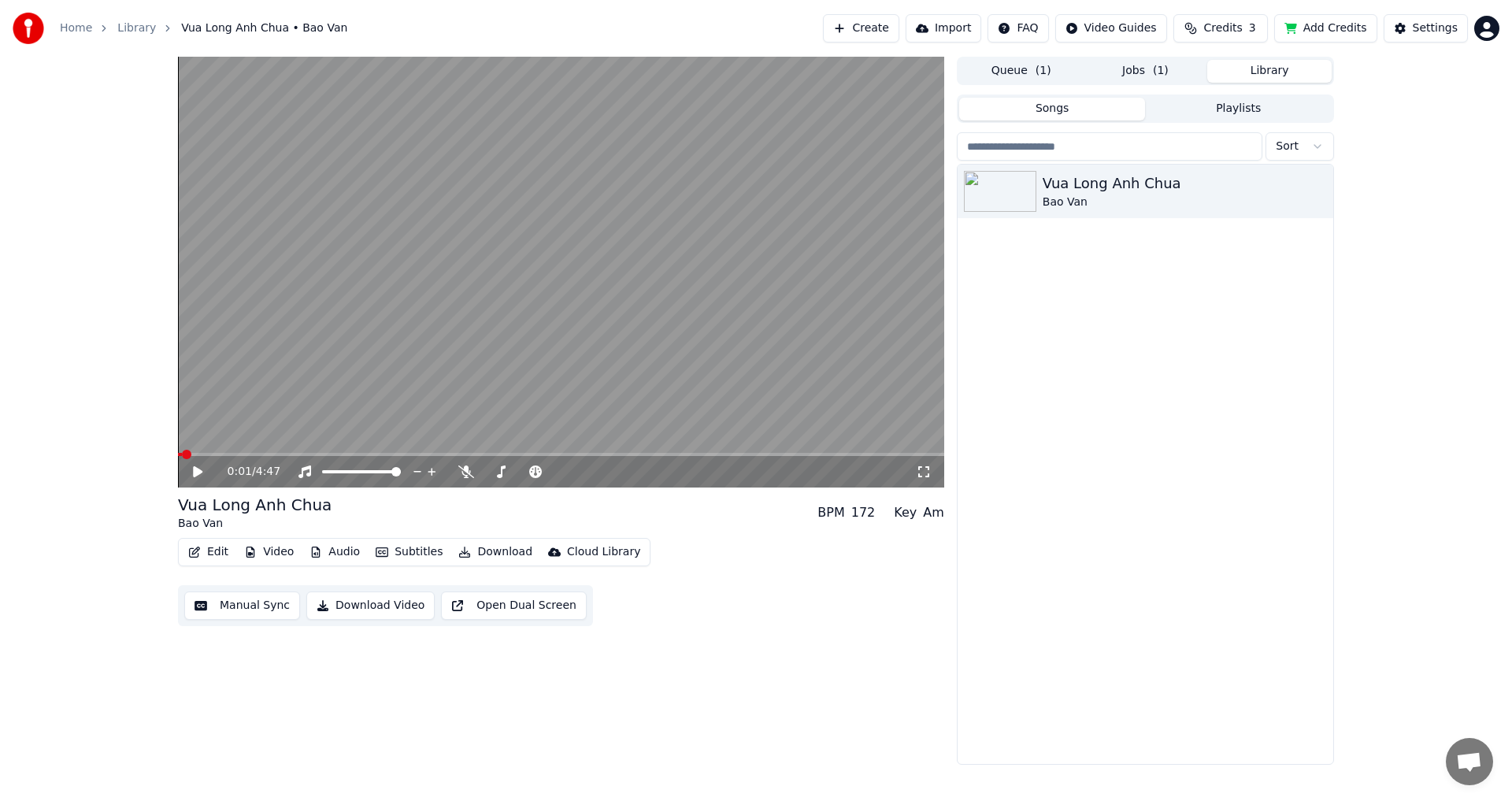
click at [1092, 108] on button "Songs" at bounding box center [1053, 110] width 187 height 23
click at [1184, 111] on button "Playlists" at bounding box center [1239, 110] width 187 height 23
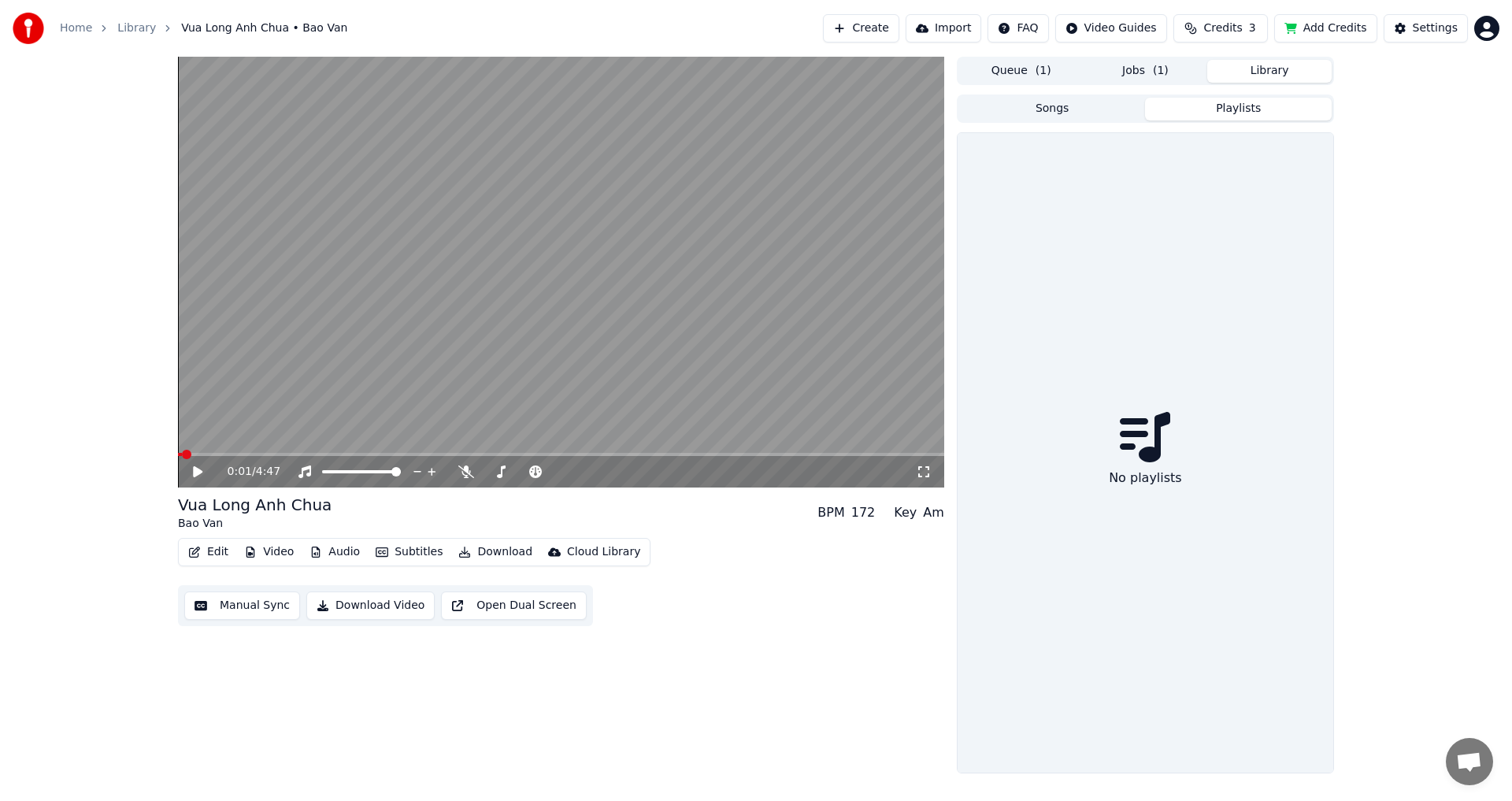
click at [1092, 116] on button "Songs" at bounding box center [1053, 110] width 187 height 23
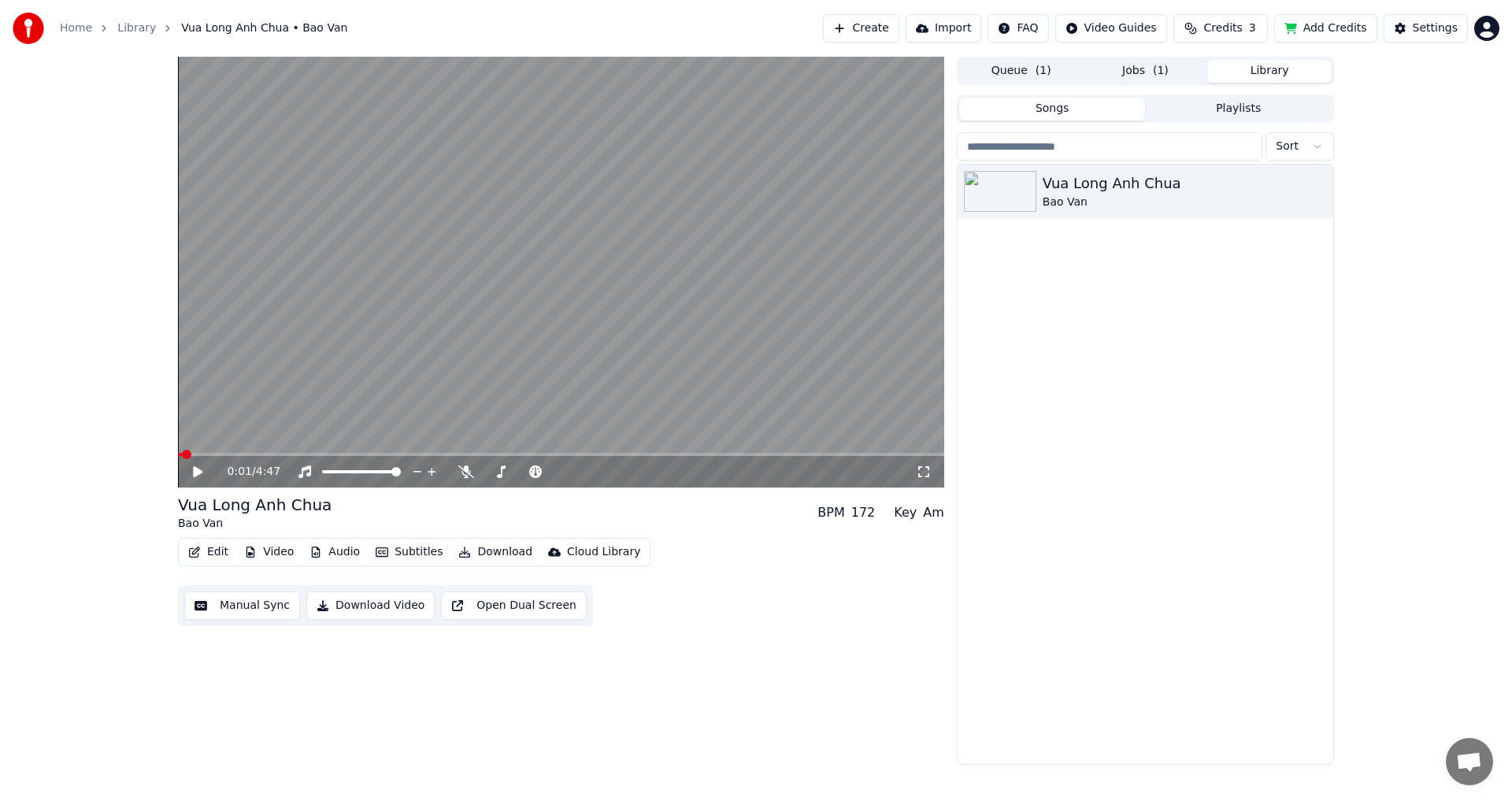
click at [1149, 71] on button "Jobs ( 1 )" at bounding box center [1146, 71] width 125 height 23
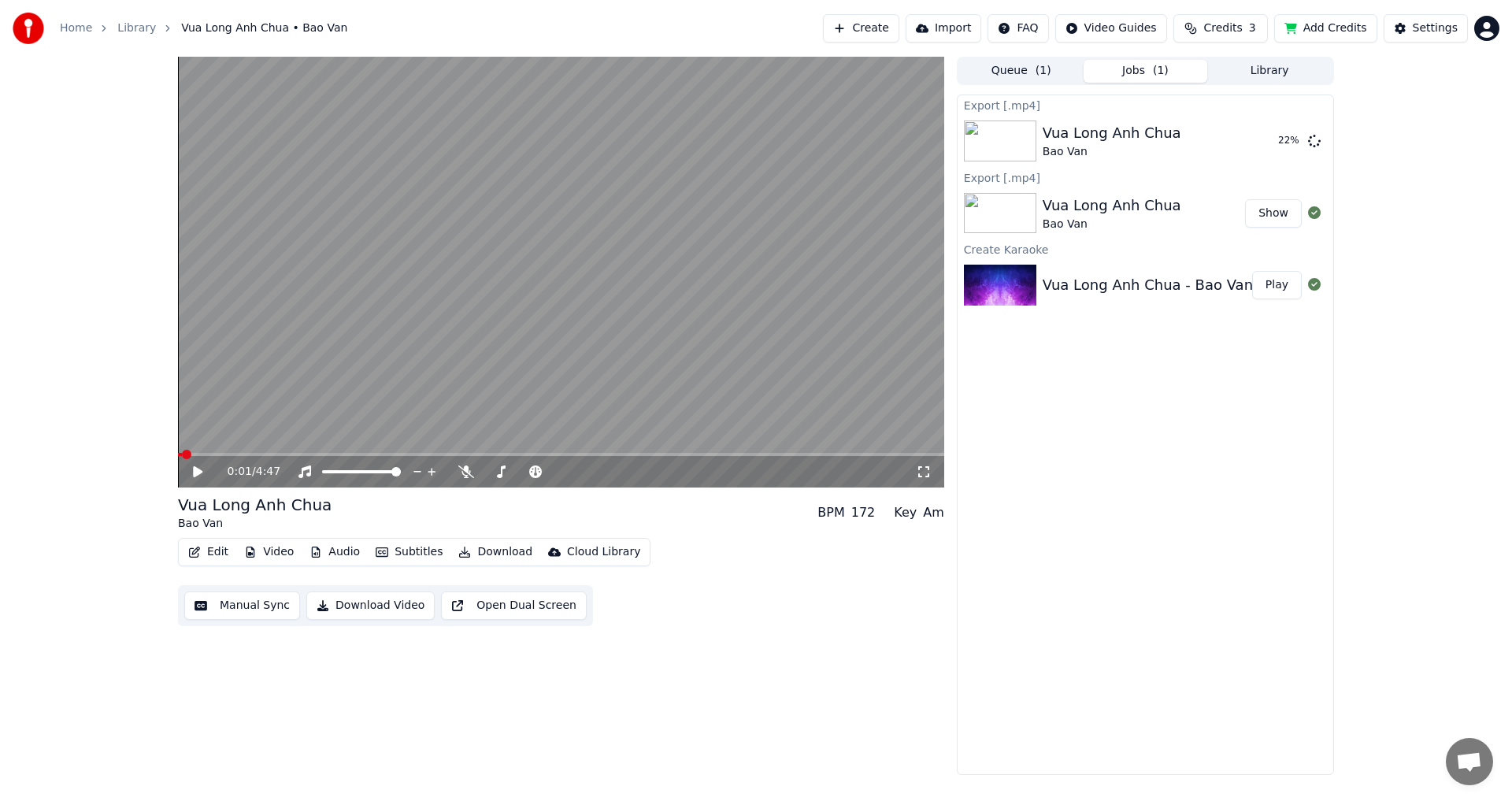
click at [874, 514] on div "172" at bounding box center [864, 512] width 25 height 19
click at [876, 511] on div "172" at bounding box center [864, 512] width 25 height 19
click at [833, 511] on div "BPM" at bounding box center [831, 512] width 27 height 19
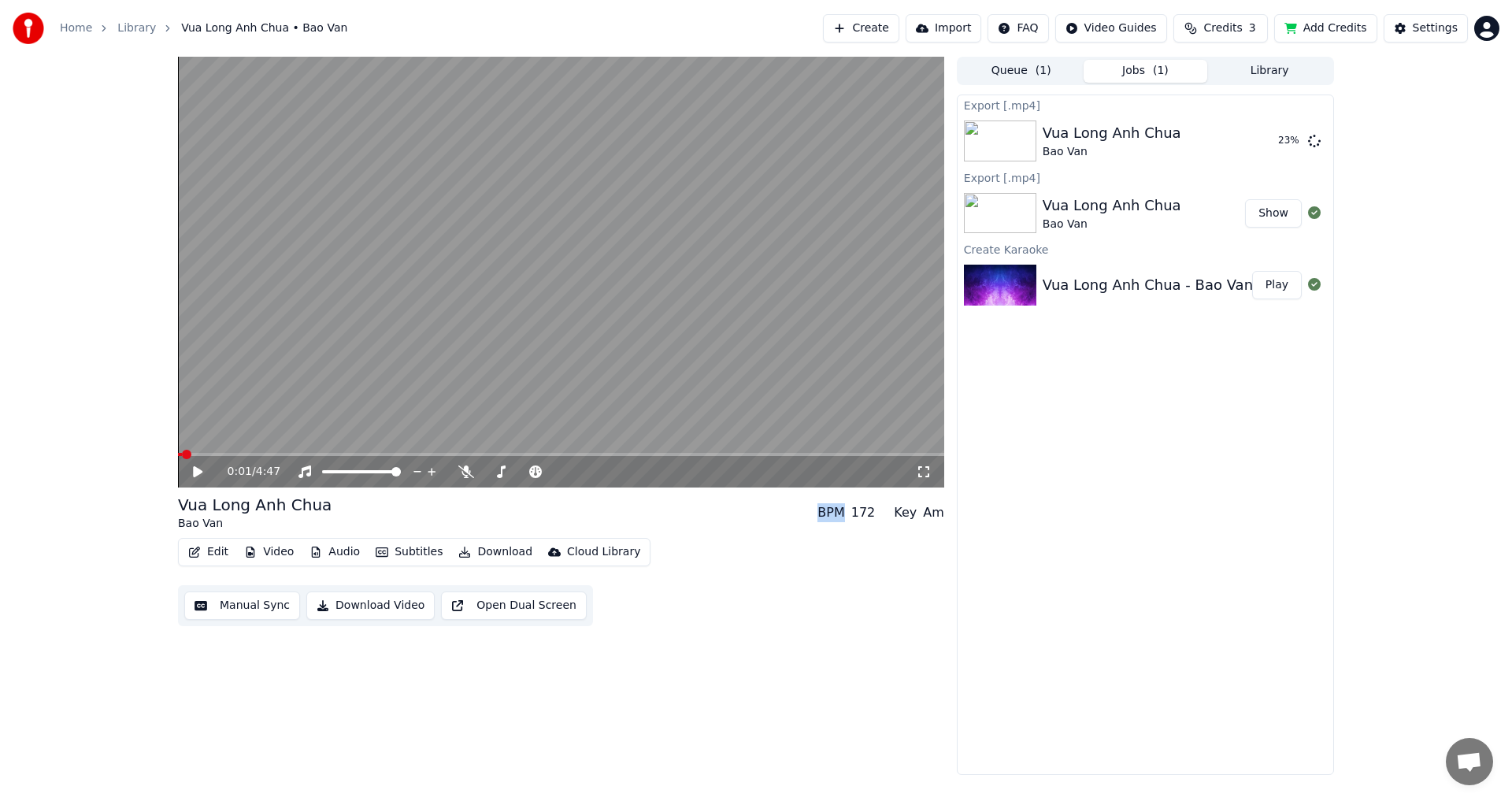
click at [833, 511] on div "BPM" at bounding box center [831, 512] width 27 height 19
click at [861, 511] on div "172" at bounding box center [864, 512] width 25 height 19
click at [870, 511] on div "172" at bounding box center [864, 512] width 25 height 19
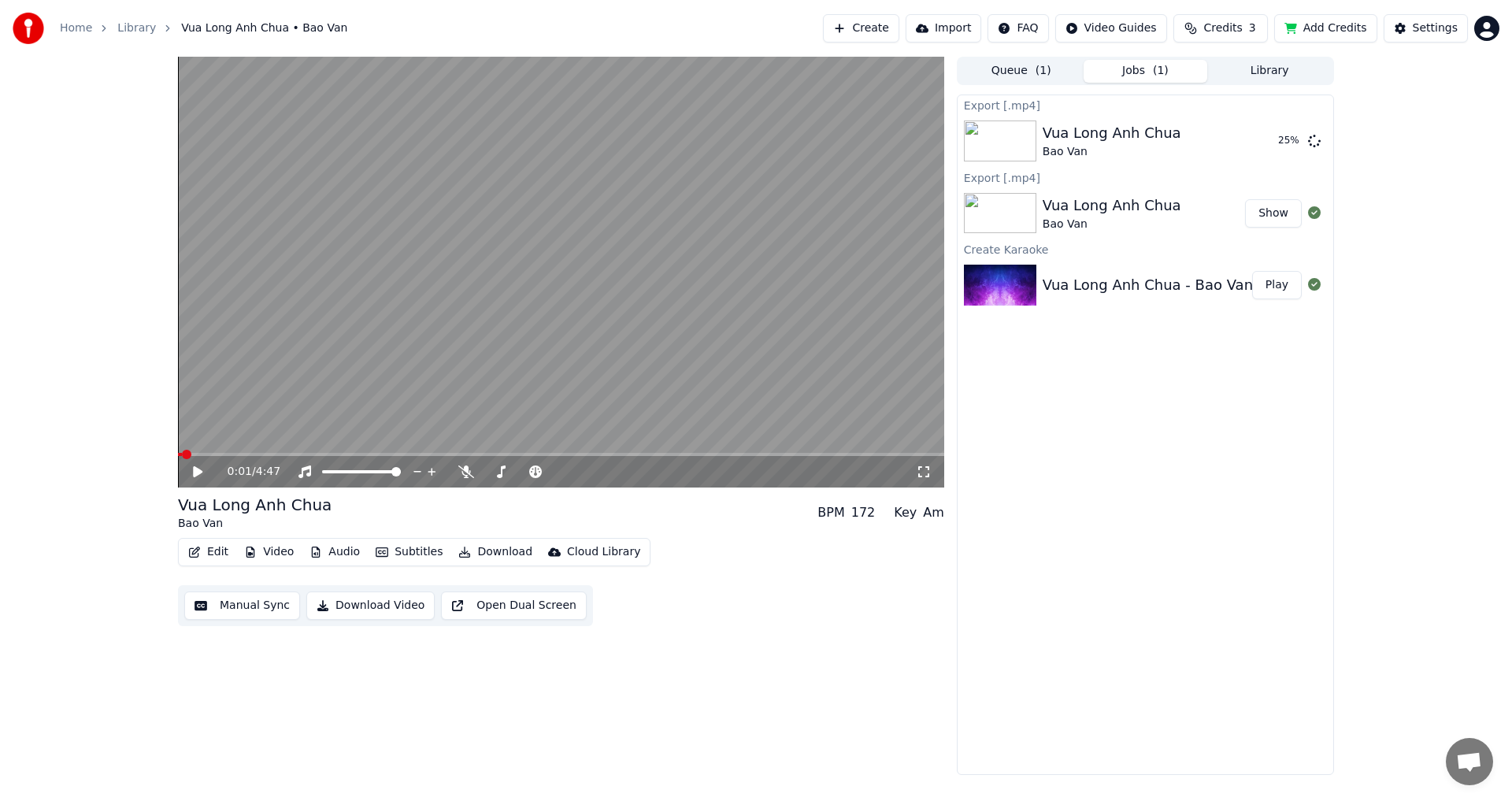
click at [844, 511] on div "BPM" at bounding box center [831, 512] width 27 height 19
click at [869, 512] on div "172" at bounding box center [864, 512] width 25 height 19
click at [839, 510] on div "BPM" at bounding box center [831, 512] width 27 height 19
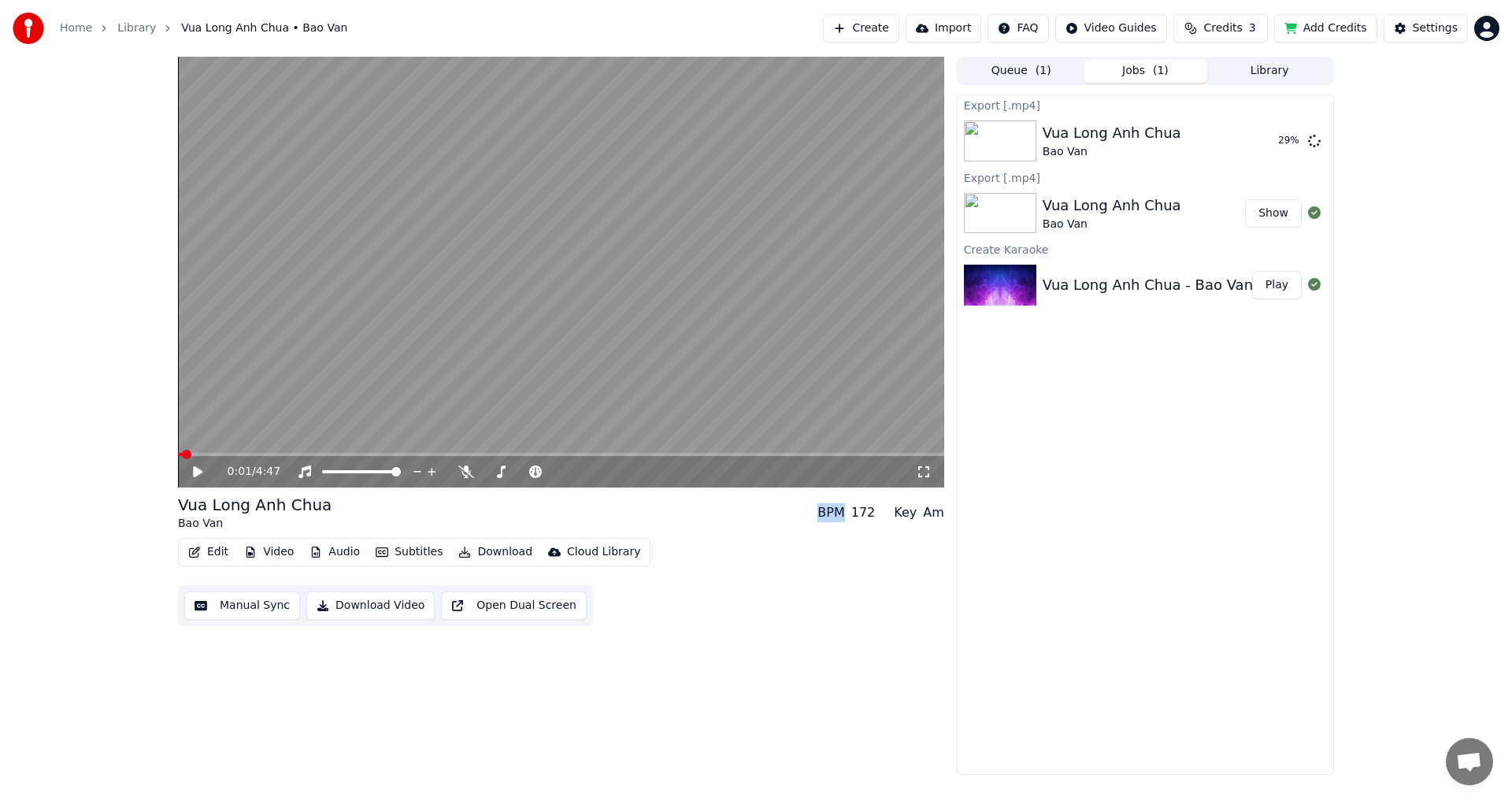
click at [839, 510] on div "BPM" at bounding box center [831, 512] width 27 height 19
click at [865, 510] on div "172" at bounding box center [864, 512] width 25 height 19
click at [328, 508] on div "Vua Long Anh Chua Bao Van BPM 172 Key Am" at bounding box center [561, 512] width 766 height 38
click at [312, 501] on div "Vua Long Anh Chua" at bounding box center [254, 504] width 153 height 22
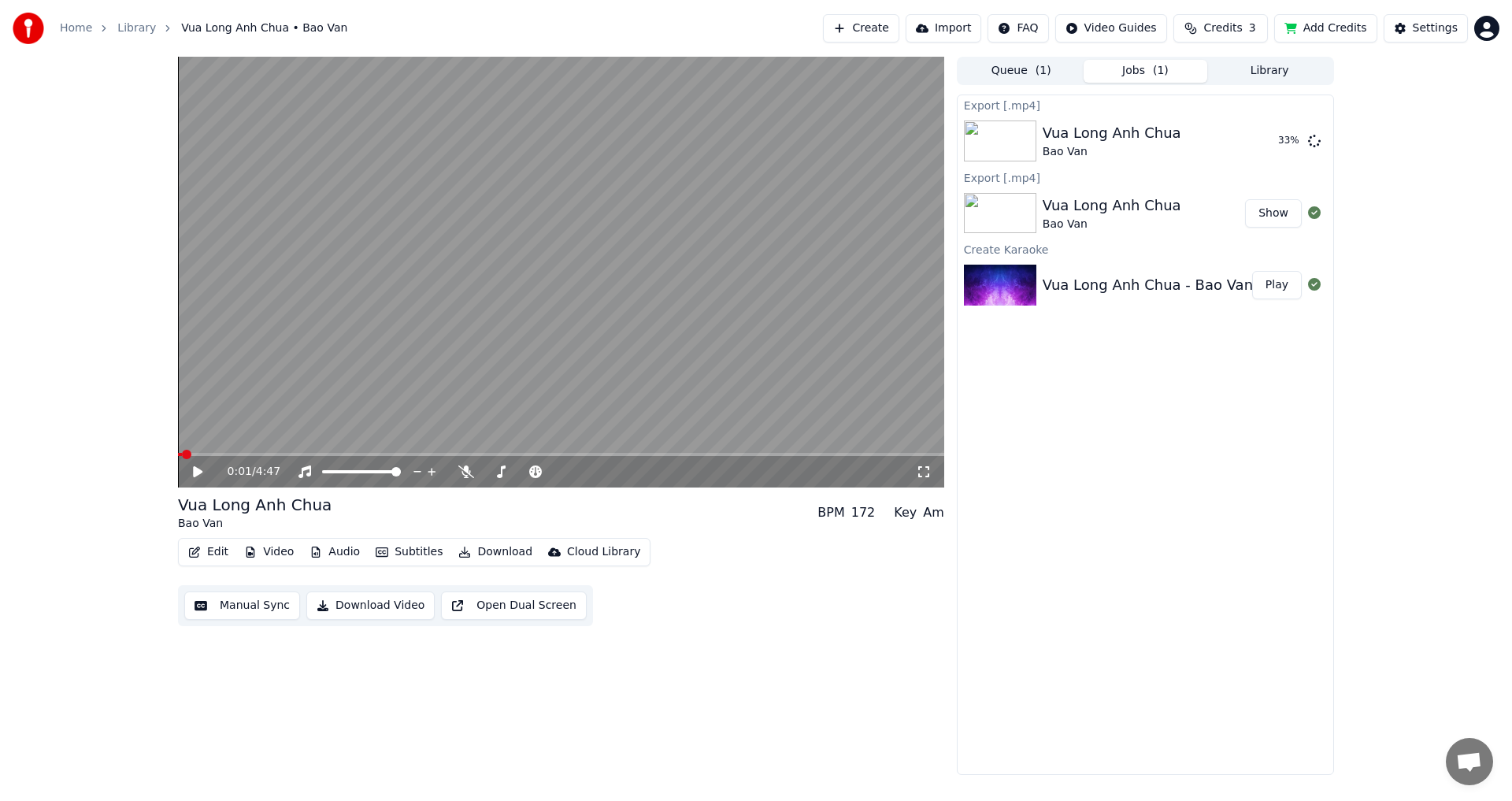
click at [312, 501] on div "Vua Long Anh Chua" at bounding box center [254, 504] width 153 height 22
click at [212, 551] on button "Edit" at bounding box center [208, 551] width 52 height 22
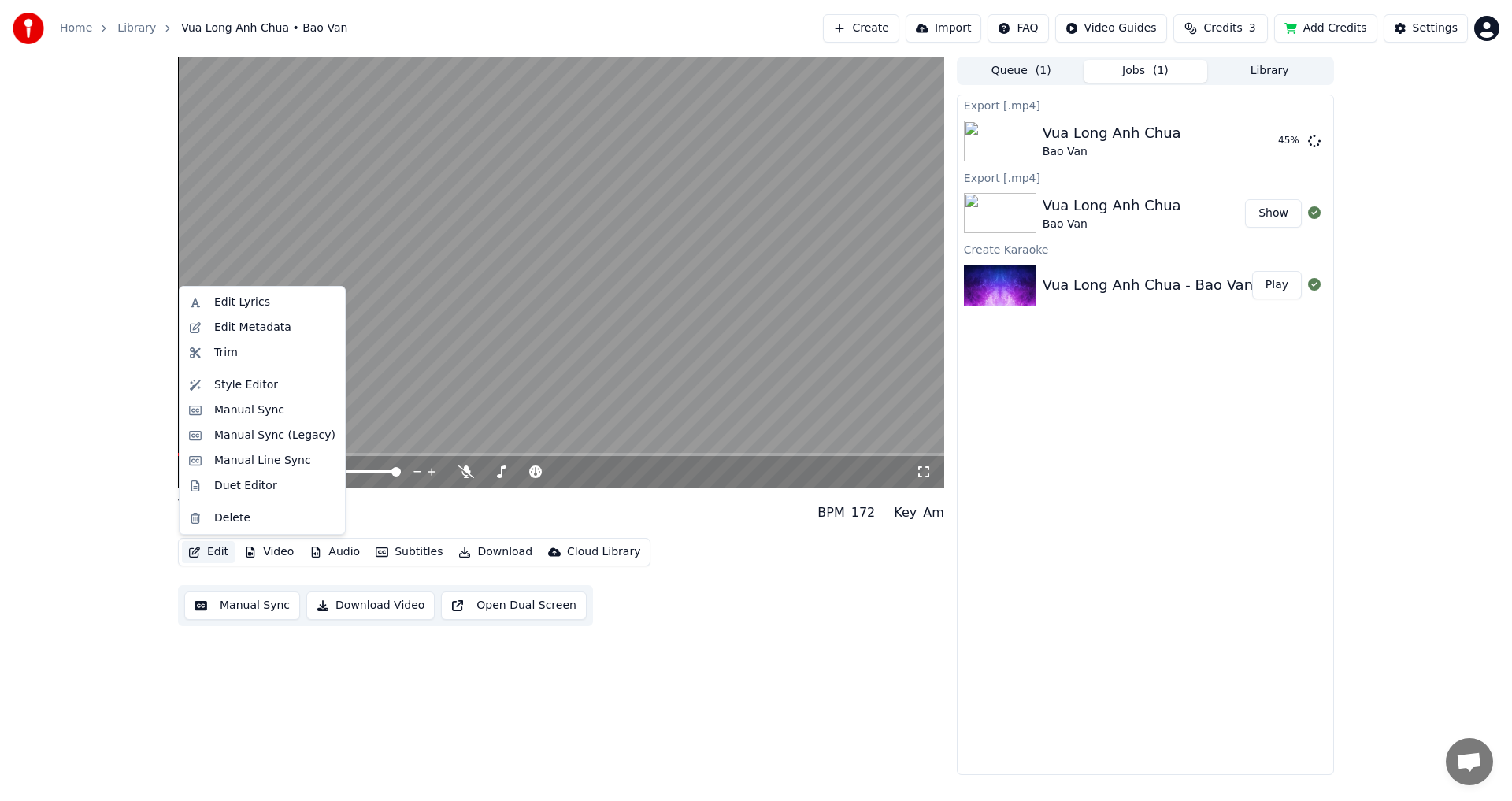
click at [81, 494] on div "0:01 / 4:47 Vua Long Anh Chua Bao Van BPM 172 Key Am Edit Video Audio Subtitles…" at bounding box center [756, 416] width 1512 height 718
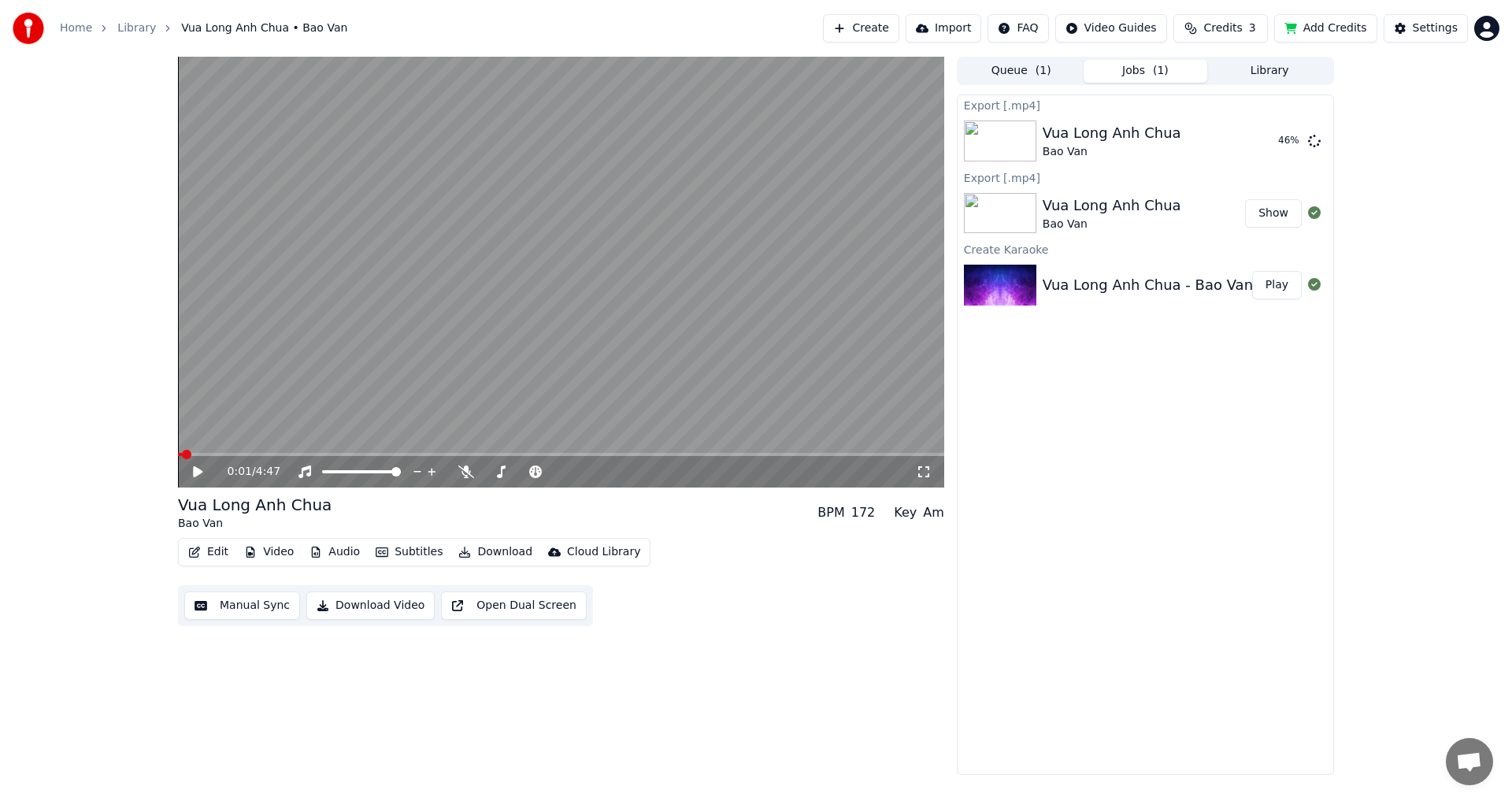
click at [214, 552] on button "Edit" at bounding box center [208, 551] width 52 height 22
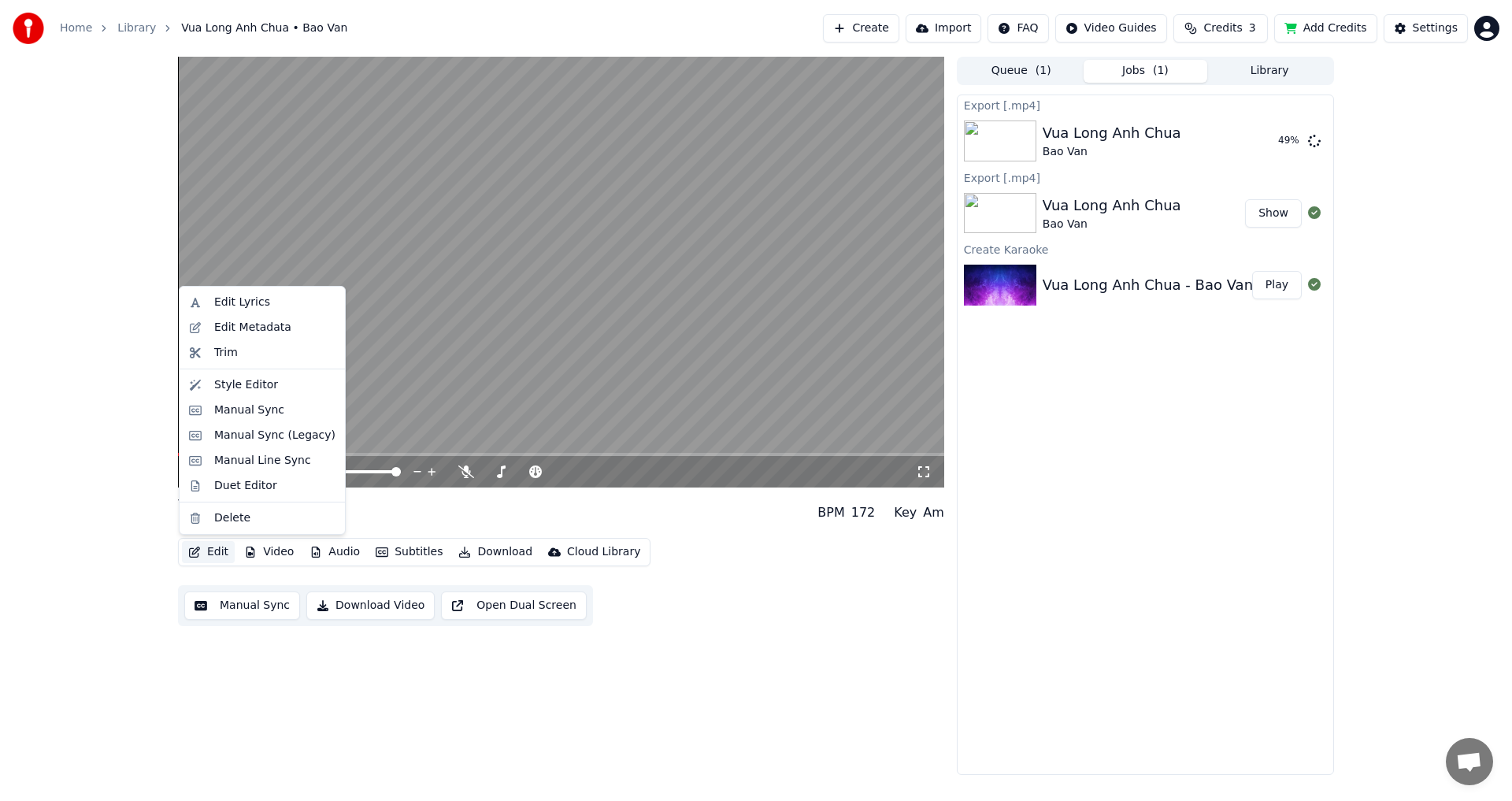
click at [85, 503] on div "0:01 / 4:47 Vua Long Anh Chua Bao Van BPM 172 Key Am Edit Video Audio Subtitles…" at bounding box center [756, 416] width 1512 height 718
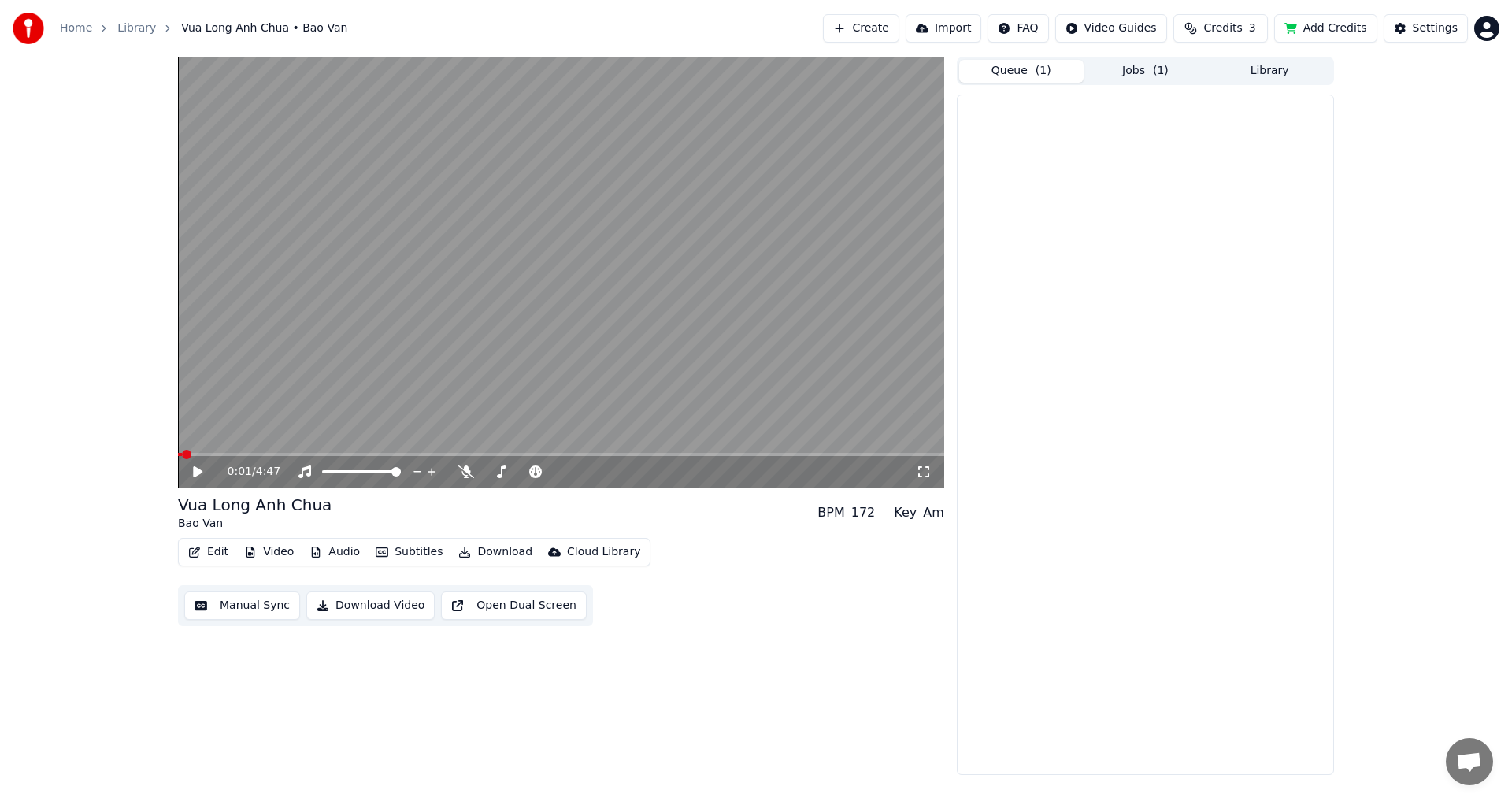
click at [1052, 75] on button "Queue ( 1 )" at bounding box center [1021, 71] width 125 height 23
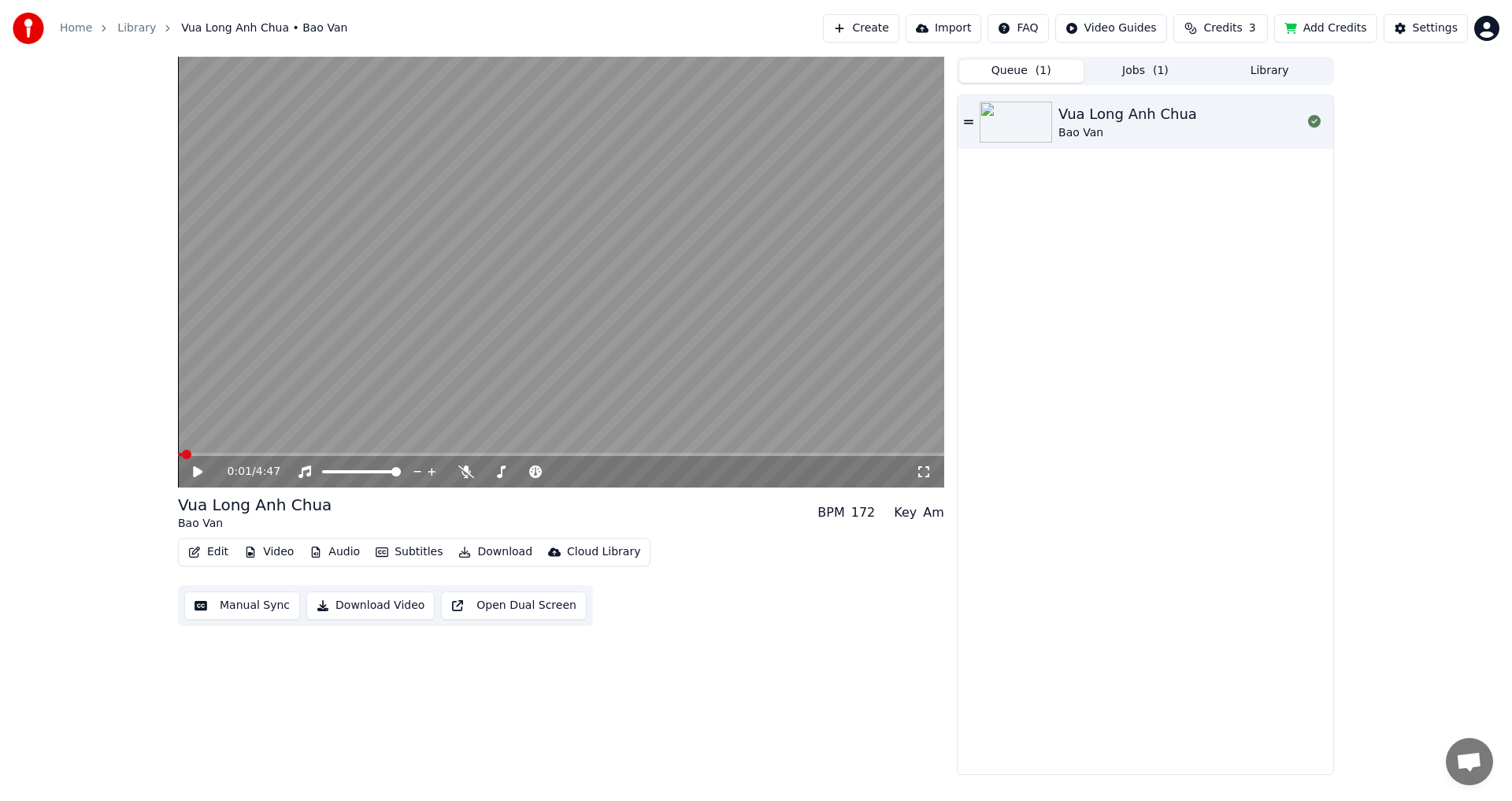
click at [969, 121] on icon at bounding box center [969, 122] width 10 height 4
click at [968, 120] on icon at bounding box center [969, 122] width 10 height 11
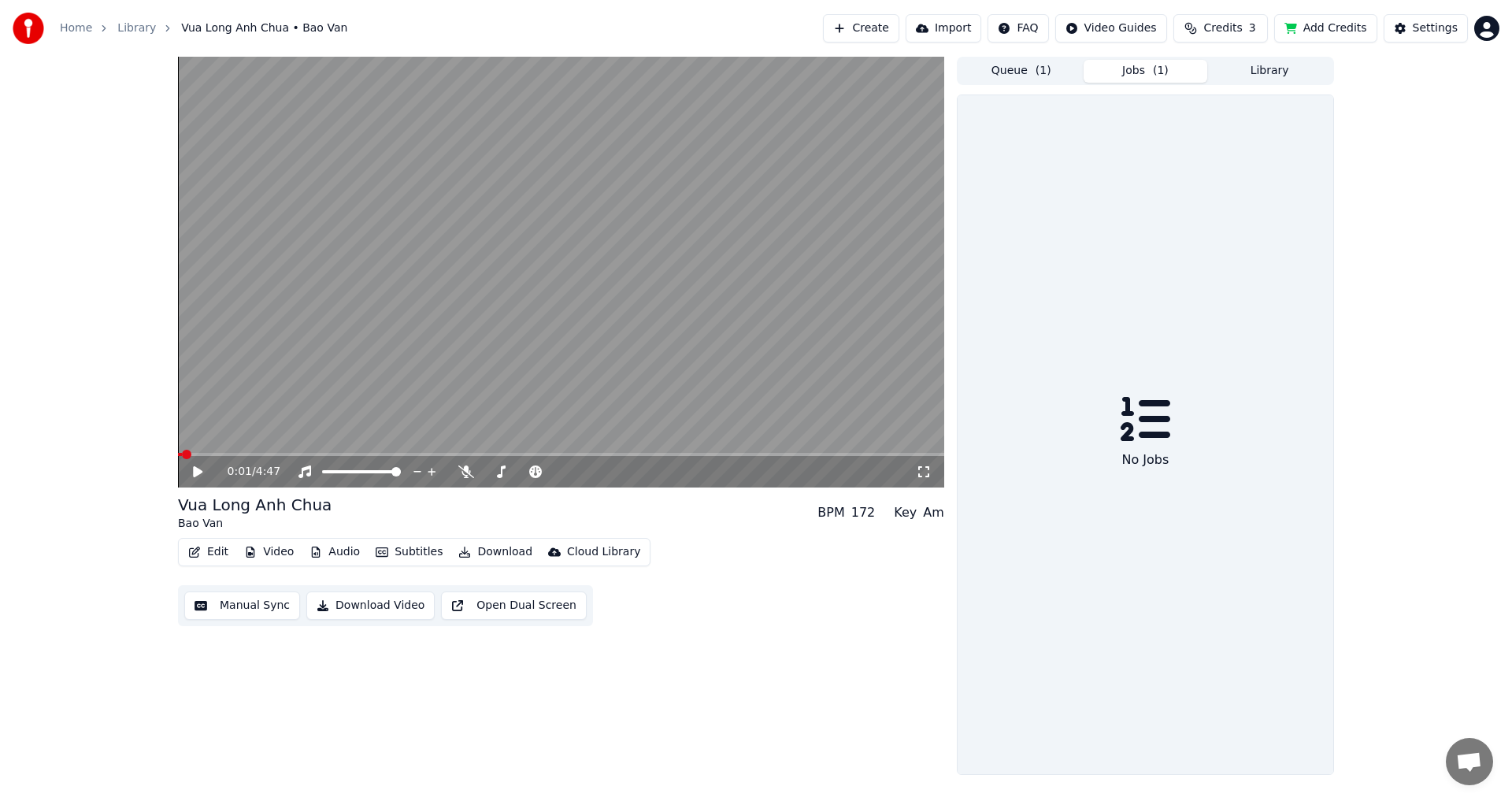
click at [1148, 68] on button "Jobs ( 1 )" at bounding box center [1146, 71] width 125 height 23
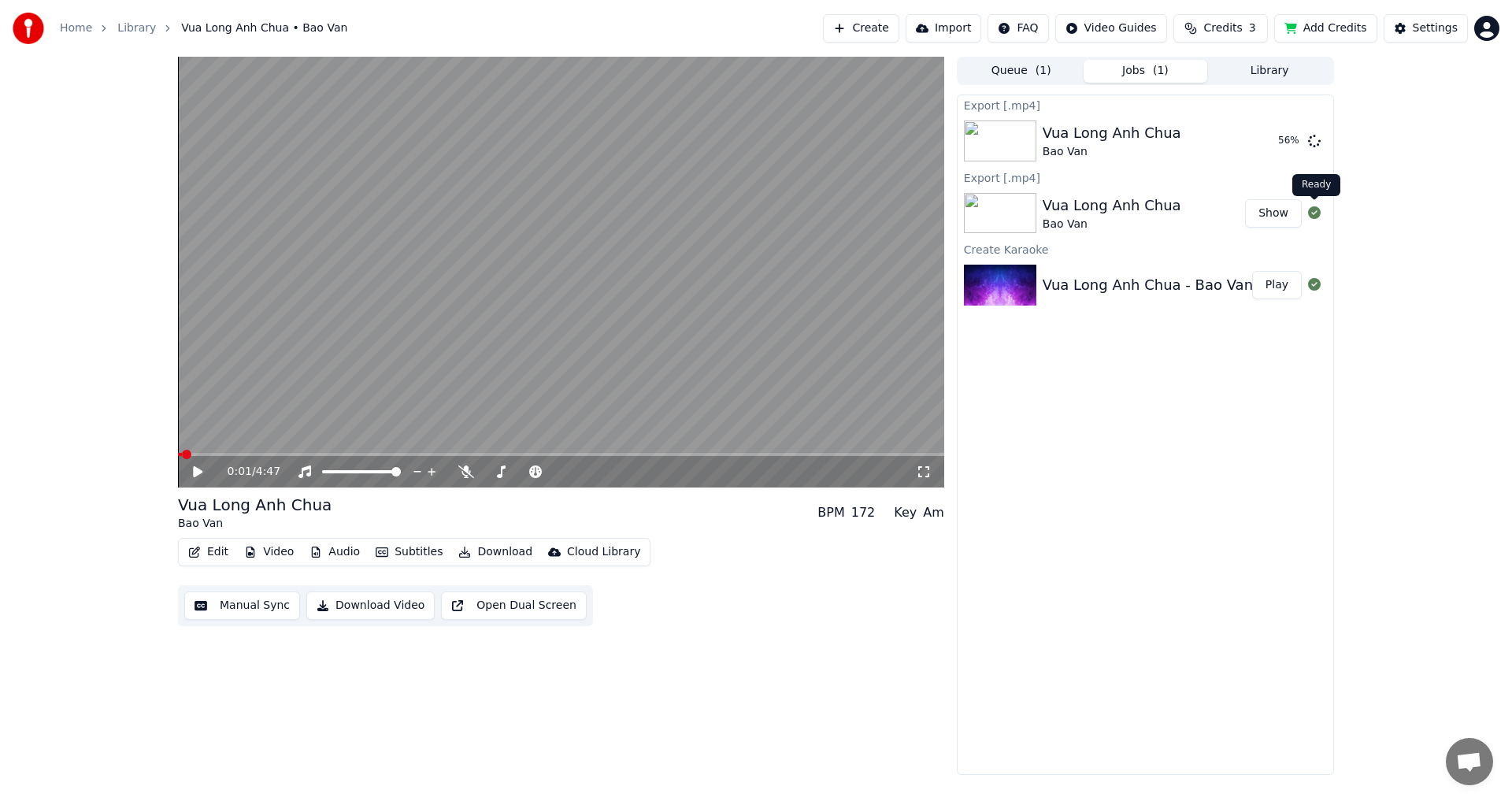
click at [1315, 213] on icon at bounding box center [1314, 212] width 12 height 12
click at [1316, 213] on icon at bounding box center [1314, 212] width 12 height 12
click at [1087, 210] on div "Vua Long Anh Chua" at bounding box center [1113, 205] width 139 height 22
click at [1103, 209] on div "Vua Long Anh Chua" at bounding box center [1113, 205] width 139 height 22
click at [1080, 208] on div "Vua Long Anh Chua" at bounding box center [1113, 205] width 139 height 22
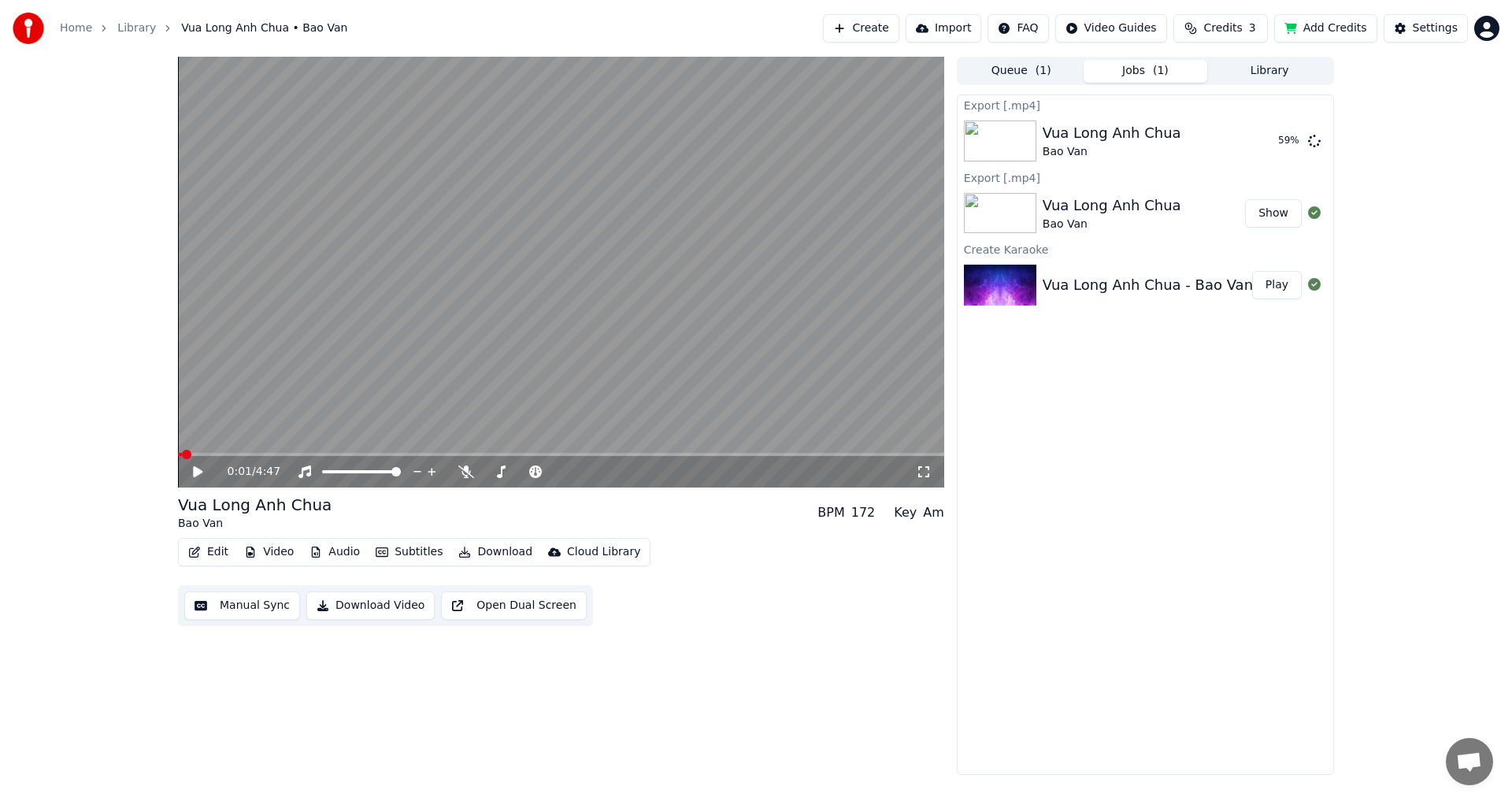
click at [1087, 279] on div "Vua Long Anh Chua - Bao Van" at bounding box center [1148, 285] width 211 height 22
click at [1121, 277] on div "Vua Long Anh Chua - Bao Van" at bounding box center [1148, 285] width 211 height 22
click at [1093, 206] on div "Vua Long Anh Chua" at bounding box center [1113, 205] width 139 height 22
click at [1079, 286] on div "Vua Long Anh Chua - Bao Van" at bounding box center [1148, 285] width 211 height 22
click at [1084, 212] on div "Vua Long Anh Chua" at bounding box center [1113, 205] width 139 height 22
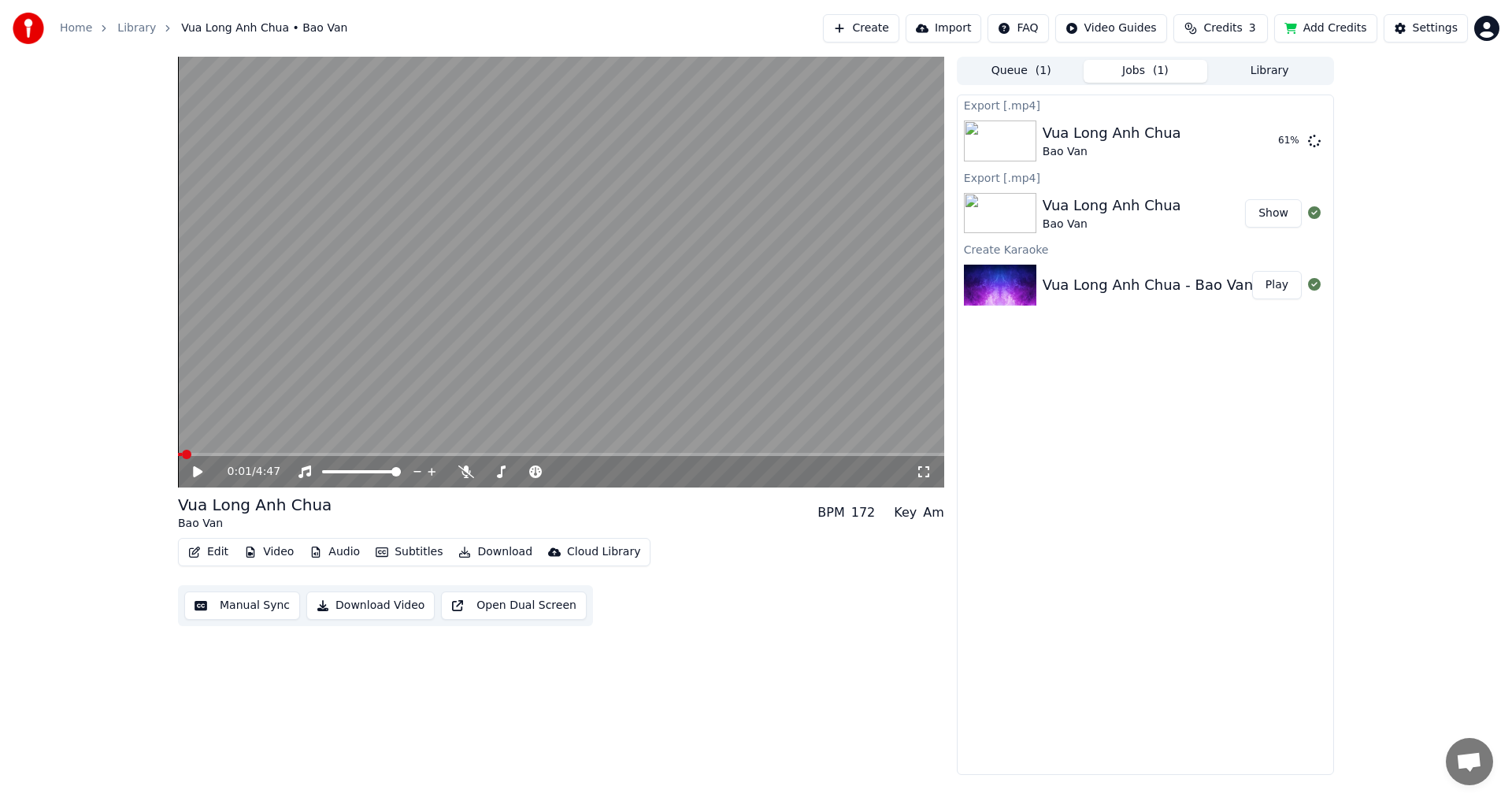
click at [1126, 208] on div "Vua Long Anh Chua" at bounding box center [1113, 205] width 139 height 22
click at [1107, 207] on div "Vua Long Anh Chua" at bounding box center [1113, 205] width 139 height 22
click at [1126, 207] on div "Vua Long Anh Chua" at bounding box center [1113, 205] width 139 height 22
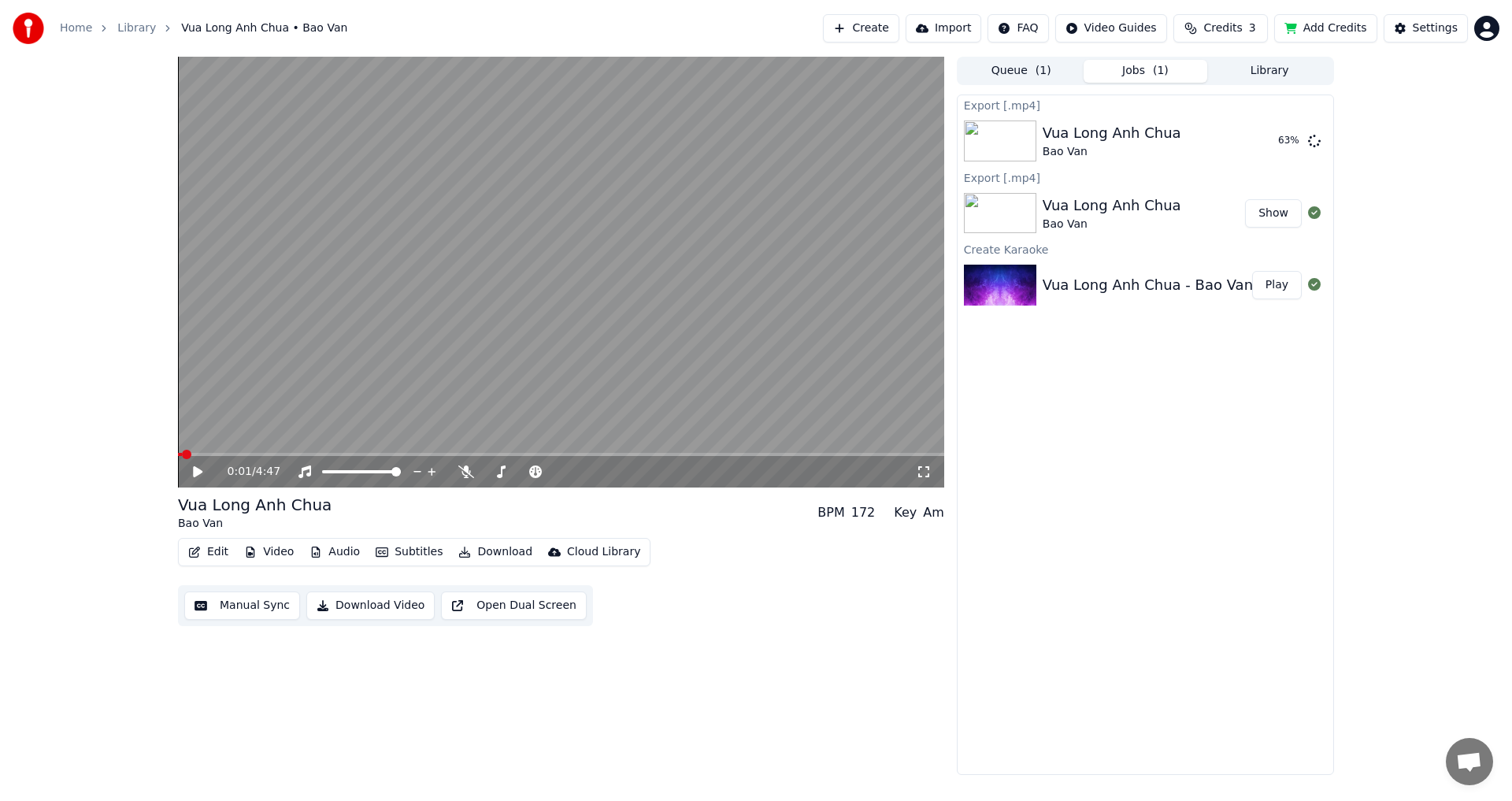
click at [1030, 208] on img at bounding box center [1000, 213] width 72 height 41
click at [1080, 208] on div "Vua Long Anh Chua" at bounding box center [1113, 205] width 139 height 22
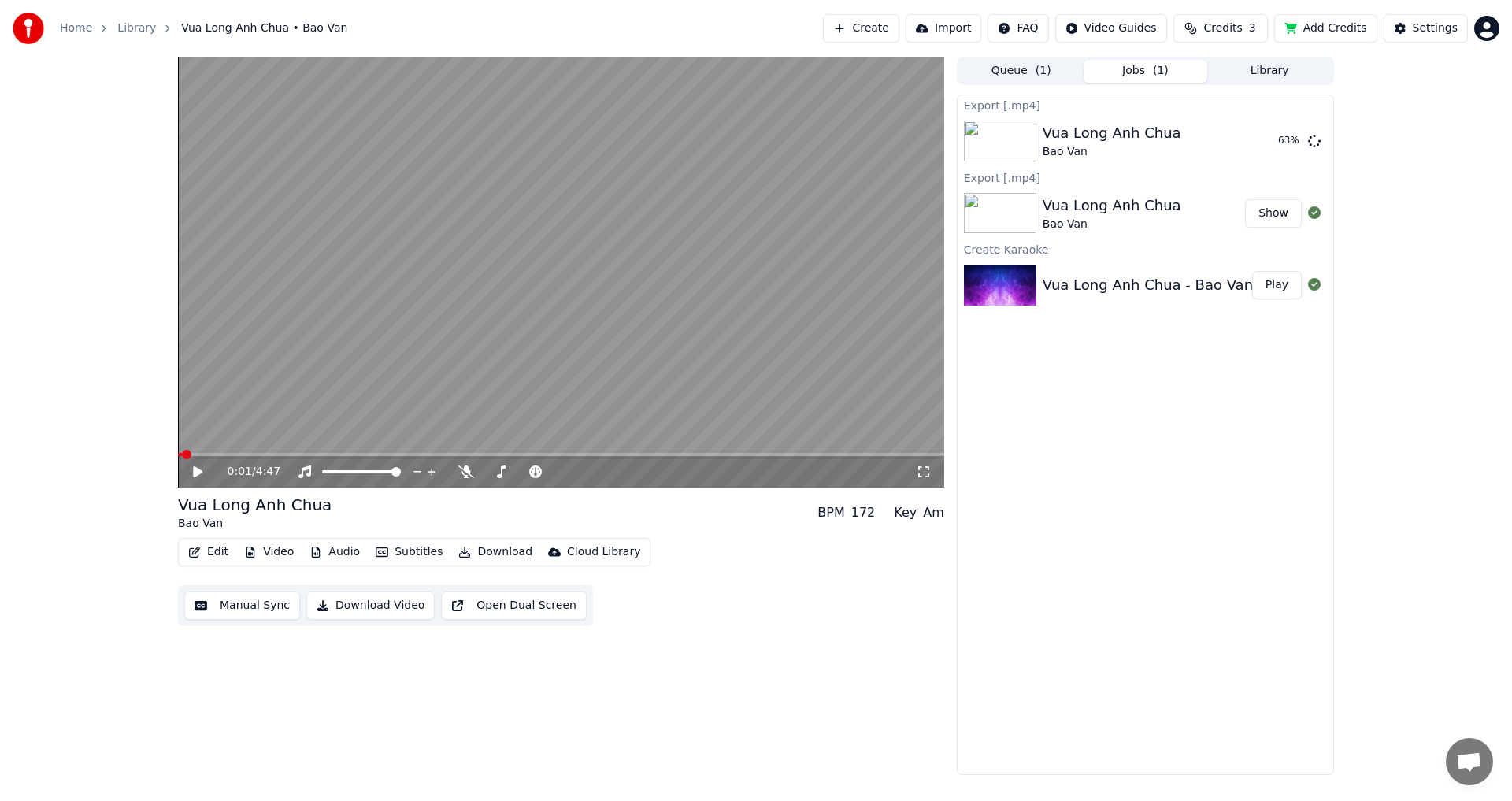
click at [1080, 208] on div "Vua Long Anh Chua" at bounding box center [1113, 205] width 139 height 22
click at [1116, 208] on div "Vua Long Anh Chua" at bounding box center [1113, 205] width 139 height 22
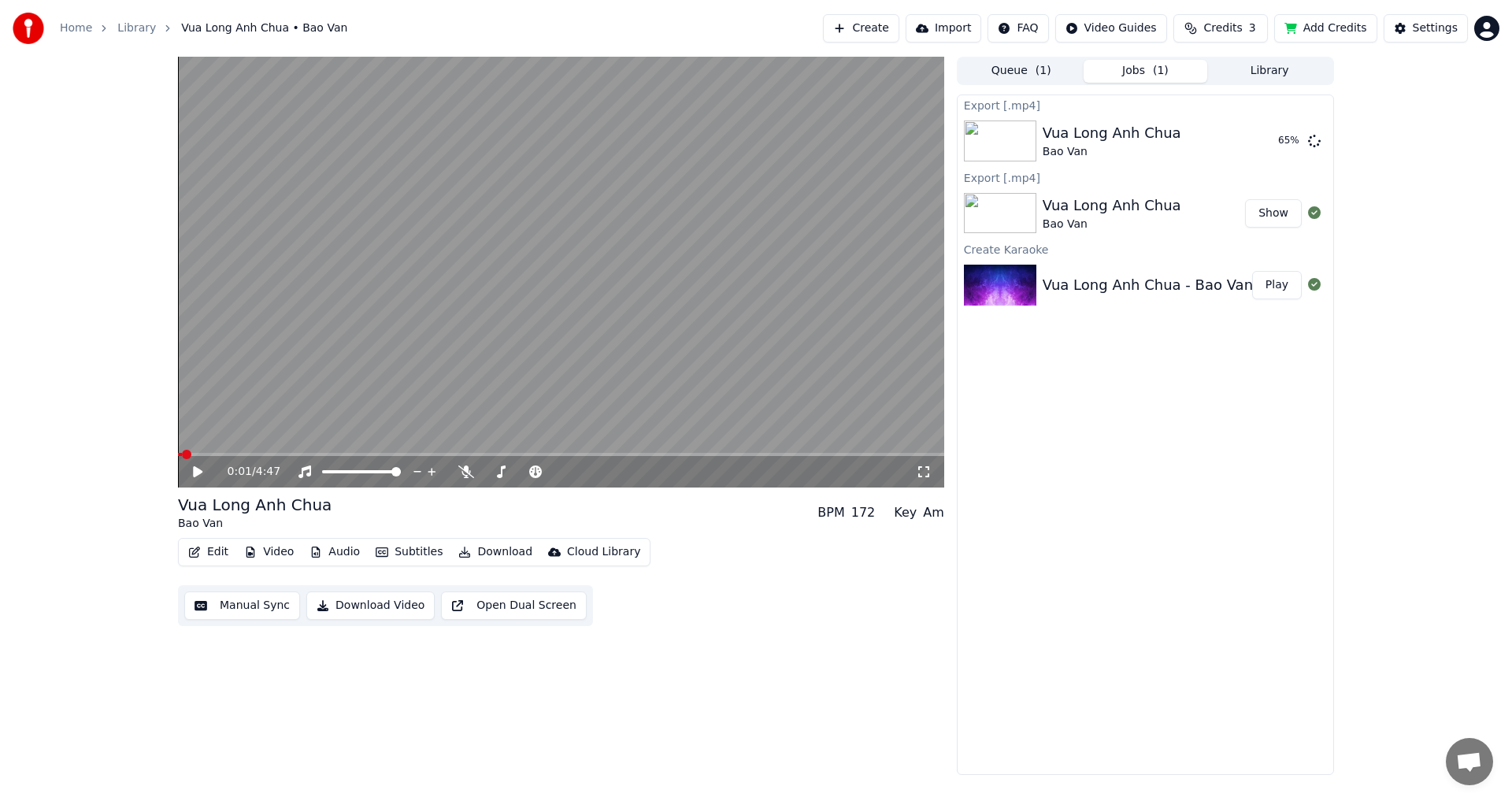
click at [1110, 210] on div "Vua Long Anh Chua" at bounding box center [1113, 205] width 139 height 22
drag, startPoint x: 1110, startPoint y: 210, endPoint x: 1220, endPoint y: 210, distance: 110.0
click at [1112, 210] on div "Vua Long Anh Chua" at bounding box center [1113, 205] width 139 height 22
click at [1268, 211] on button "Show" at bounding box center [1274, 213] width 57 height 29
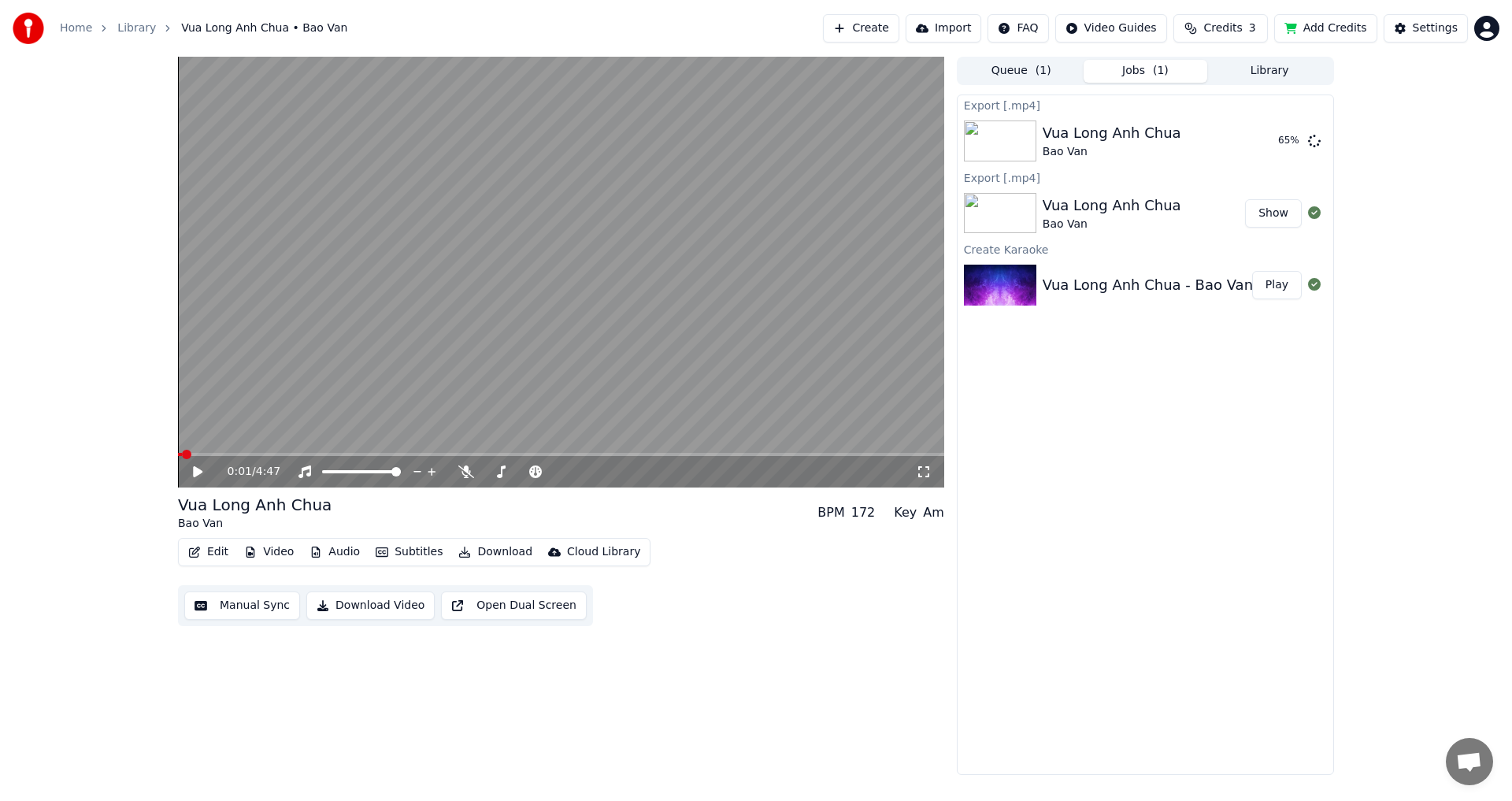
click at [1089, 210] on div "Vua Long Anh Chua" at bounding box center [1113, 205] width 139 height 22
click at [1048, 70] on button "Queue ( 1 )" at bounding box center [1021, 71] width 125 height 23
click at [1133, 69] on button "Jobs ( 1 )" at bounding box center [1146, 71] width 125 height 23
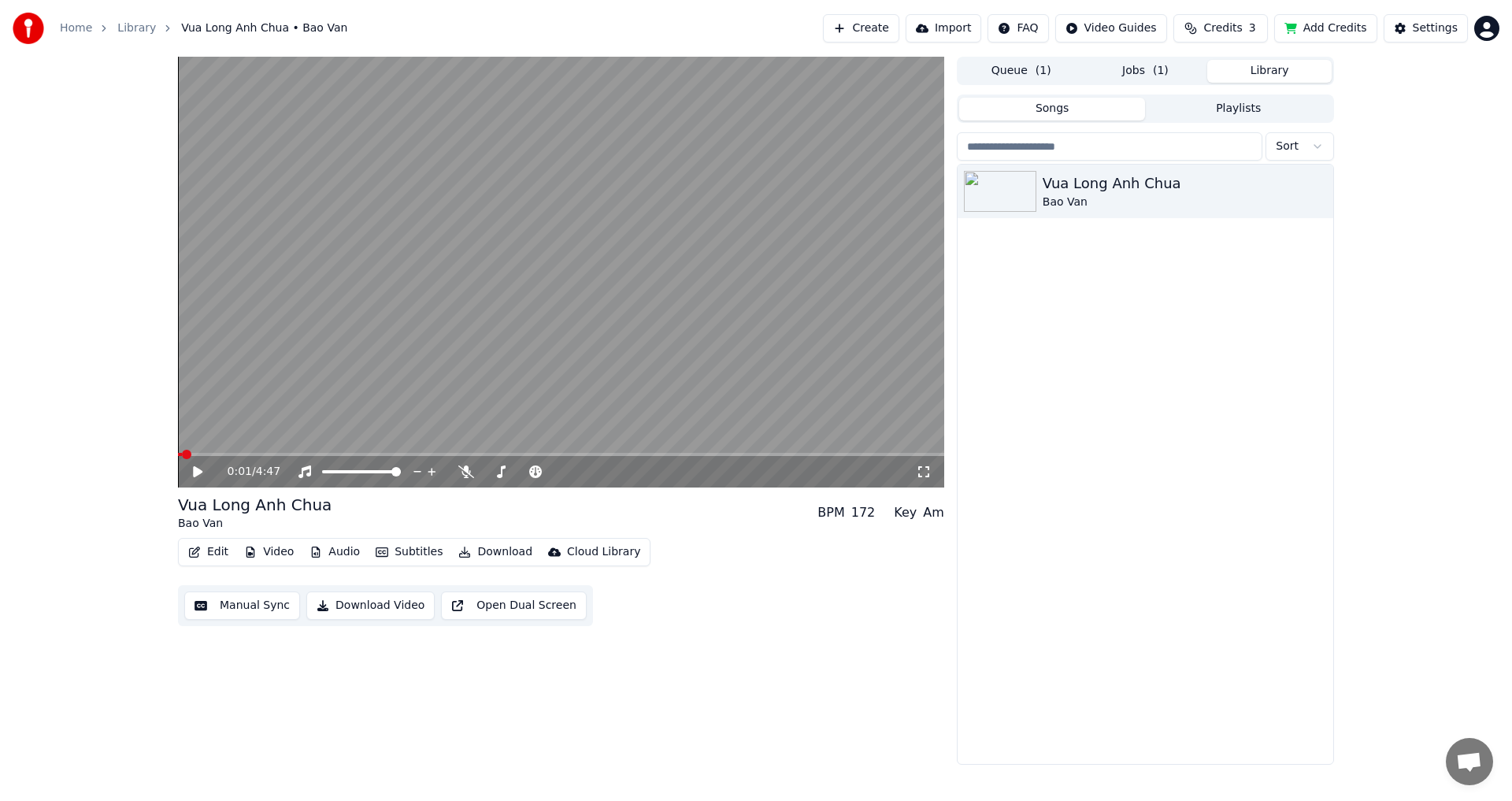
click at [1261, 69] on button "Library" at bounding box center [1269, 71] width 125 height 23
click at [1142, 70] on button "Jobs ( 1 )" at bounding box center [1146, 71] width 125 height 23
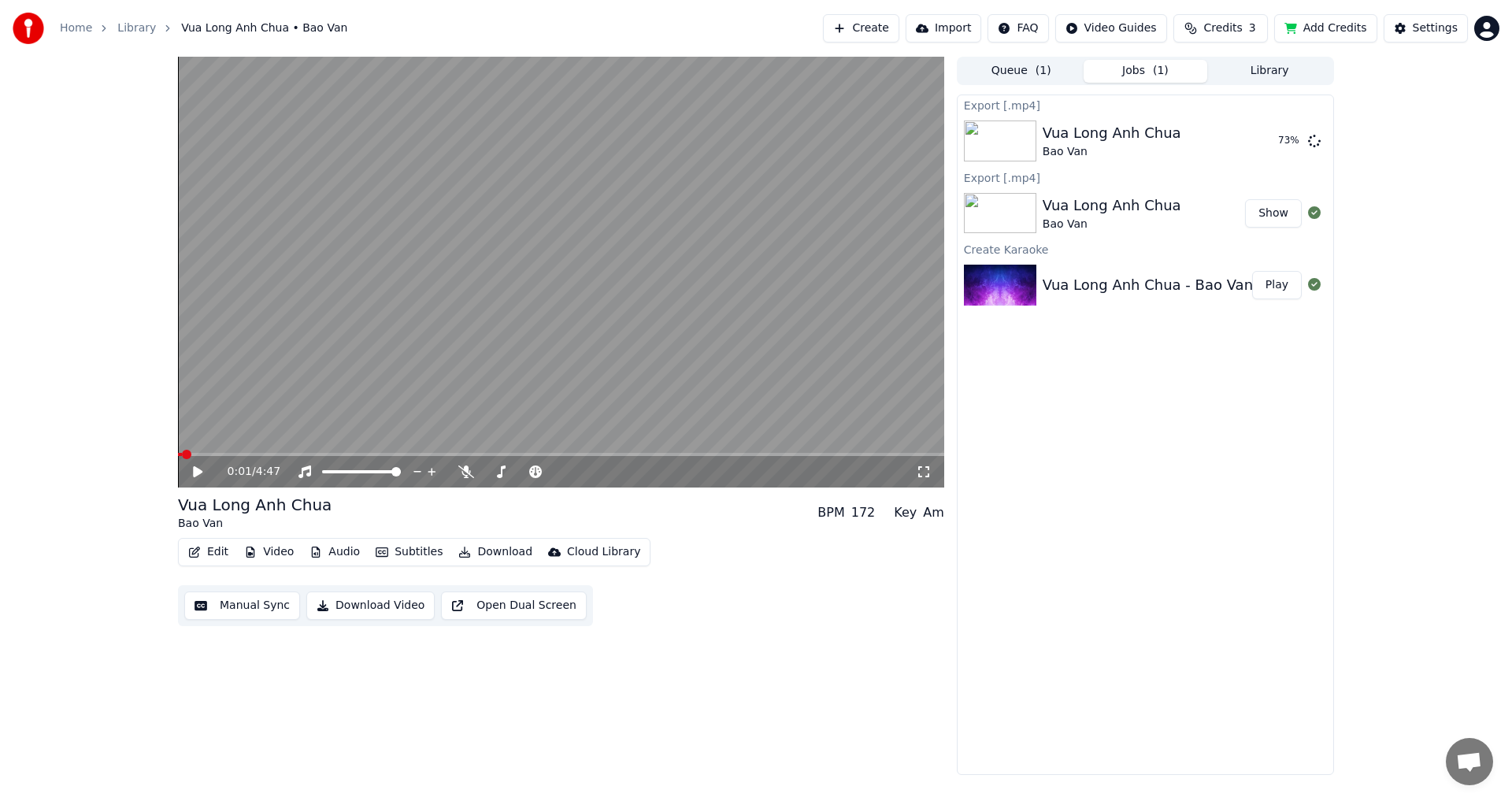
click at [210, 551] on button "Edit" at bounding box center [208, 551] width 52 height 22
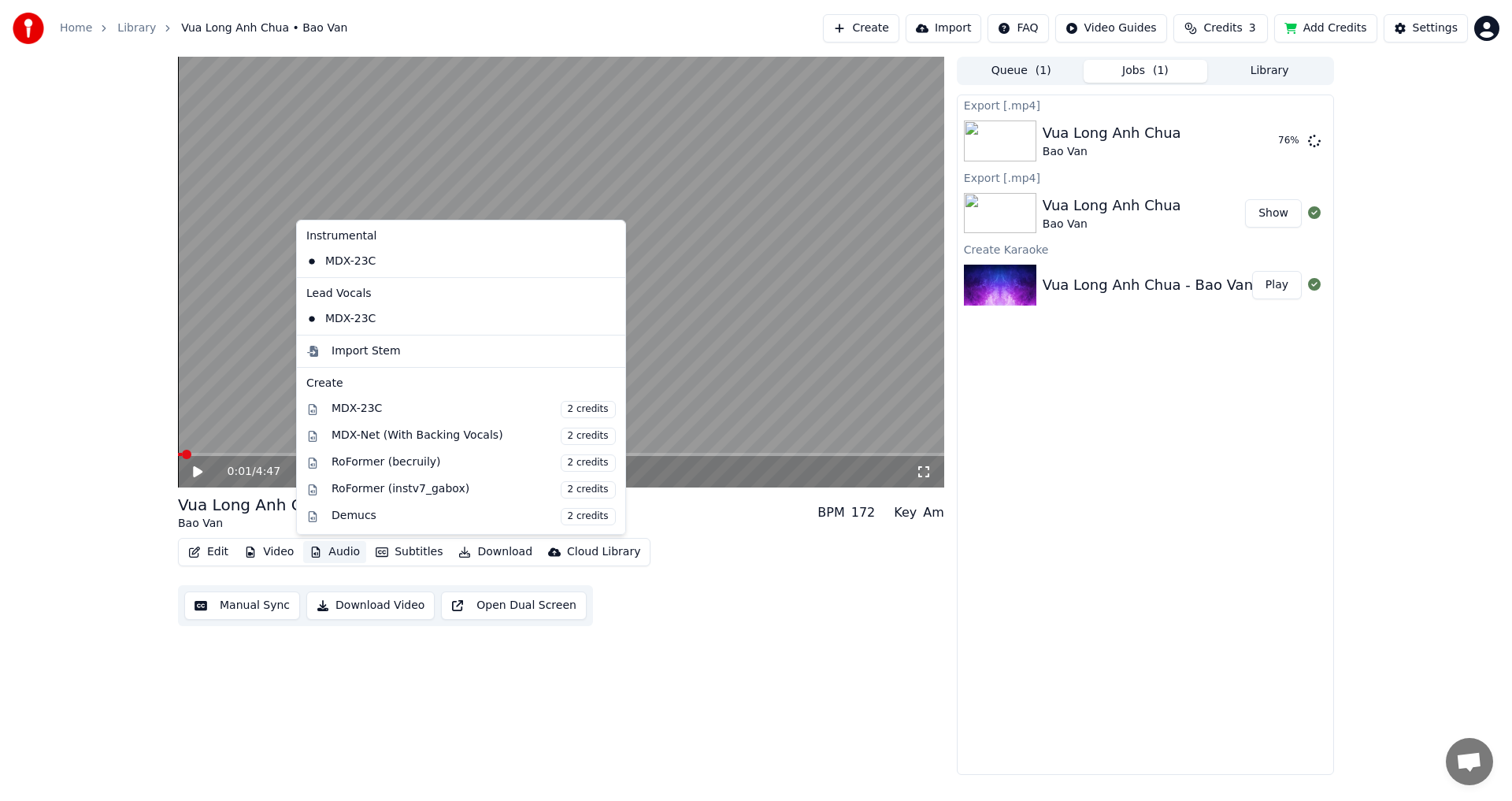
click at [84, 420] on div "0:01 / 4:47 Vua Long Anh Chua Bao Van BPM 172 Key Am Edit Video Audio Subtitles…" at bounding box center [756, 416] width 1512 height 718
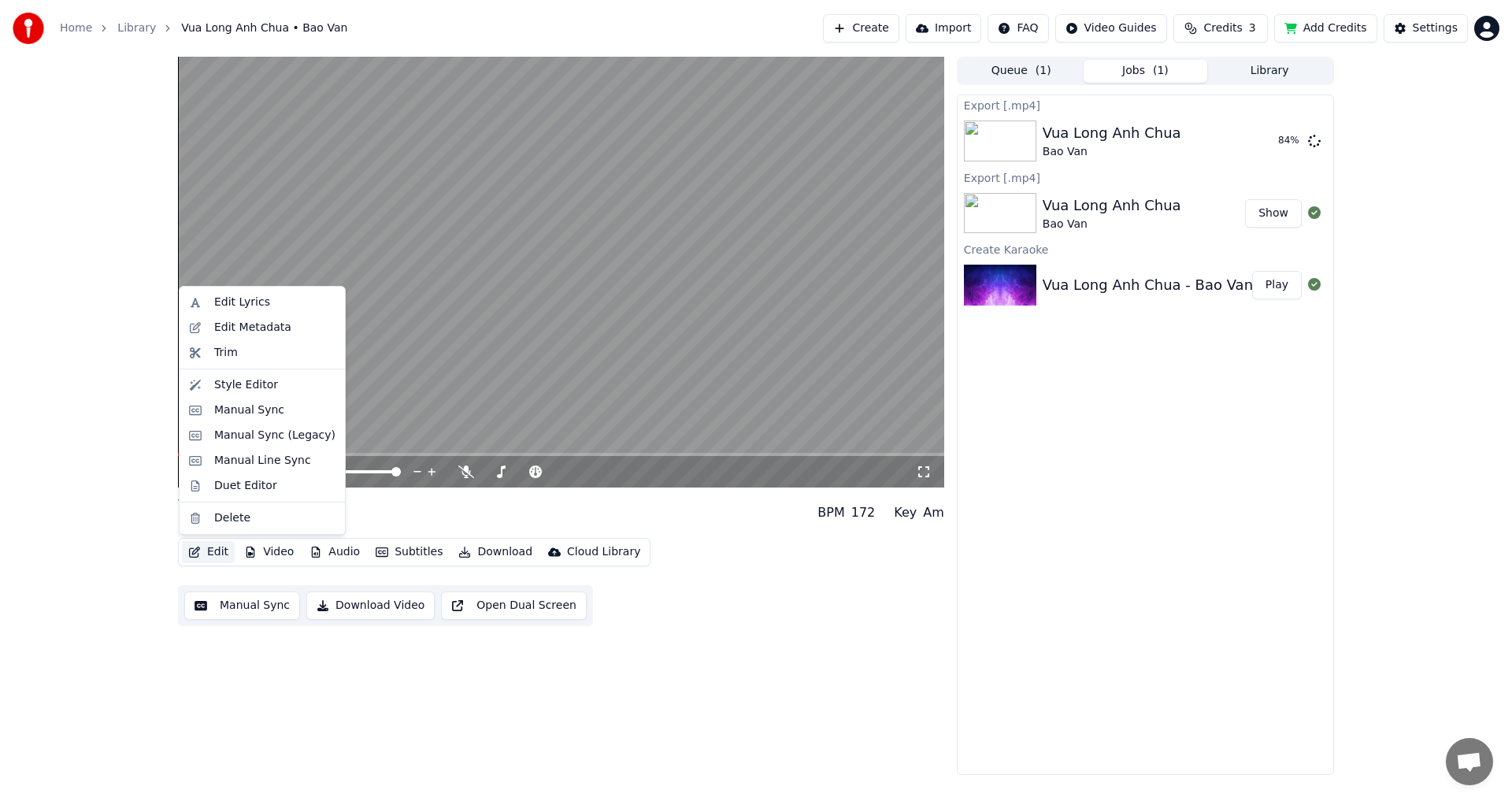
click at [212, 551] on button "Edit" at bounding box center [208, 551] width 52 height 22
click at [231, 304] on div "Edit Lyrics" at bounding box center [242, 302] width 56 height 16
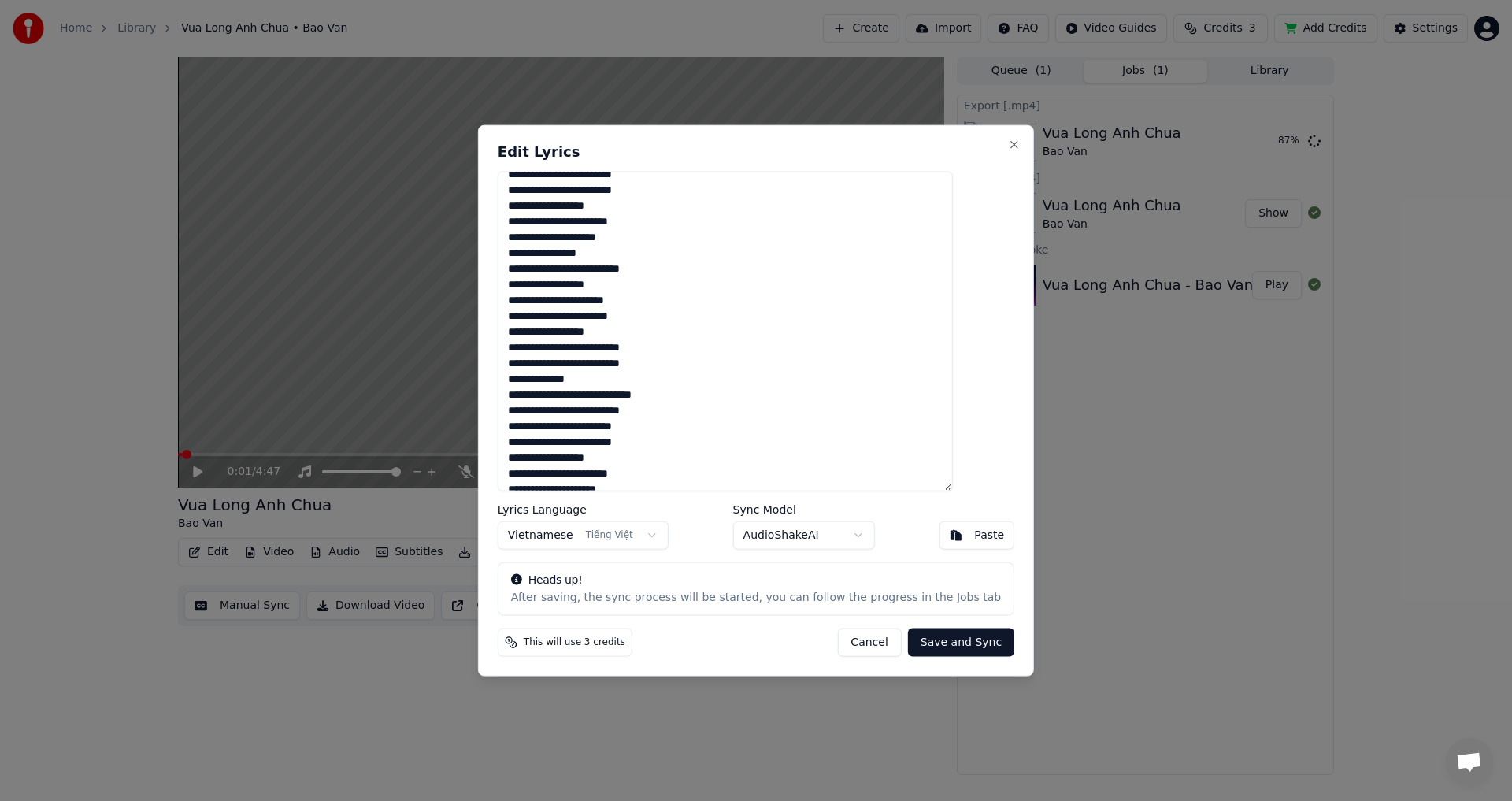
scroll to position [764, 0]
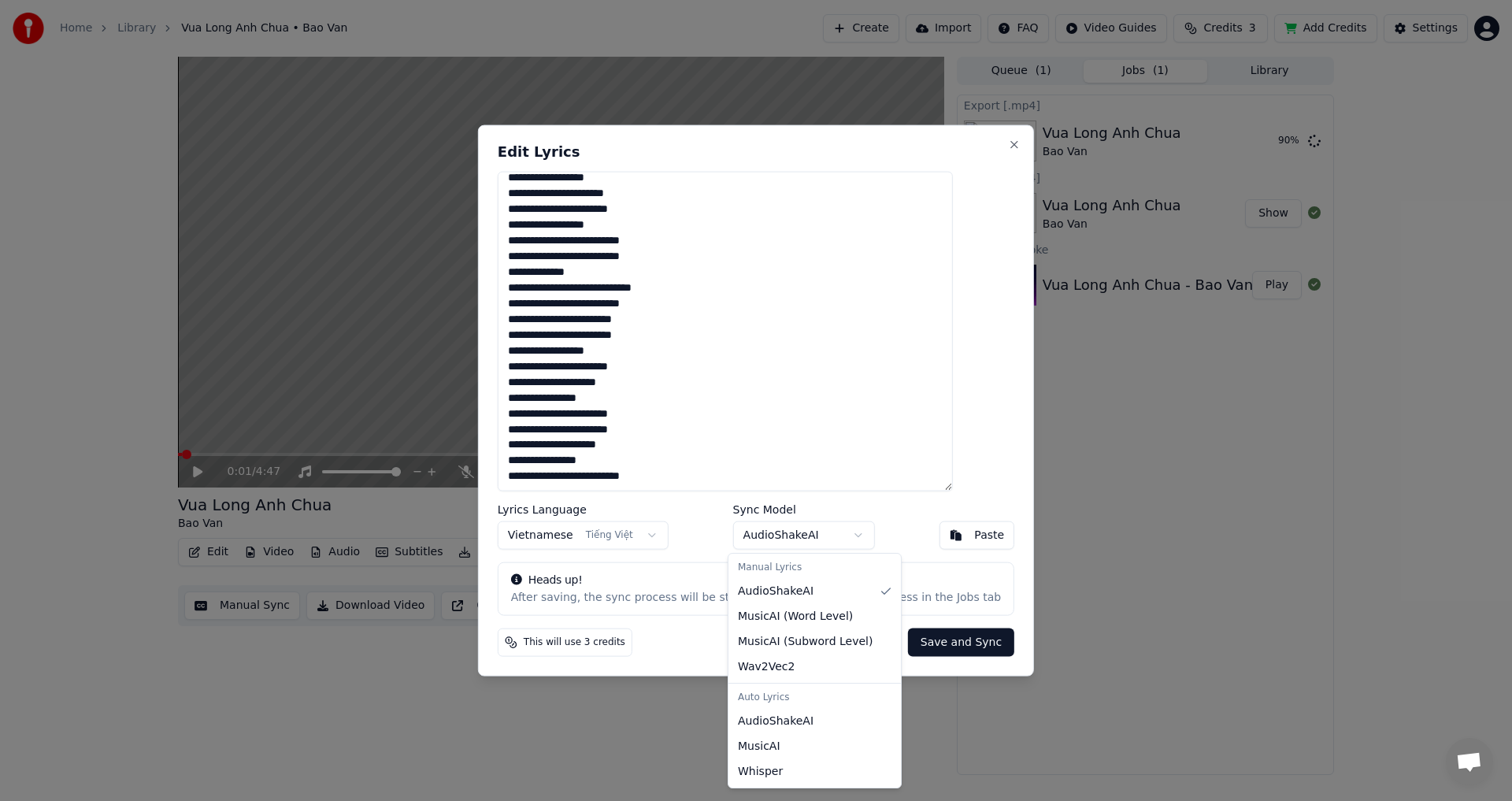
click at [853, 532] on body "Home Library Vua Long Anh Chua • Bao Van Create Import FAQ Video Guides Credits…" at bounding box center [756, 400] width 1512 height 801
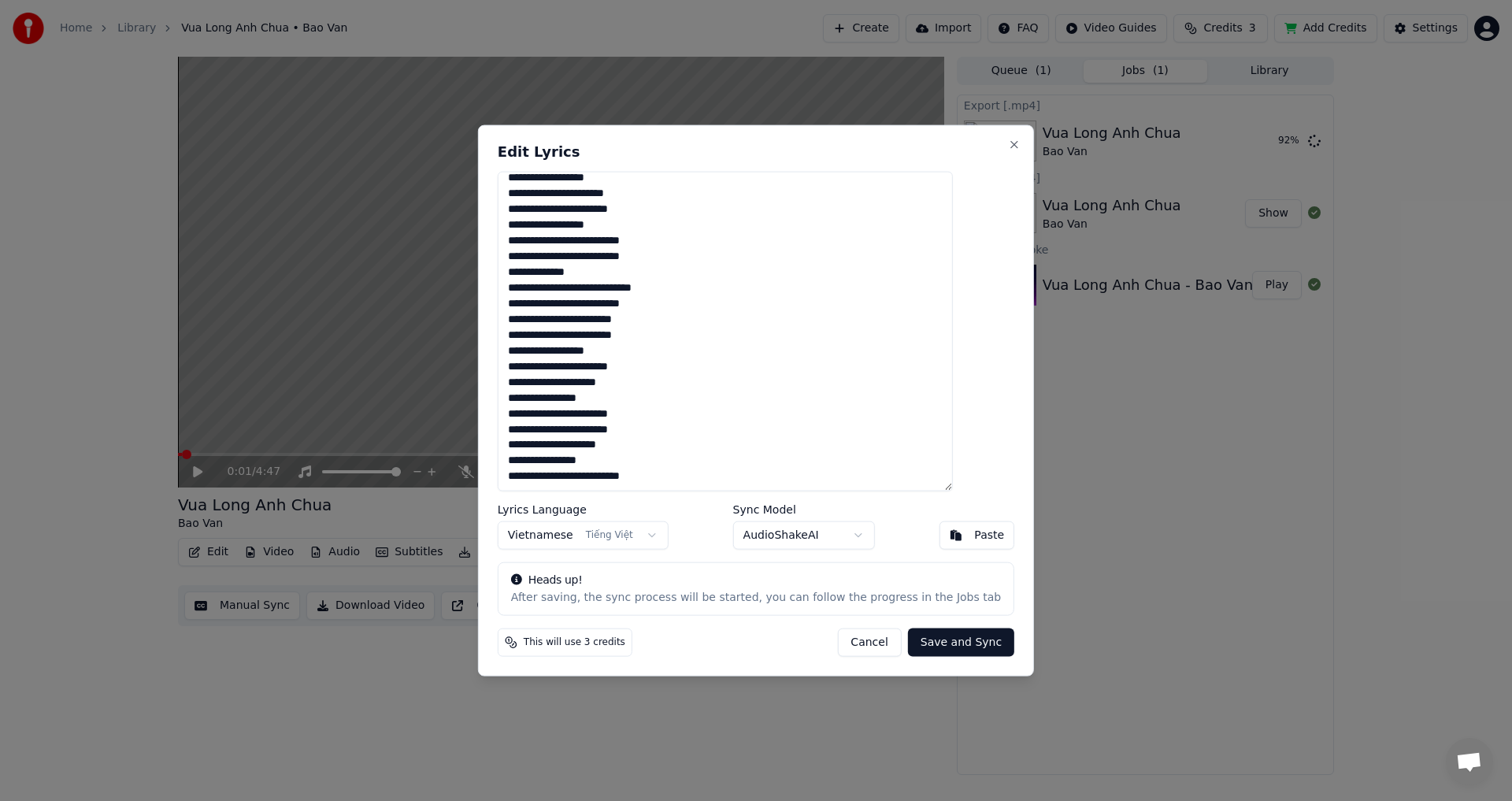
click at [853, 532] on body "Home Library Vua Long Anh Chua • Bao Van Create Import FAQ Video Guides Credits…" at bounding box center [756, 400] width 1512 height 801
click at [1008, 143] on button "Close" at bounding box center [1014, 144] width 12 height 12
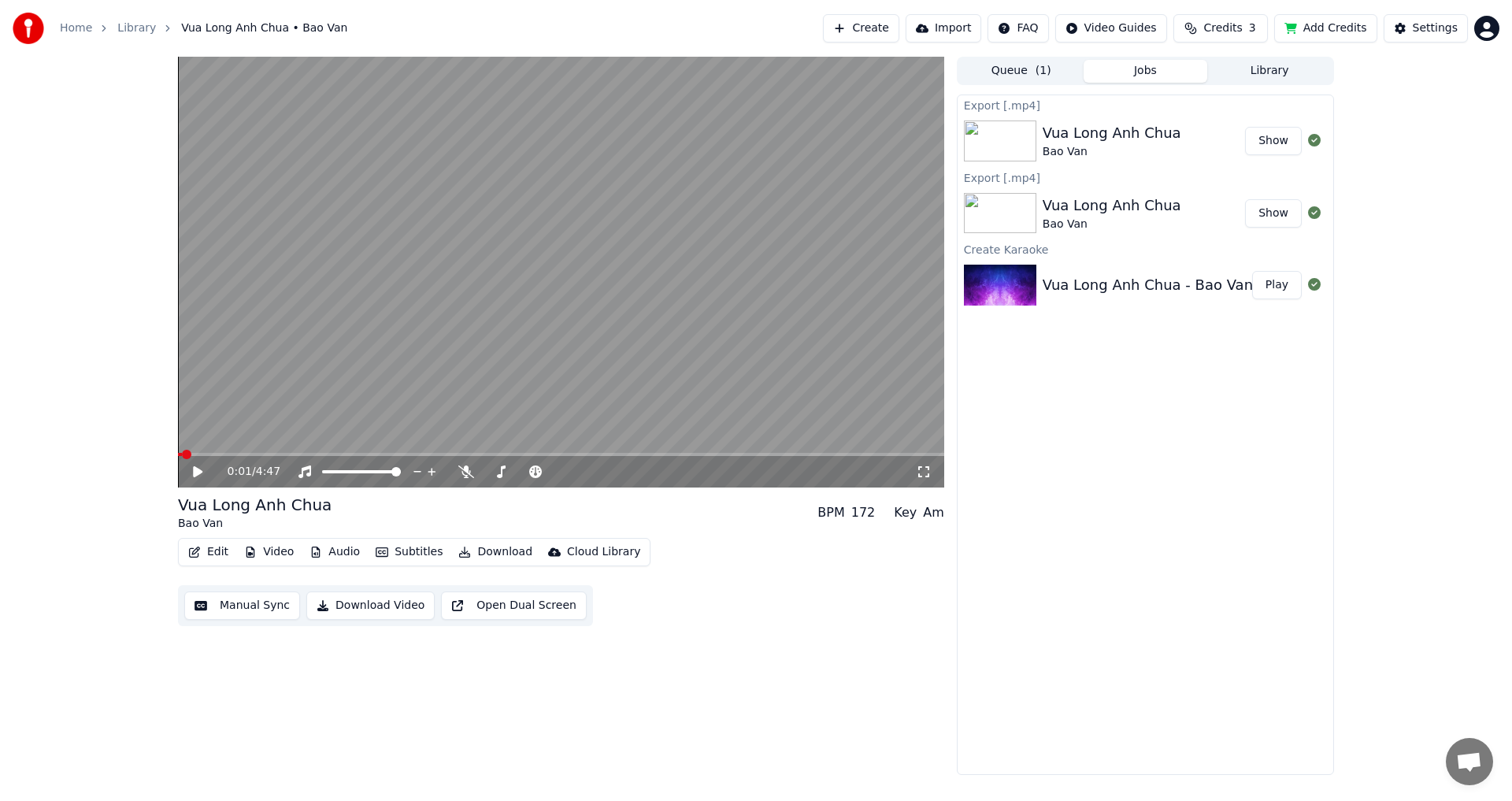
click at [1271, 143] on button "Show" at bounding box center [1274, 141] width 57 height 29
click at [533, 475] on span at bounding box center [534, 471] width 10 height 10
click at [195, 472] on icon at bounding box center [198, 471] width 10 height 11
click at [584, 472] on span at bounding box center [580, 471] width 10 height 10
click at [185, 453] on span at bounding box center [182, 453] width 8 height 3
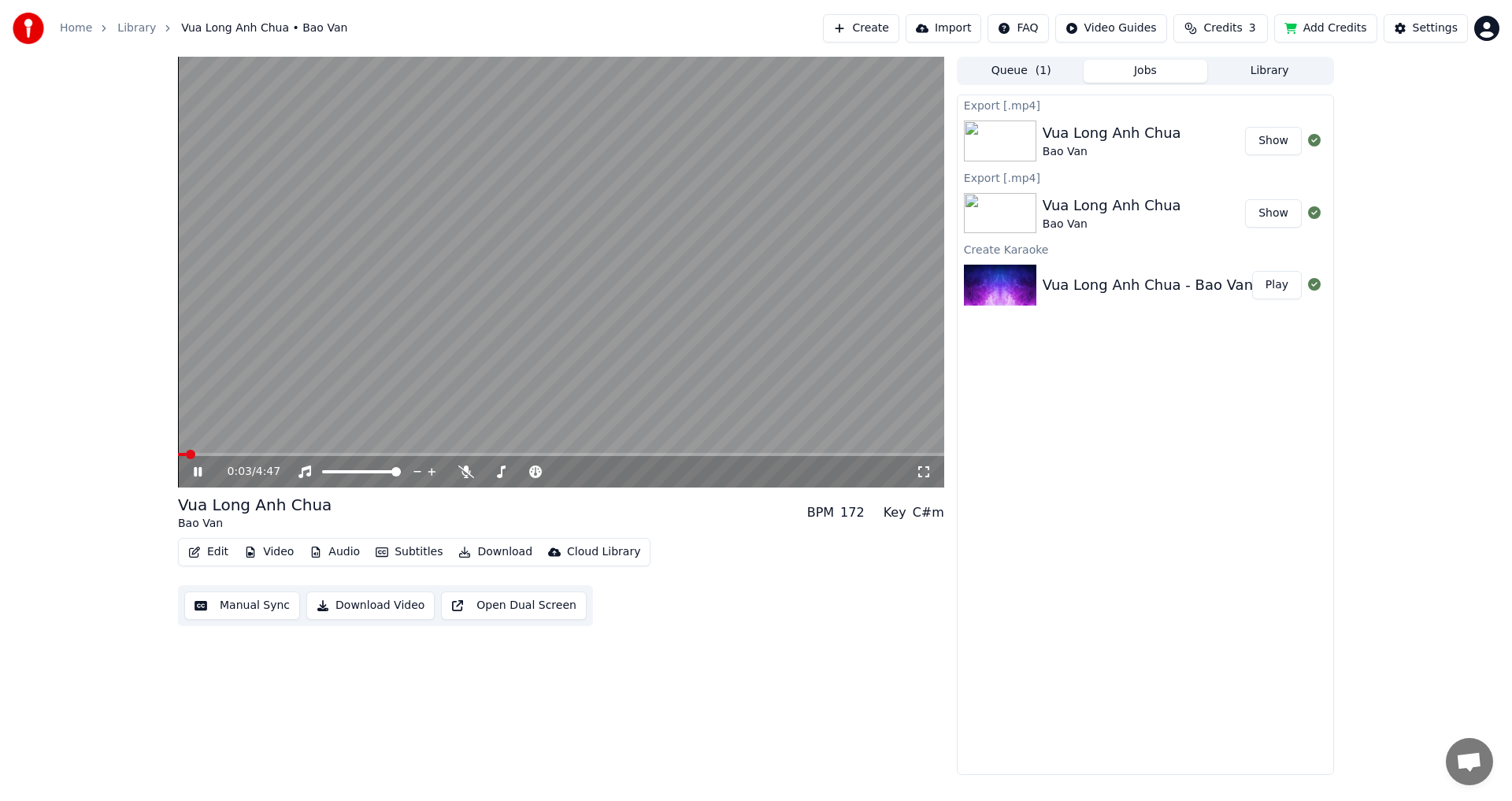
click at [203, 471] on icon at bounding box center [209, 471] width 37 height 12
click at [198, 471] on icon at bounding box center [198, 471] width 10 height 11
click at [1267, 139] on button "Show" at bounding box center [1274, 141] width 57 height 29
click at [1268, 213] on button "Show" at bounding box center [1274, 213] width 57 height 29
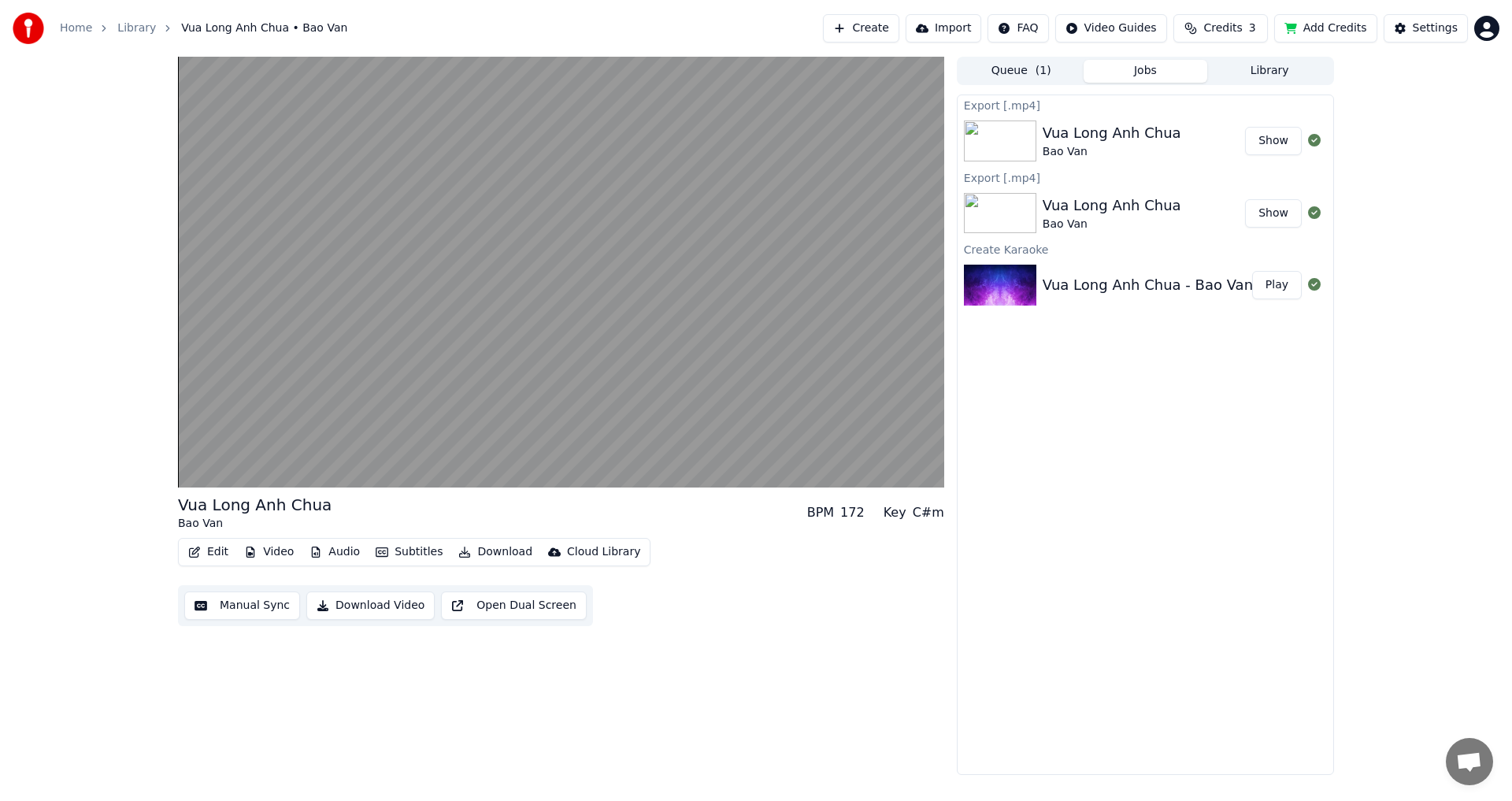
click at [1273, 147] on button "Show" at bounding box center [1274, 141] width 57 height 29
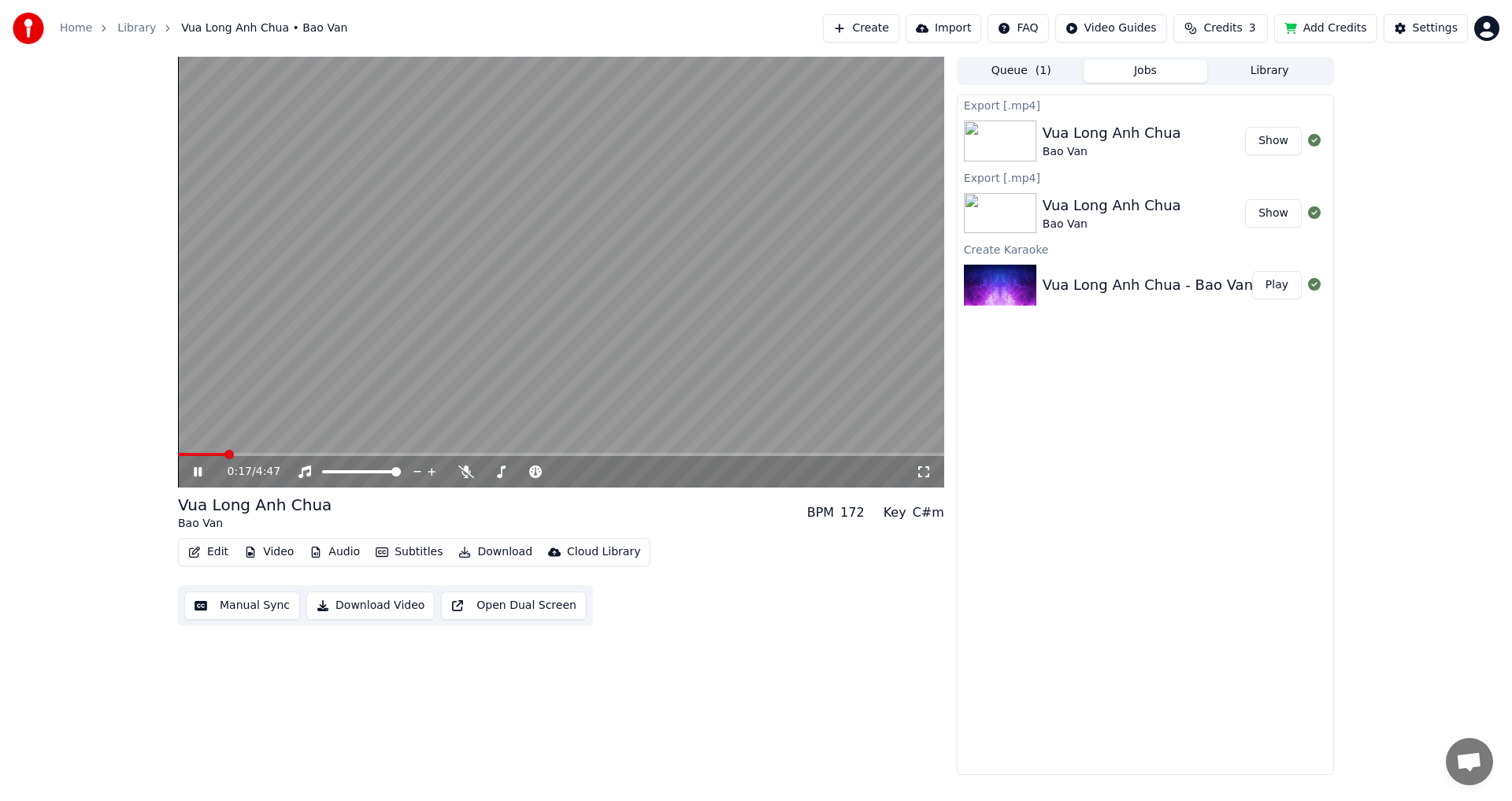
click at [1136, 143] on div "Vua Long Anh Chua" at bounding box center [1113, 132] width 139 height 22
click at [1130, 204] on div "Vua Long Anh Chua" at bounding box center [1113, 205] width 139 height 22
click at [1112, 286] on div "Vua Long Anh Chua - Bao Van" at bounding box center [1148, 285] width 211 height 22
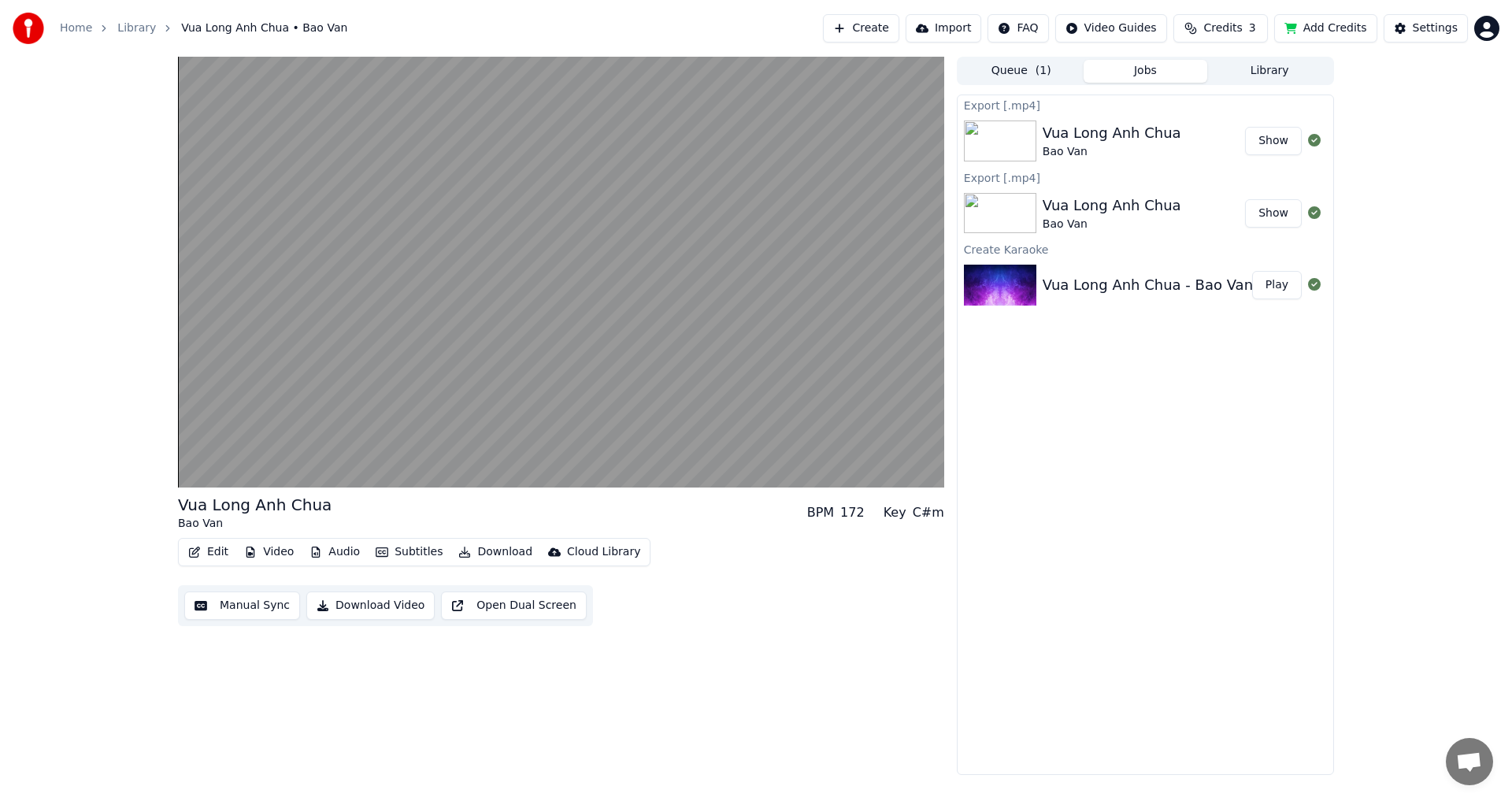
click at [1108, 214] on div "Vua Long Anh Chua" at bounding box center [1113, 205] width 139 height 22
click at [1108, 140] on div "Vua Long Anh Chua" at bounding box center [1113, 132] width 139 height 22
click at [1087, 143] on div "Vua Long Anh Chua" at bounding box center [1113, 132] width 139 height 22
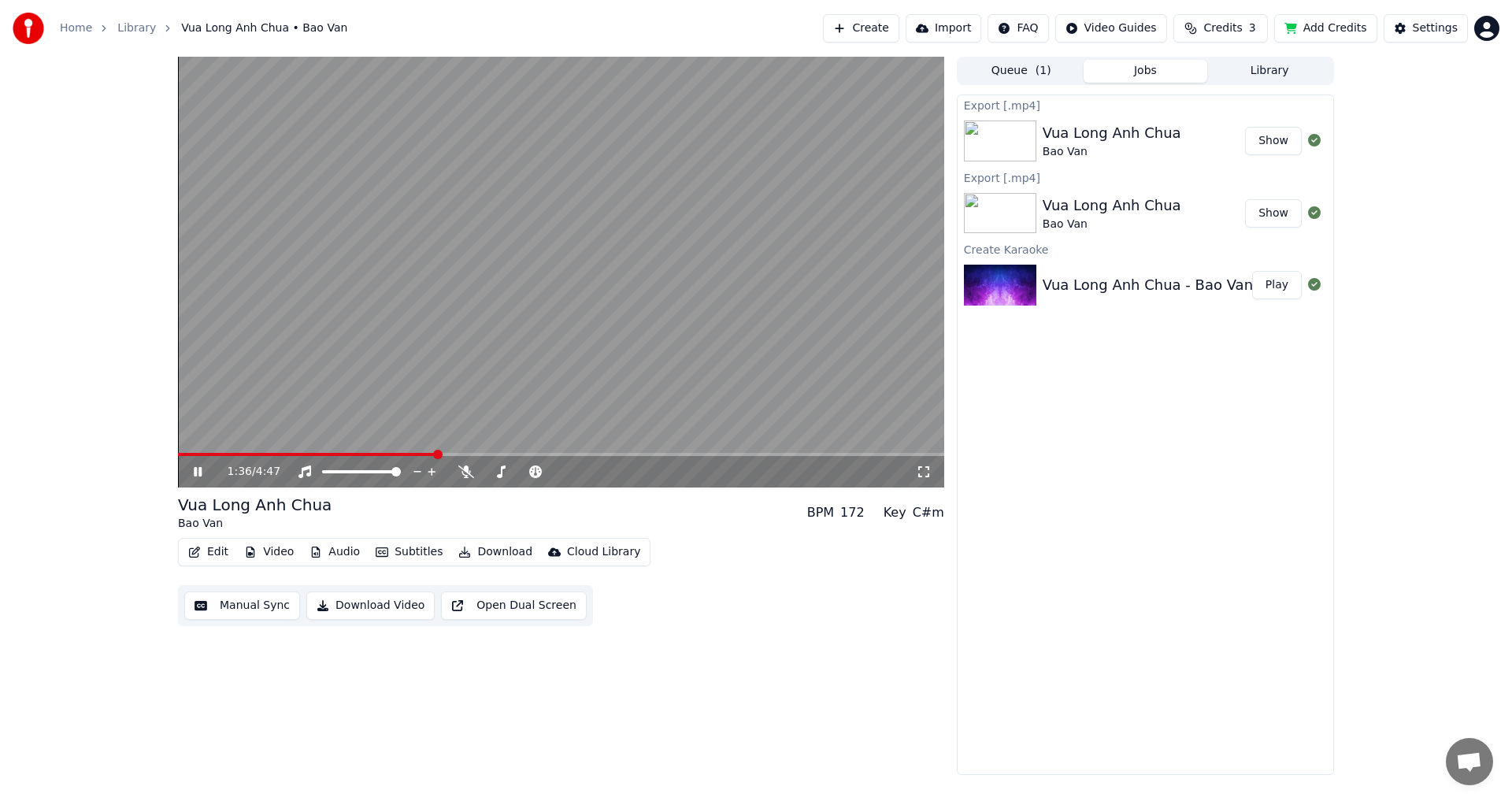
click at [198, 468] on icon at bounding box center [209, 471] width 37 height 12
click at [187, 451] on video at bounding box center [561, 272] width 766 height 431
click at [197, 471] on icon at bounding box center [209, 471] width 37 height 12
click at [197, 454] on span at bounding box center [311, 453] width 265 height 3
click at [189, 452] on span at bounding box center [184, 453] width 11 height 3
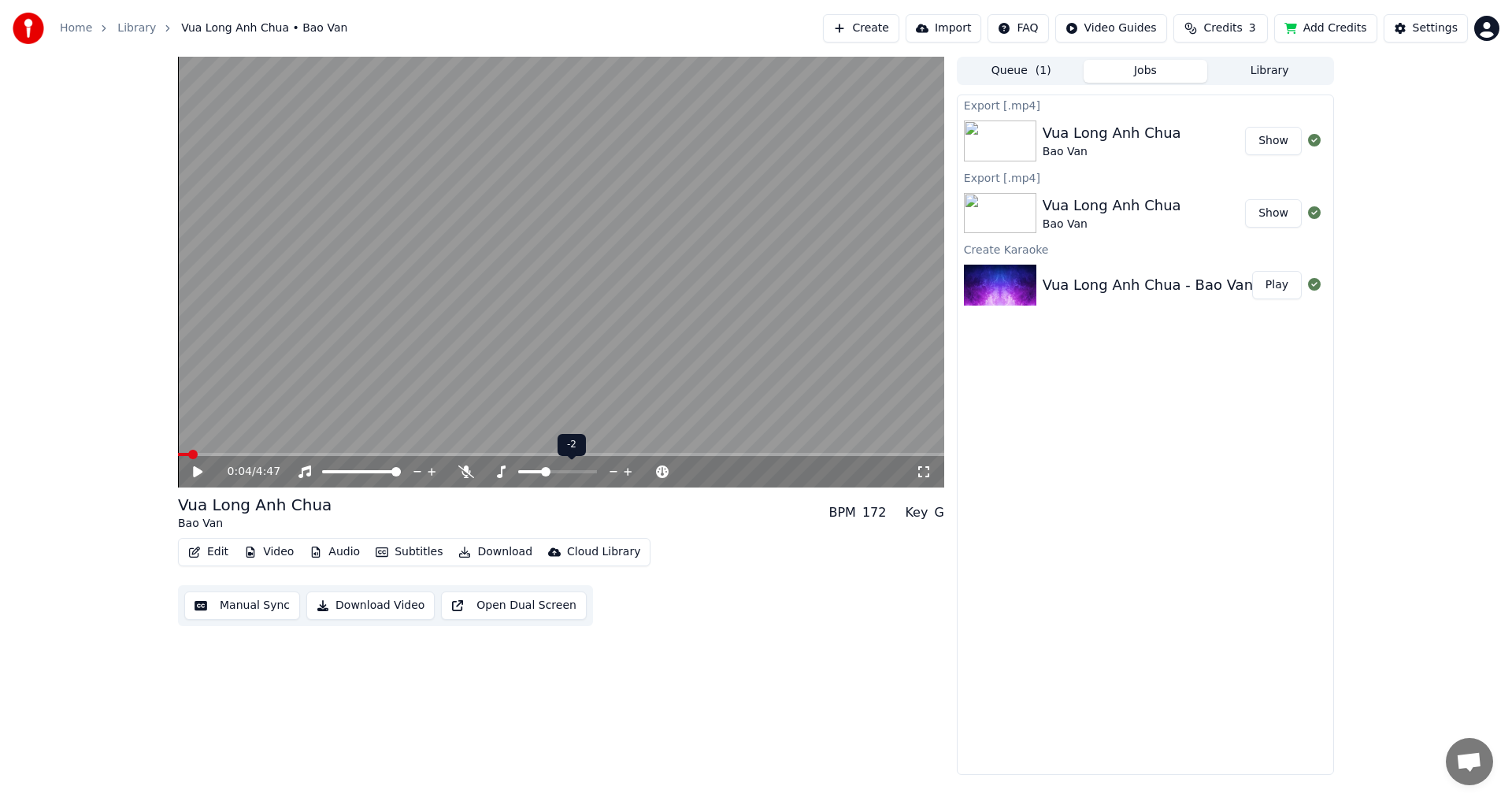
click at [546, 475] on span at bounding box center [546, 471] width 10 height 10
click at [202, 471] on icon at bounding box center [198, 471] width 10 height 11
click at [533, 471] on span at bounding box center [534, 471] width 10 height 10
click at [193, 452] on span at bounding box center [198, 454] width 10 height 10
click at [195, 472] on icon at bounding box center [197, 471] width 8 height 10
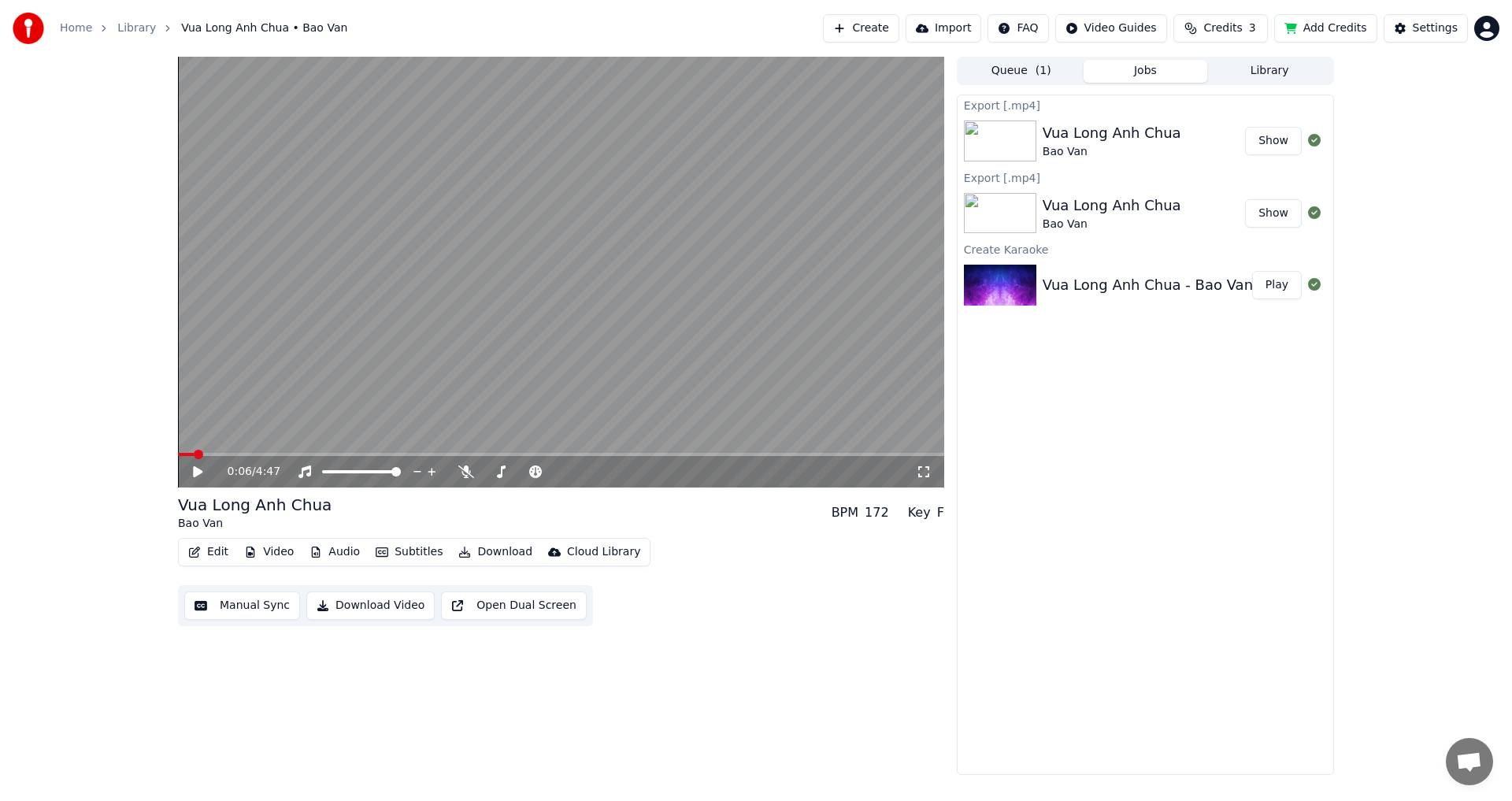
click at [195, 472] on icon at bounding box center [198, 471] width 10 height 11
click at [200, 471] on icon at bounding box center [197, 471] width 8 height 10
click at [204, 454] on span at bounding box center [209, 454] width 10 height 10
click at [196, 466] on icon at bounding box center [209, 471] width 37 height 12
click at [287, 453] on span at bounding box center [245, 453] width 134 height 3
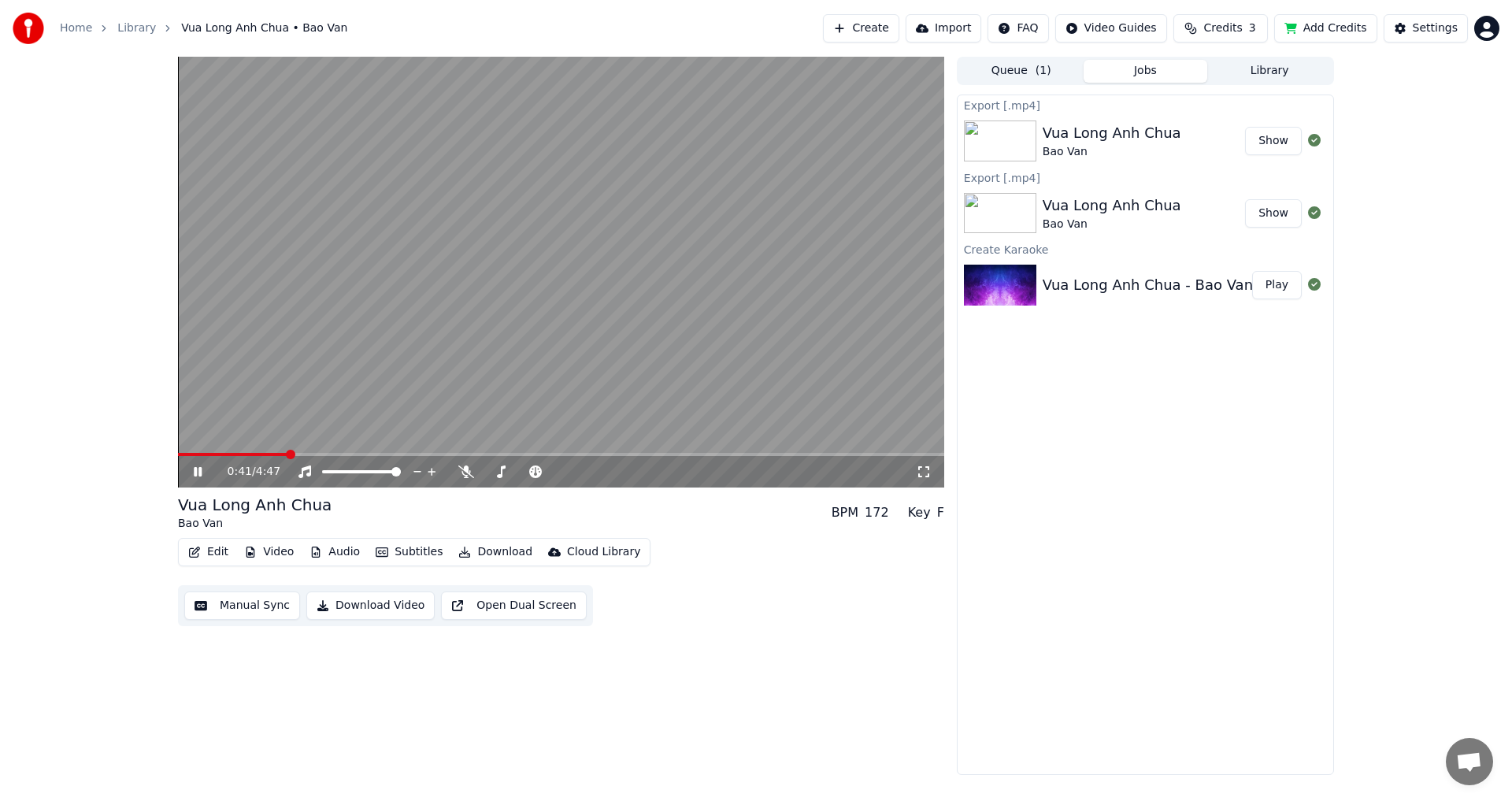
click at [204, 471] on icon at bounding box center [209, 471] width 37 height 12
click at [198, 473] on icon at bounding box center [198, 471] width 10 height 11
click at [186, 455] on span at bounding box center [182, 453] width 8 height 3
click at [193, 472] on icon at bounding box center [209, 471] width 37 height 12
click at [194, 473] on icon at bounding box center [198, 471] width 10 height 11
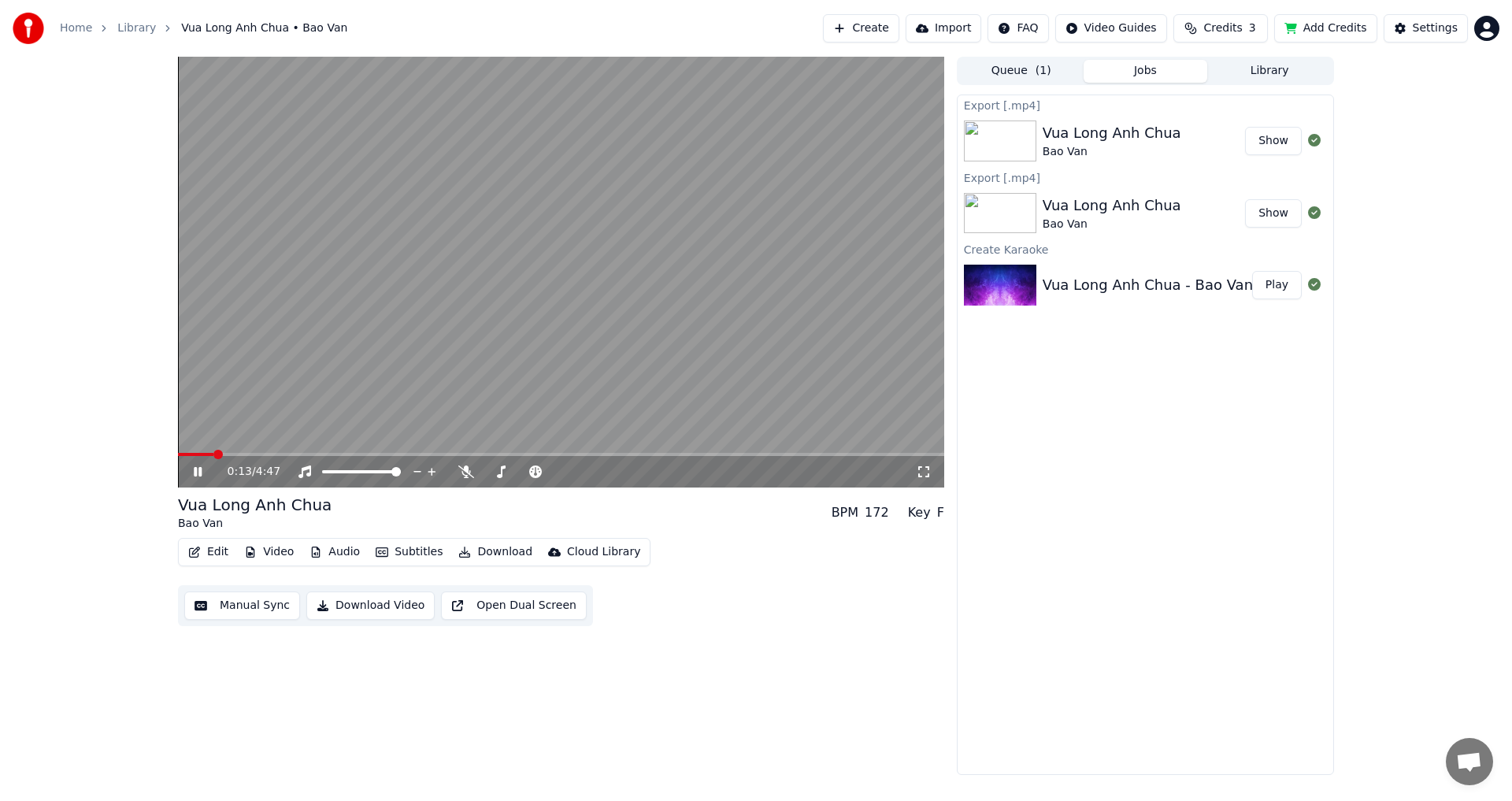
click at [403, 552] on button "Subtitles" at bounding box center [409, 551] width 79 height 22
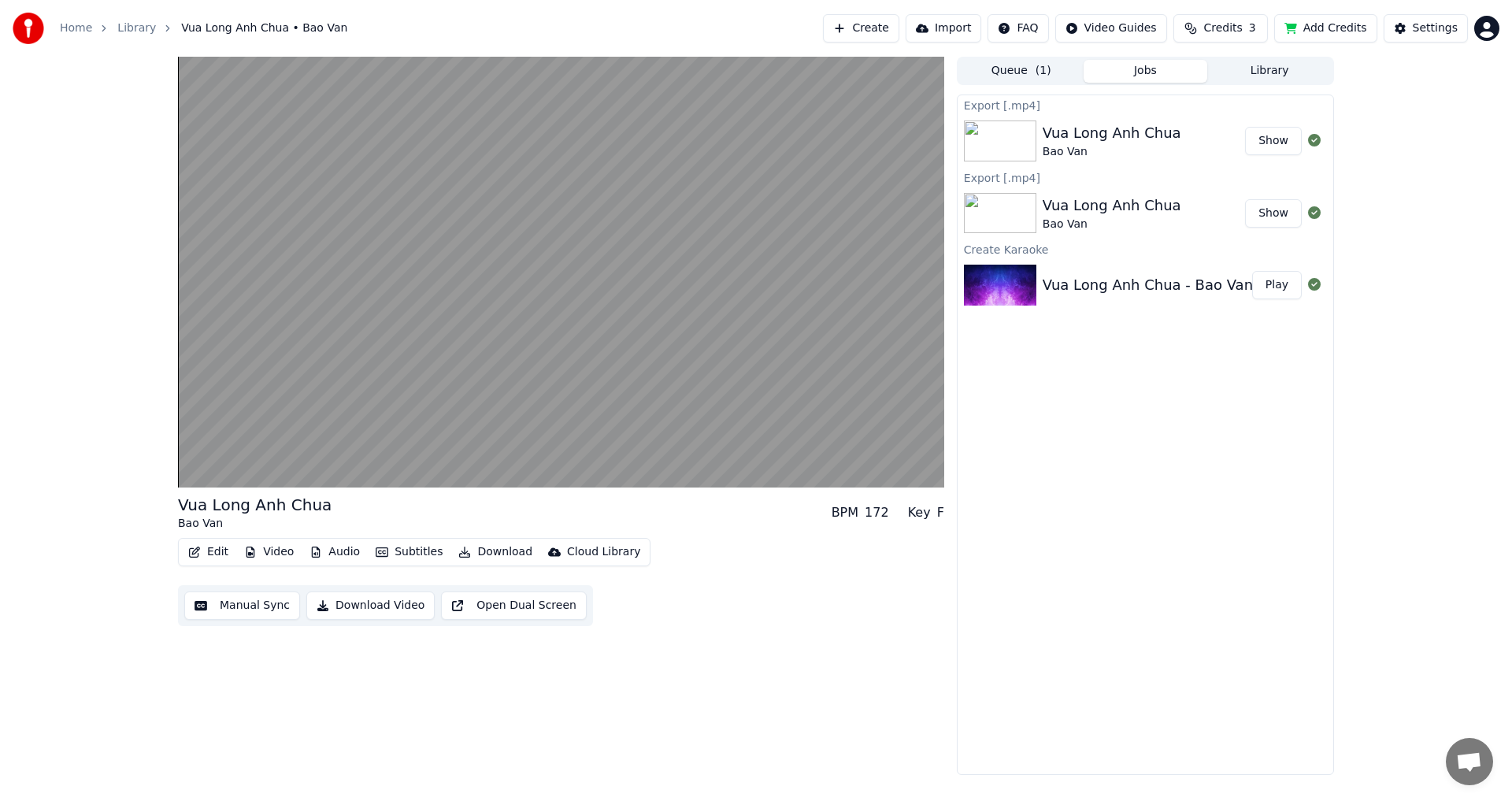
click at [61, 471] on div "Vua Long Anh Chua Bao Van BPM 172 Key F Edit Video Audio Subtitles Download Clo…" at bounding box center [756, 416] width 1512 height 718
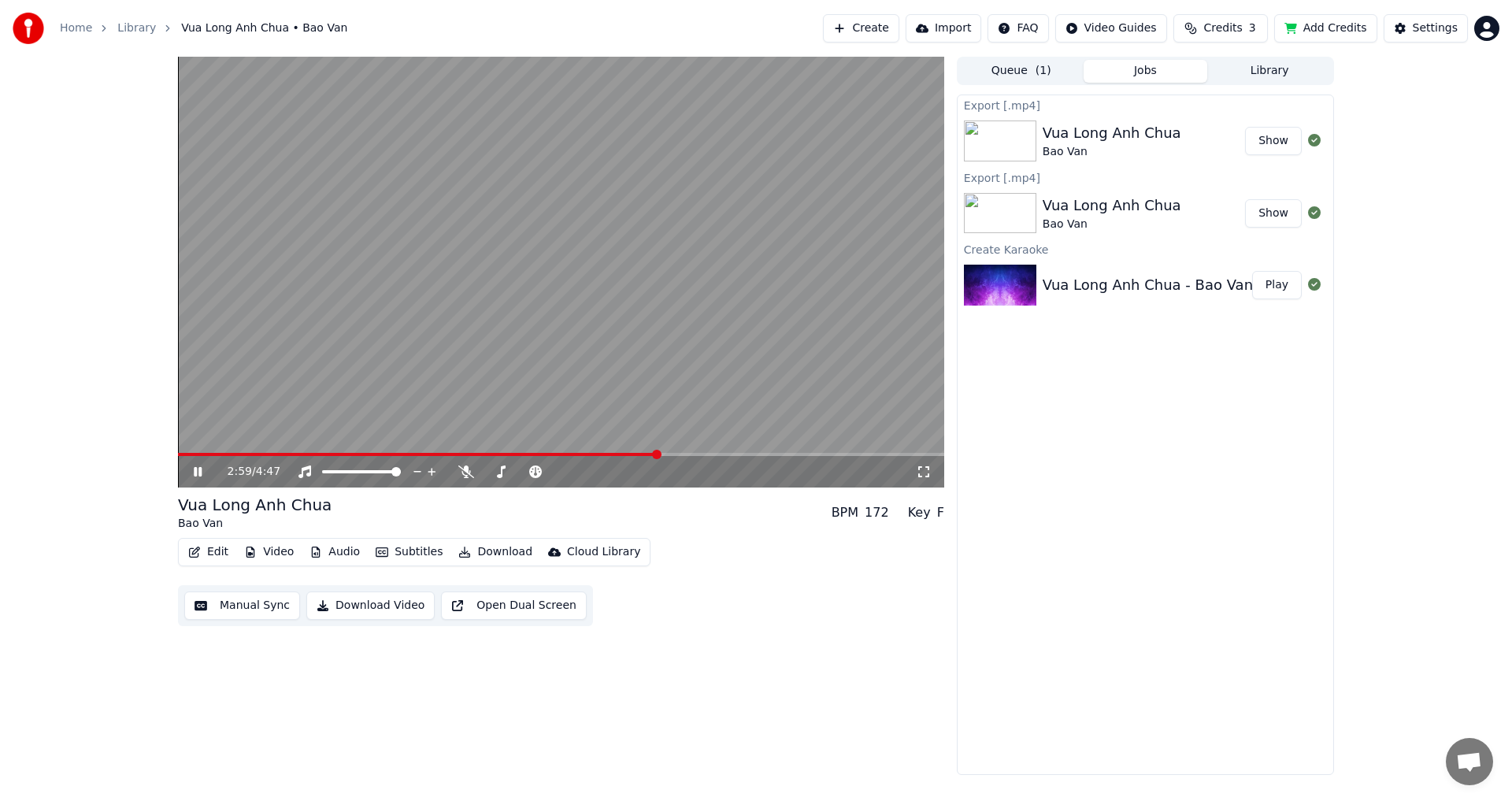
click at [628, 451] on video at bounding box center [561, 272] width 766 height 431
click at [624, 451] on video at bounding box center [561, 272] width 766 height 431
click at [618, 452] on span at bounding box center [398, 453] width 440 height 3
click at [202, 471] on icon at bounding box center [197, 471] width 8 height 10
click at [202, 471] on icon at bounding box center [198, 471] width 10 height 11
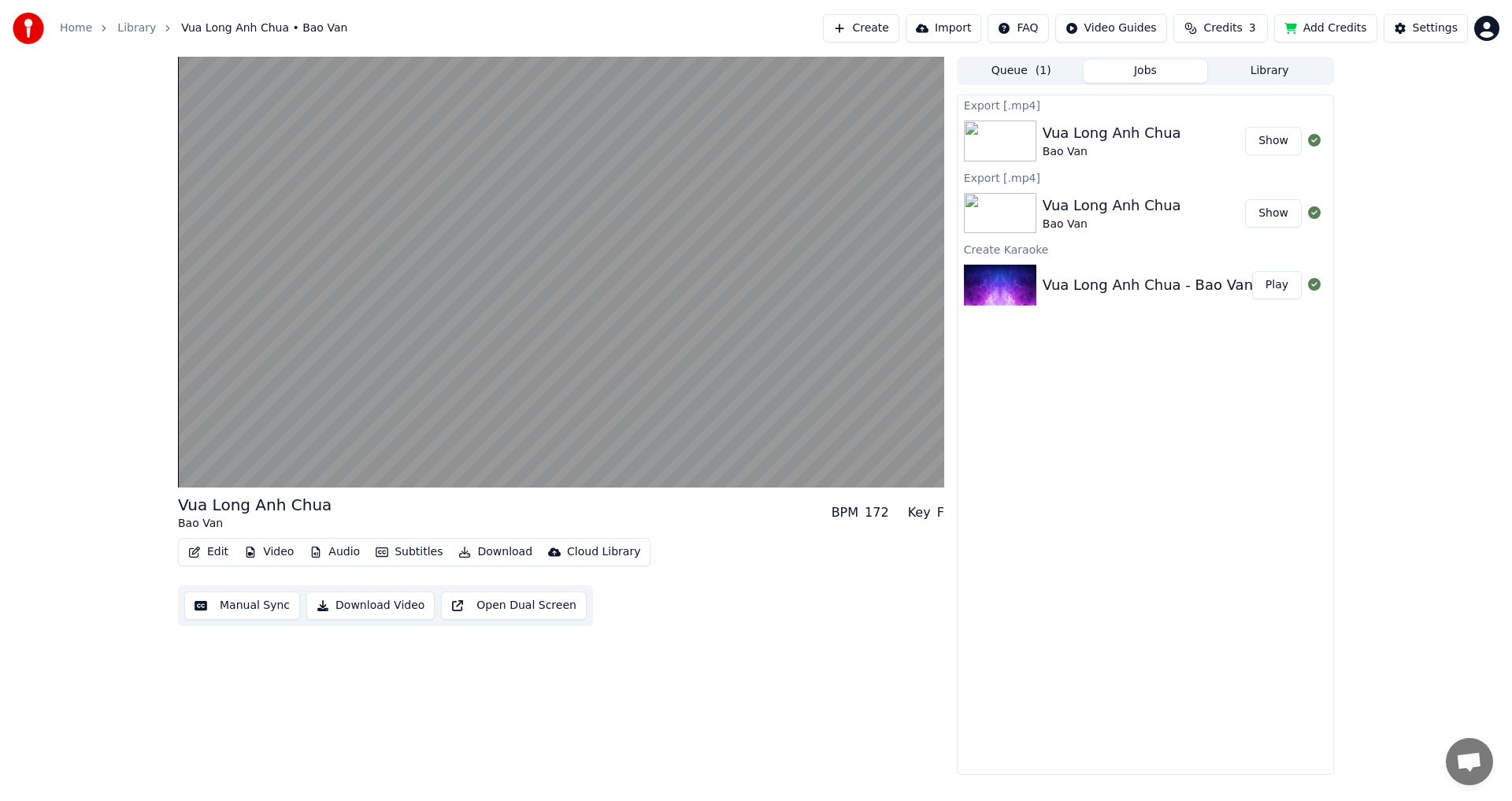
click at [490, 552] on button "Download" at bounding box center [495, 551] width 87 height 22
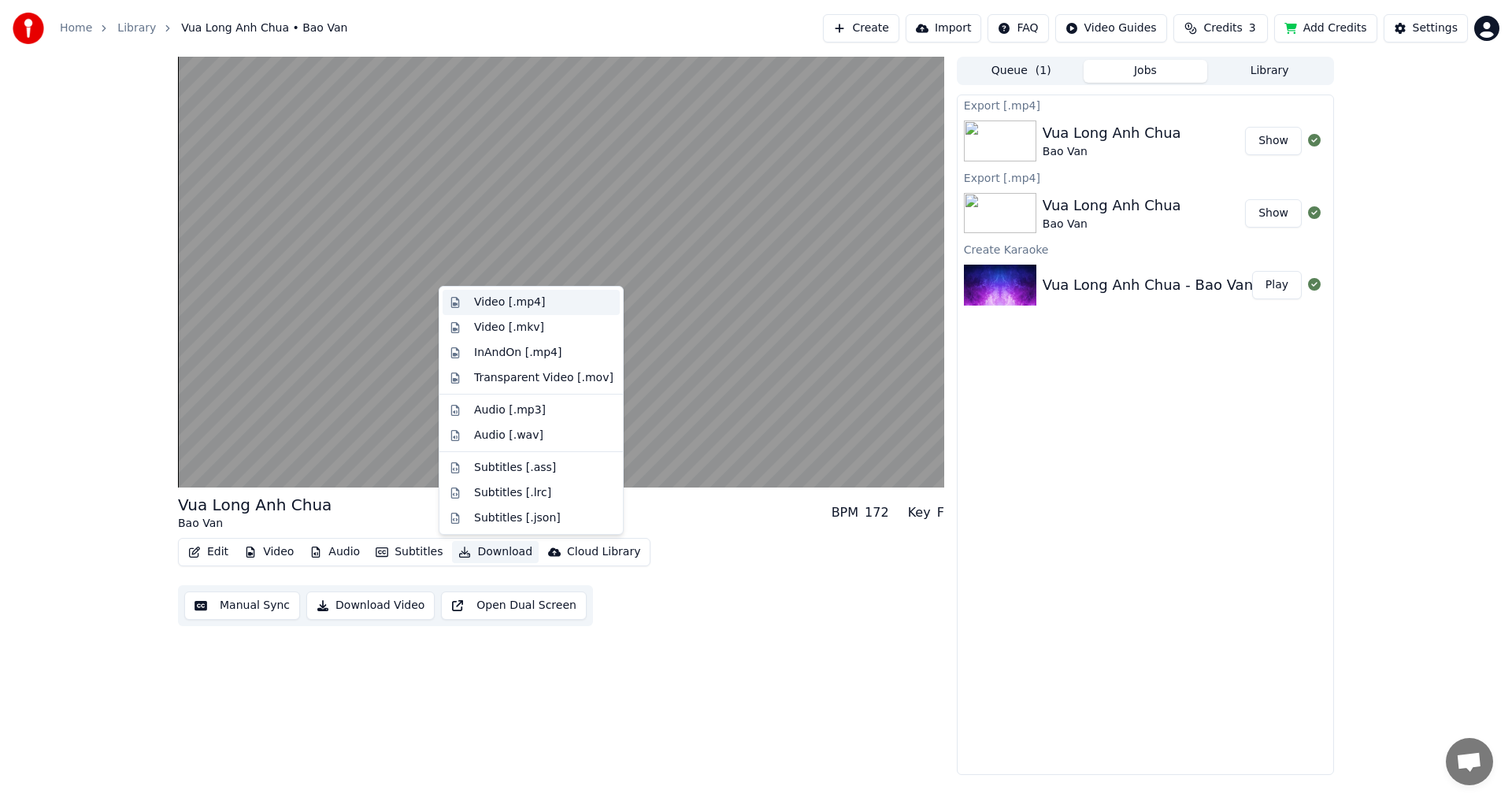
click at [519, 304] on div "Video [.mp4]" at bounding box center [510, 302] width 71 height 16
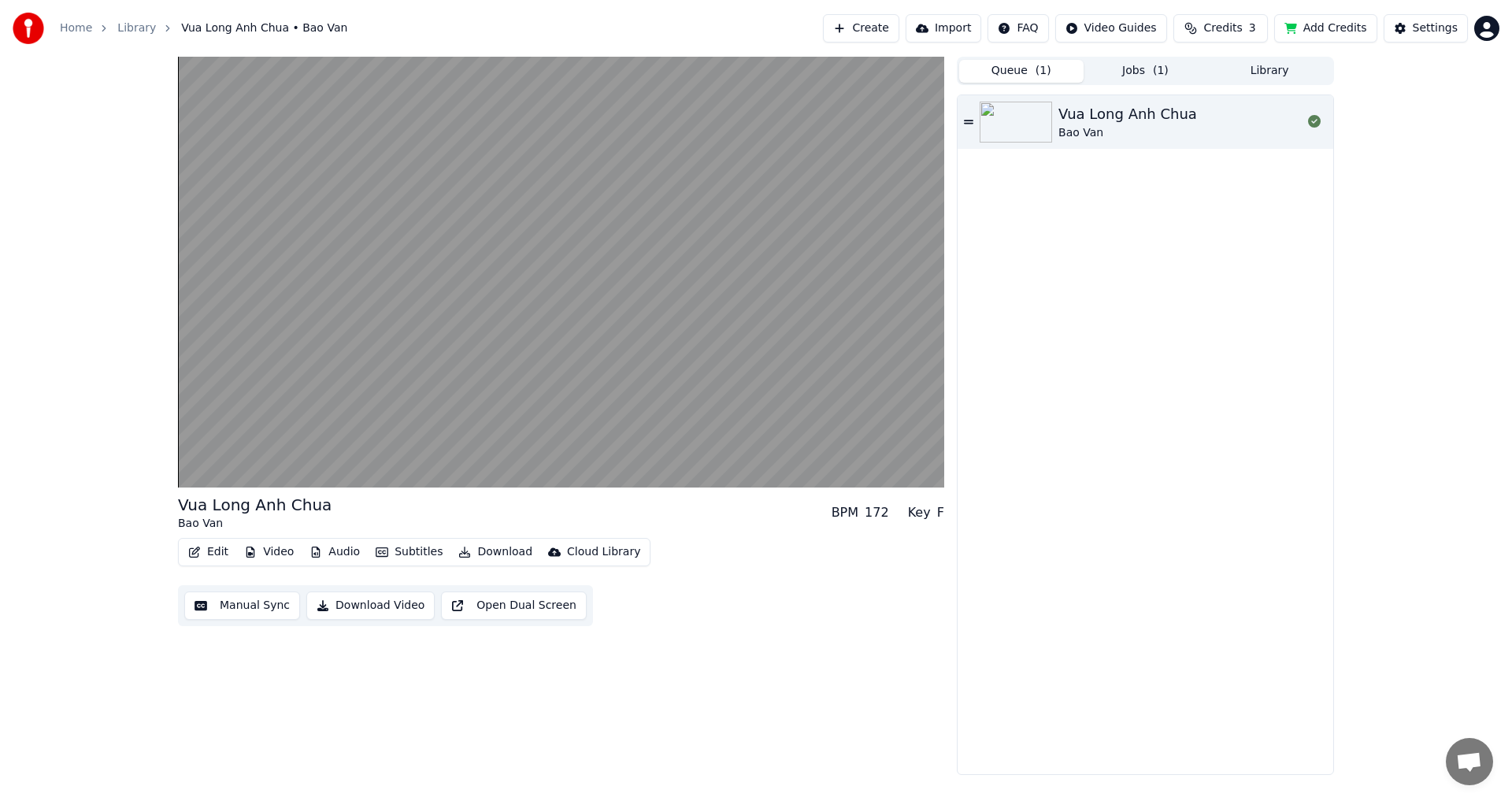
click at [1018, 70] on button "Queue ( 1 )" at bounding box center [1021, 71] width 125 height 23
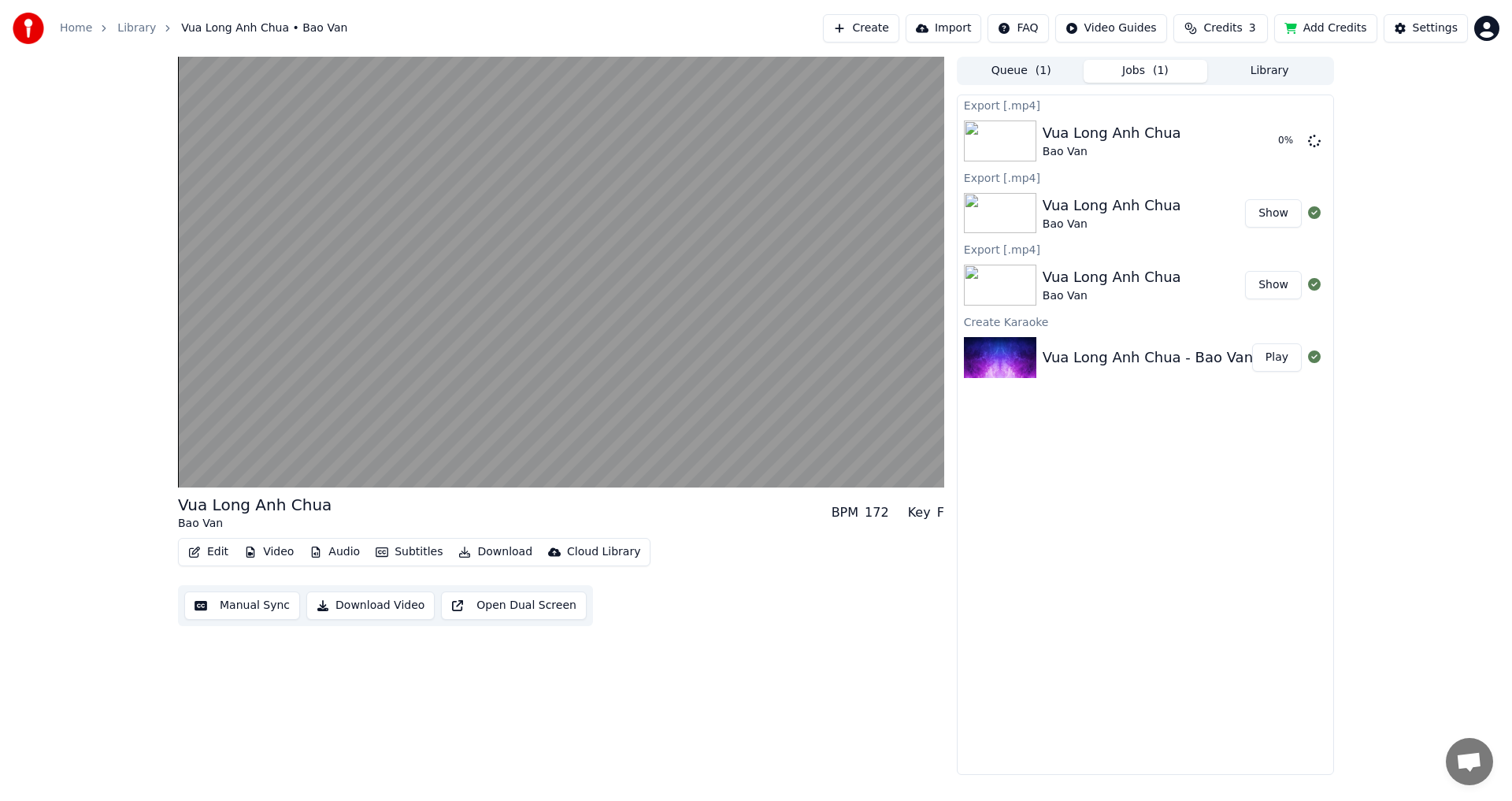
click at [1120, 67] on button "Jobs ( 1 )" at bounding box center [1146, 71] width 125 height 23
click at [1156, 70] on span "( 1 )" at bounding box center [1160, 70] width 16 height 16
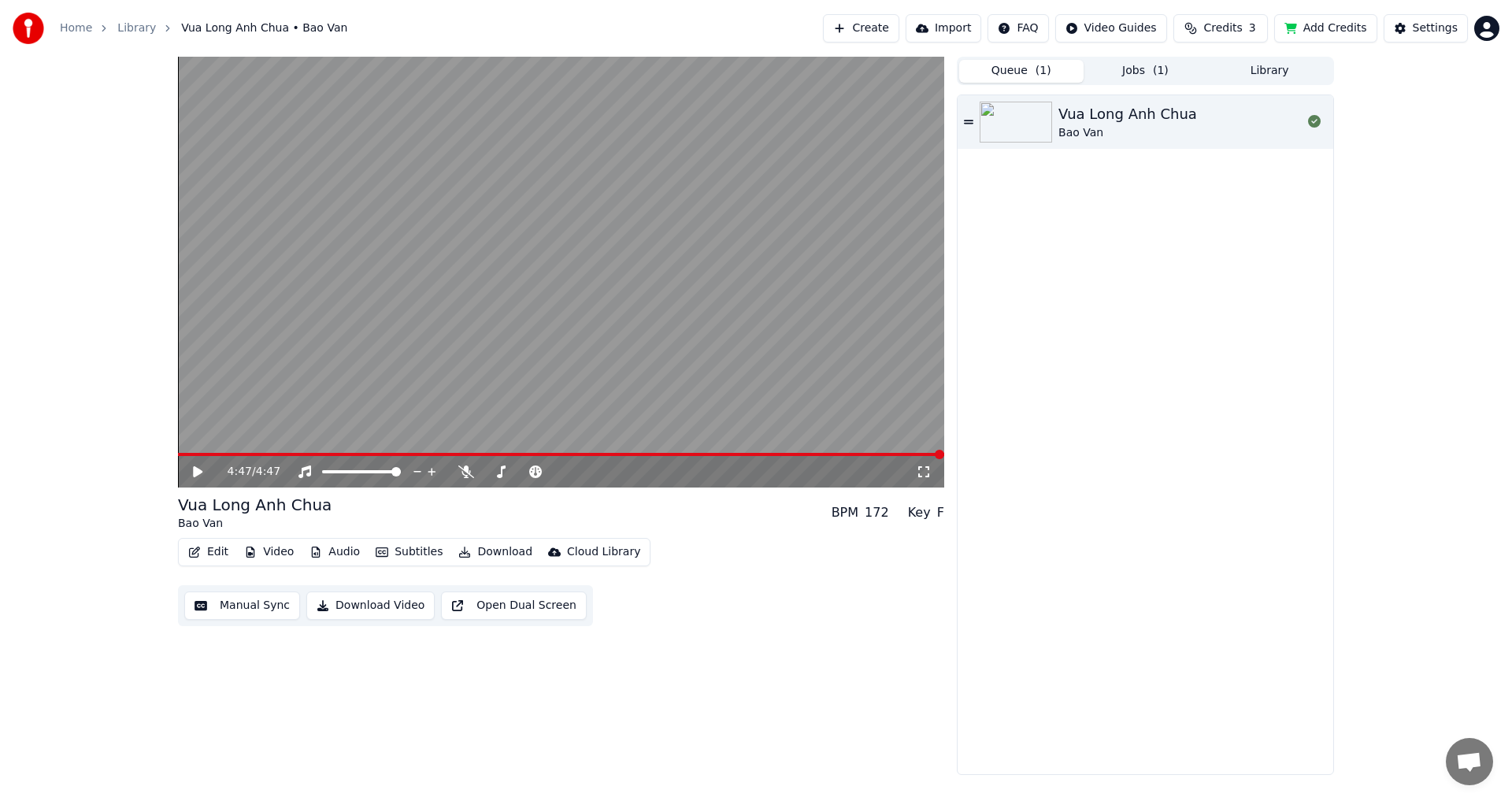
click at [1023, 70] on button "Queue ( 1 )" at bounding box center [1021, 71] width 125 height 23
click at [1156, 72] on span "( 1 )" at bounding box center [1160, 70] width 16 height 16
click at [1016, 63] on button "Queue ( 1 )" at bounding box center [1021, 71] width 125 height 23
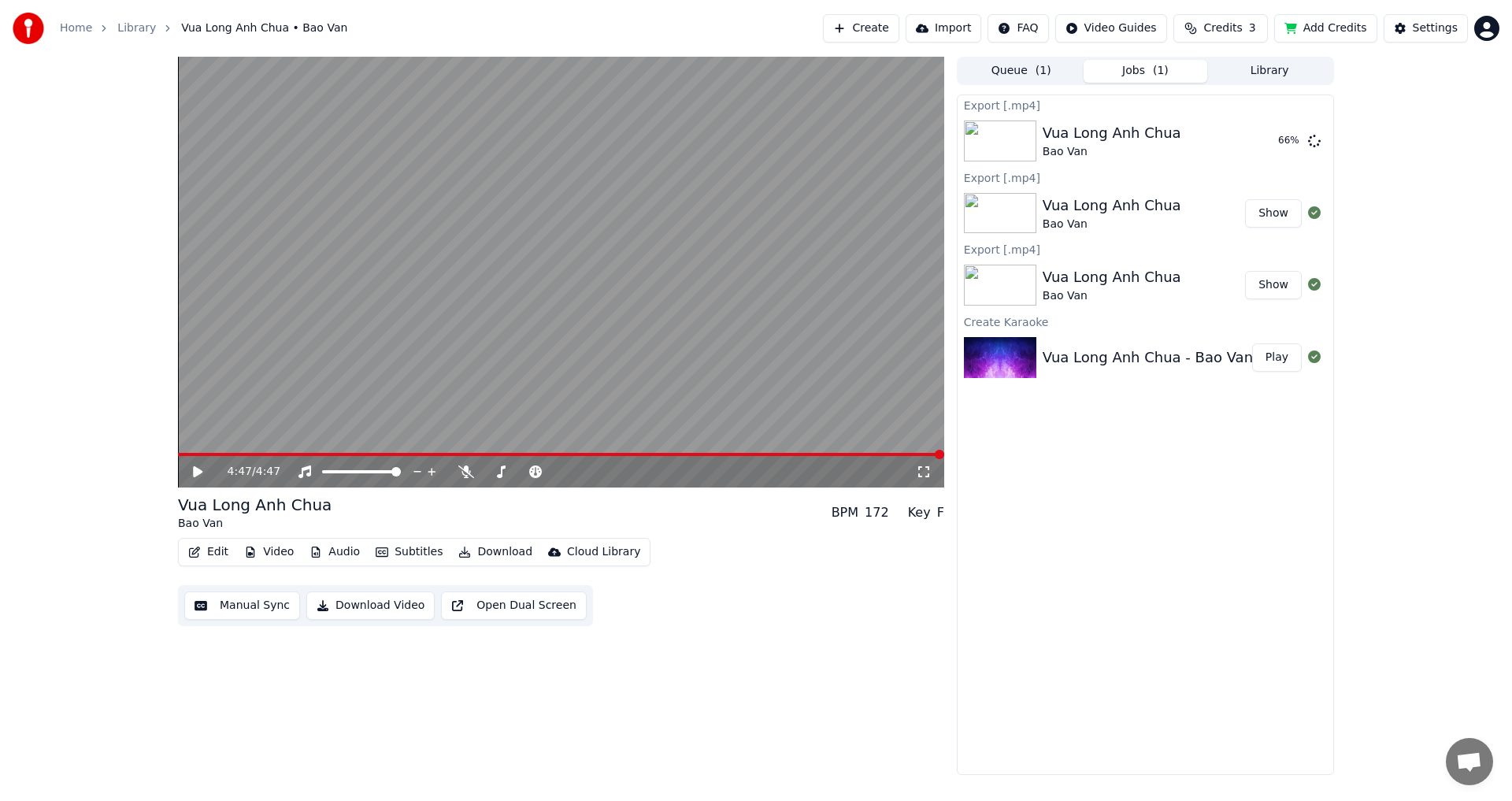
click at [1126, 70] on button "Jobs ( 1 )" at bounding box center [1146, 71] width 125 height 23
click at [1243, 69] on button "Library" at bounding box center [1269, 71] width 125 height 23
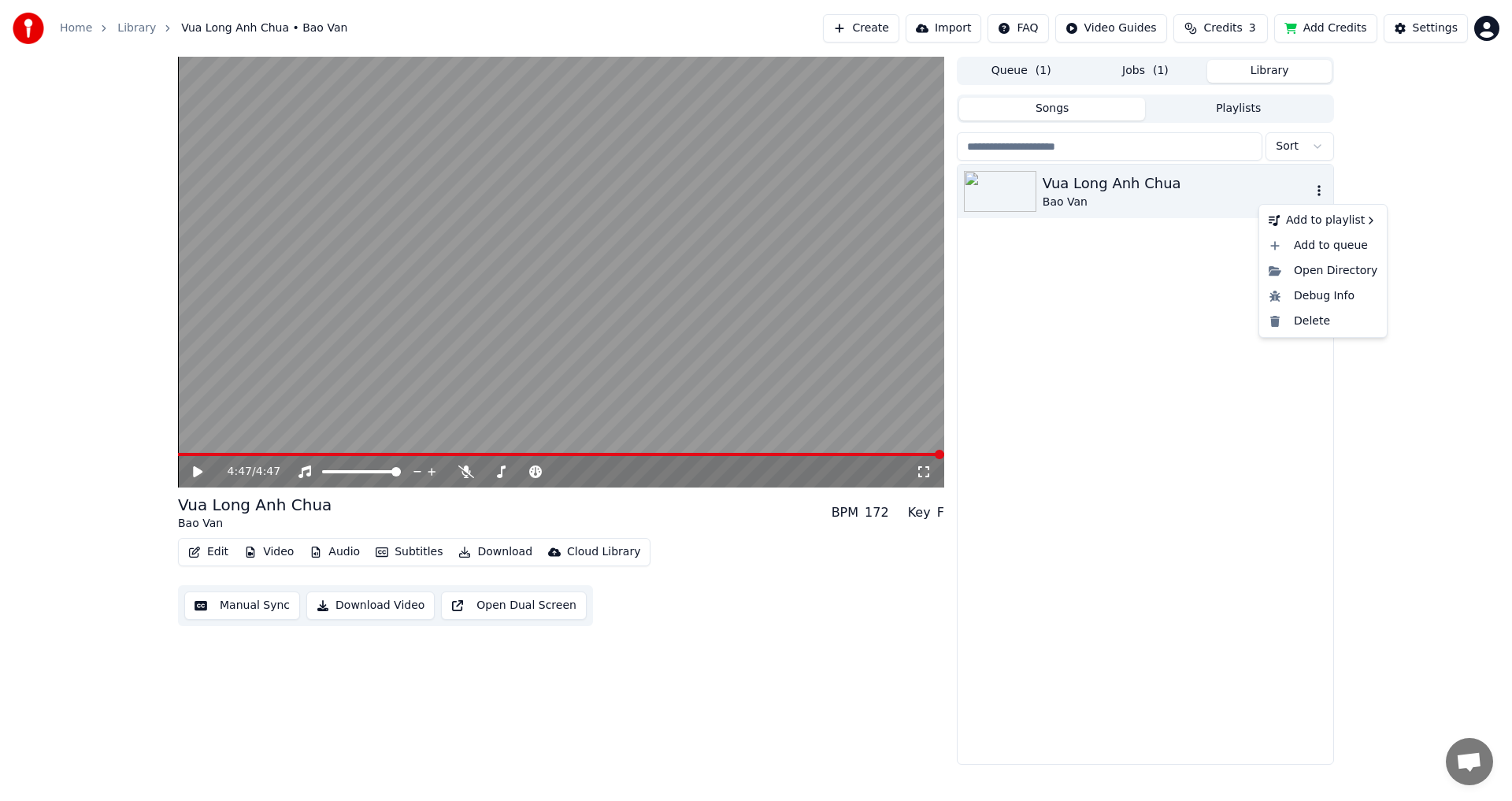
click at [1319, 193] on icon "button" at bounding box center [1319, 190] width 16 height 12
click at [1020, 69] on button "Queue ( 1 )" at bounding box center [1021, 71] width 125 height 23
click at [1254, 70] on button "Library" at bounding box center [1269, 71] width 125 height 23
click at [1253, 110] on button "Playlists" at bounding box center [1239, 110] width 187 height 23
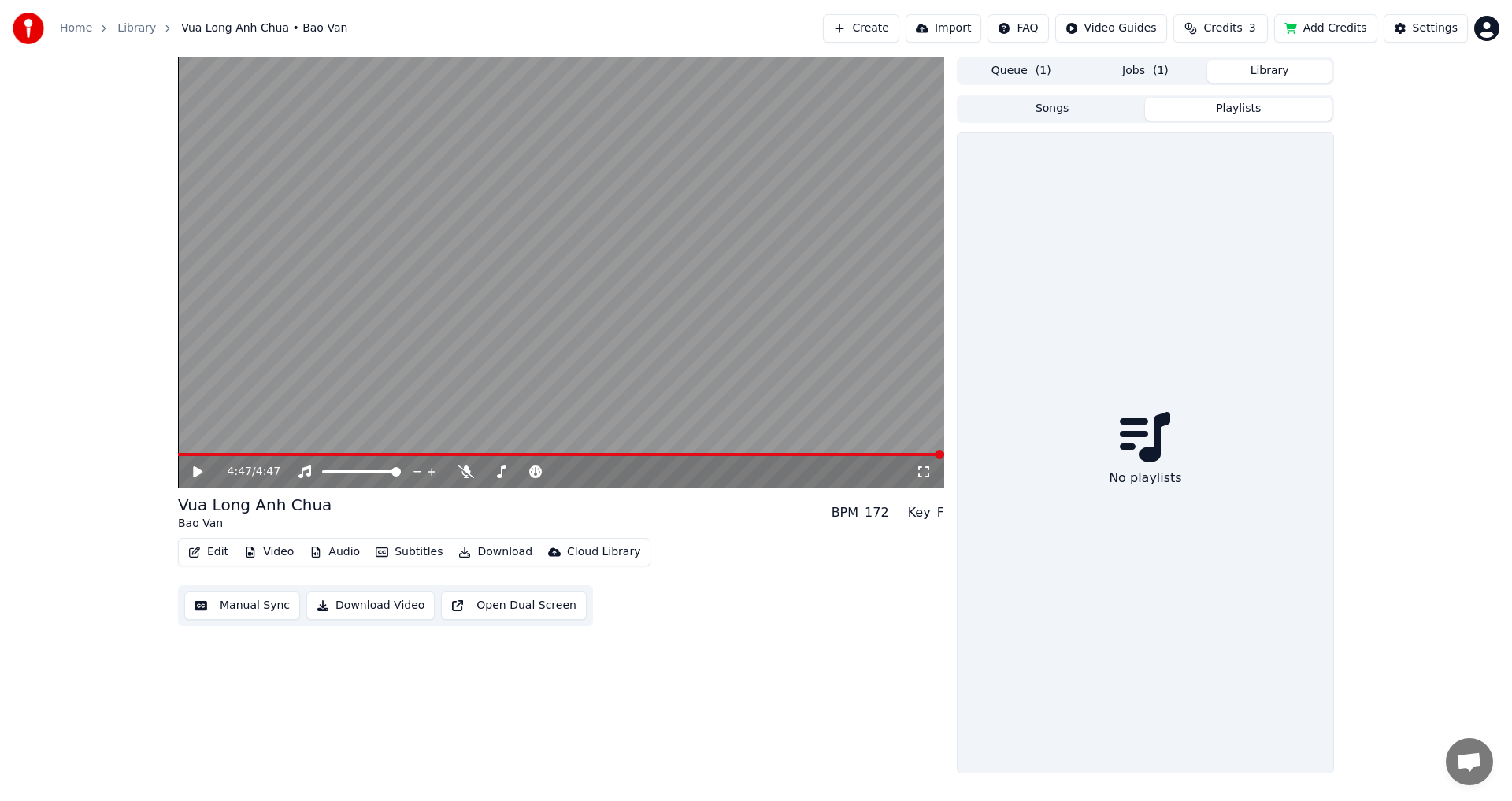
click at [1070, 111] on button "Songs" at bounding box center [1053, 110] width 187 height 23
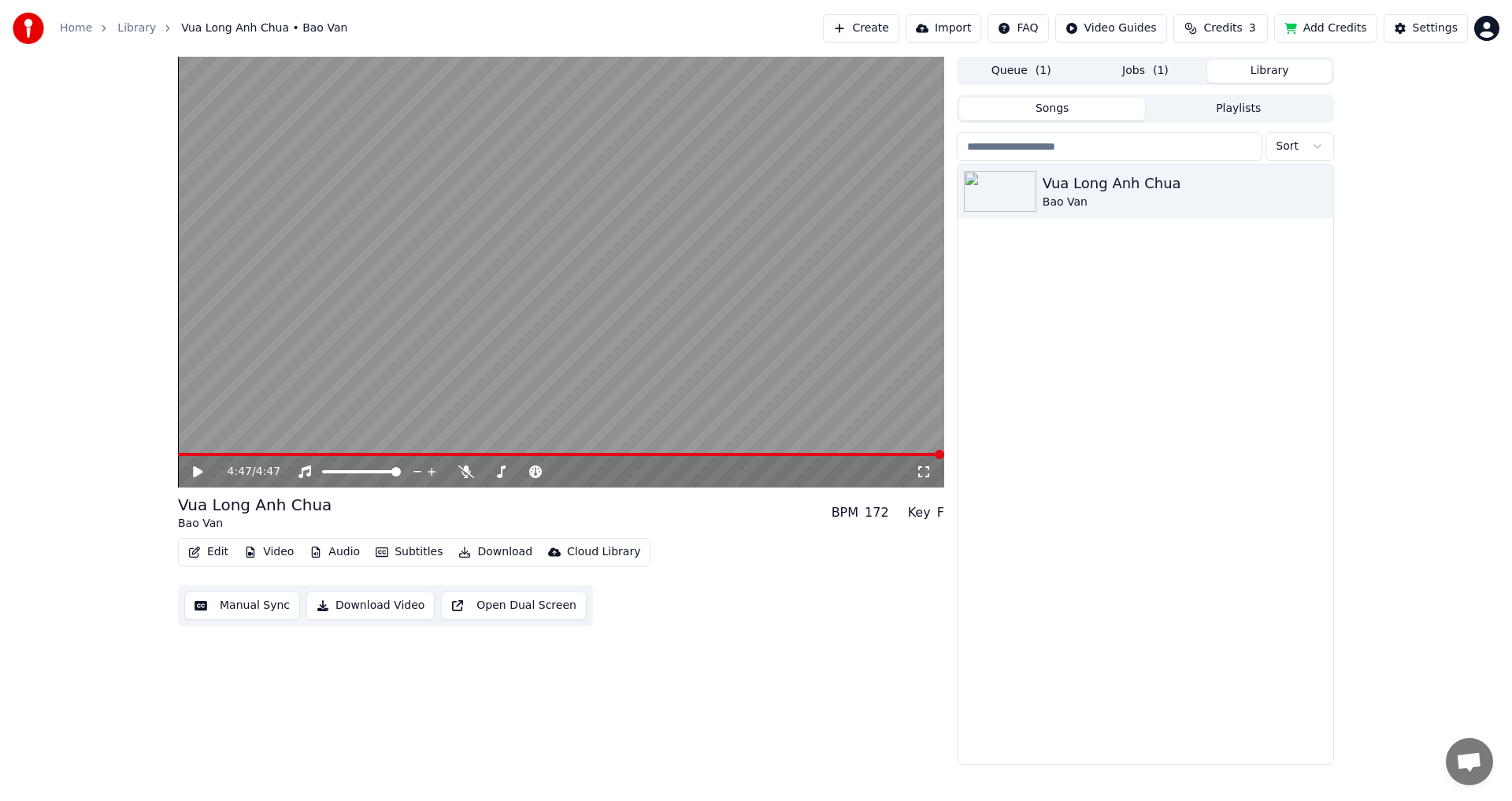
click at [1036, 67] on span "( 1 )" at bounding box center [1043, 70] width 16 height 16
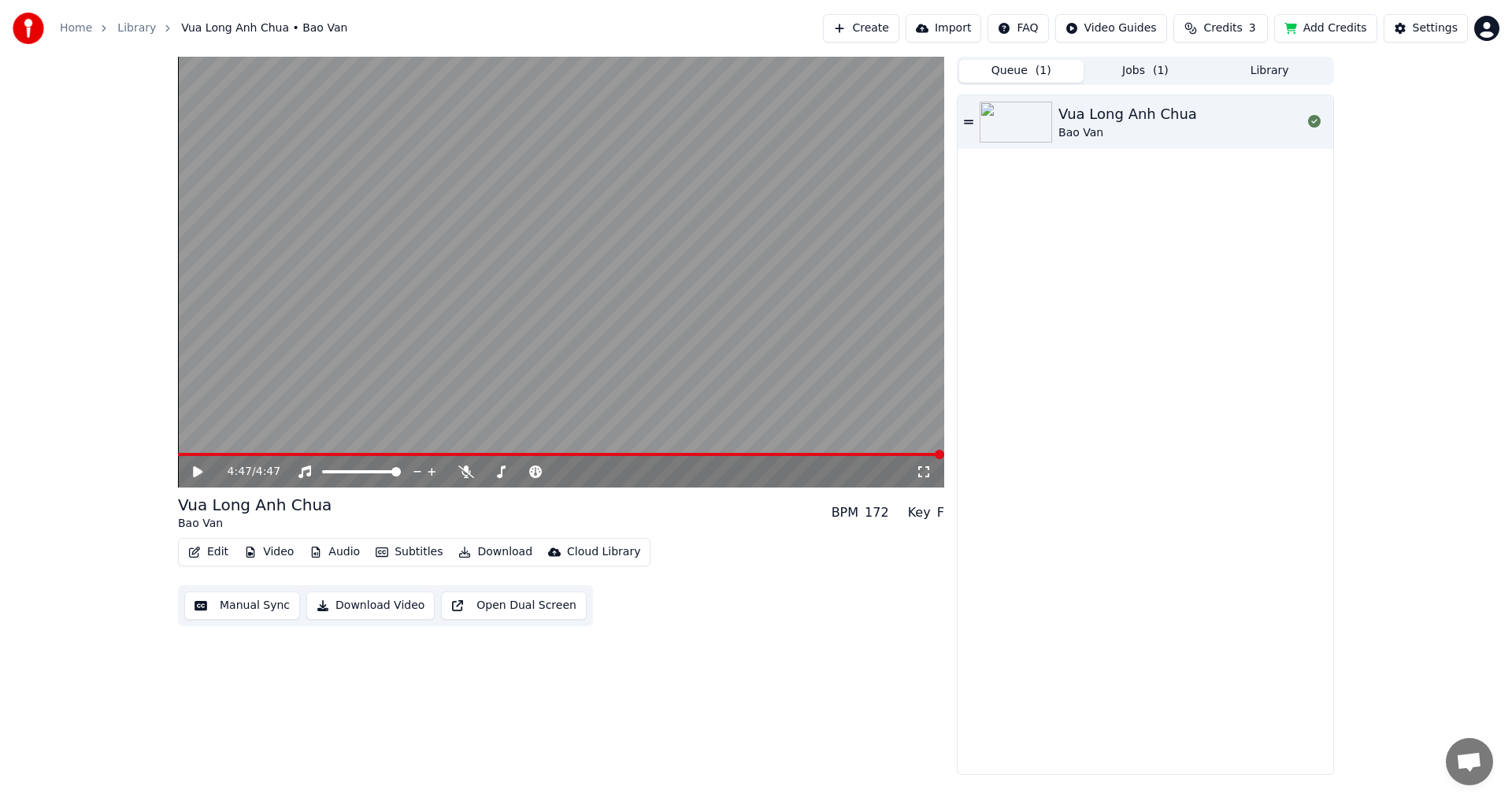
click at [1161, 69] on span "( 1 )" at bounding box center [1160, 70] width 16 height 16
click at [1035, 72] on button "Queue ( 1 )" at bounding box center [1021, 71] width 125 height 23
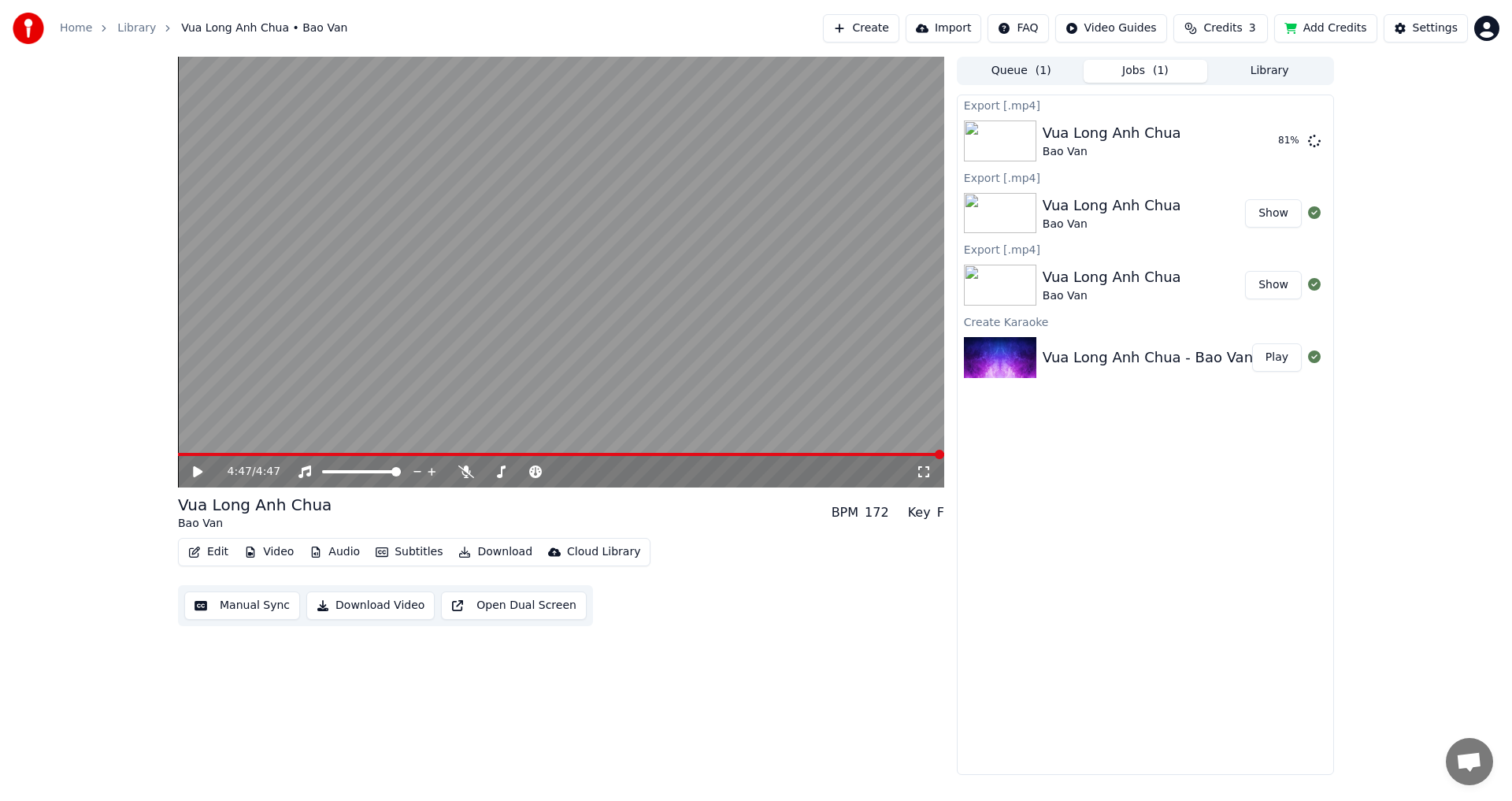
click at [1139, 68] on button "Jobs ( 1 )" at bounding box center [1146, 71] width 125 height 23
click at [930, 514] on div "Key" at bounding box center [919, 512] width 23 height 19
click at [924, 511] on div "Key" at bounding box center [919, 512] width 23 height 19
click at [925, 520] on div "Key" at bounding box center [919, 512] width 23 height 19
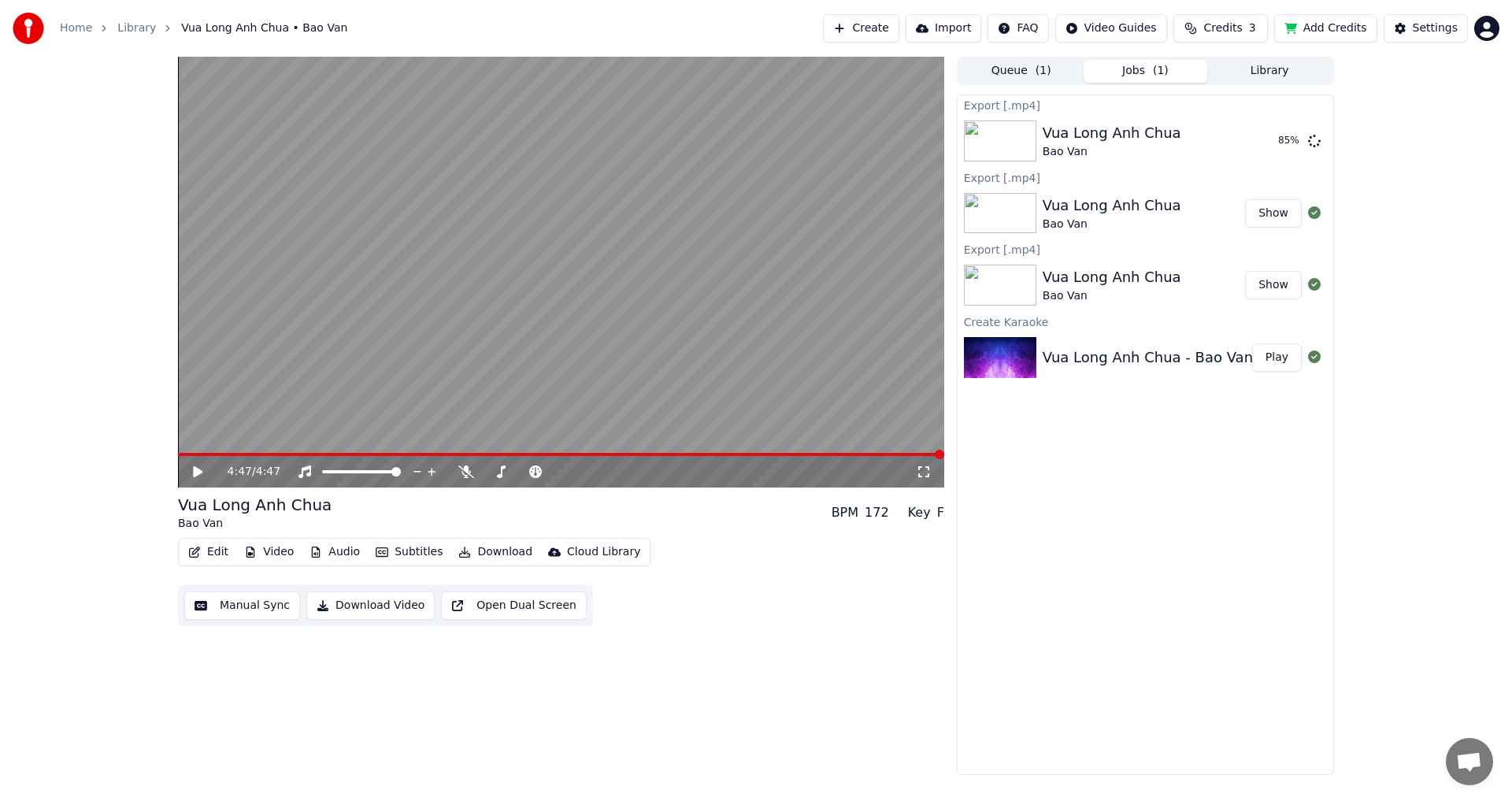
click at [922, 510] on div "Key" at bounding box center [919, 512] width 23 height 19
click at [554, 470] on span at bounding box center [557, 471] width 10 height 10
click at [583, 471] on span at bounding box center [580, 471] width 10 height 10
click at [559, 472] on span at bounding box center [557, 471] width 10 height 10
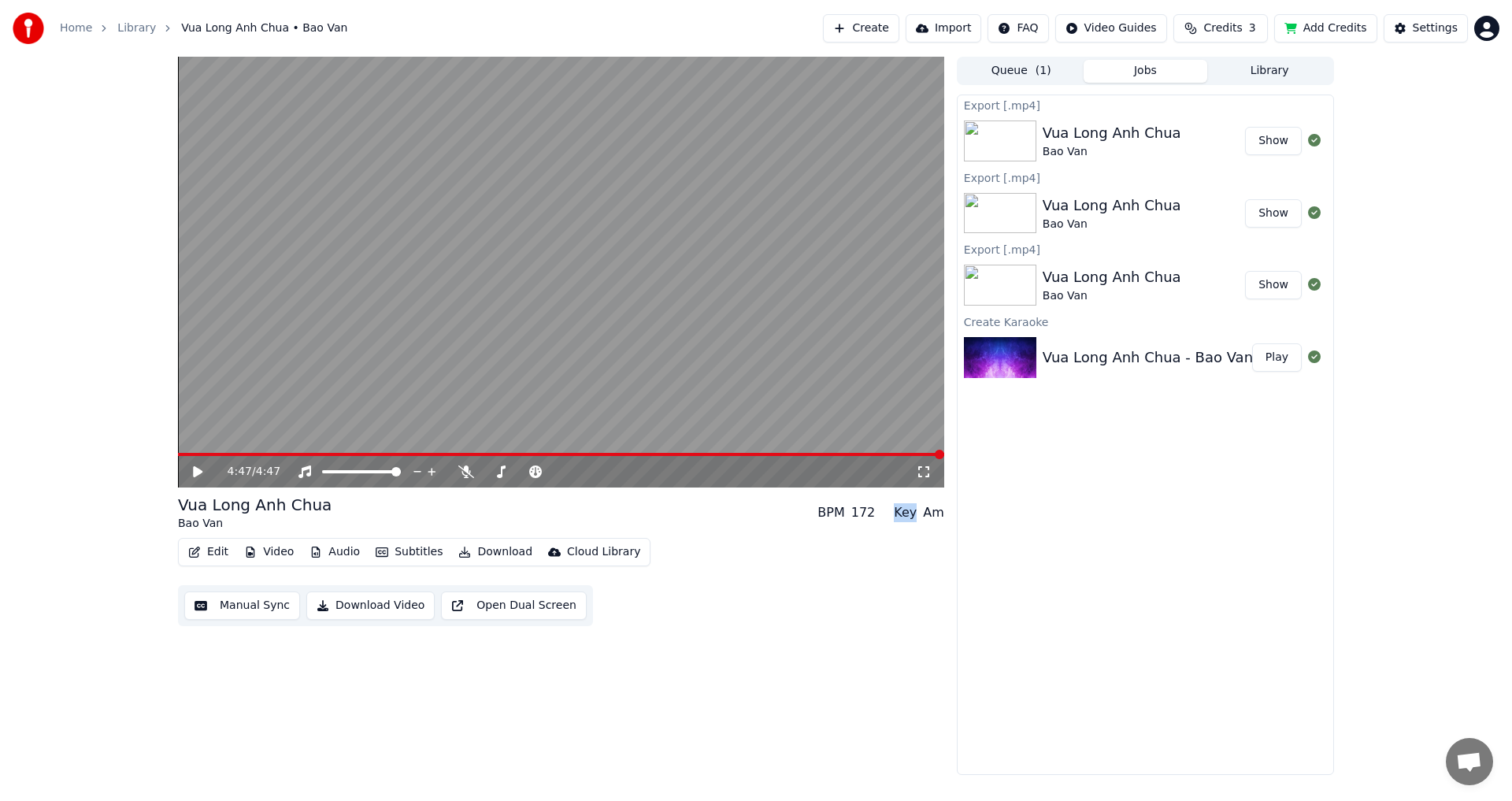
click at [1274, 143] on button "Show" at bounding box center [1274, 141] width 57 height 29
click at [1273, 141] on button "Show" at bounding box center [1274, 141] width 57 height 29
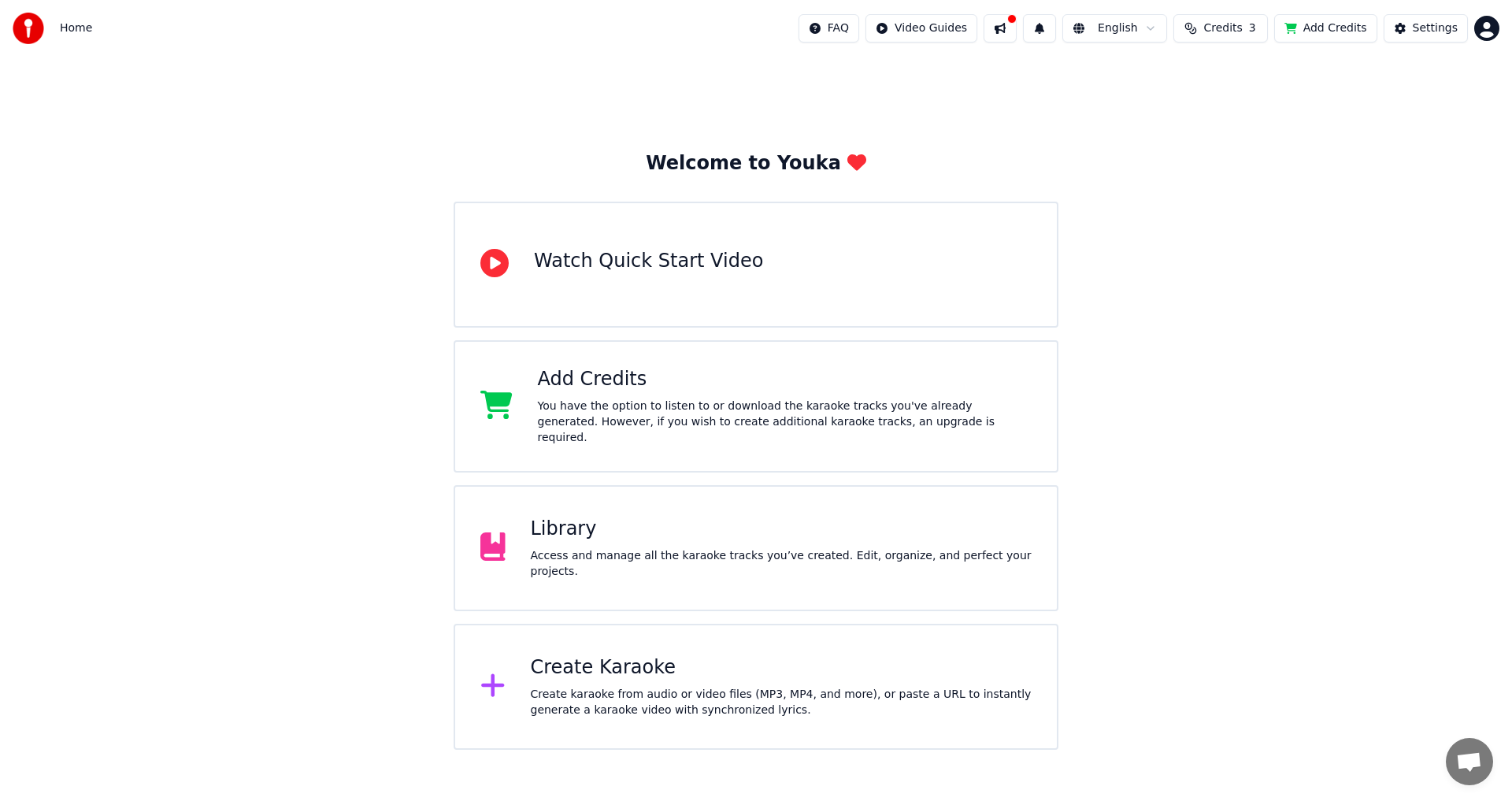
click at [553, 528] on div "Library" at bounding box center [781, 529] width 502 height 25
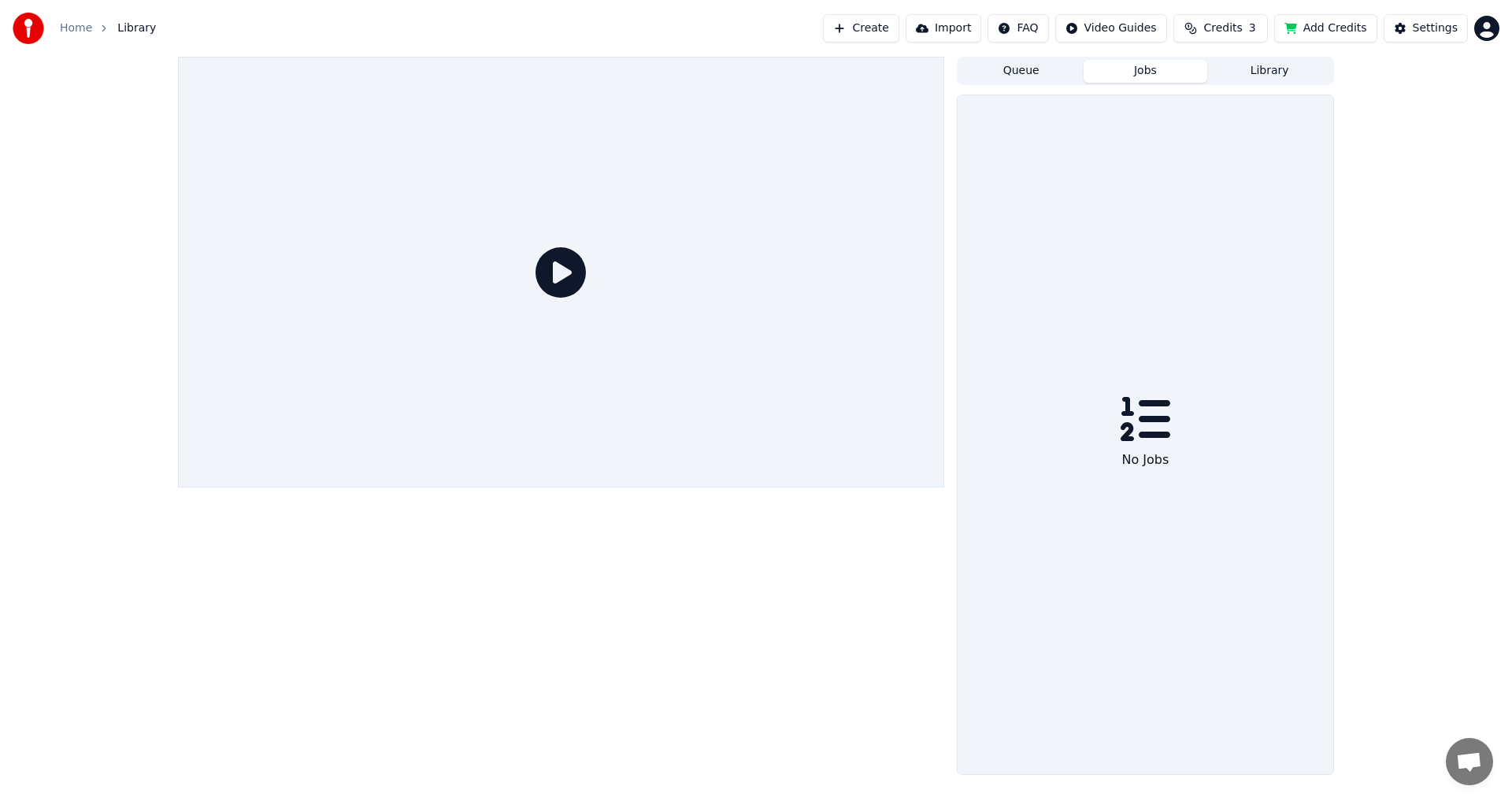
click at [1152, 70] on button "Jobs" at bounding box center [1146, 71] width 125 height 23
click at [1027, 74] on button "Queue" at bounding box center [1021, 71] width 125 height 23
click at [1116, 69] on button "Jobs" at bounding box center [1146, 71] width 125 height 23
click at [1242, 67] on button "Library" at bounding box center [1269, 71] width 125 height 23
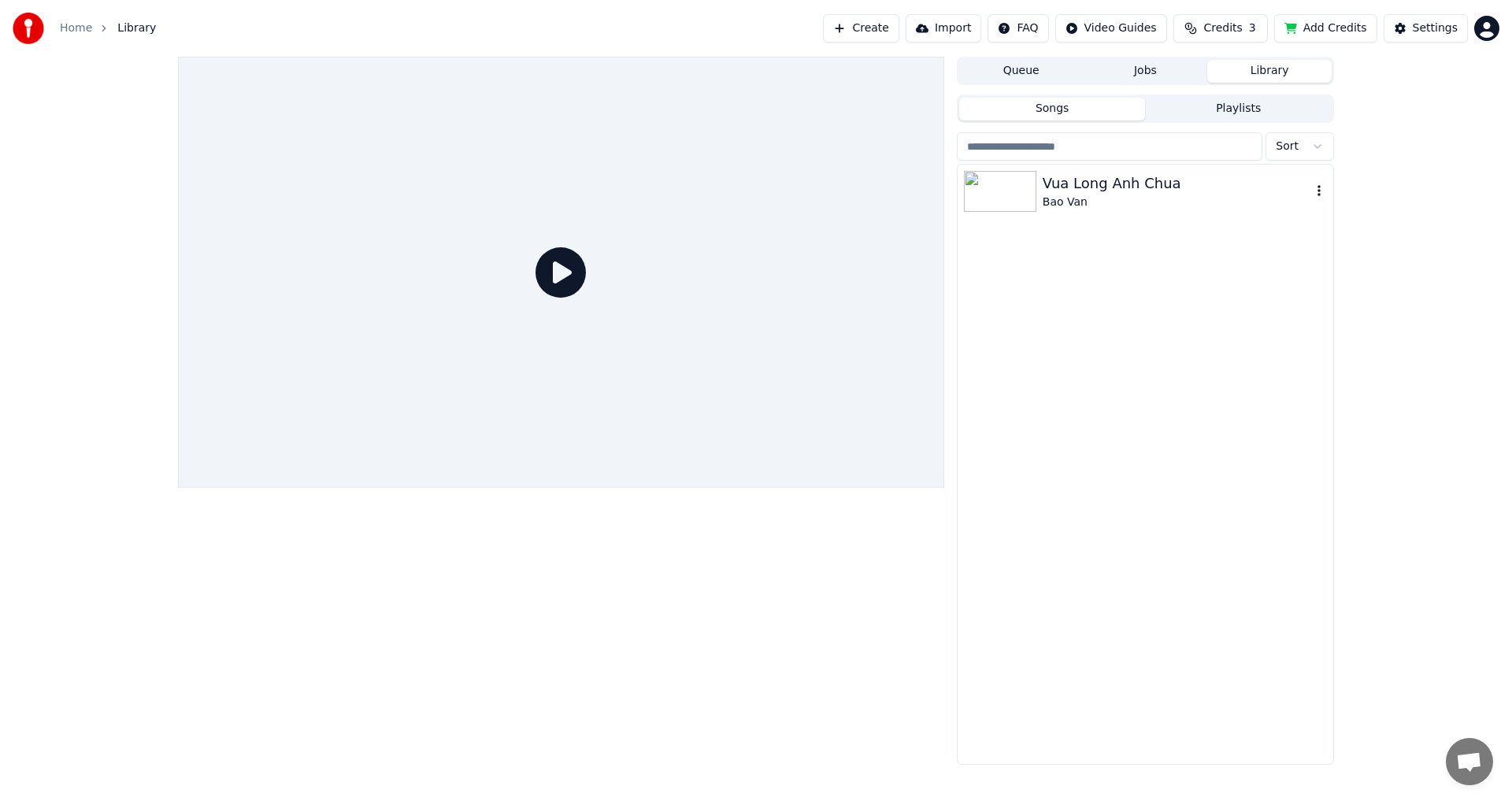
click at [1050, 189] on div "Vua Long Anh Chua" at bounding box center [1178, 183] width 269 height 22
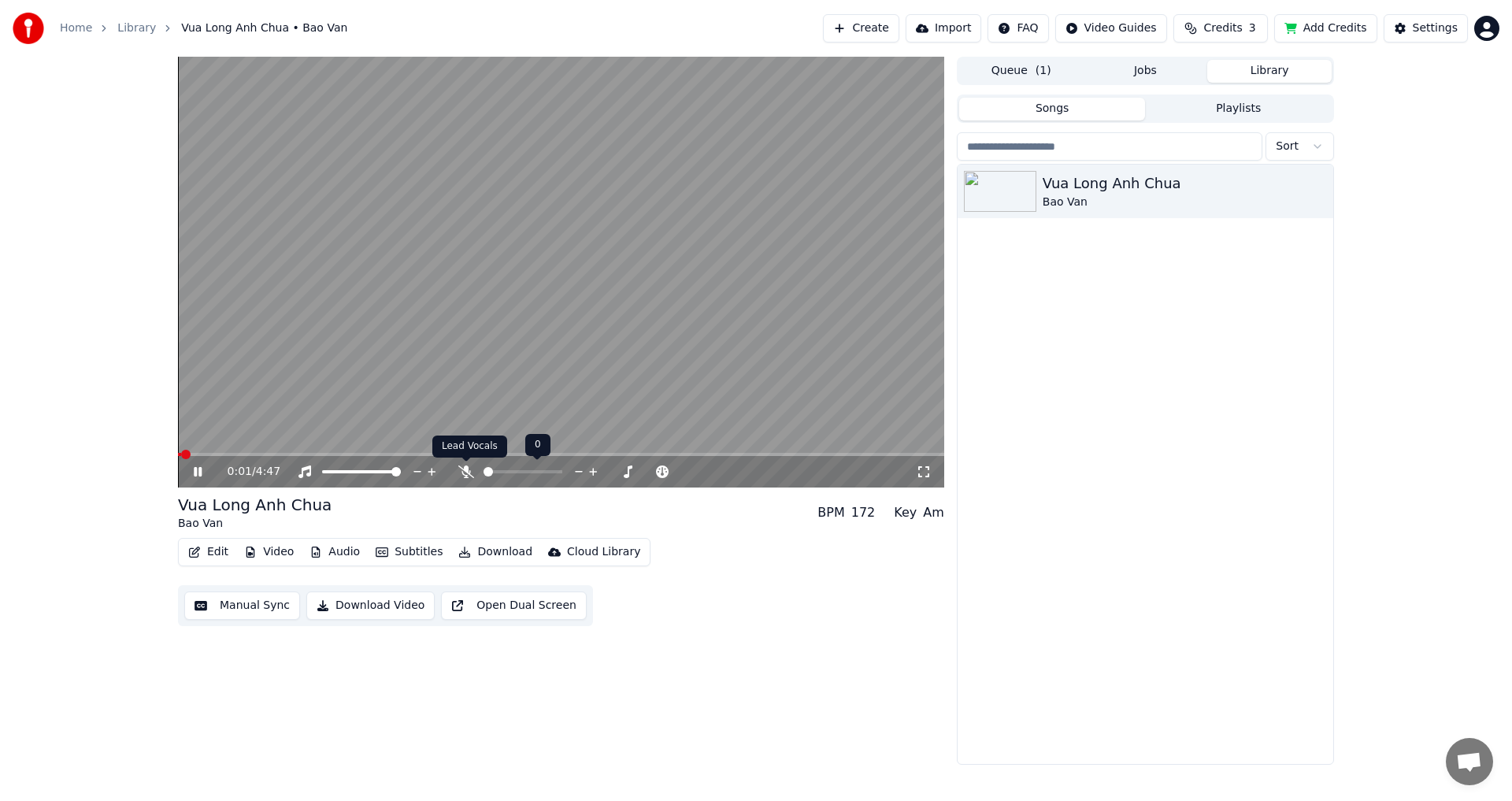
click at [466, 471] on icon at bounding box center [466, 471] width 16 height 12
click at [312, 452] on video at bounding box center [561, 272] width 766 height 431
click at [312, 453] on span at bounding box center [561, 453] width 766 height 3
click at [200, 474] on icon at bounding box center [209, 471] width 37 height 12
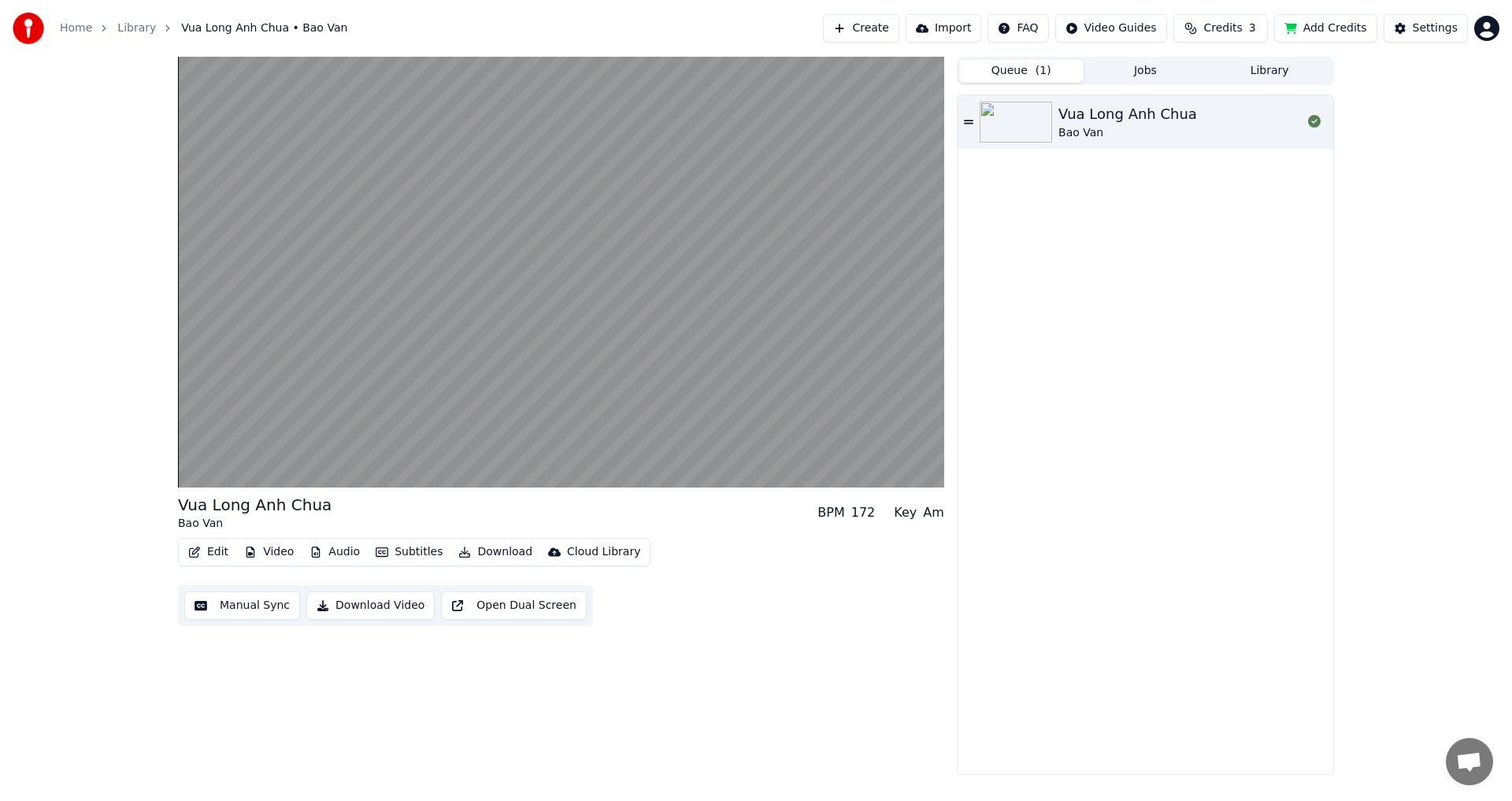
click at [1022, 67] on button "Queue ( 1 )" at bounding box center [1021, 71] width 125 height 23
click at [1151, 67] on button "Jobs" at bounding box center [1146, 71] width 125 height 23
click at [1261, 69] on button "Library" at bounding box center [1269, 71] width 125 height 23
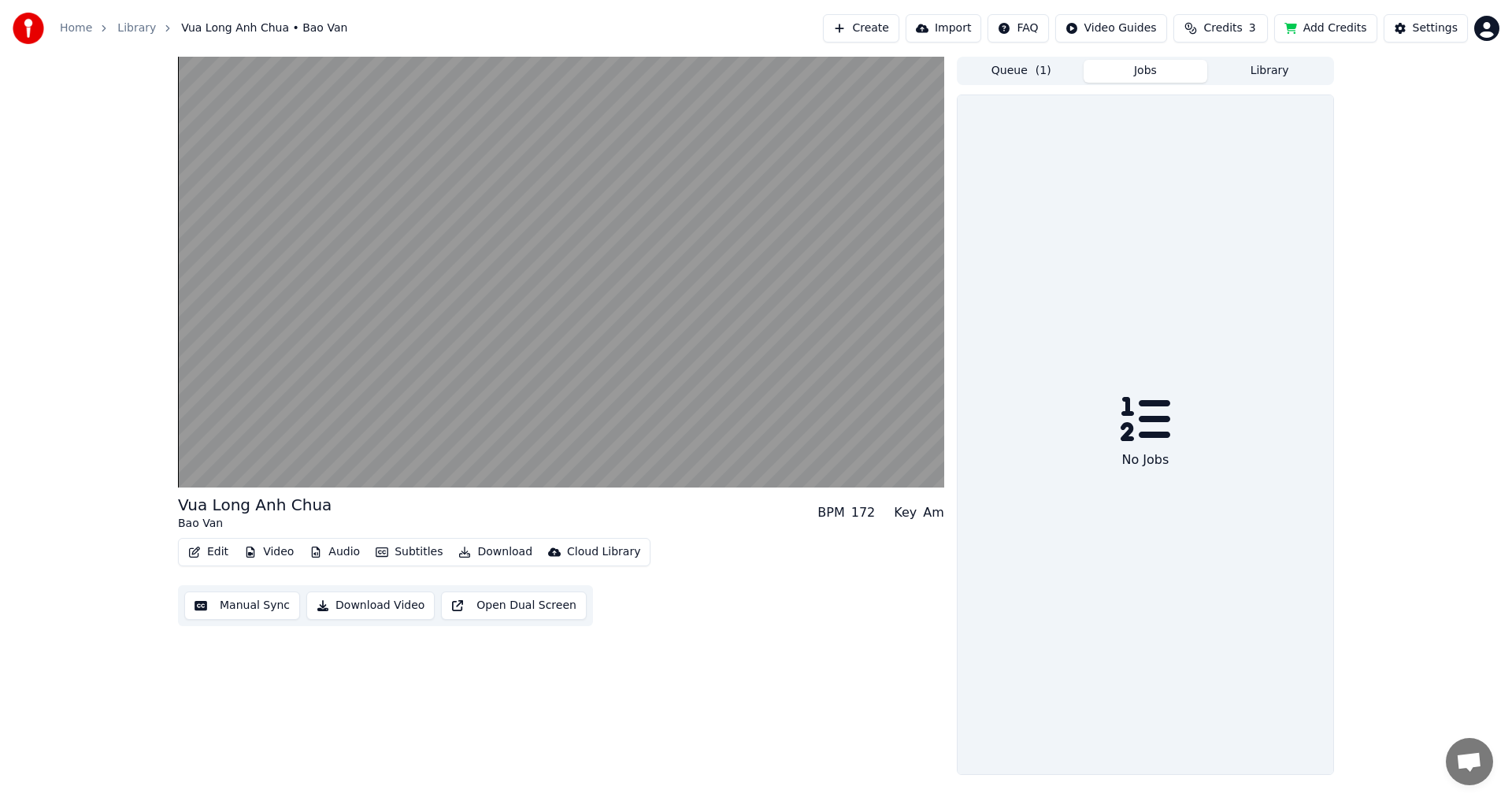
click at [1139, 69] on button "Jobs" at bounding box center [1146, 71] width 125 height 23
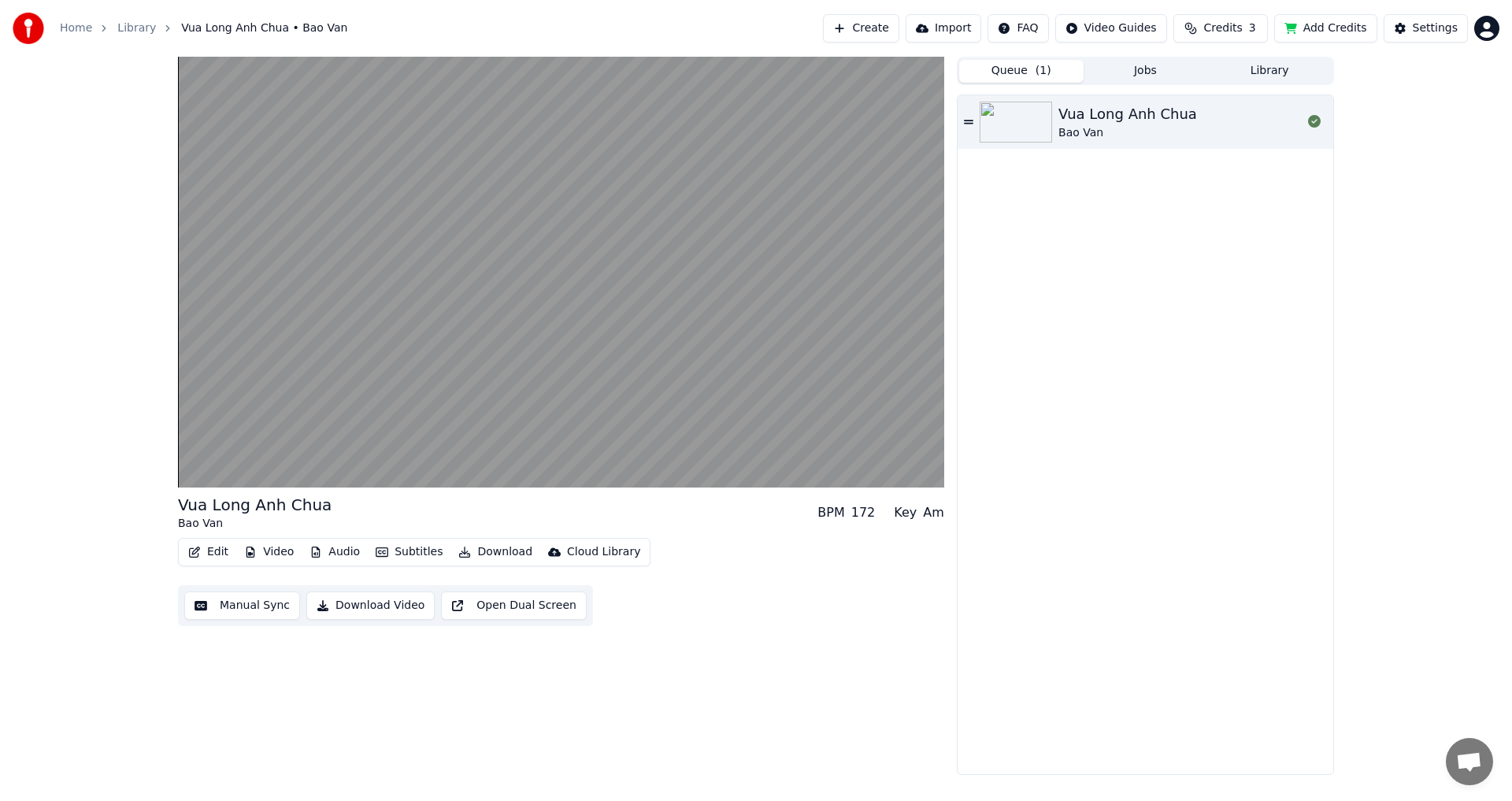
click at [1040, 70] on span "( 1 )" at bounding box center [1043, 70] width 16 height 16
click at [1251, 70] on button "Library" at bounding box center [1269, 71] width 125 height 23
click at [1018, 70] on button "Queue ( 1 )" at bounding box center [1021, 71] width 125 height 23
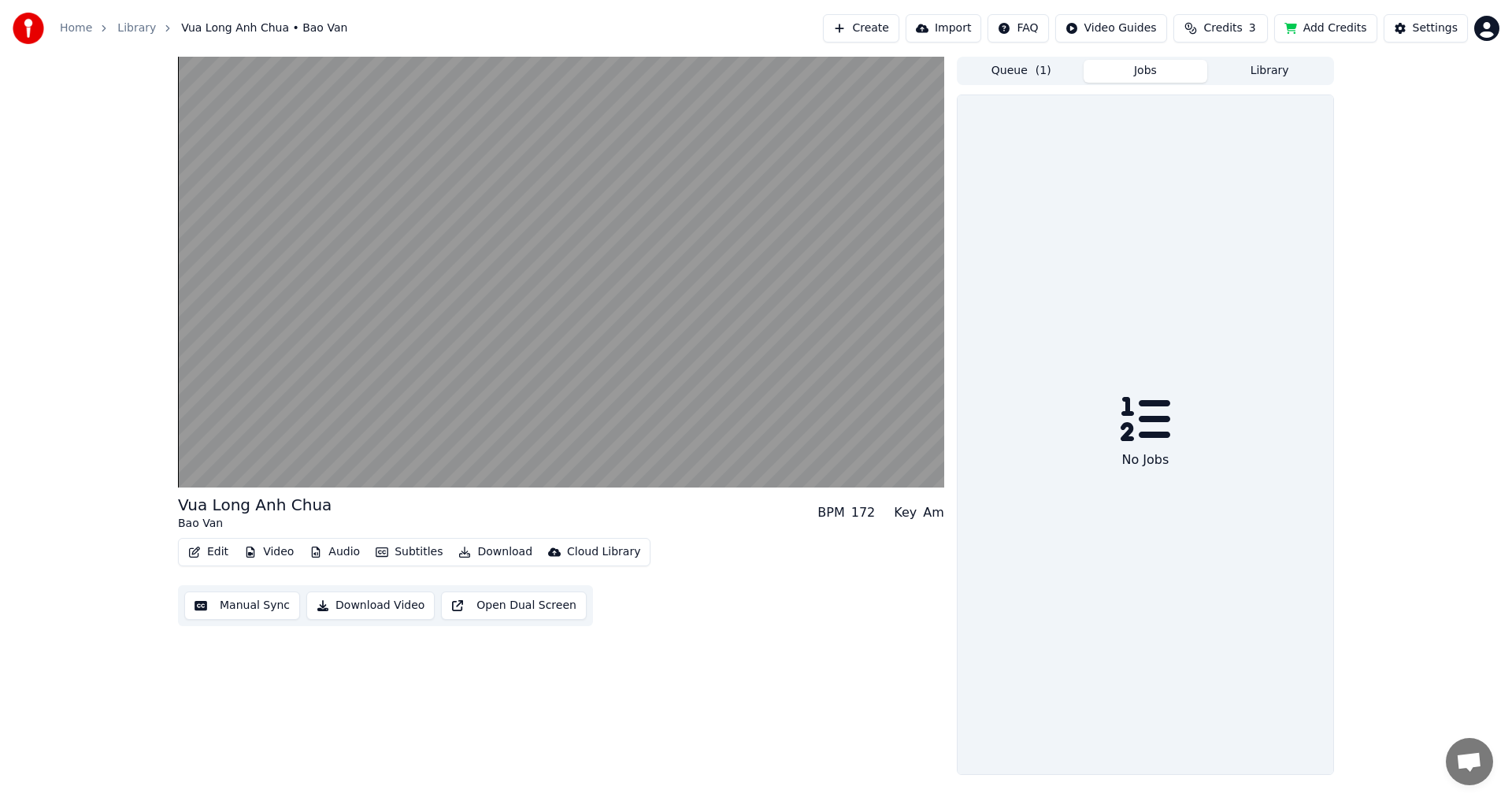
click at [1132, 70] on button "Jobs" at bounding box center [1146, 71] width 125 height 23
click at [1052, 70] on button "Queue ( 1 )" at bounding box center [1021, 71] width 125 height 23
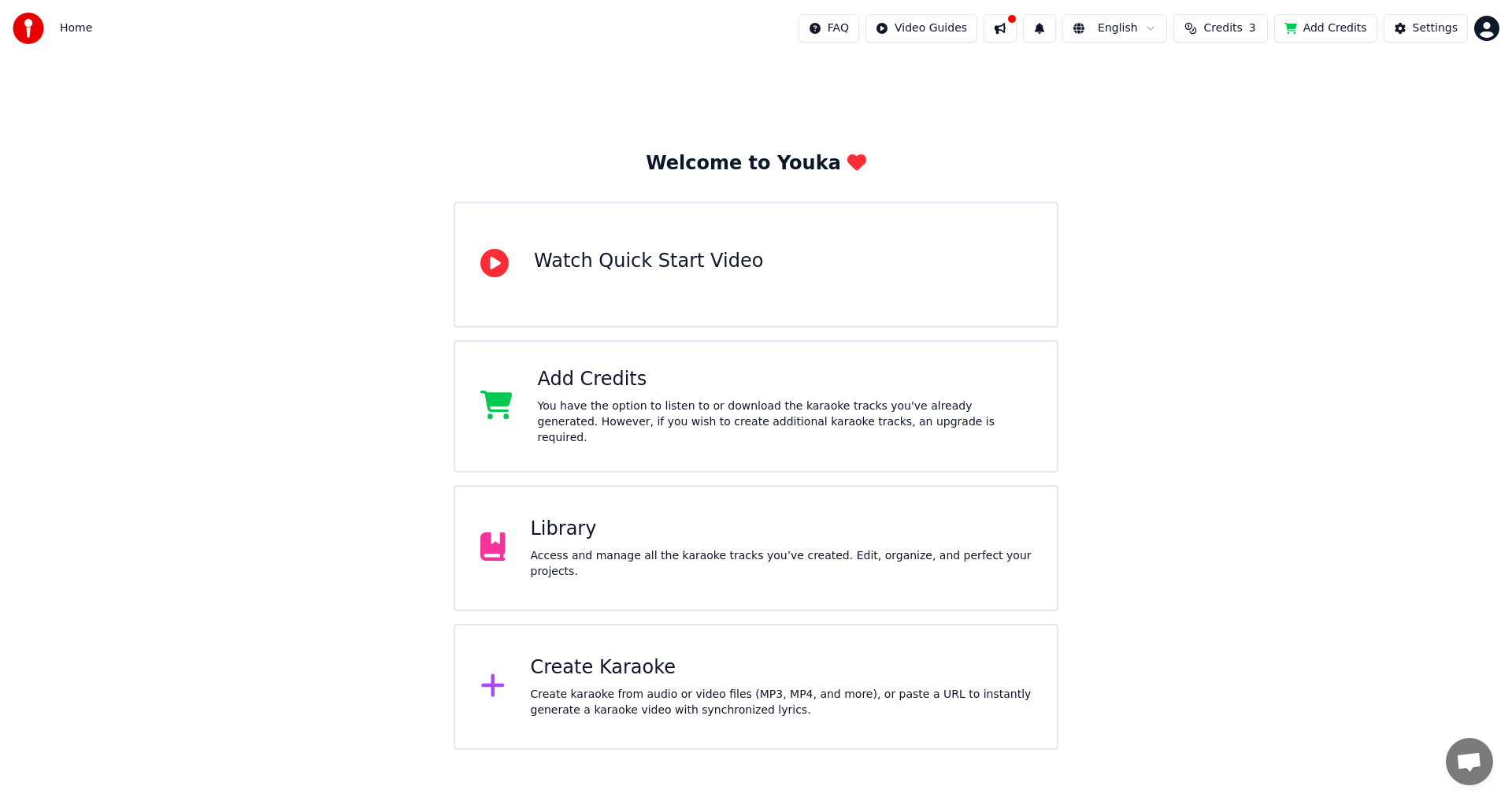
click at [602, 665] on div "Create Karaoke" at bounding box center [781, 668] width 502 height 25
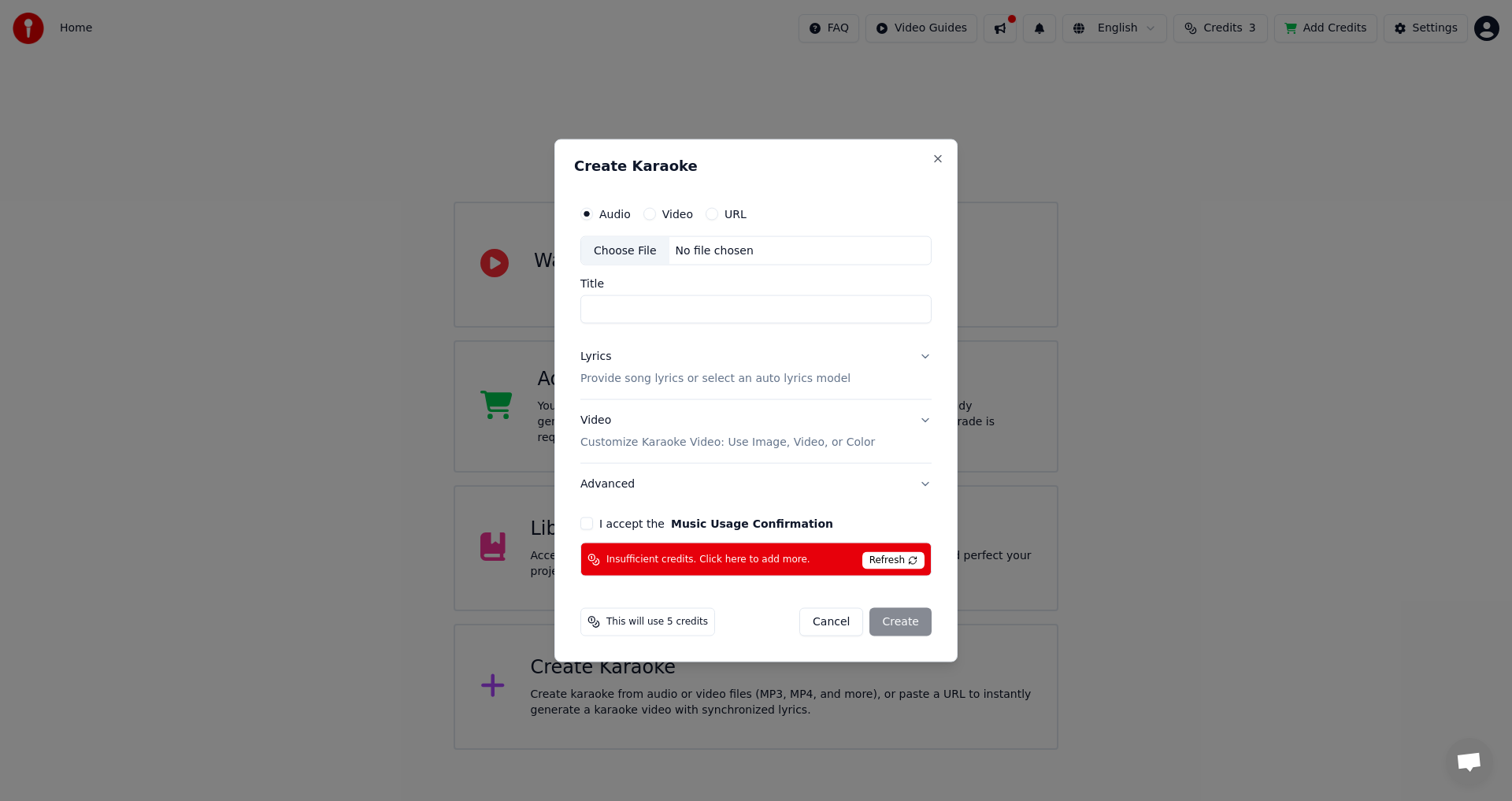
click at [616, 257] on div "Choose File" at bounding box center [625, 250] width 89 height 29
type input "**********"
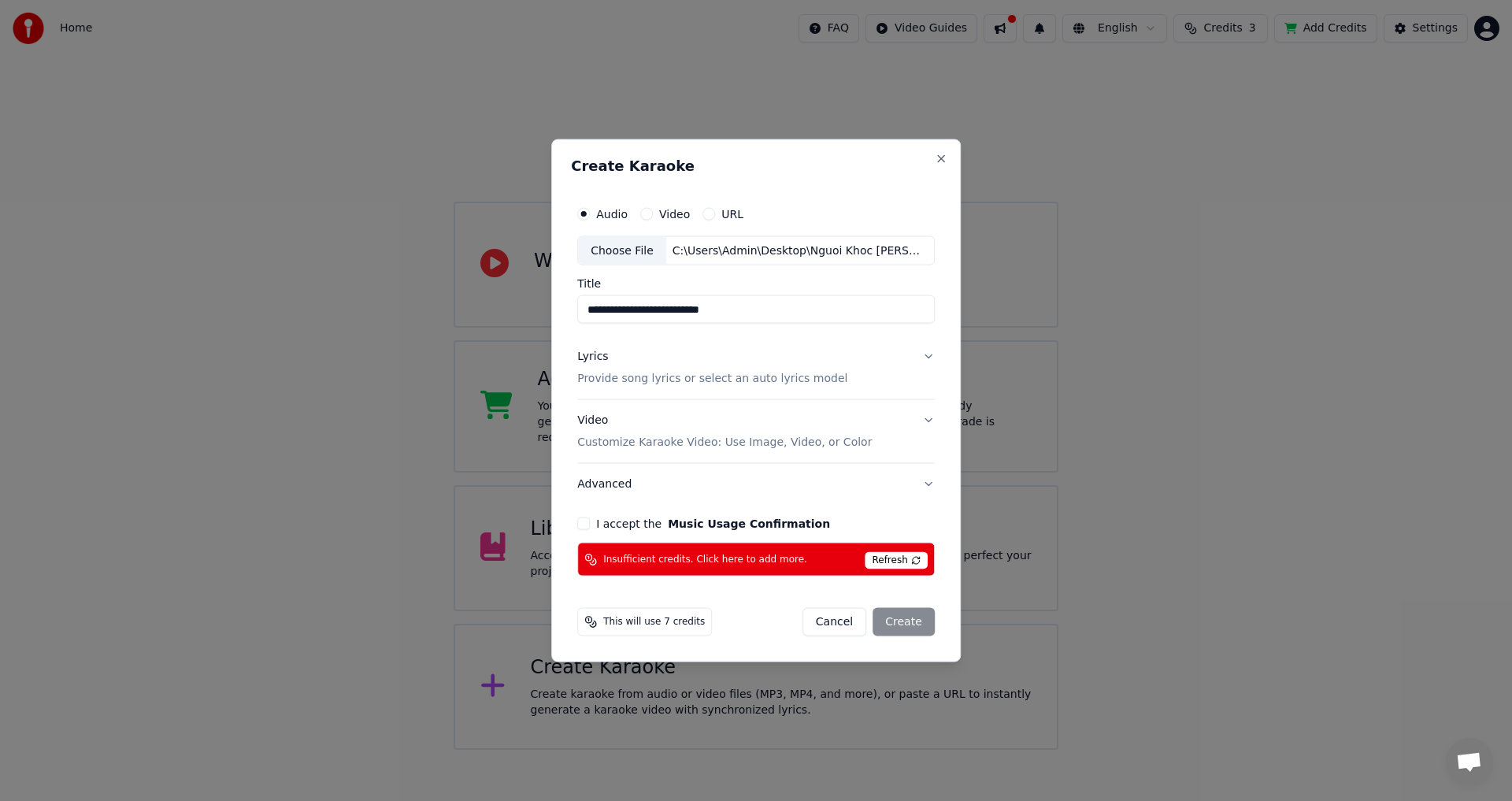
click at [923, 417] on button "Video Customize Karaoke Video: Use Image, Video, or Color" at bounding box center [756, 431] width 357 height 63
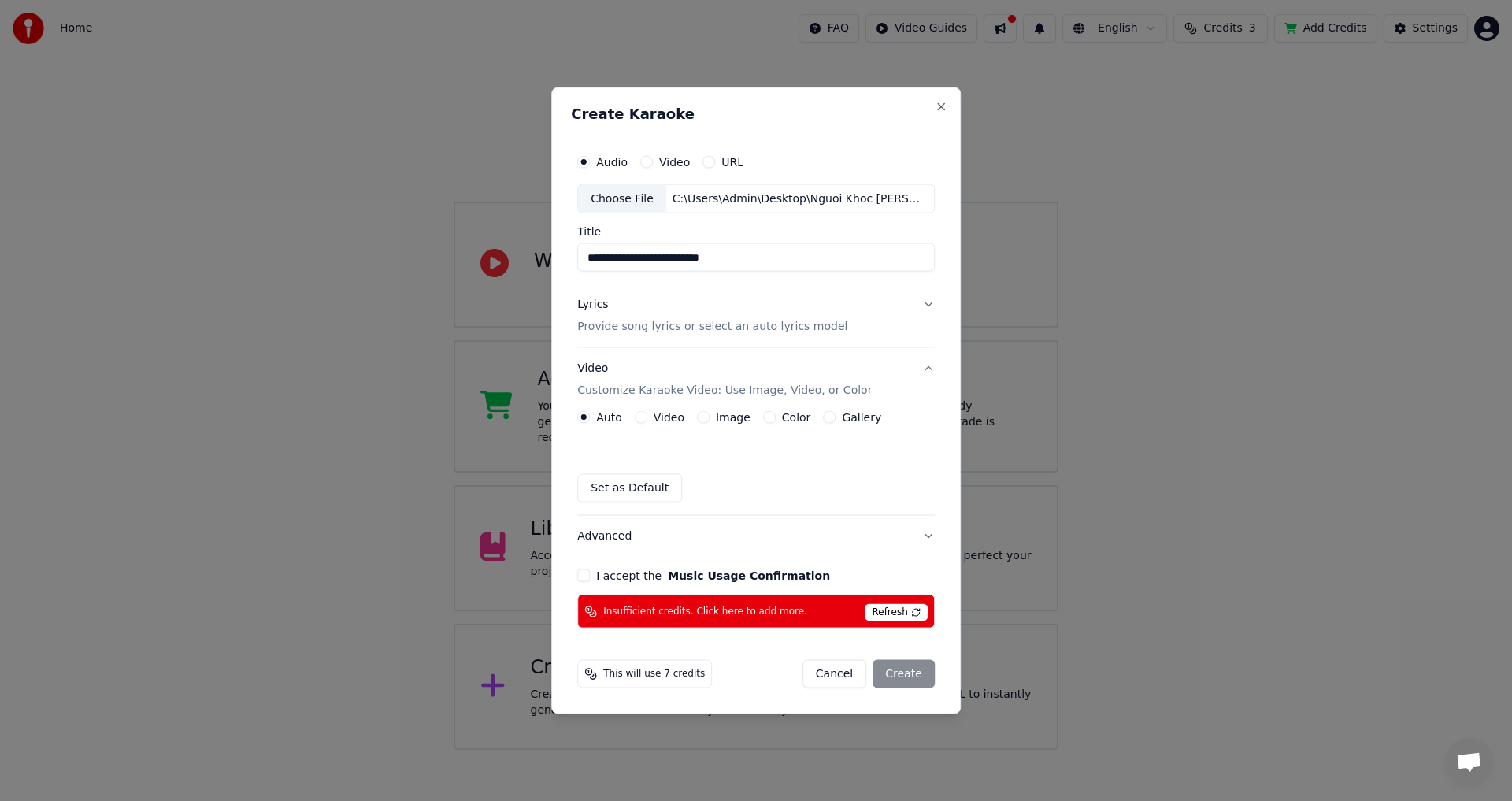
click at [639, 420] on button "Video" at bounding box center [640, 417] width 12 height 12
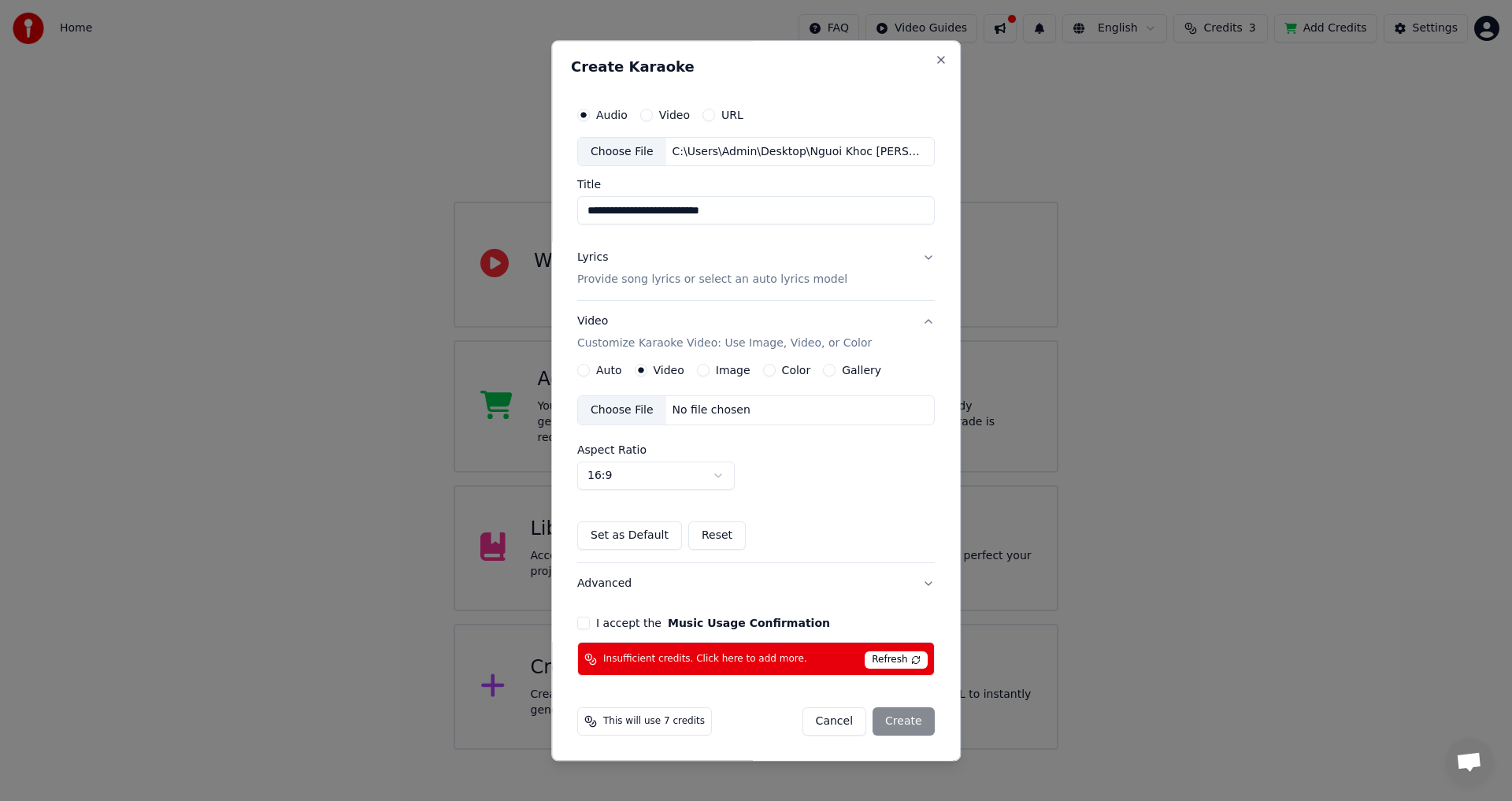
click at [620, 410] on div "Choose File" at bounding box center [622, 411] width 89 height 29
click at [884, 270] on button "Lyrics Provide song lyrics or select an auto lyrics model" at bounding box center [756, 270] width 357 height 63
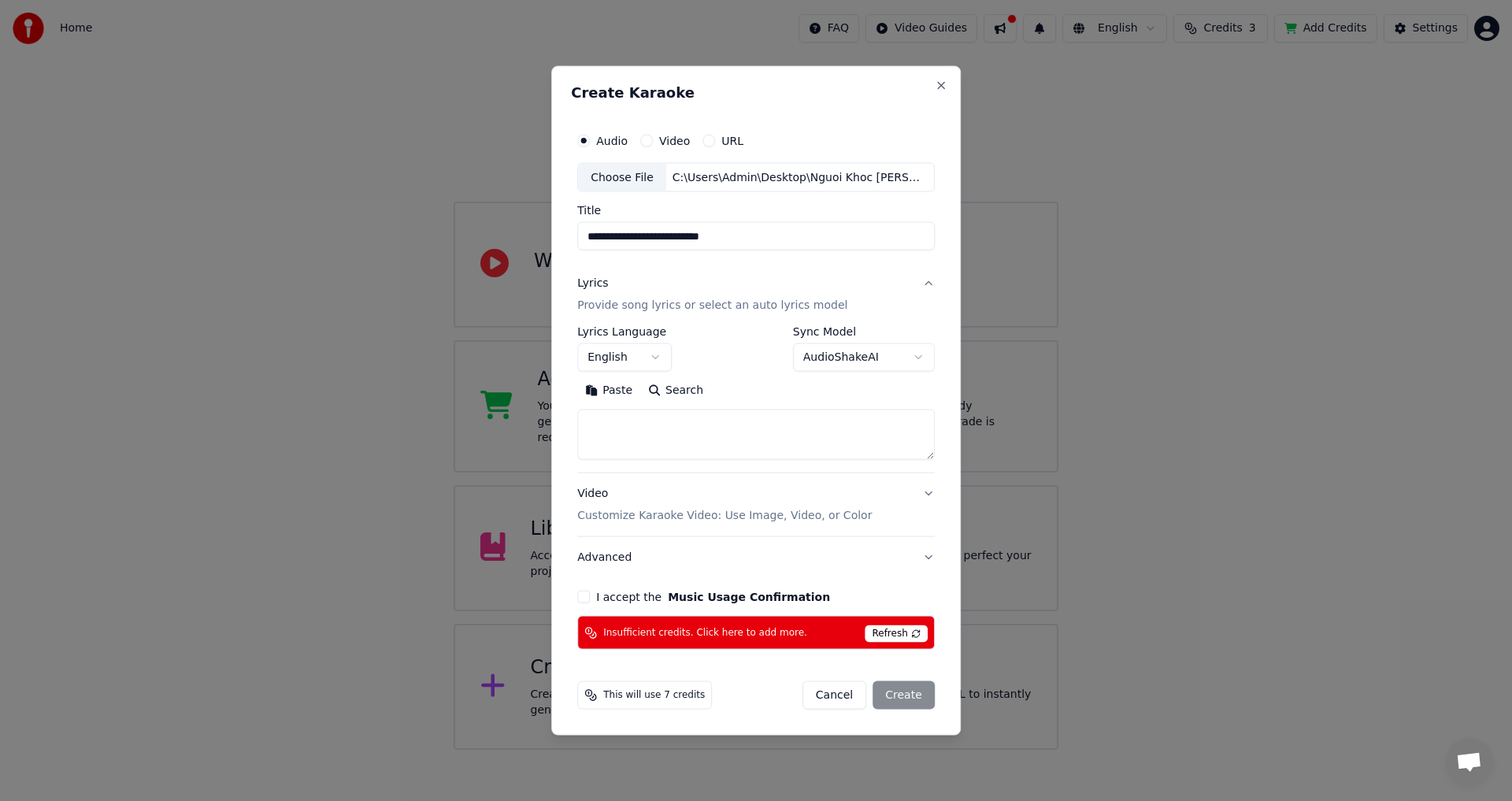
click at [927, 285] on button "Lyrics Provide song lyrics or select an auto lyrics model" at bounding box center [756, 294] width 357 height 63
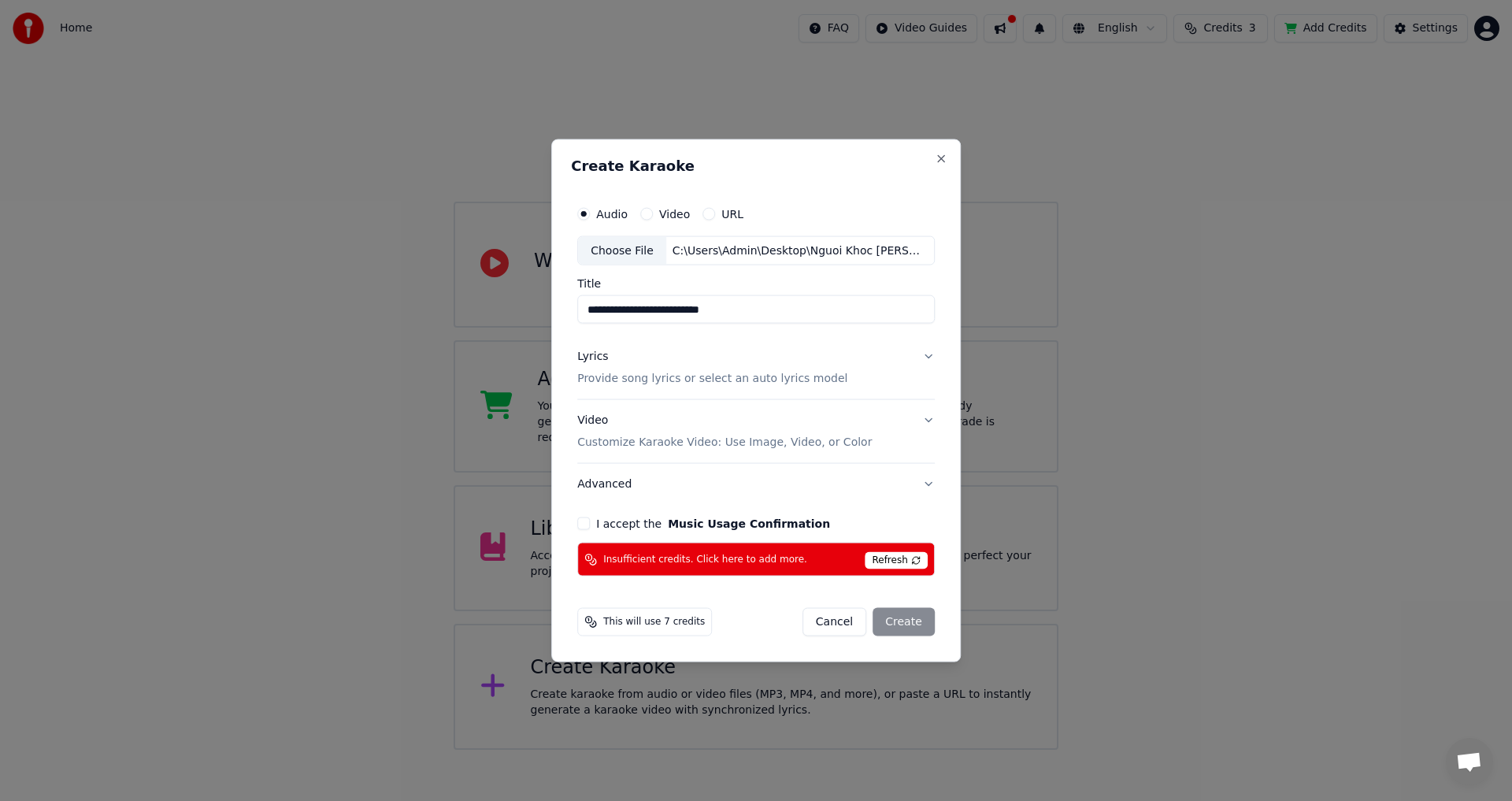
click at [922, 357] on button "Lyrics Provide song lyrics or select an auto lyrics model" at bounding box center [756, 368] width 357 height 63
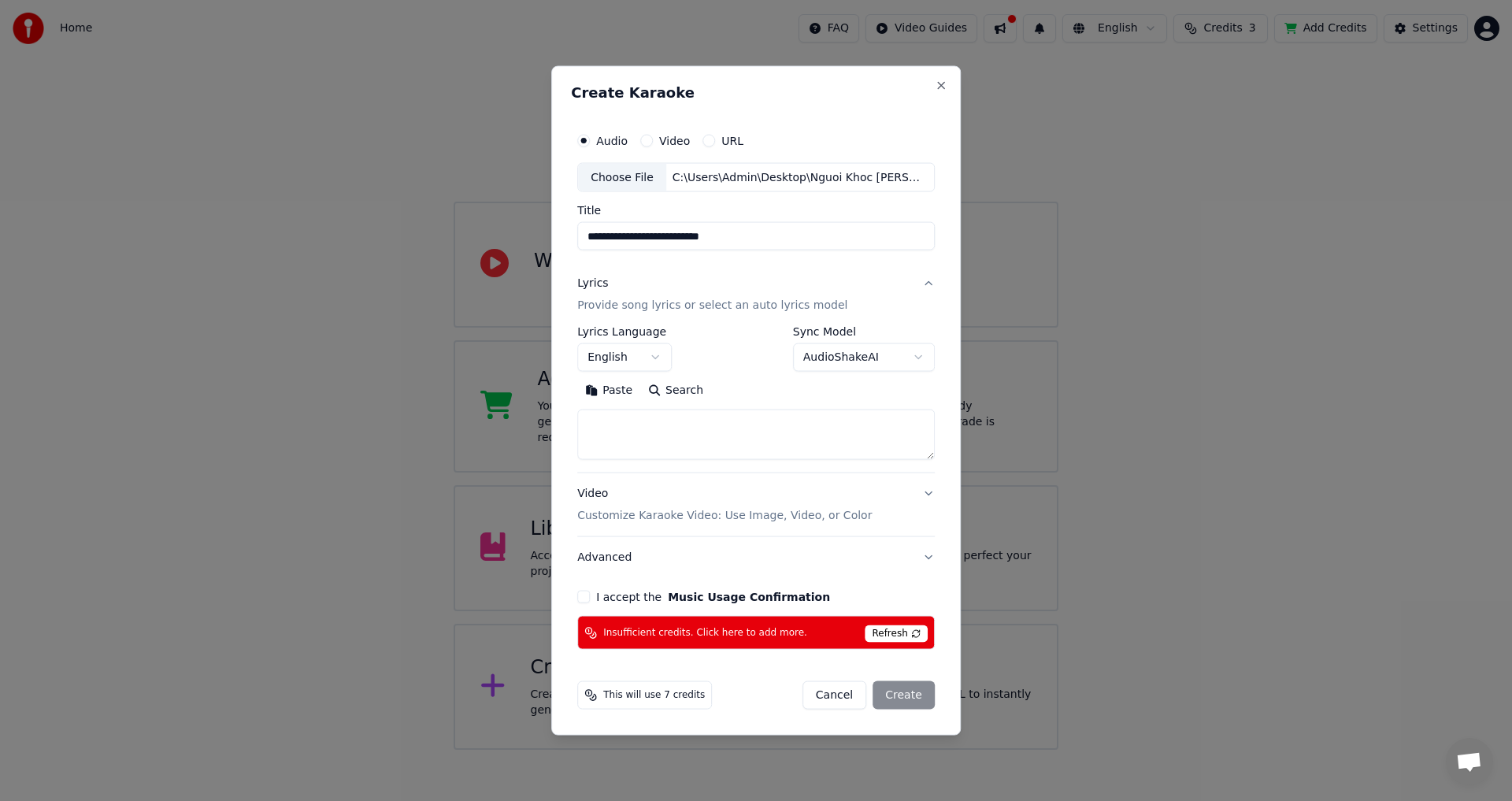
click at [925, 492] on button "Video Customize Karaoke Video: Use Image, Video, or Color" at bounding box center [756, 505] width 357 height 63
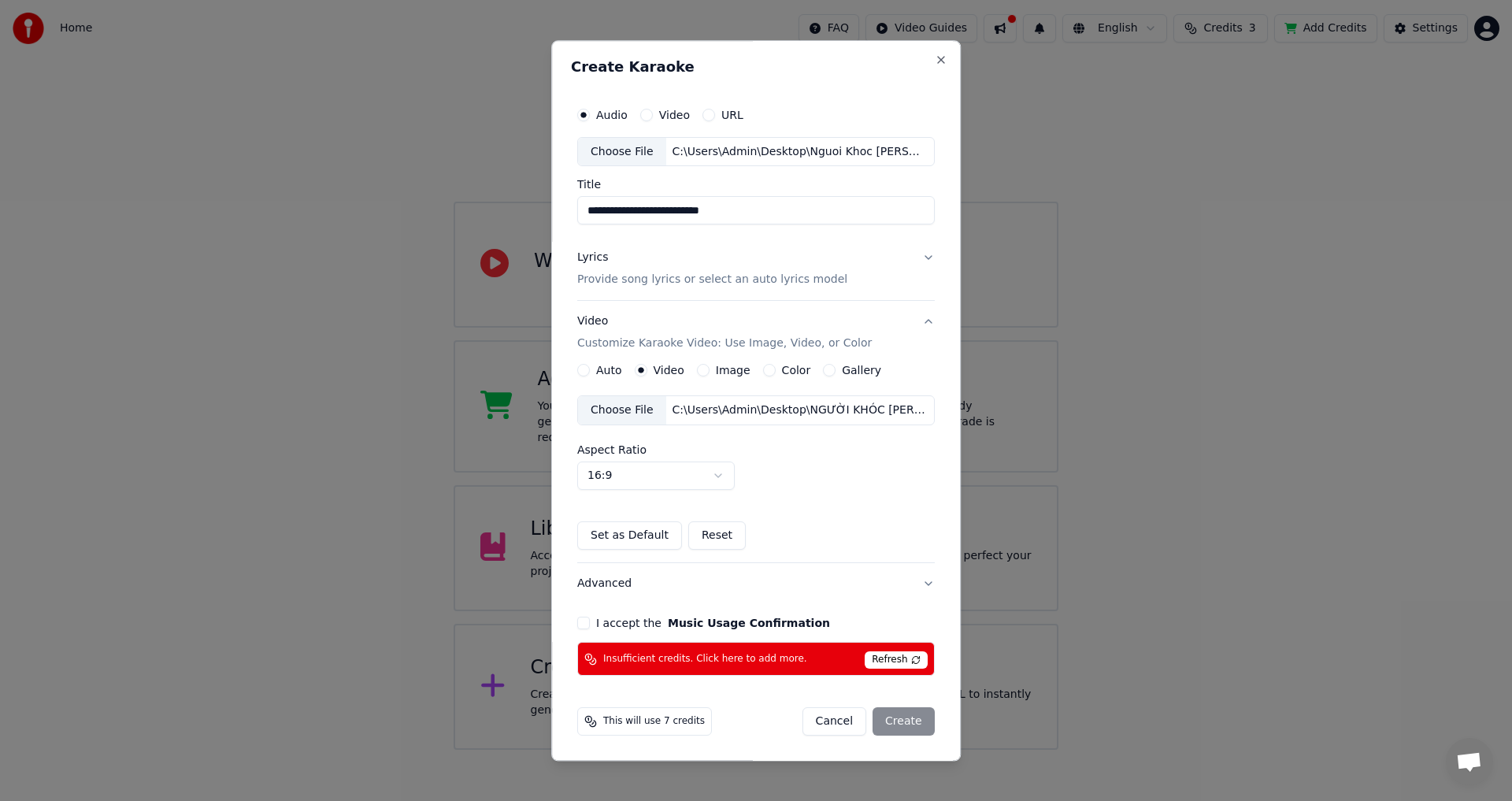
click at [920, 320] on button "Video Customize Karaoke Video: Use Image, Video, or Color" at bounding box center [756, 333] width 357 height 63
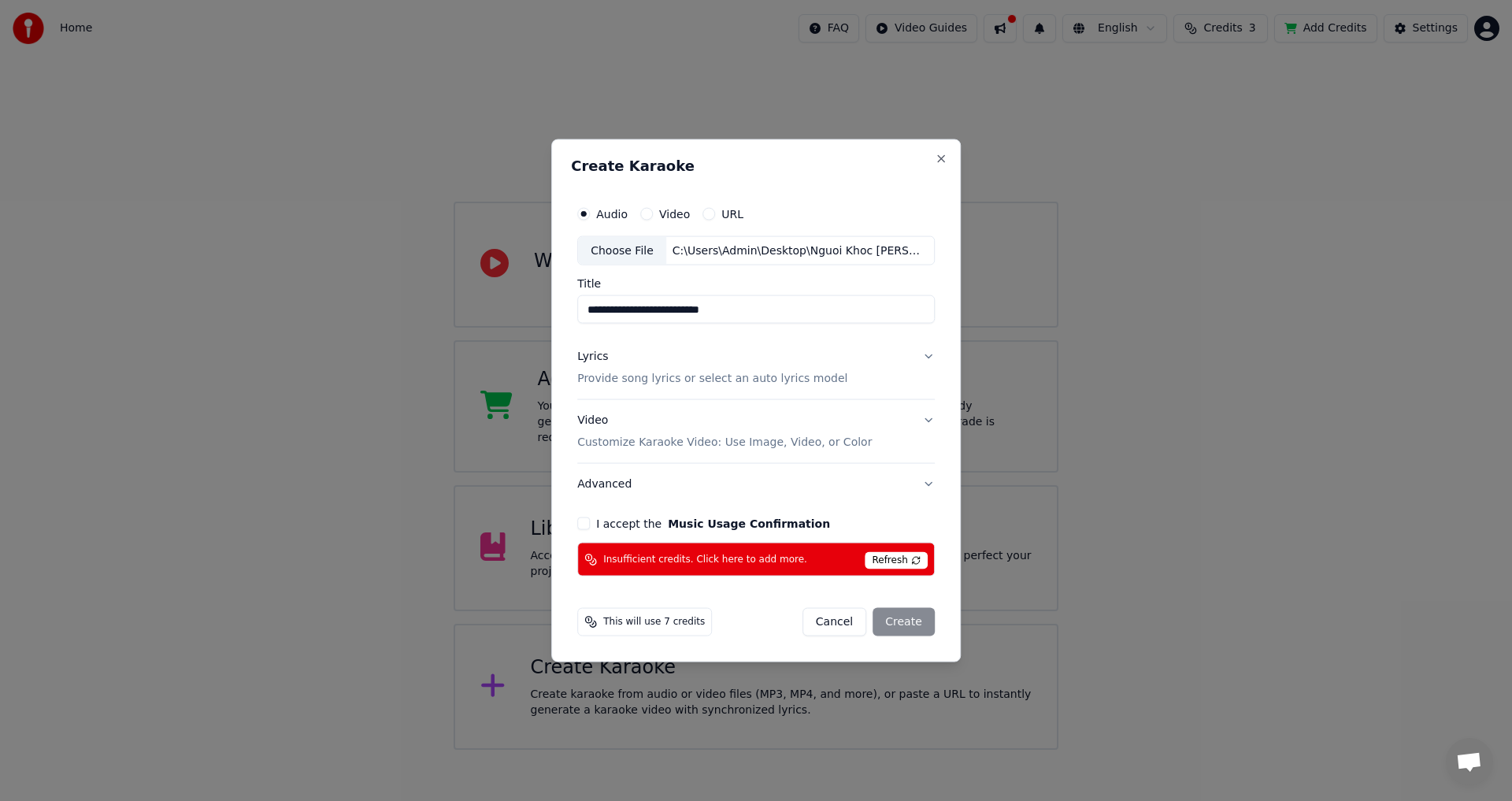
click at [925, 354] on button "Lyrics Provide song lyrics or select an auto lyrics model" at bounding box center [756, 368] width 357 height 63
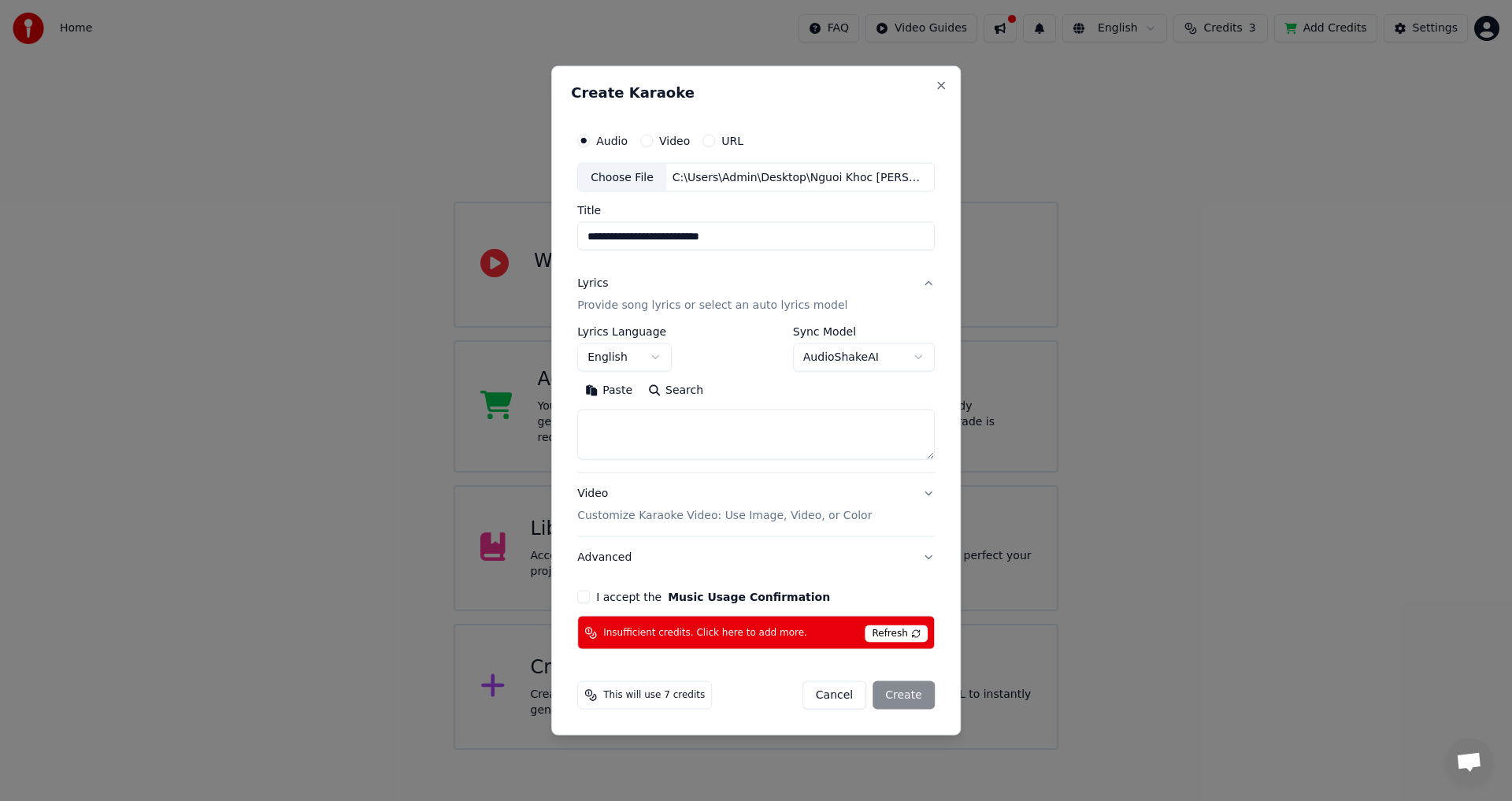
click at [612, 438] on textarea at bounding box center [756, 434] width 357 height 50
paste textarea "**********"
type textarea "**********"
click at [584, 603] on button "I accept the Music Usage Confirmation" at bounding box center [583, 596] width 12 height 12
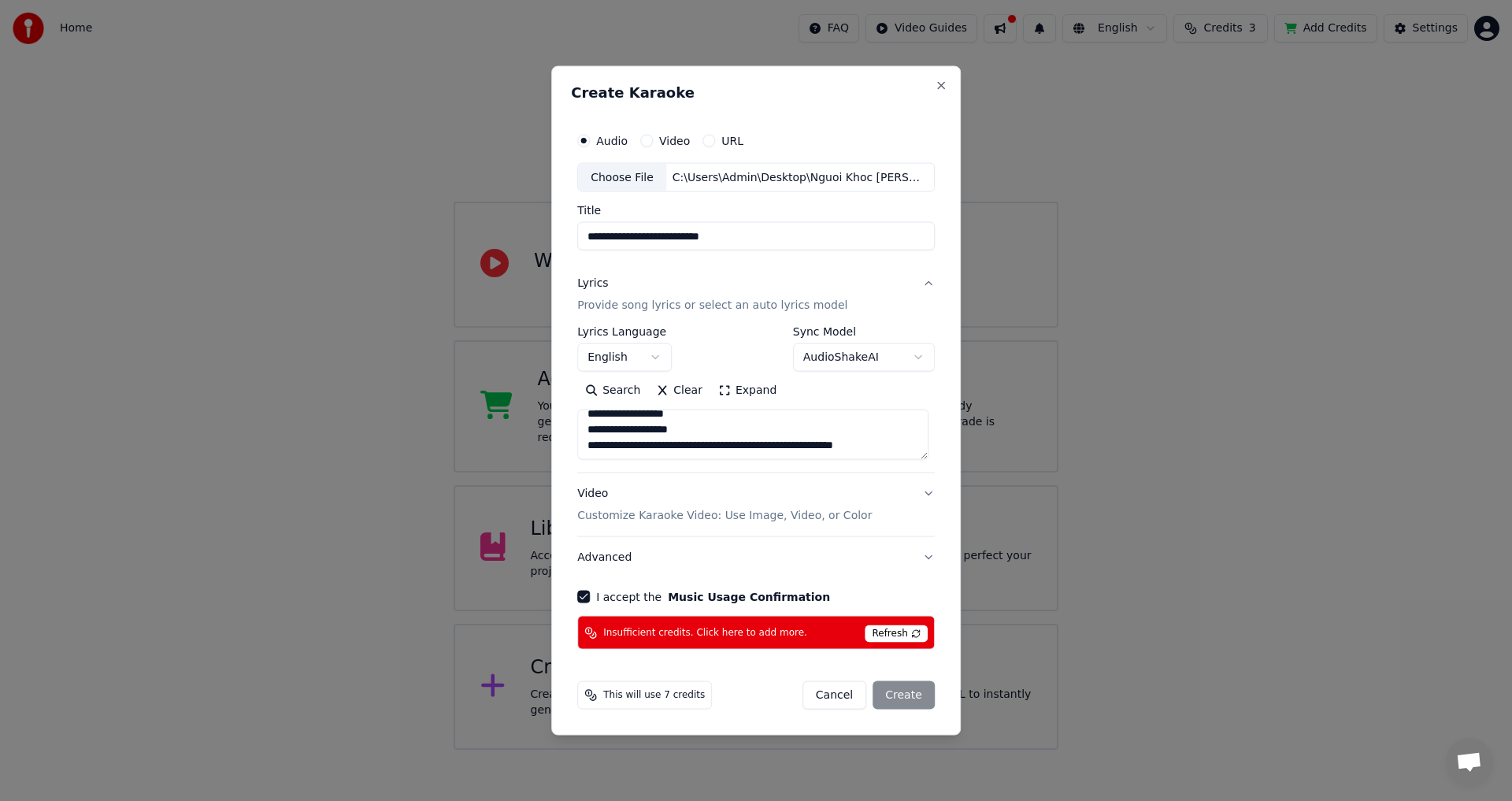
click at [886, 632] on span "Refresh" at bounding box center [896, 633] width 62 height 17
click at [594, 631] on icon at bounding box center [590, 631] width 12 height 12
click at [942, 88] on button "Close" at bounding box center [940, 85] width 12 height 12
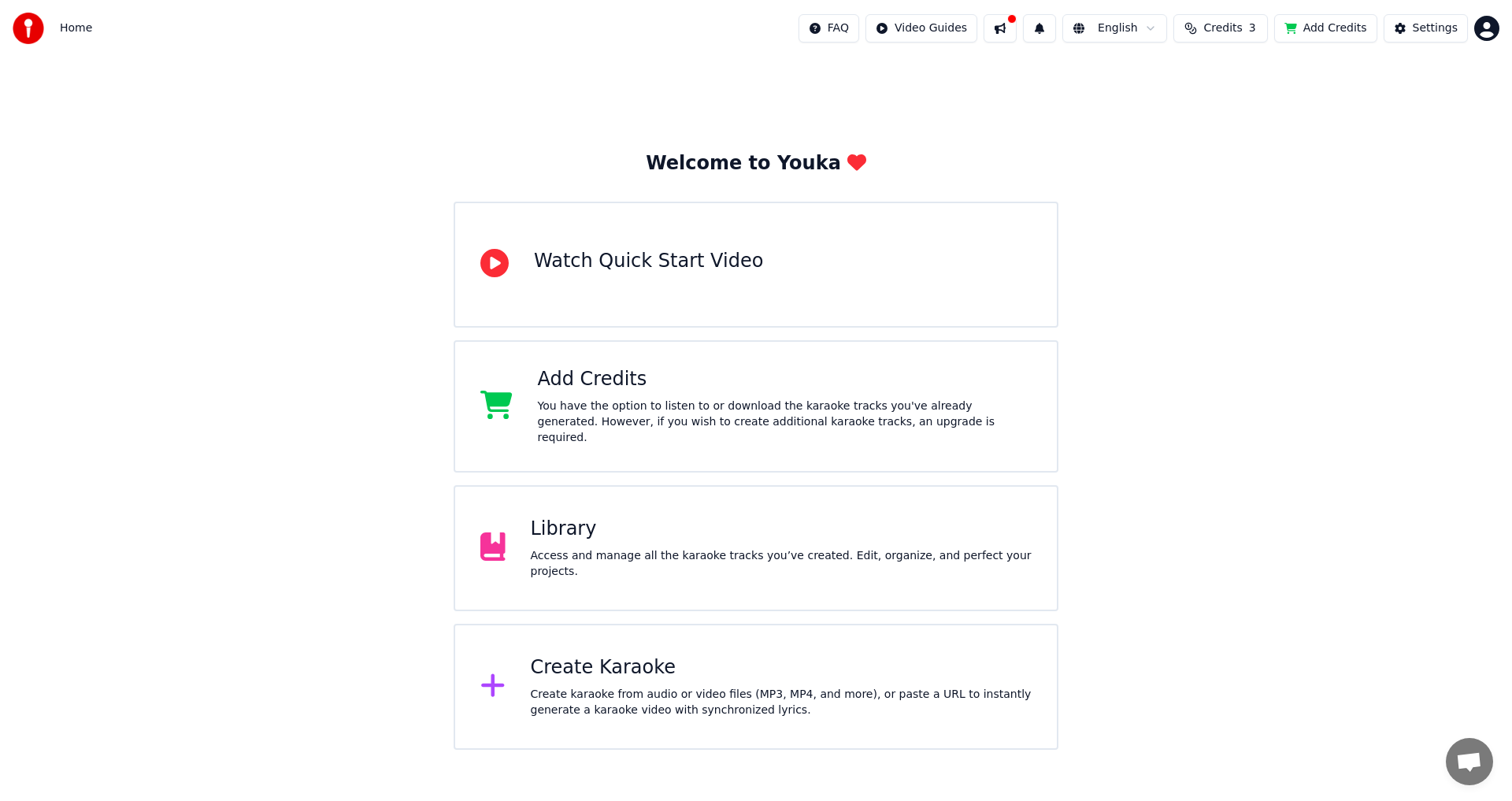
click at [599, 664] on div "Create Karaoke" at bounding box center [781, 668] width 502 height 25
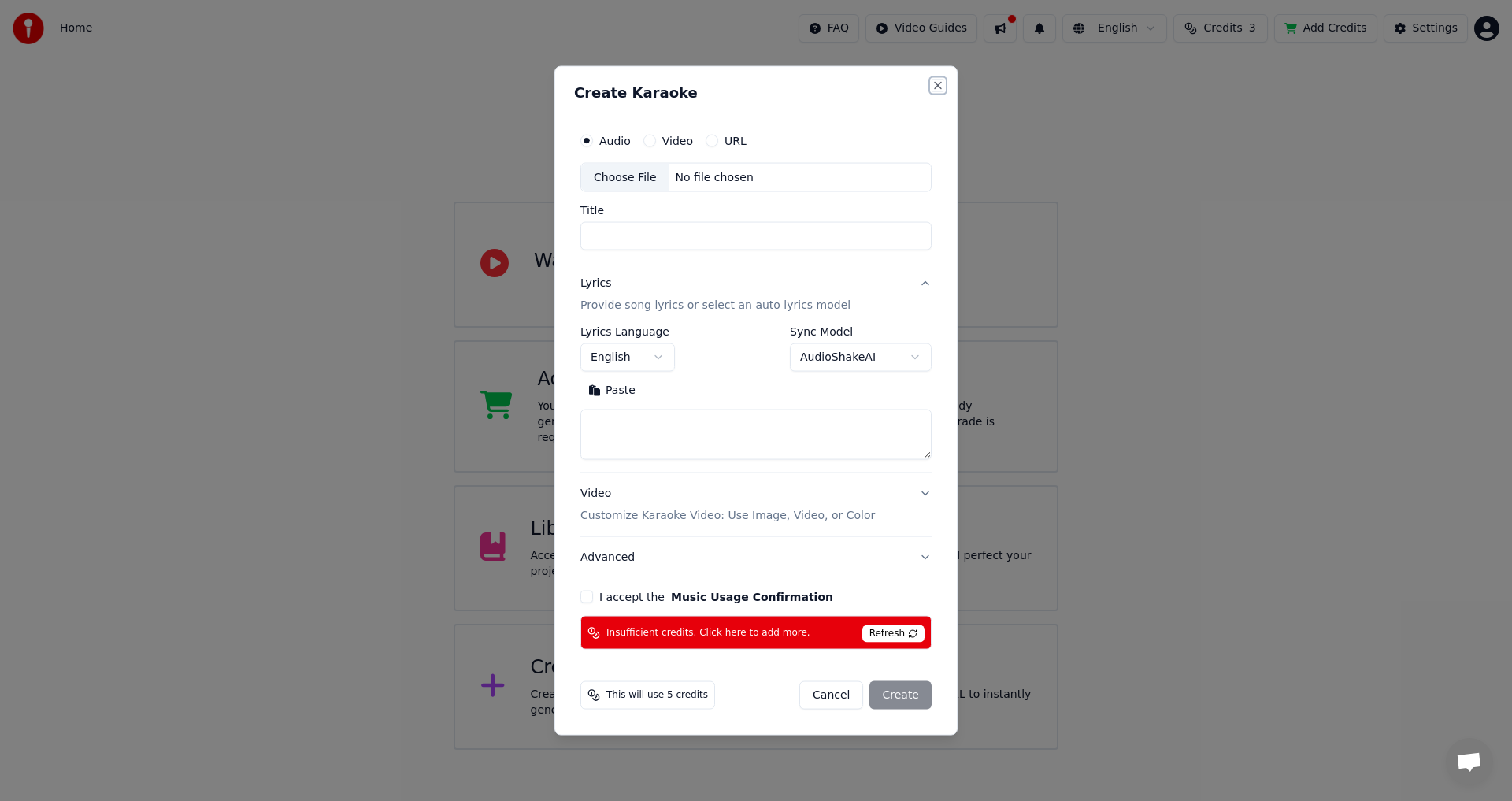
click at [933, 84] on button "Close" at bounding box center [937, 85] width 12 height 12
select select
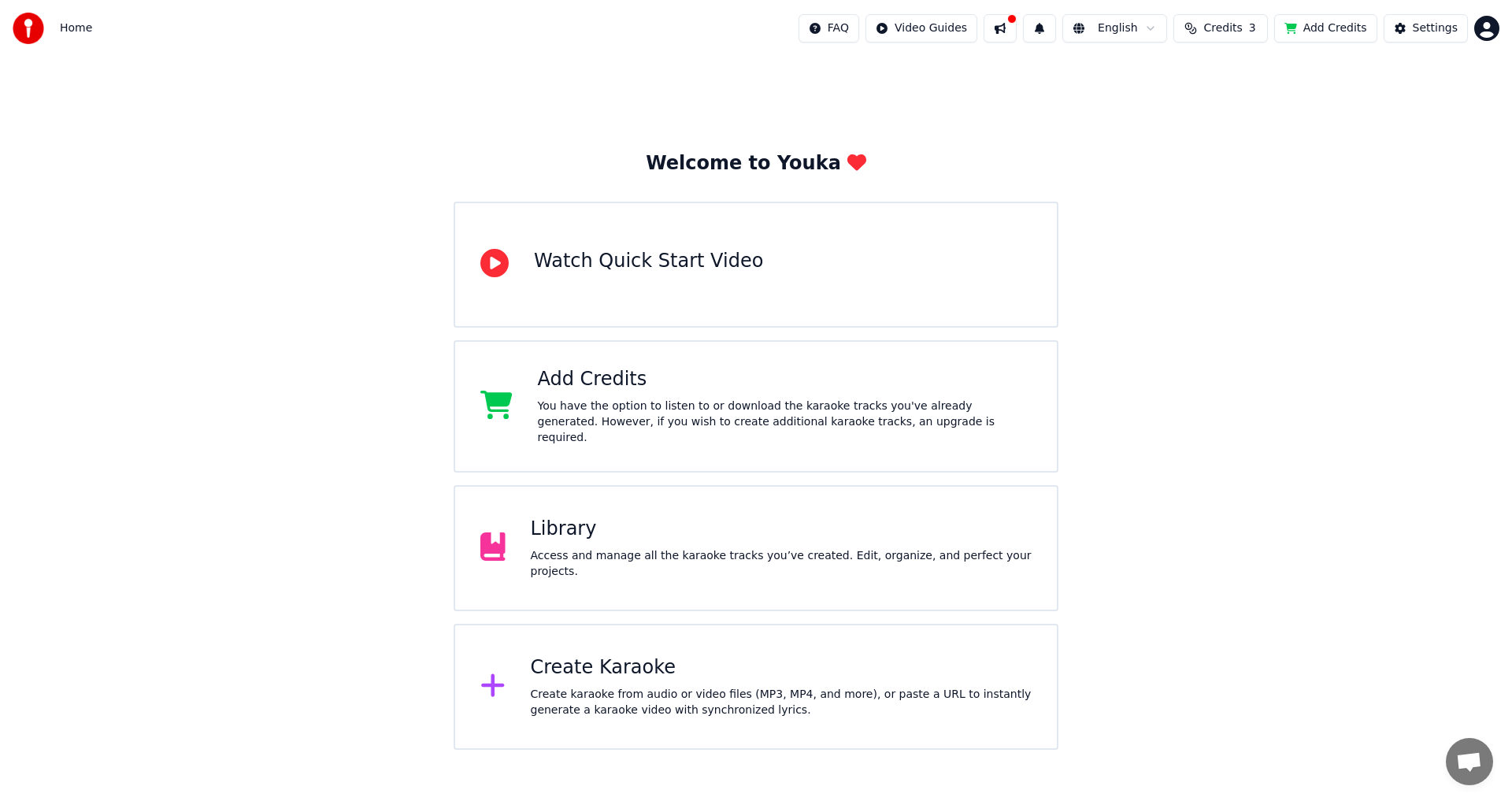
click at [1017, 28] on button at bounding box center [1000, 29] width 33 height 29
click at [612, 666] on div "Create Karaoke" at bounding box center [781, 668] width 502 height 25
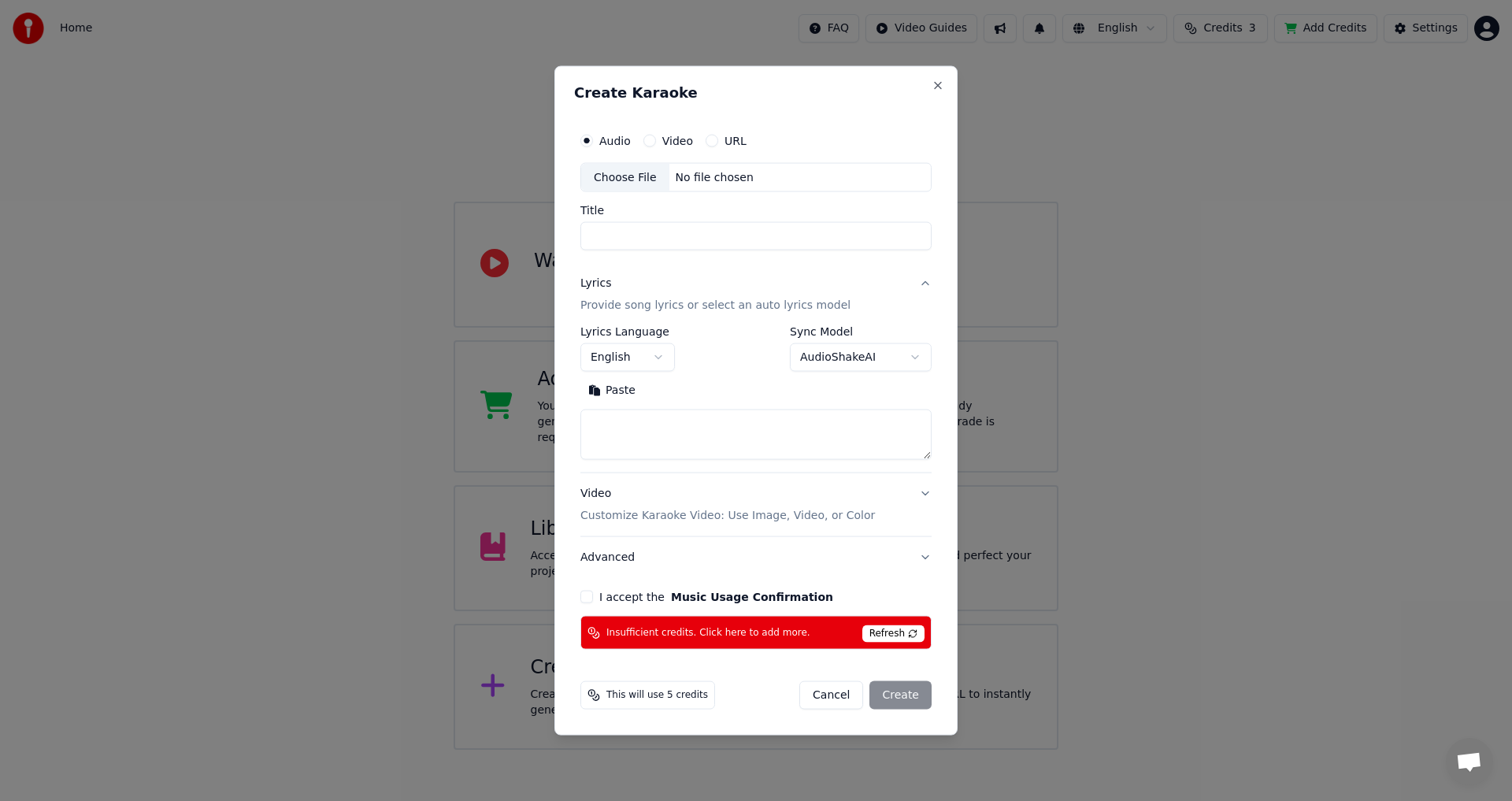
click at [910, 634] on span "Refresh" at bounding box center [893, 633] width 62 height 17
click at [890, 629] on span "Refresh" at bounding box center [893, 633] width 62 height 17
click at [910, 634] on span "Refresh" at bounding box center [893, 633] width 62 height 17
click at [587, 597] on button "I accept the Music Usage Confirmation" at bounding box center [586, 596] width 12 height 12
click at [594, 694] on circle at bounding box center [592, 692] width 7 height 7
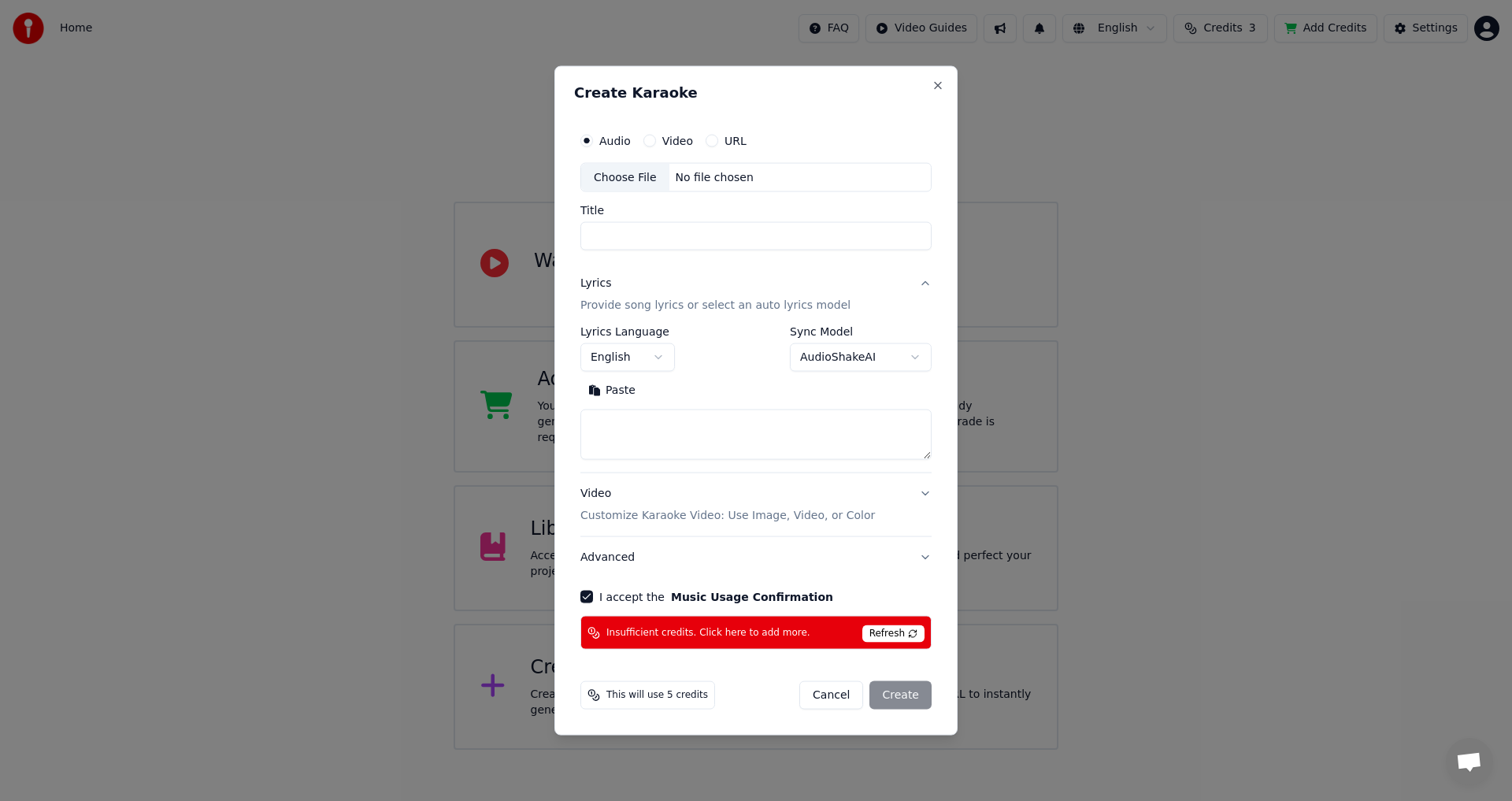
drag, startPoint x: 613, startPoint y: 697, endPoint x: 623, endPoint y: 697, distance: 10.0
click at [615, 697] on span "This will use 5 credits" at bounding box center [657, 694] width 102 height 12
click at [644, 695] on span "This will use 5 credits" at bounding box center [657, 694] width 102 height 12
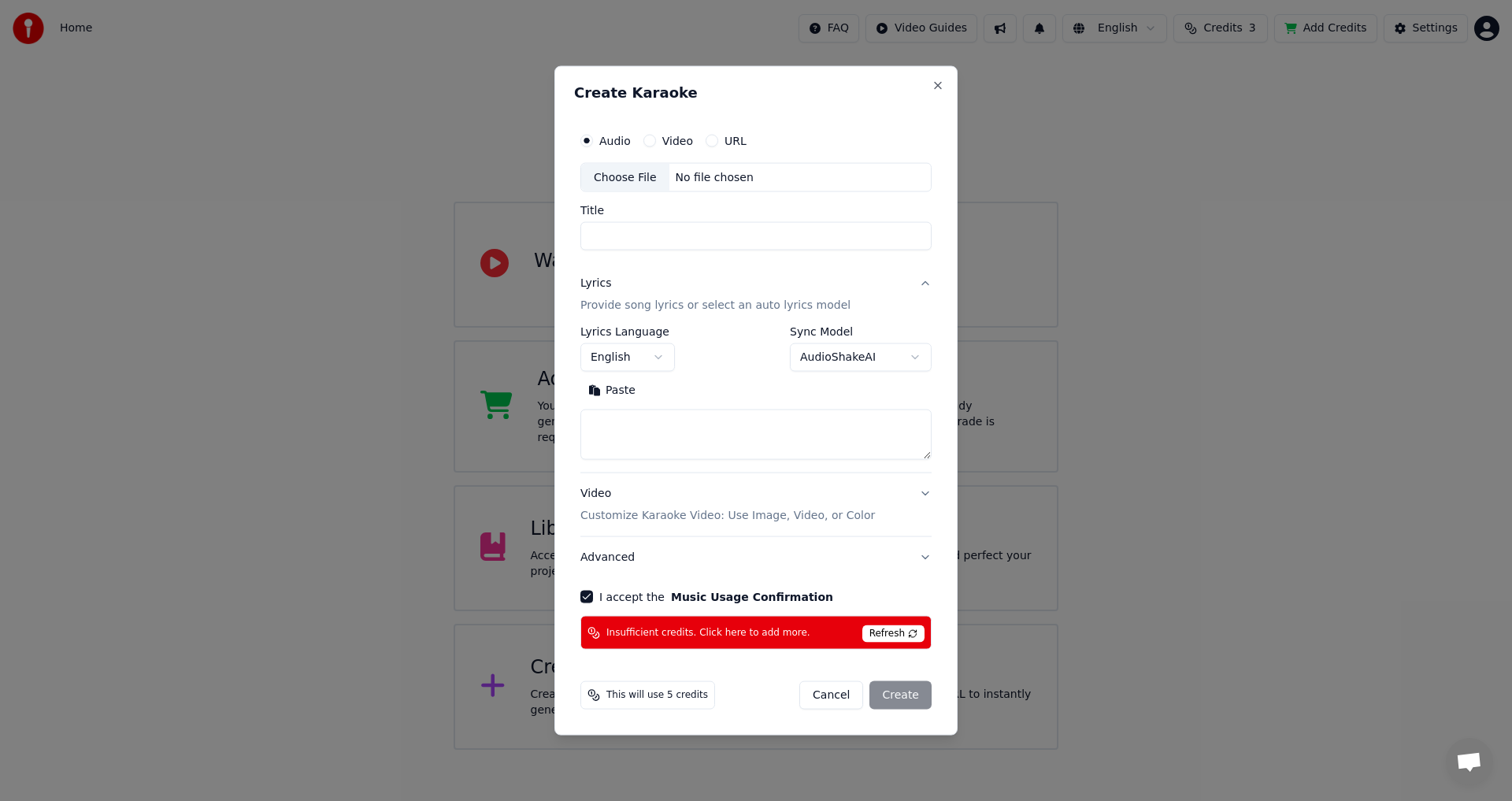
click at [895, 634] on span "Refresh" at bounding box center [893, 633] width 62 height 17
click at [632, 695] on span "This will use 5 credits" at bounding box center [657, 694] width 102 height 12
click at [595, 695] on icon at bounding box center [594, 694] width 12 height 12
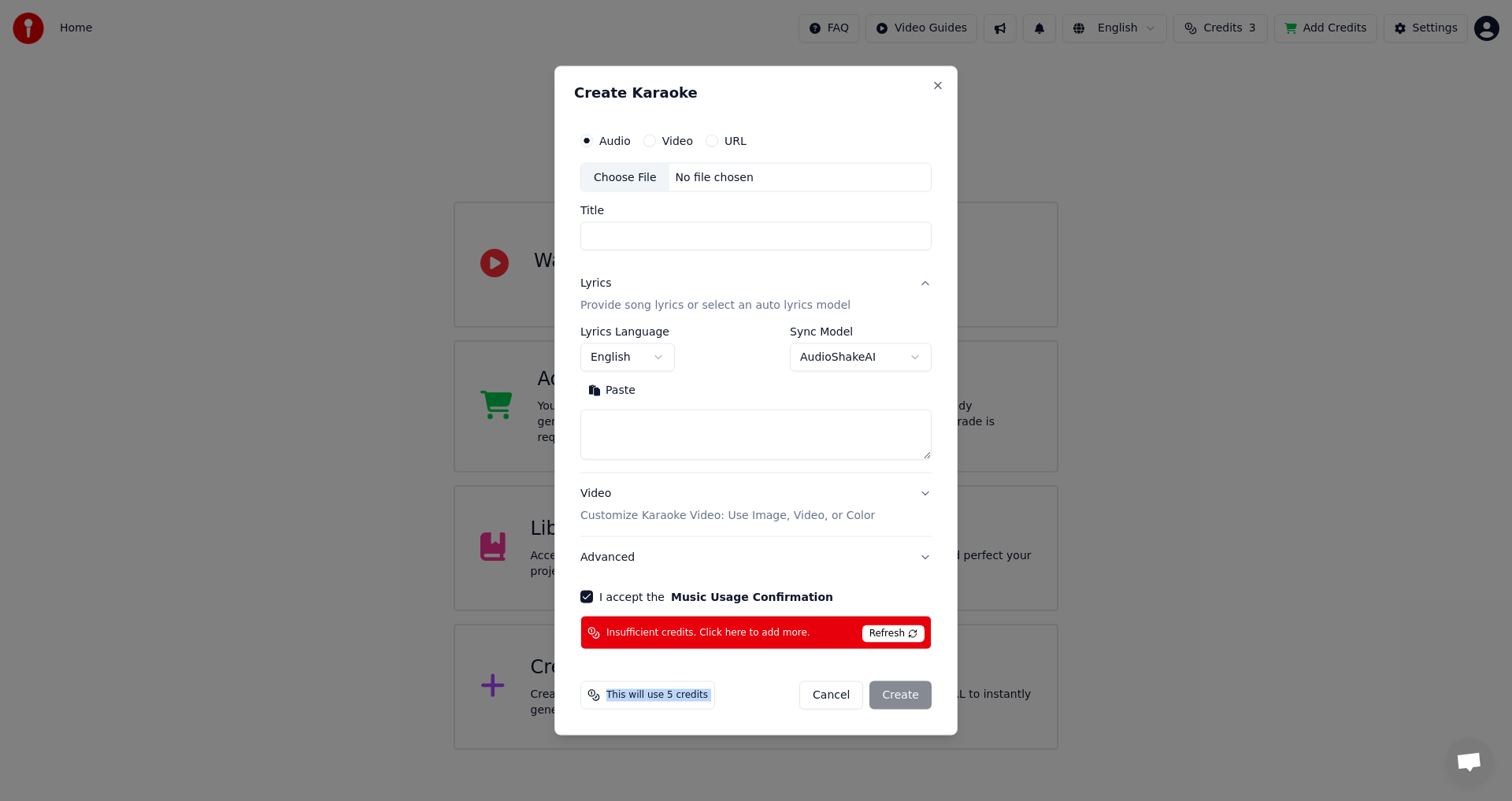
click at [595, 695] on icon at bounding box center [594, 694] width 12 height 12
click at [612, 557] on button "Advanced" at bounding box center [756, 557] width 352 height 41
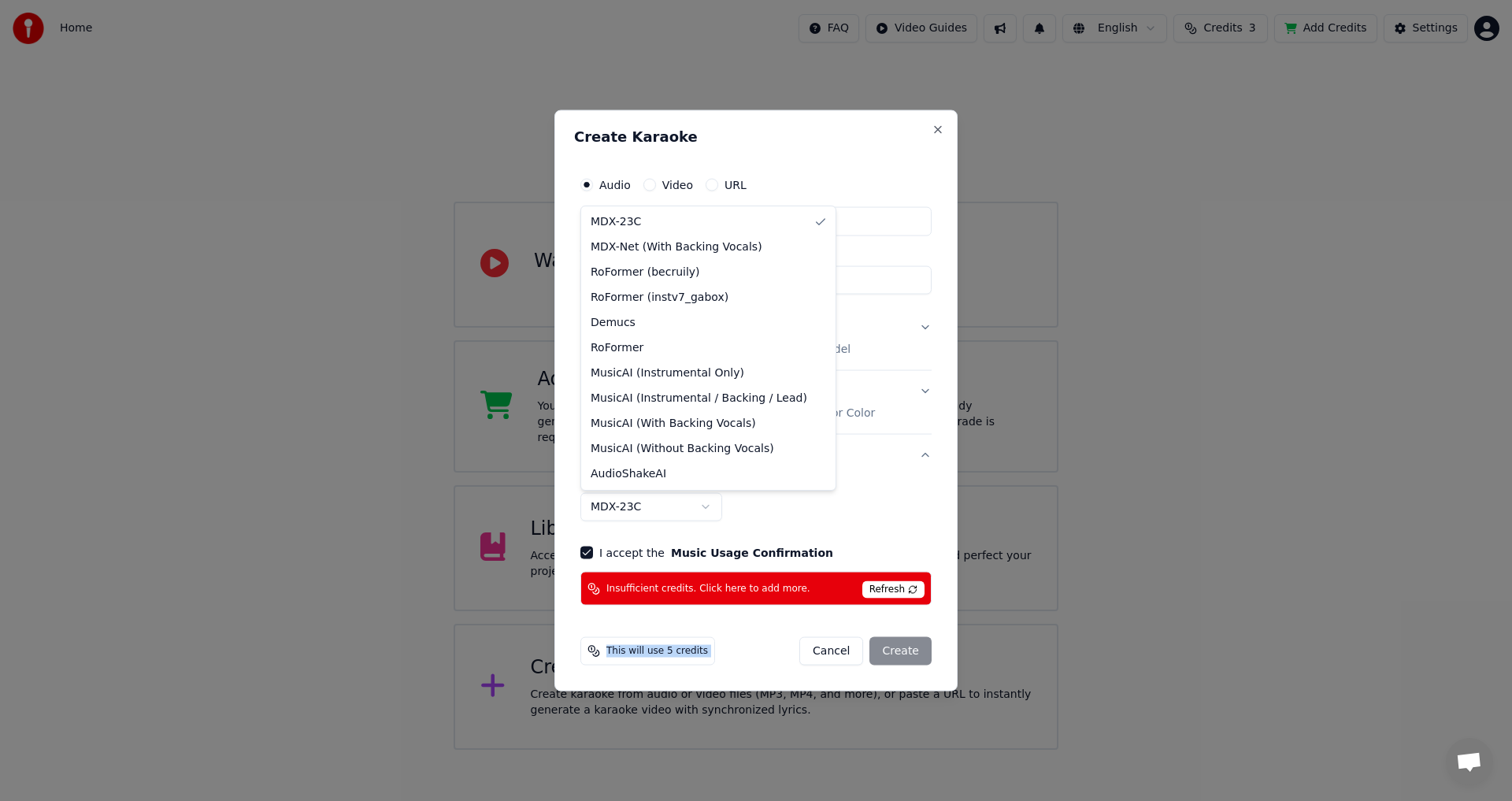
click at [684, 502] on body "**********" at bounding box center [756, 374] width 1512 height 750
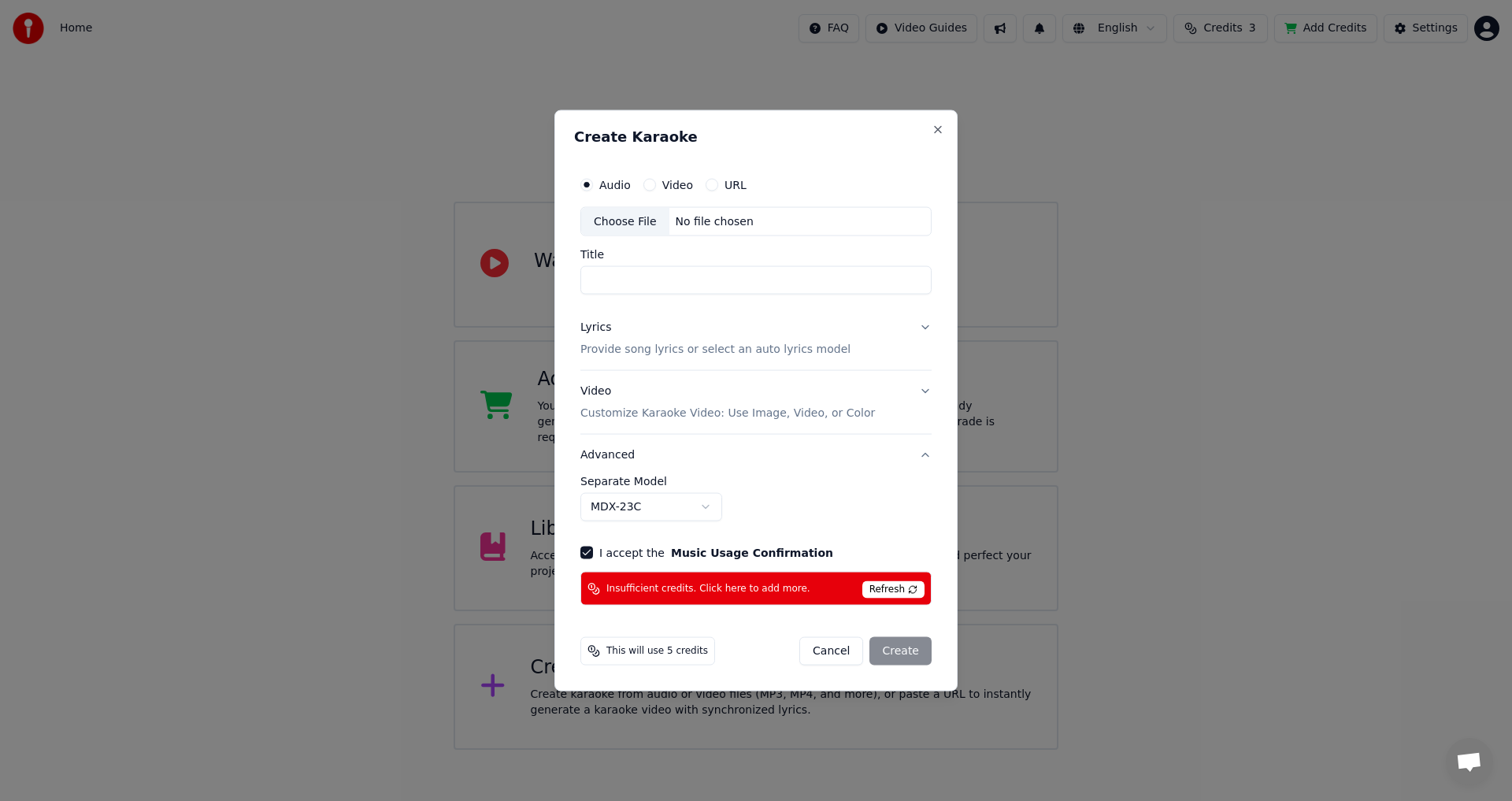
click at [684, 502] on body "**********" at bounding box center [756, 374] width 1512 height 750
click at [611, 655] on span "This will use 5 credits" at bounding box center [657, 651] width 102 height 12
click at [603, 655] on div "This will use 5 credits" at bounding box center [647, 651] width 134 height 29
click at [879, 589] on span "Refresh" at bounding box center [893, 590] width 62 height 17
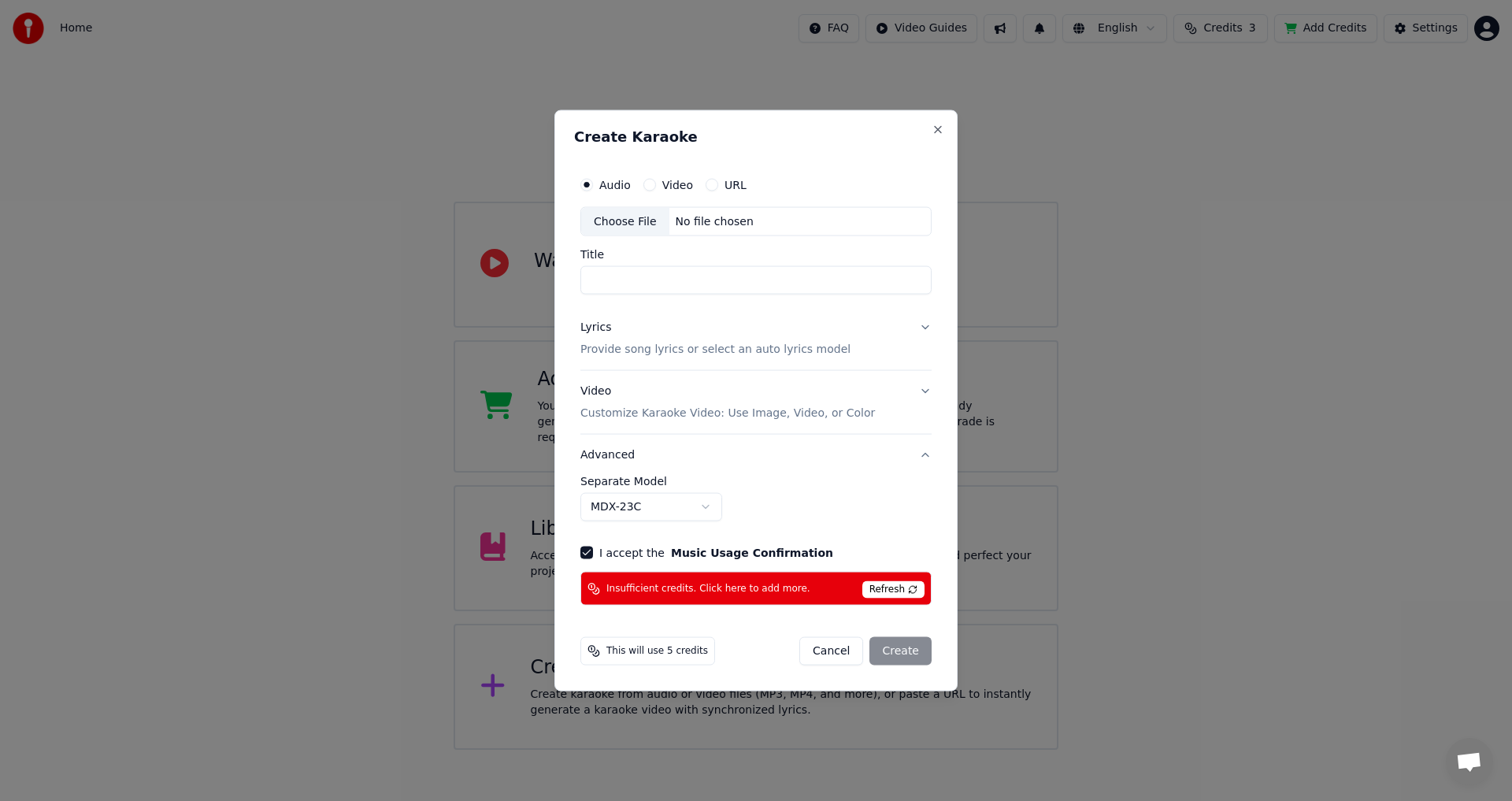
click at [594, 588] on icon at bounding box center [594, 588] width 12 height 12
click at [937, 132] on button "Close" at bounding box center [937, 129] width 12 height 12
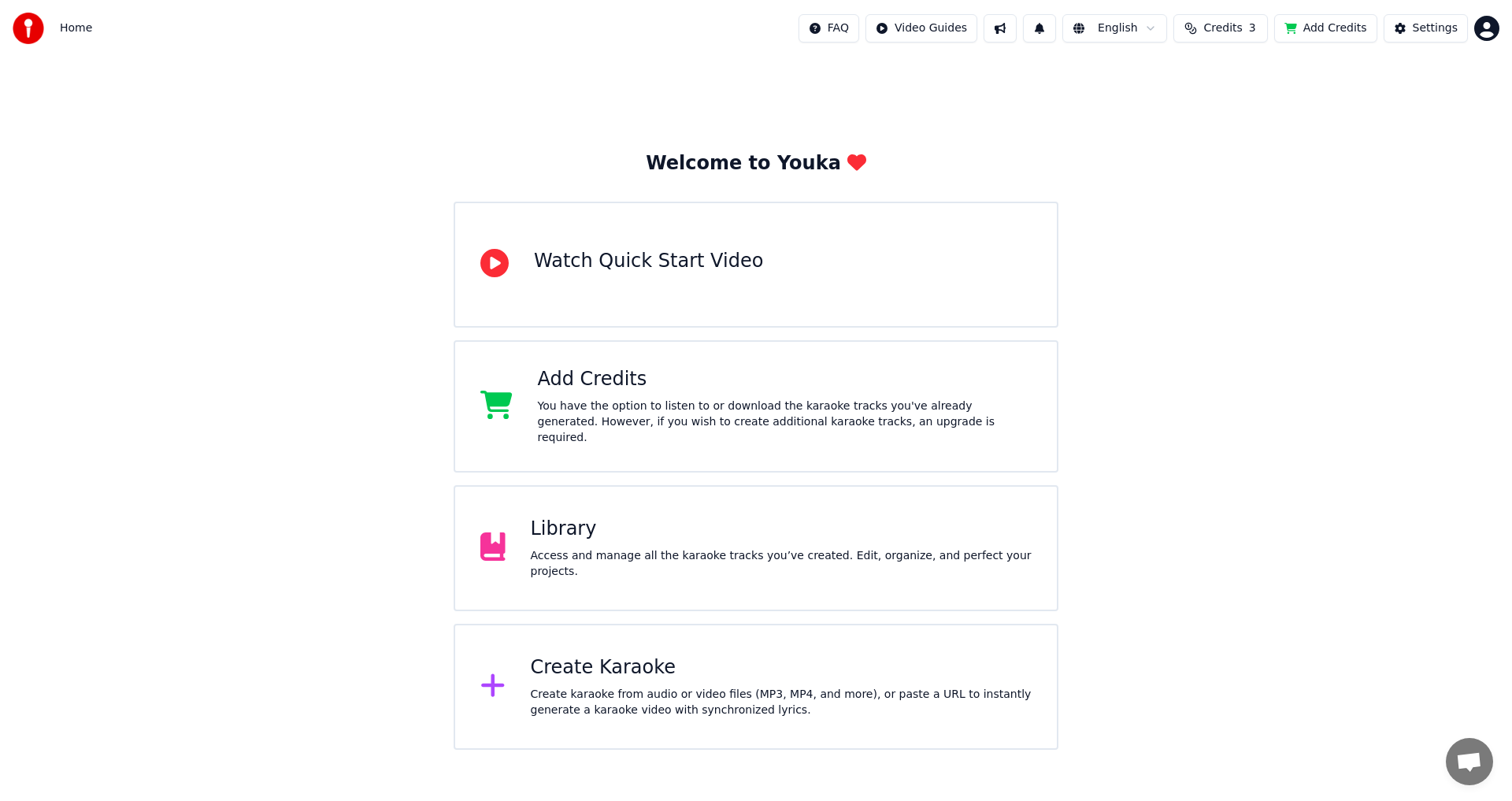
click at [553, 537] on div "Library" at bounding box center [781, 529] width 502 height 25
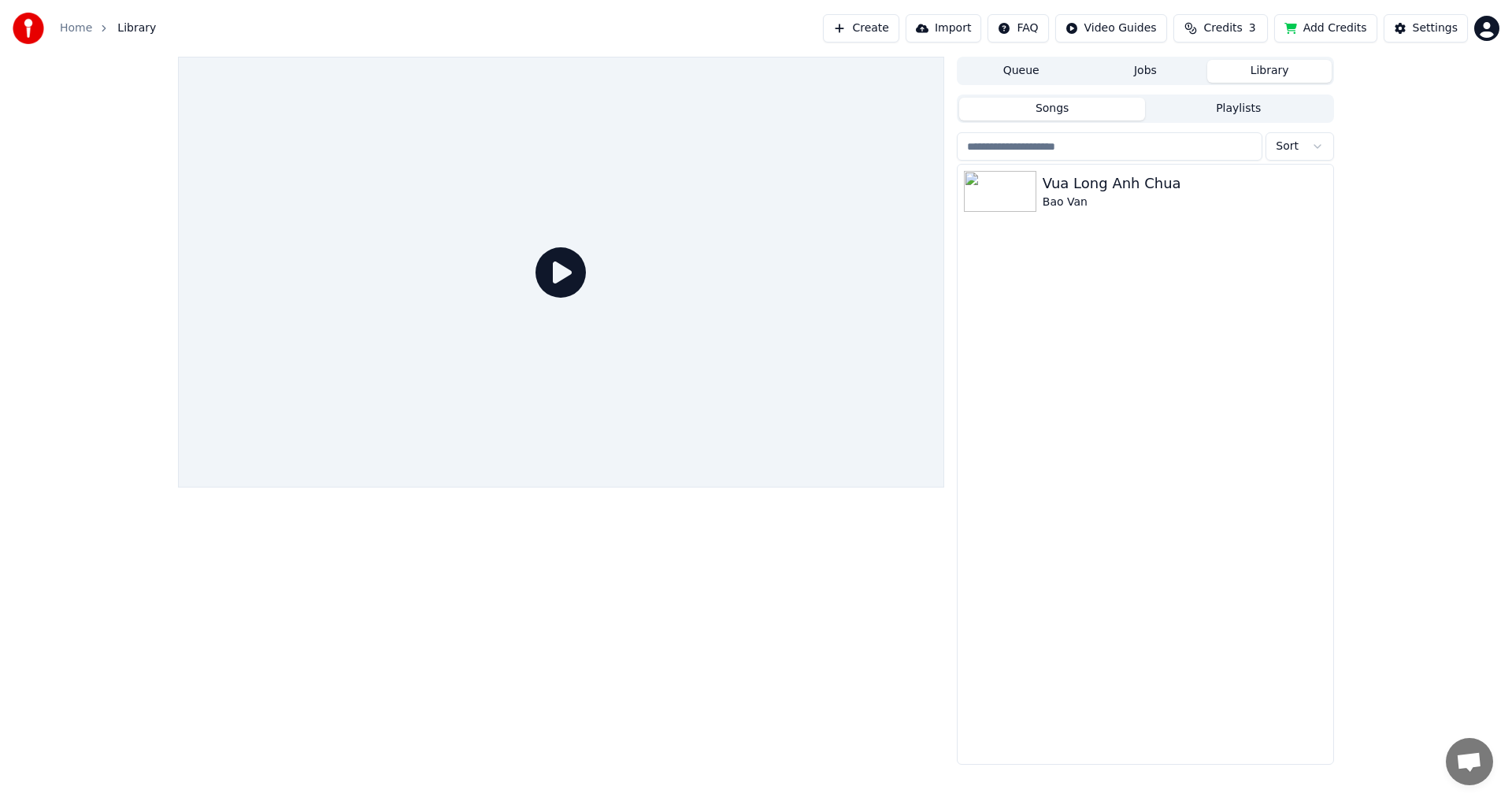
click at [873, 29] on button "Create" at bounding box center [861, 29] width 76 height 29
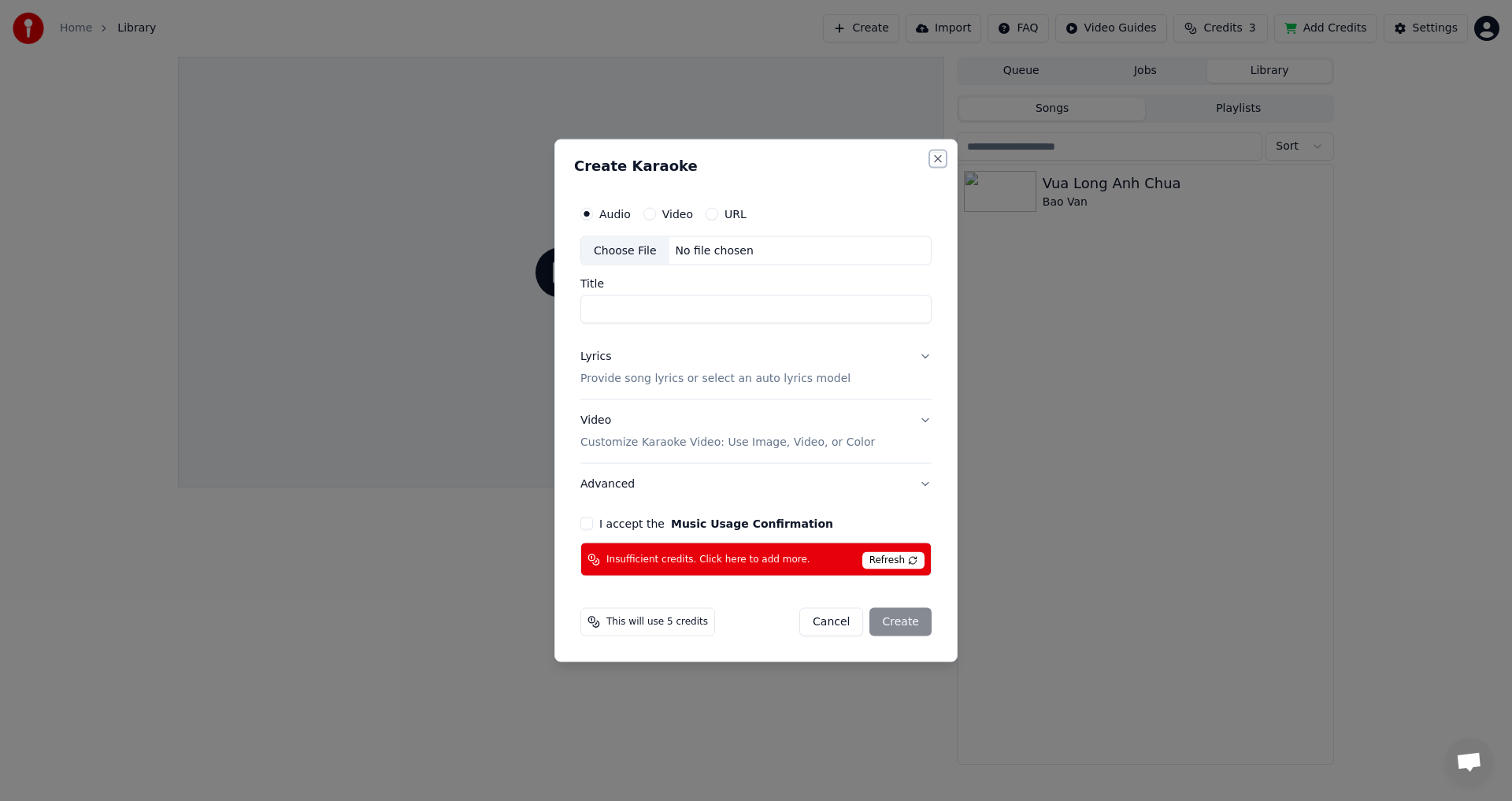
click at [937, 157] on button "Close" at bounding box center [937, 158] width 12 height 12
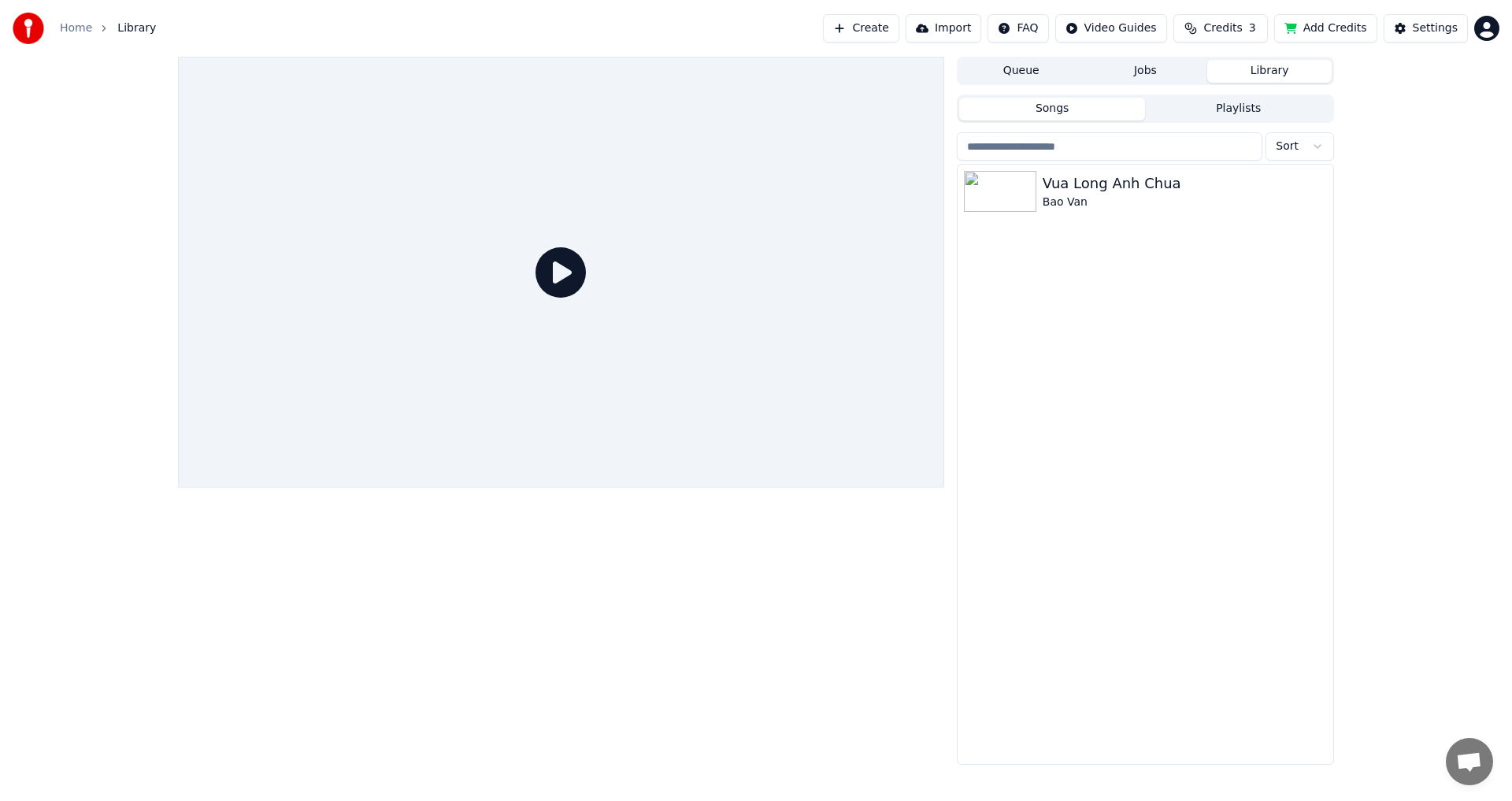
click at [968, 30] on button "Import" at bounding box center [943, 29] width 75 height 29
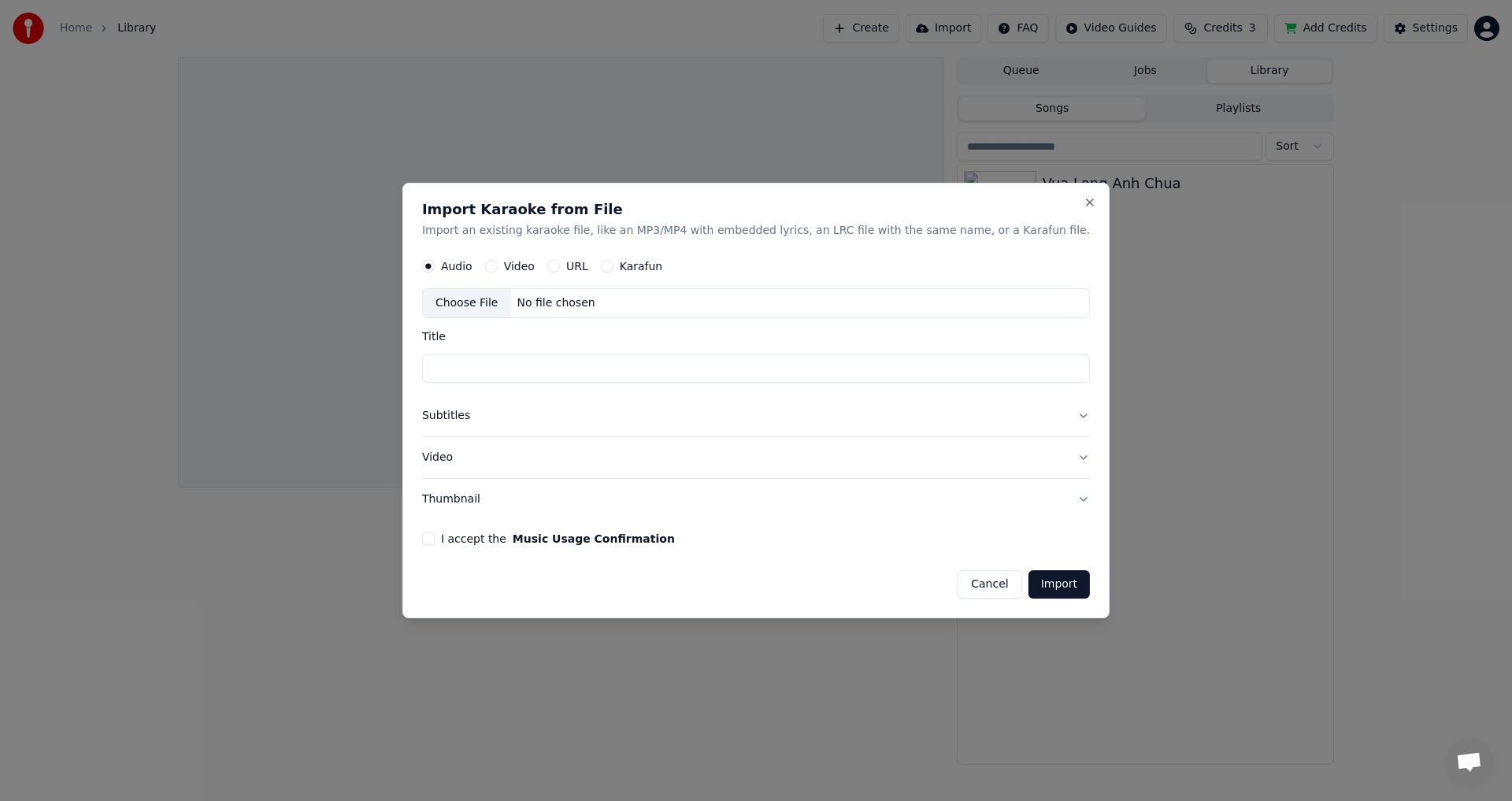
click at [566, 418] on button "Subtitles" at bounding box center [756, 416] width 668 height 41
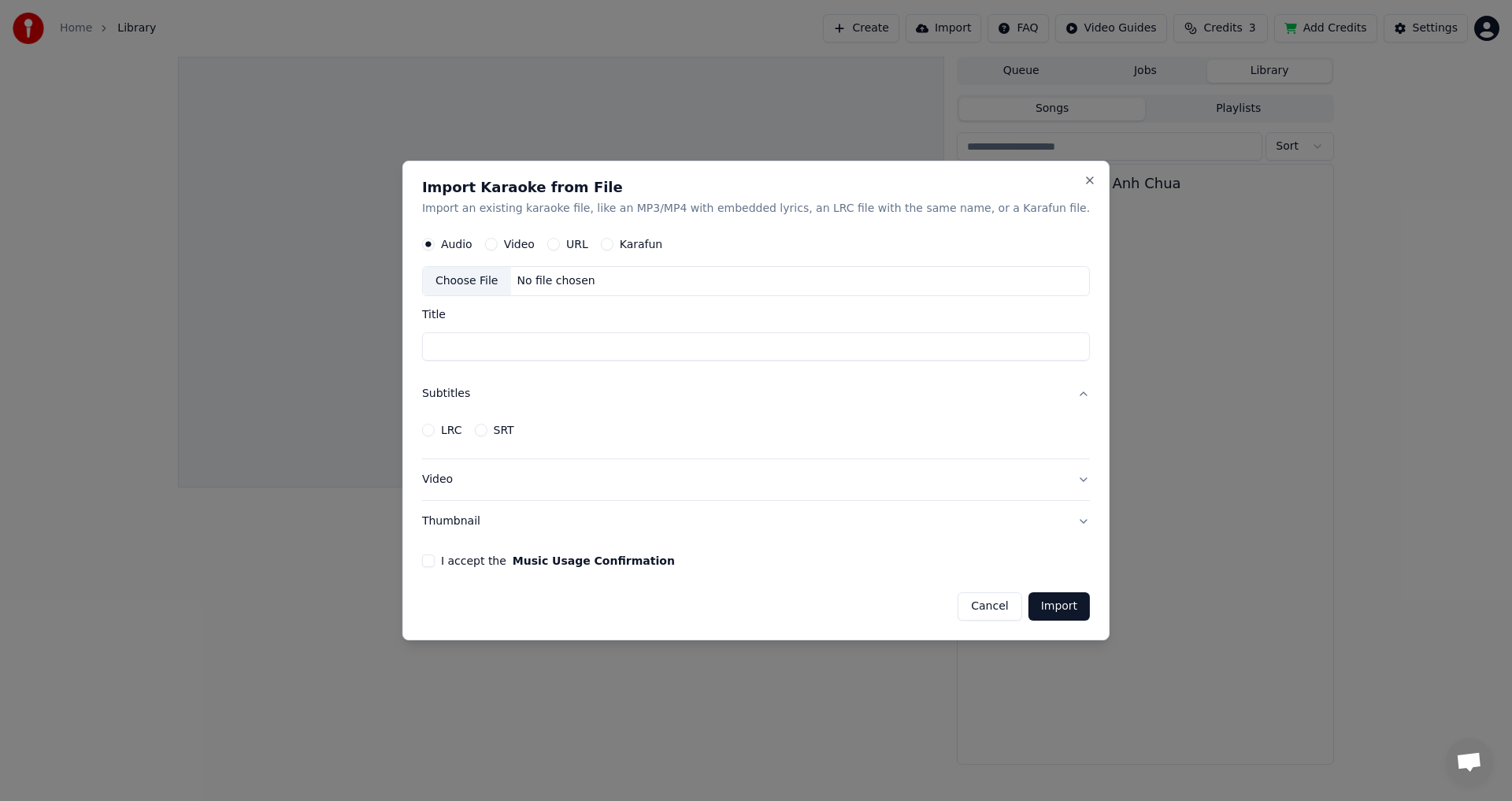
click at [434, 435] on button "LRC" at bounding box center [428, 430] width 12 height 12
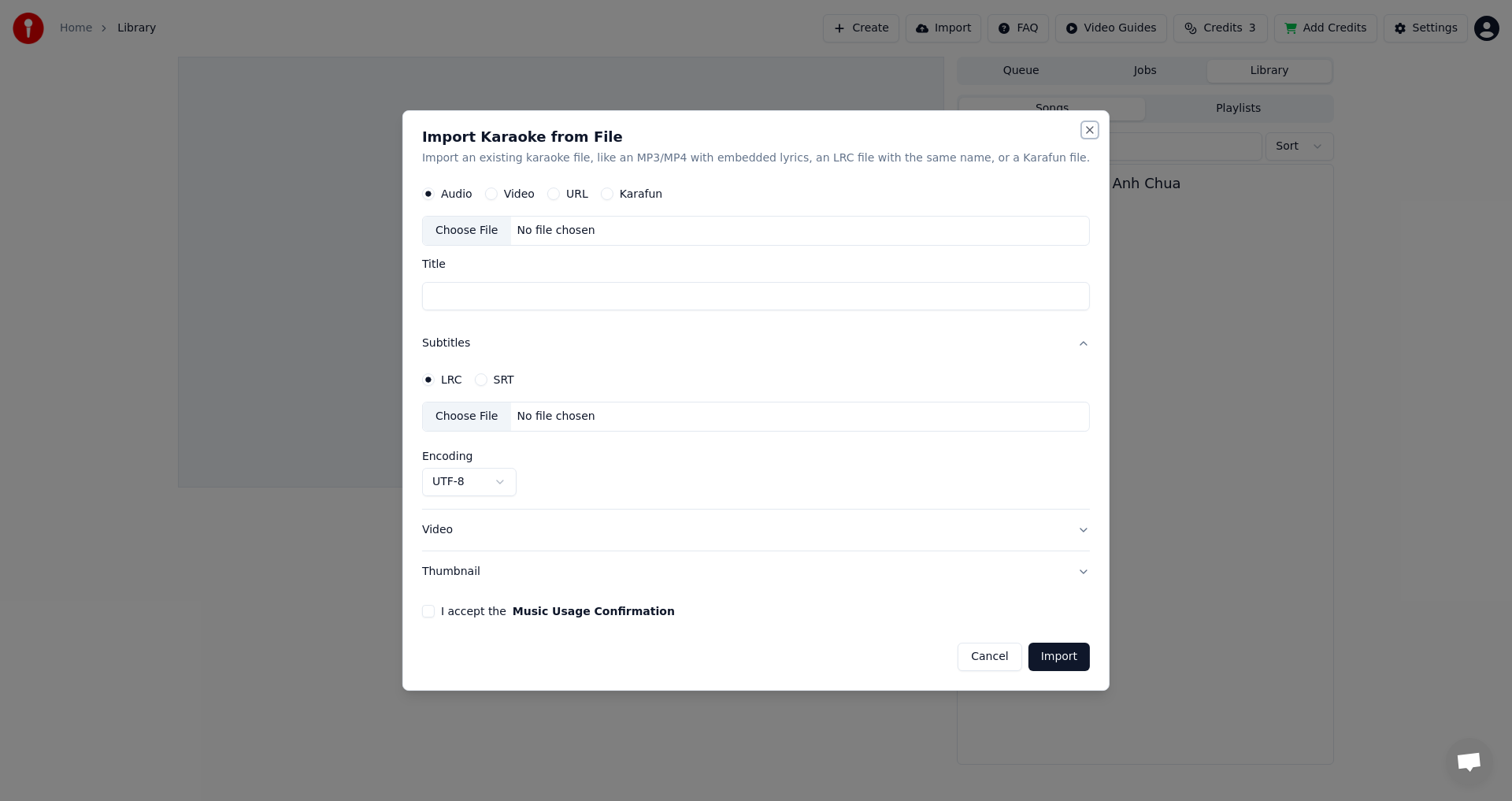
click at [1084, 128] on button "Close" at bounding box center [1090, 130] width 12 height 12
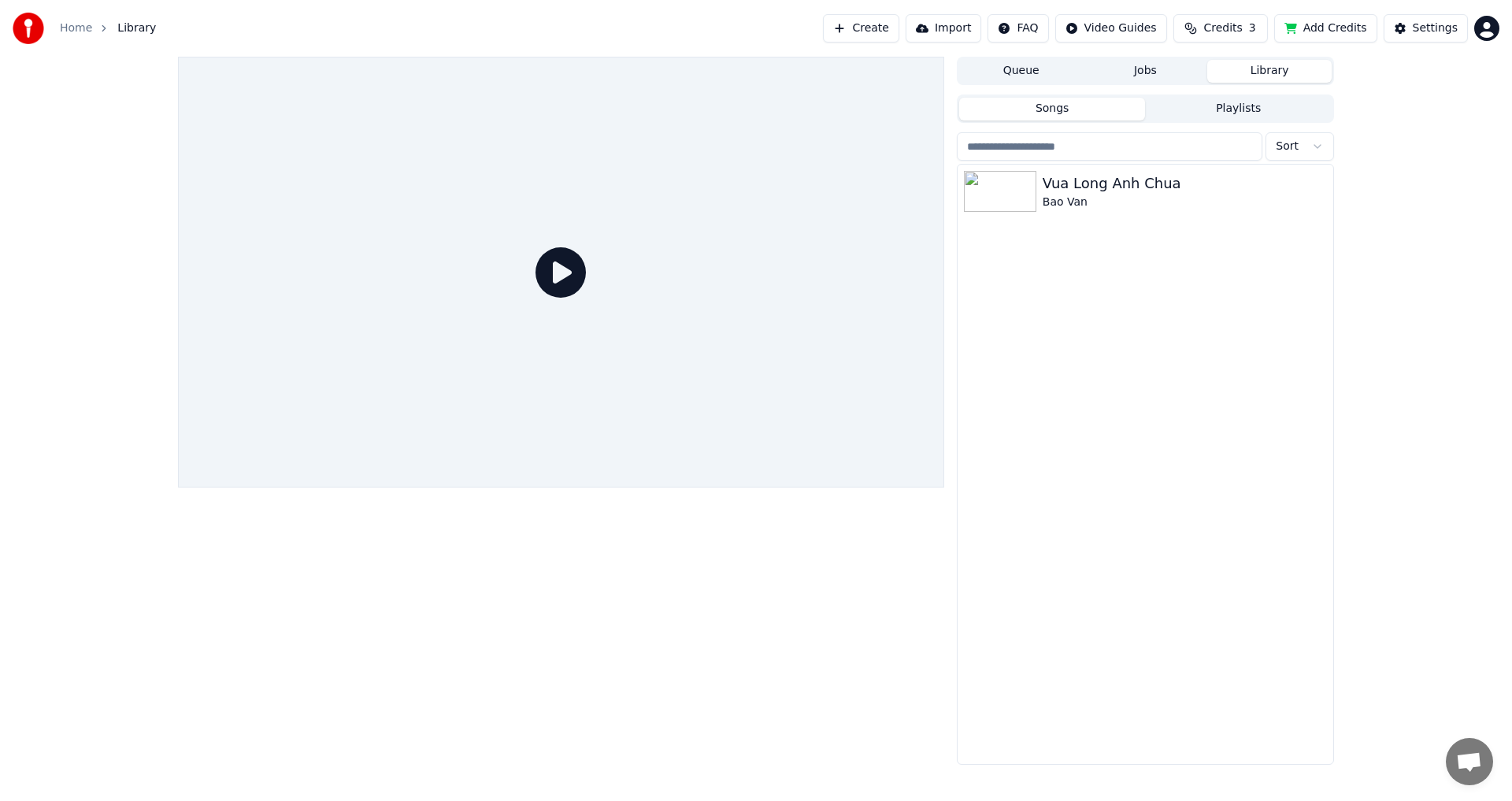
click at [971, 29] on button "Import" at bounding box center [943, 29] width 75 height 29
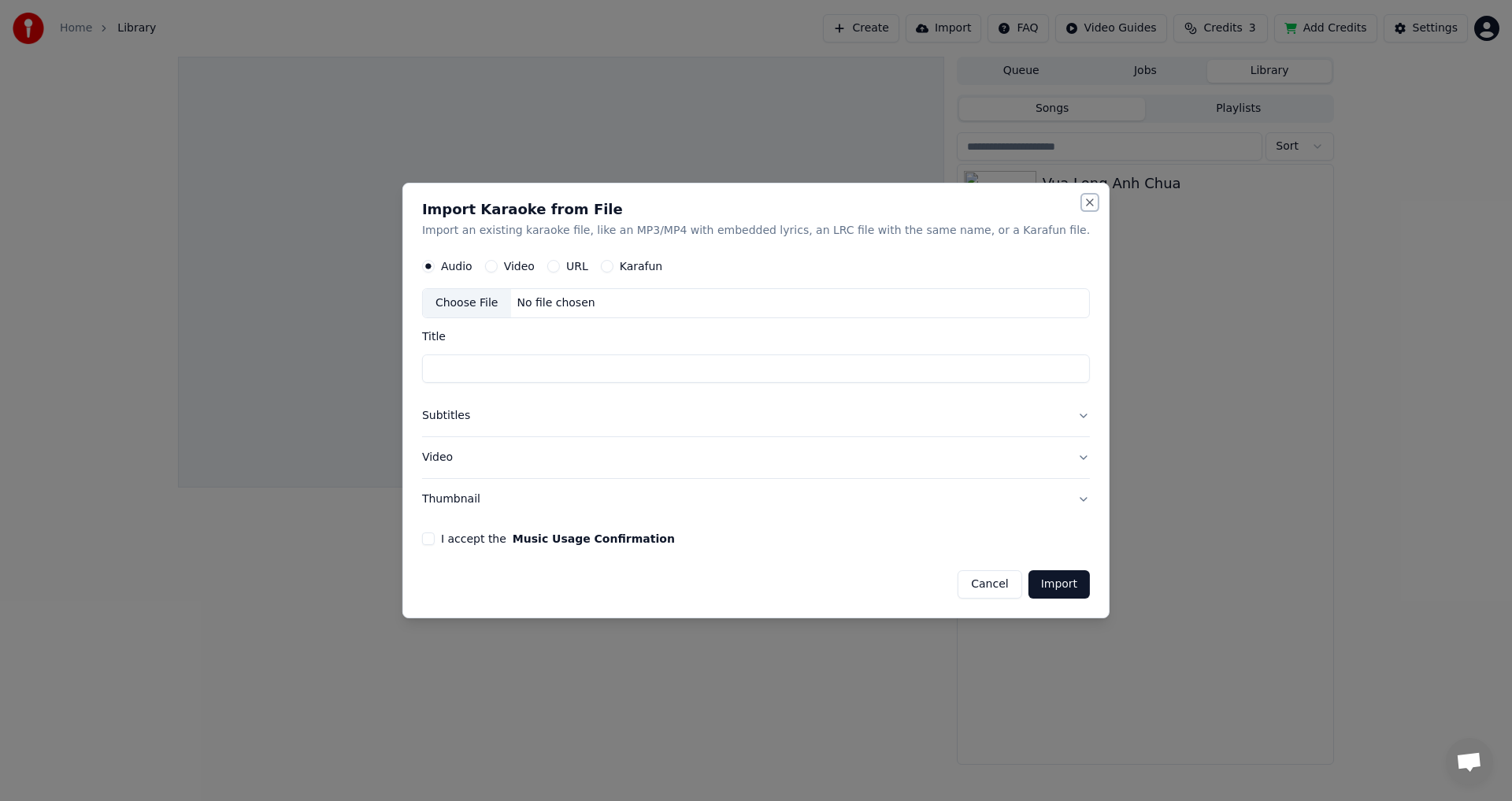
click at [1084, 207] on button "Close" at bounding box center [1090, 202] width 12 height 12
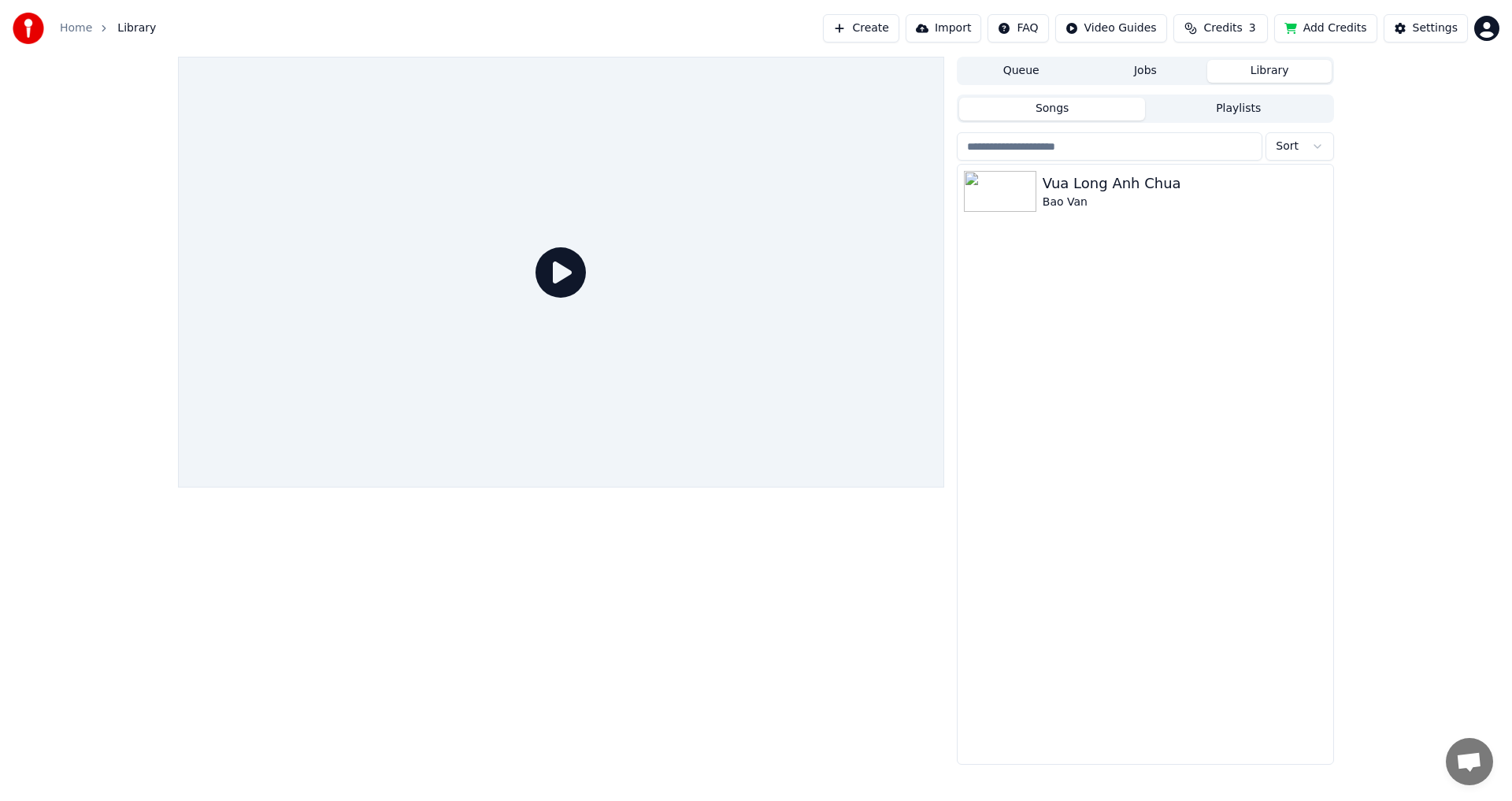
click at [1324, 21] on button "Add Credits" at bounding box center [1326, 29] width 103 height 29
click at [570, 273] on icon at bounding box center [560, 272] width 50 height 50
click at [556, 275] on icon at bounding box center [560, 272] width 50 height 50
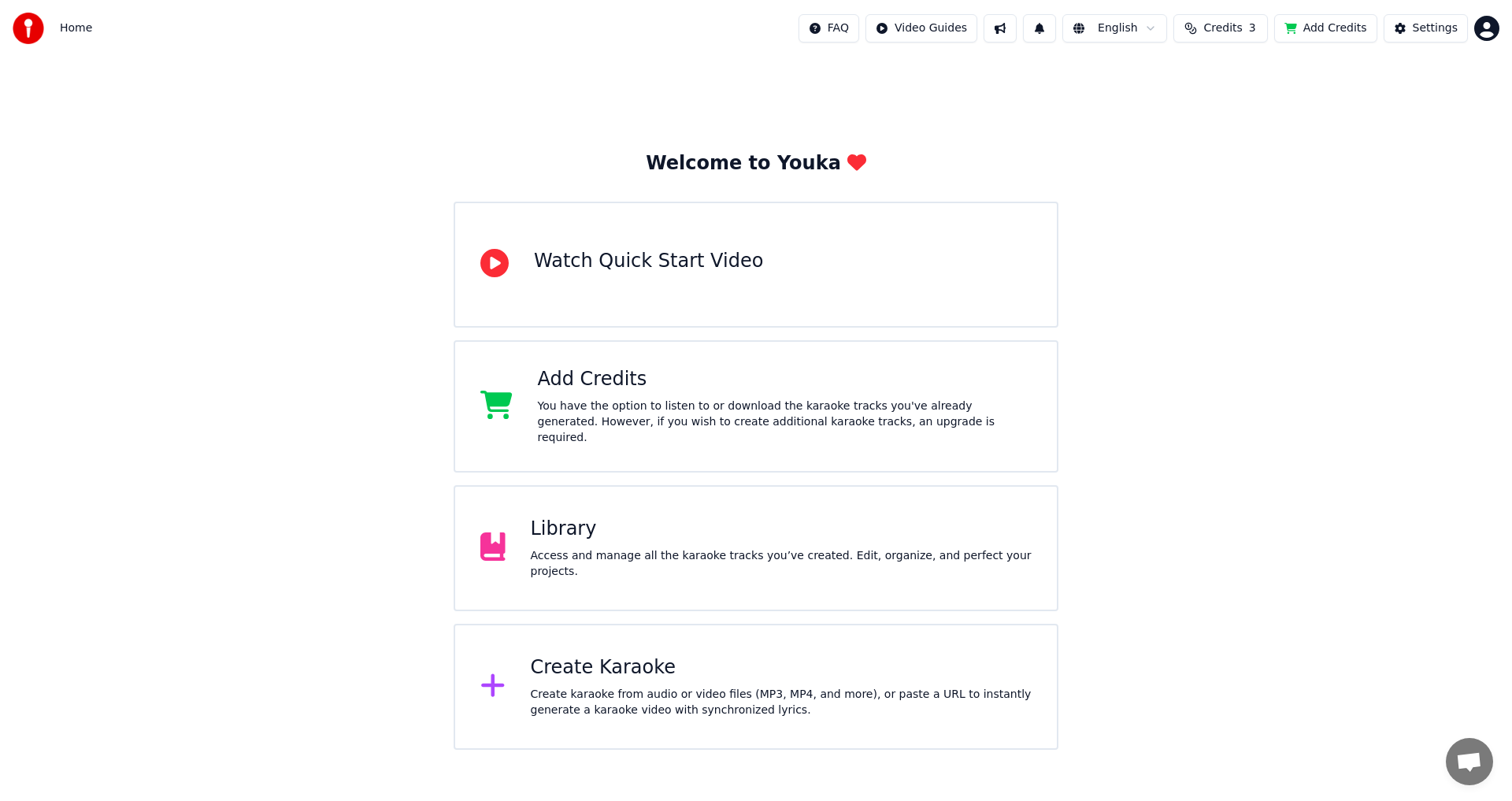
click at [610, 666] on div "Create Karaoke" at bounding box center [781, 668] width 502 height 25
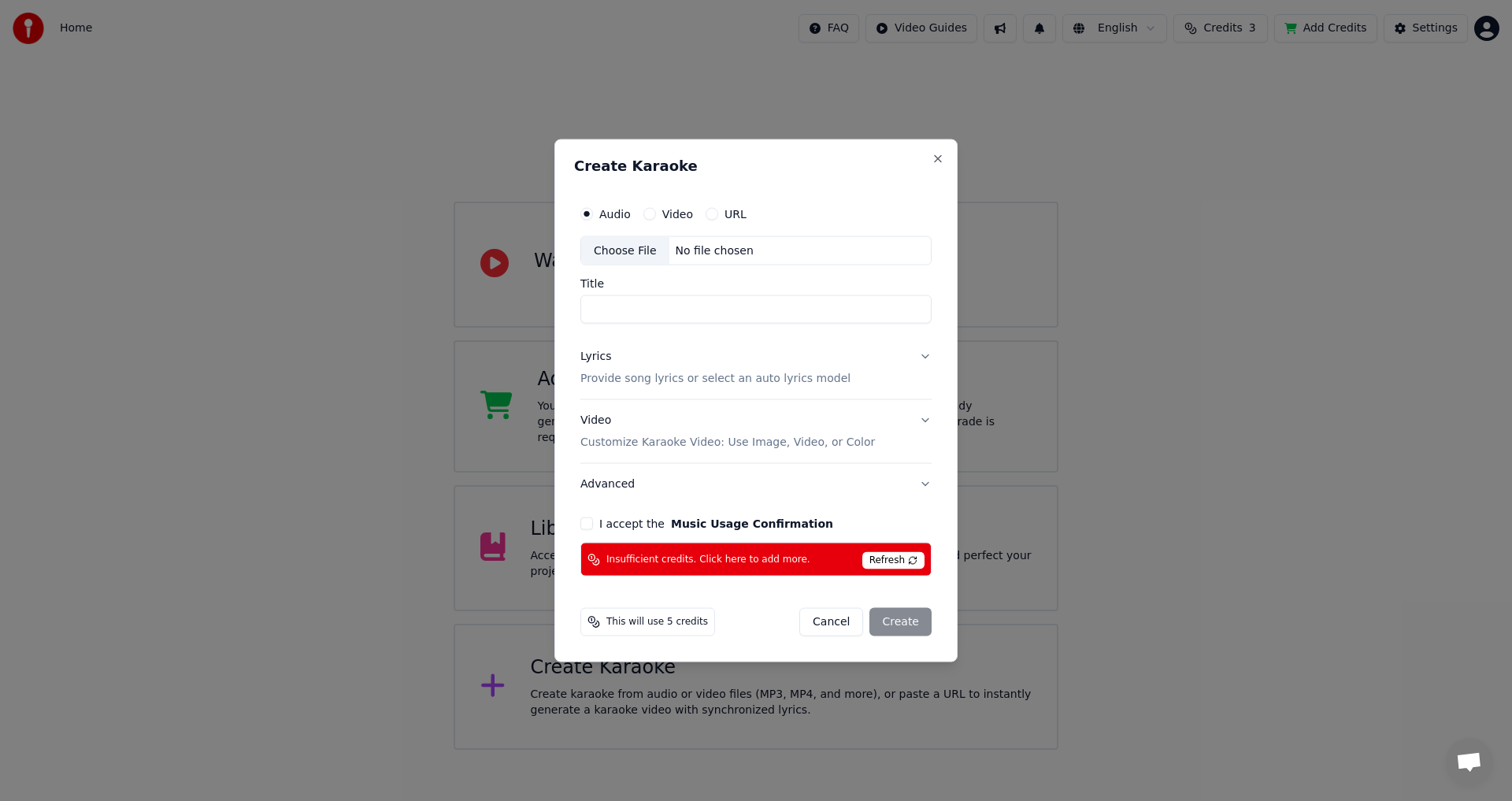
click at [897, 559] on span "Refresh" at bounding box center [893, 561] width 62 height 17
click at [651, 622] on span "This will use 5 credits" at bounding box center [657, 621] width 102 height 12
click at [594, 622] on circle at bounding box center [592, 619] width 7 height 7
click at [946, 158] on div "Create Karaoke Audio Video URL Choose File No file chosen Title Lyrics Provide …" at bounding box center [756, 401] width 403 height 524
click at [942, 159] on button "Close" at bounding box center [937, 158] width 12 height 12
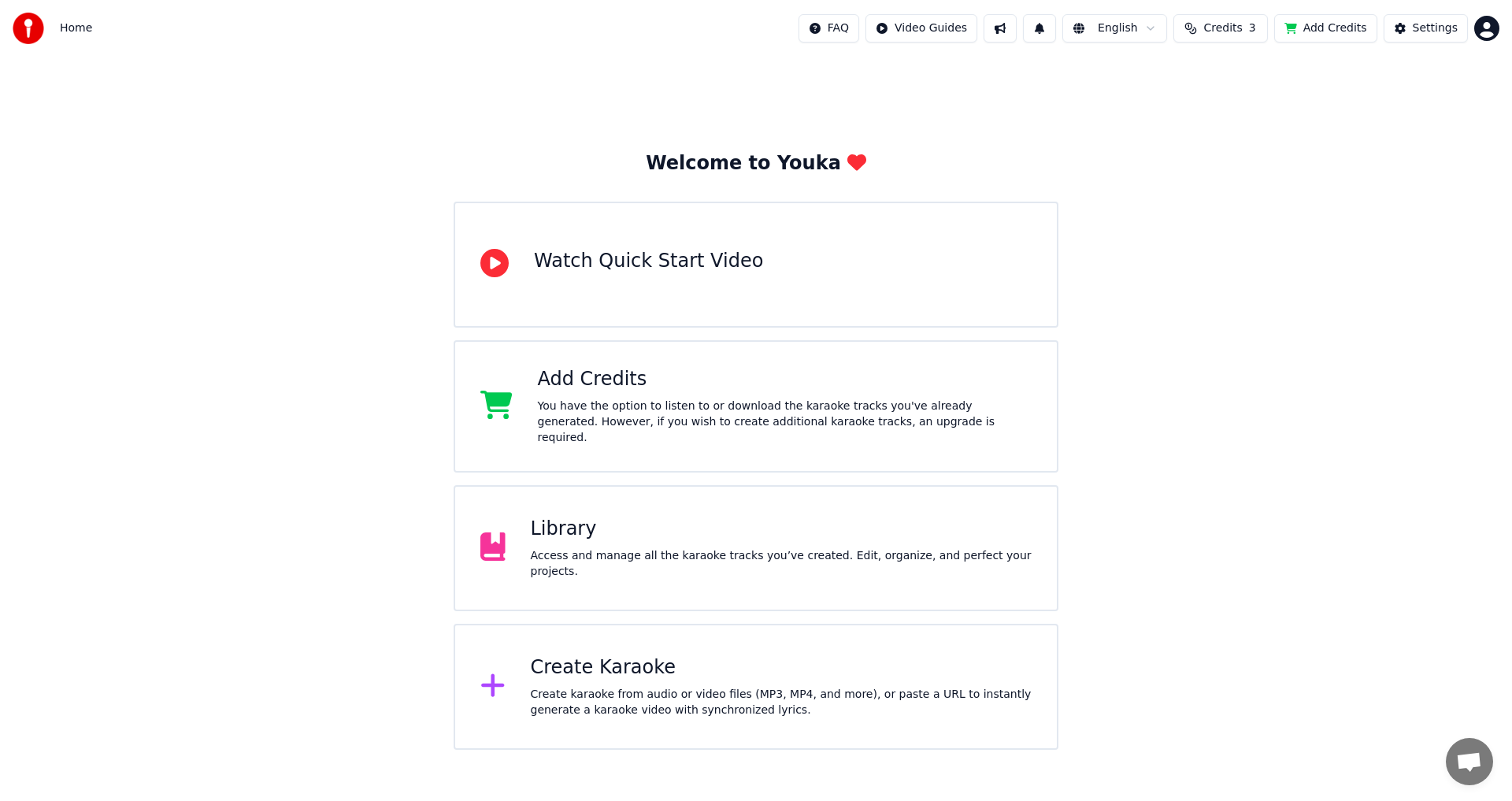
click at [565, 538] on div "Library" at bounding box center [781, 529] width 502 height 25
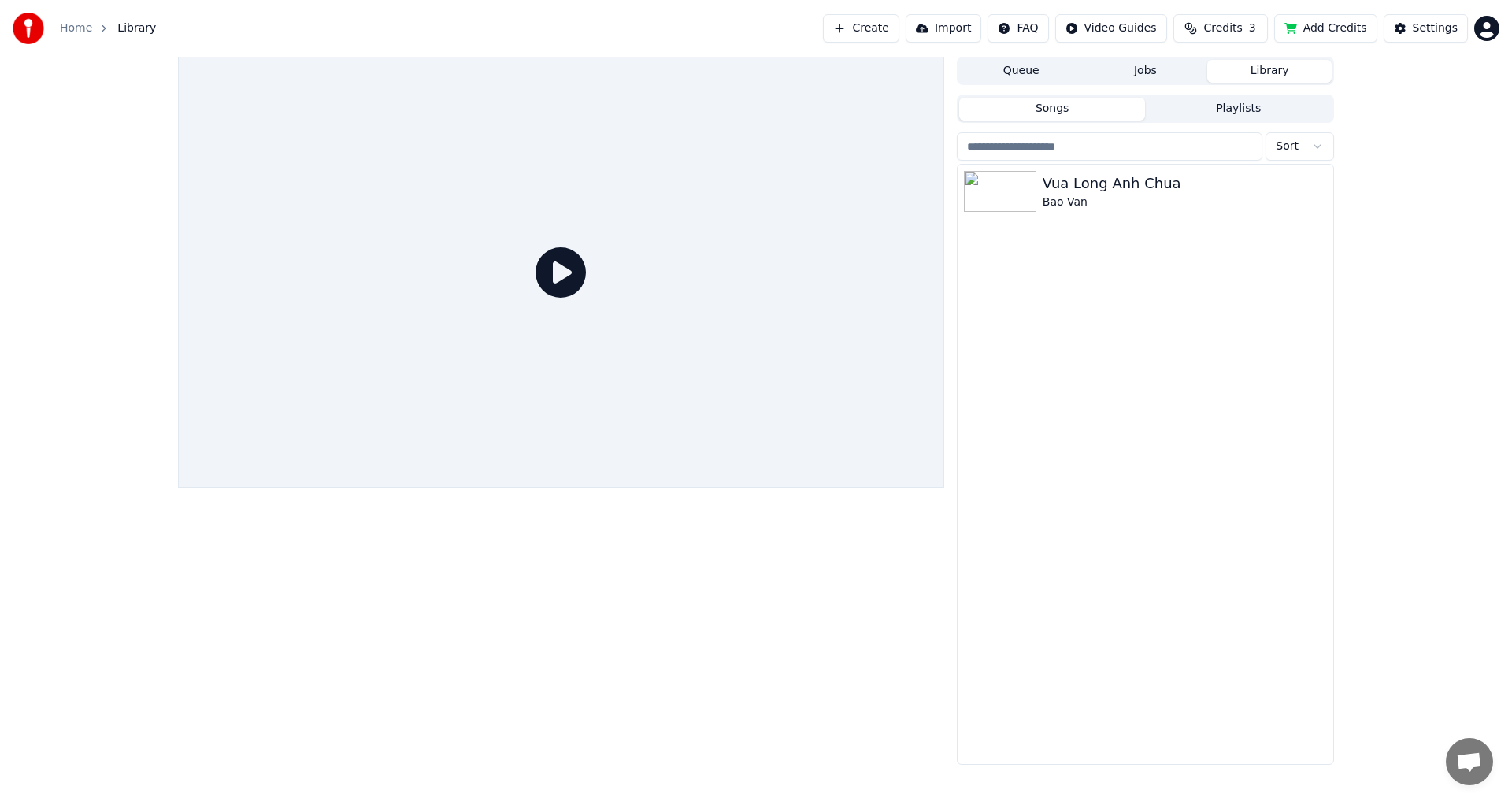
click at [567, 277] on icon at bounding box center [560, 272] width 50 height 50
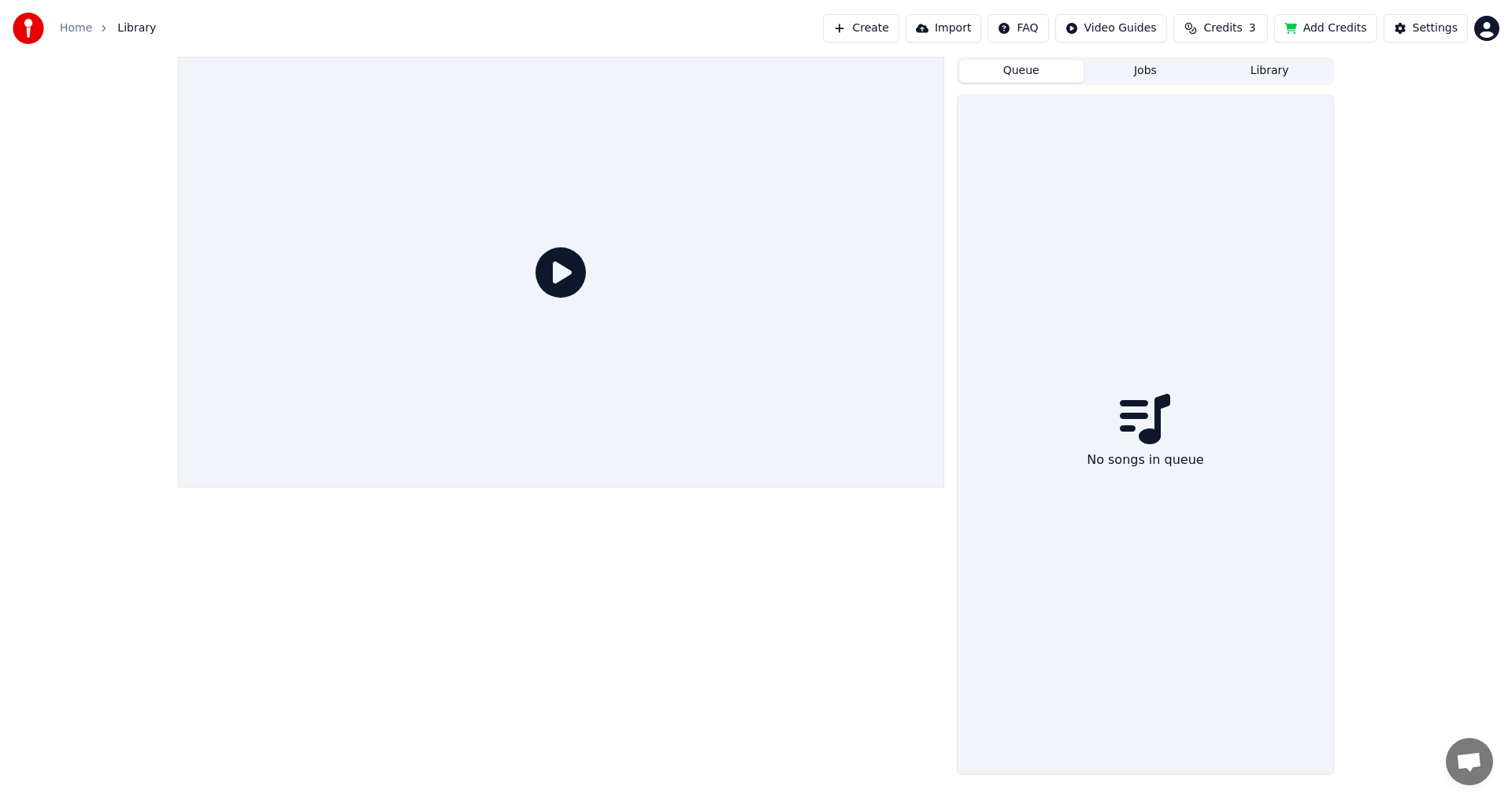
click at [1043, 70] on button "Queue" at bounding box center [1021, 71] width 125 height 23
click at [1120, 70] on button "Jobs" at bounding box center [1146, 71] width 125 height 23
drag, startPoint x: 1044, startPoint y: 71, endPoint x: 1107, endPoint y: 74, distance: 63.1
click at [1046, 72] on button "Queue" at bounding box center [1021, 71] width 125 height 23
click at [1129, 74] on button "Jobs" at bounding box center [1146, 71] width 125 height 23
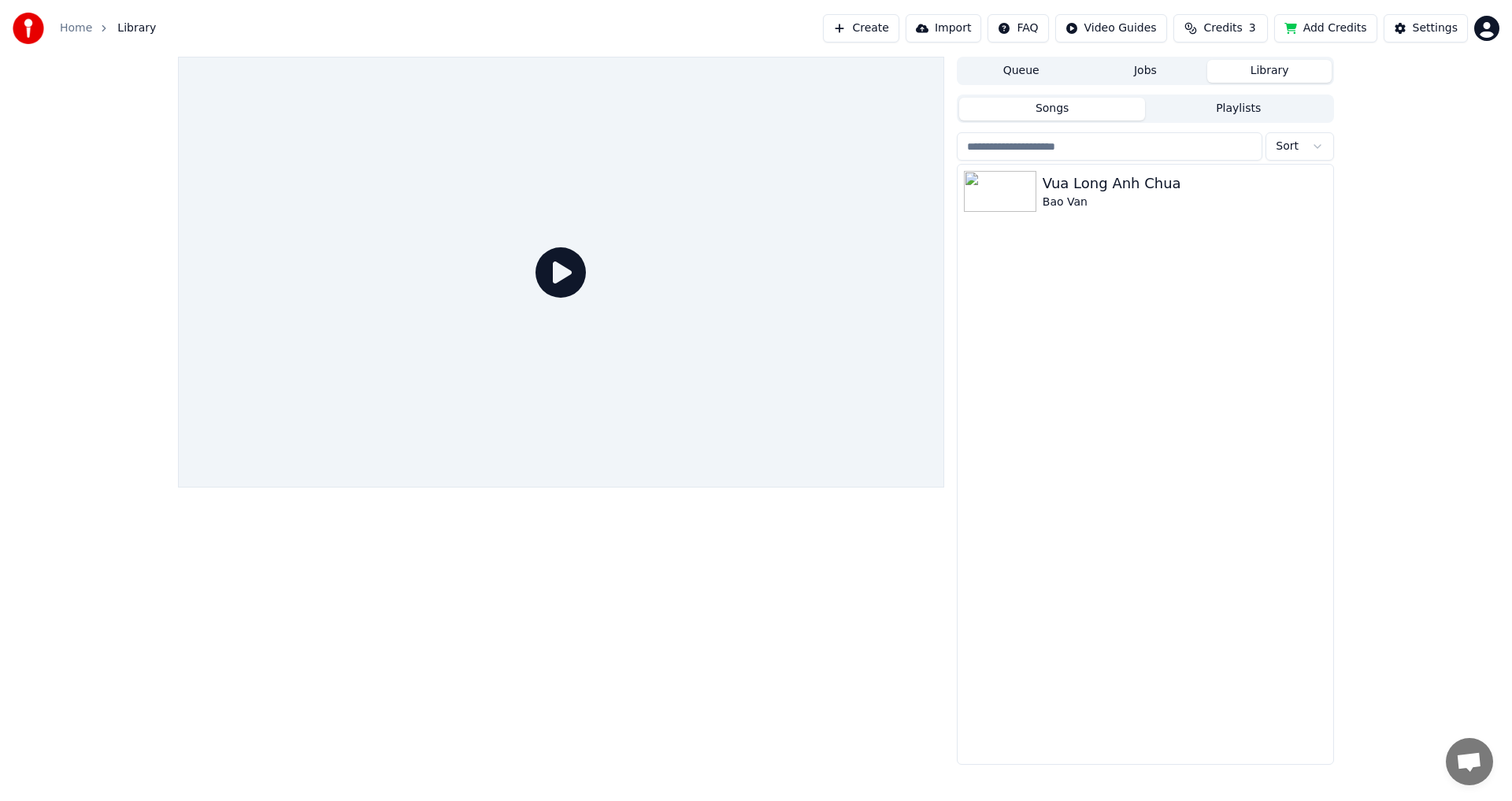
click at [1250, 75] on button "Library" at bounding box center [1269, 71] width 125 height 23
click at [1079, 198] on div "Bao Van" at bounding box center [1178, 202] width 269 height 16
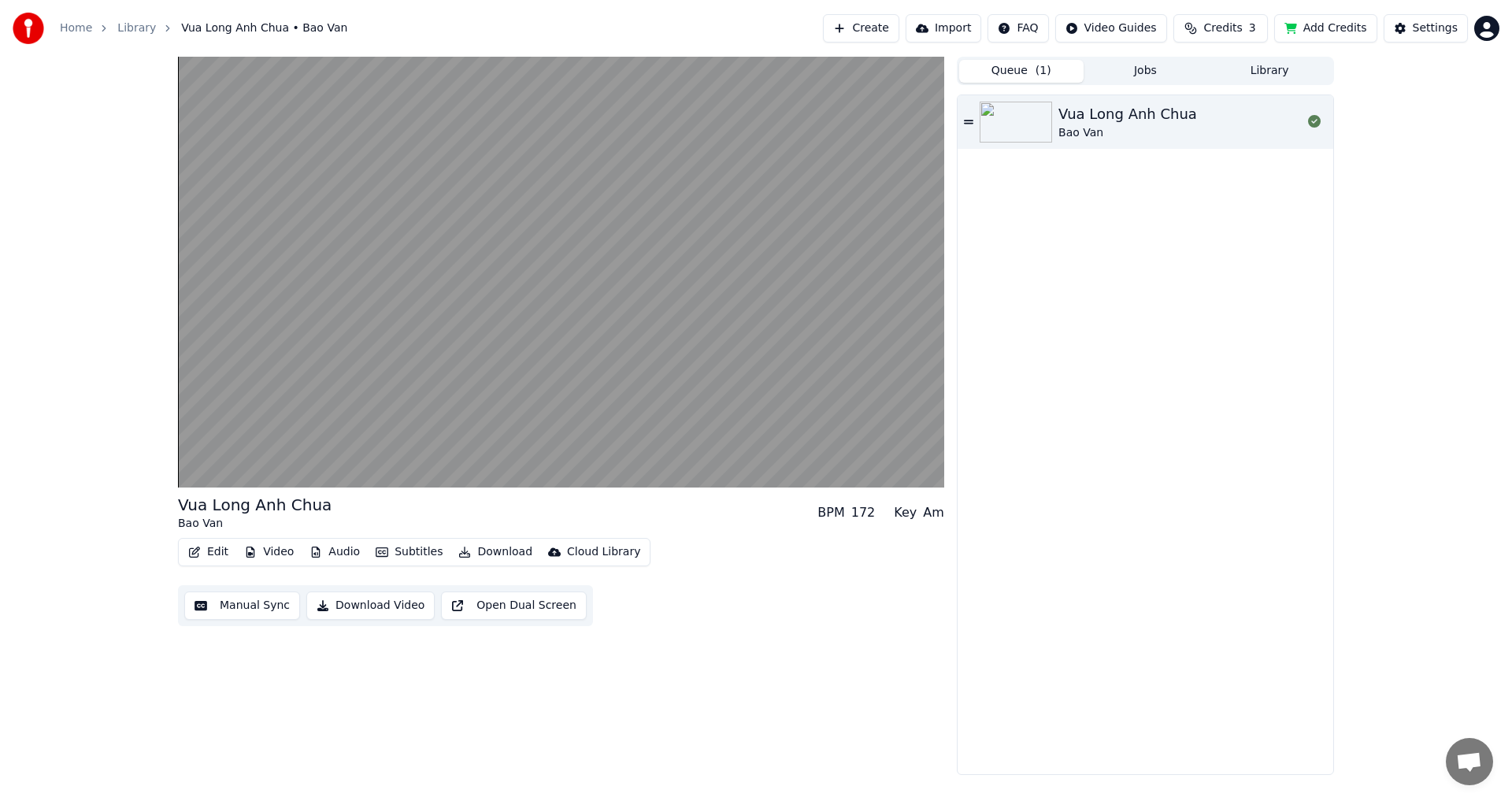
click at [1038, 76] on span "( 1 )" at bounding box center [1043, 70] width 16 height 16
click at [1111, 123] on div "Vua Long Anh Chua" at bounding box center [1128, 113] width 139 height 22
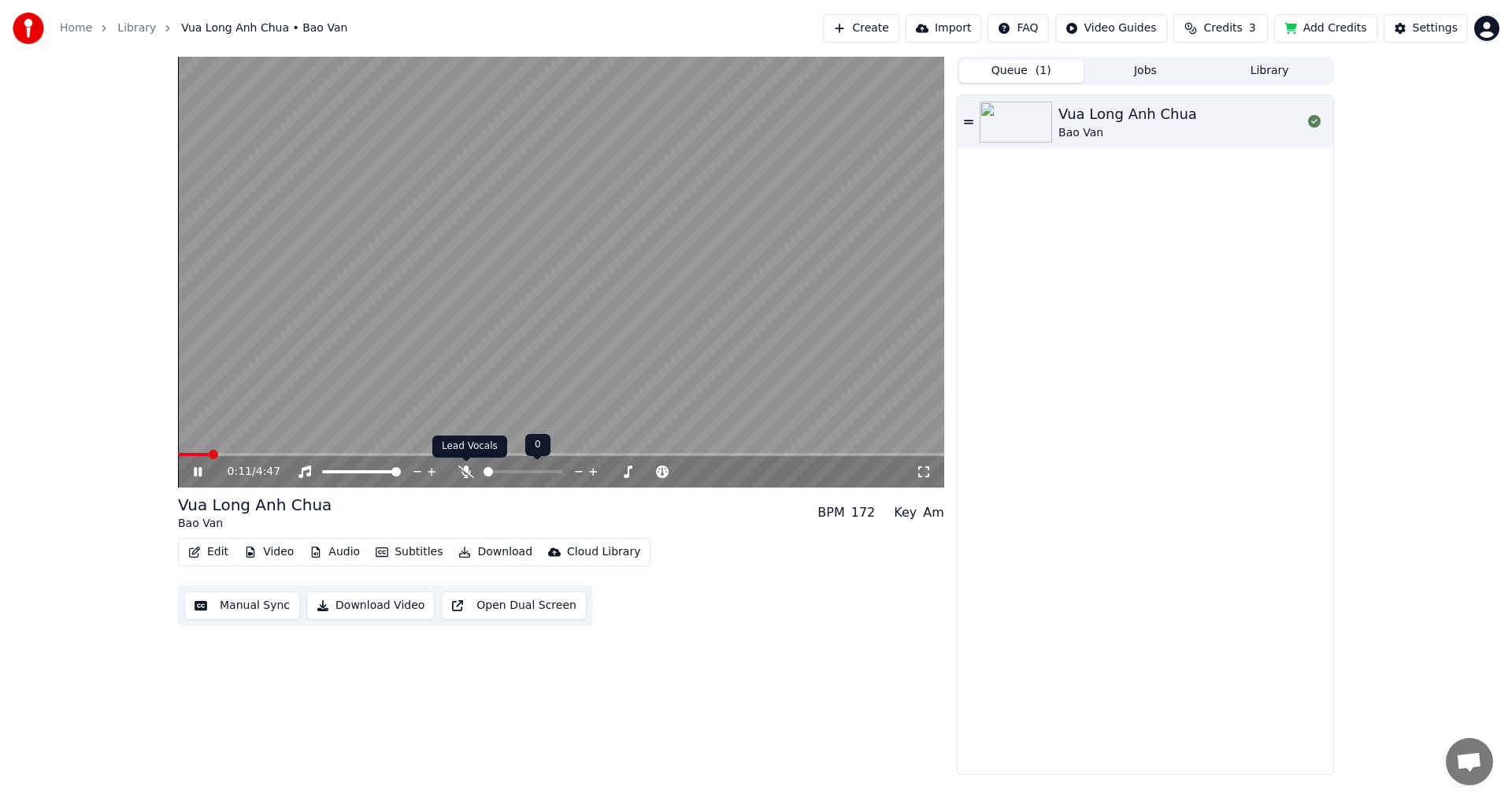
click at [465, 471] on icon at bounding box center [466, 471] width 16 height 12
click at [464, 471] on icon at bounding box center [465, 471] width 9 height 12
click at [464, 470] on icon at bounding box center [466, 471] width 16 height 12
